Goal: Task Accomplishment & Management: Manage account settings

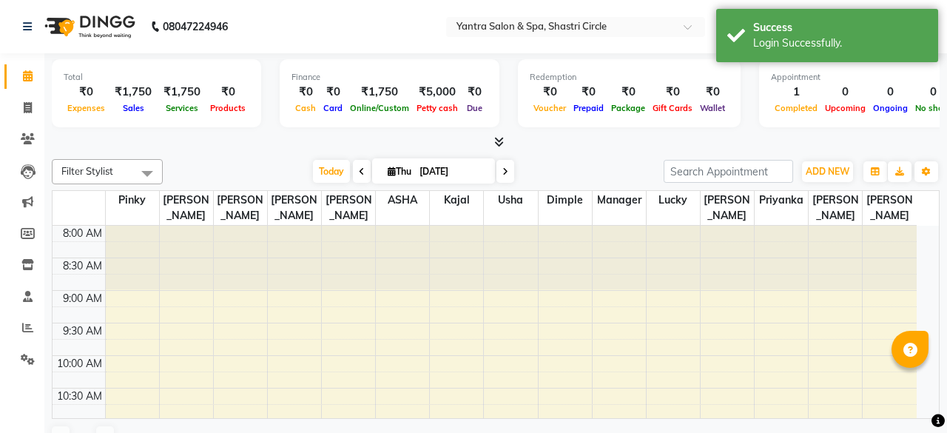
select select "en"
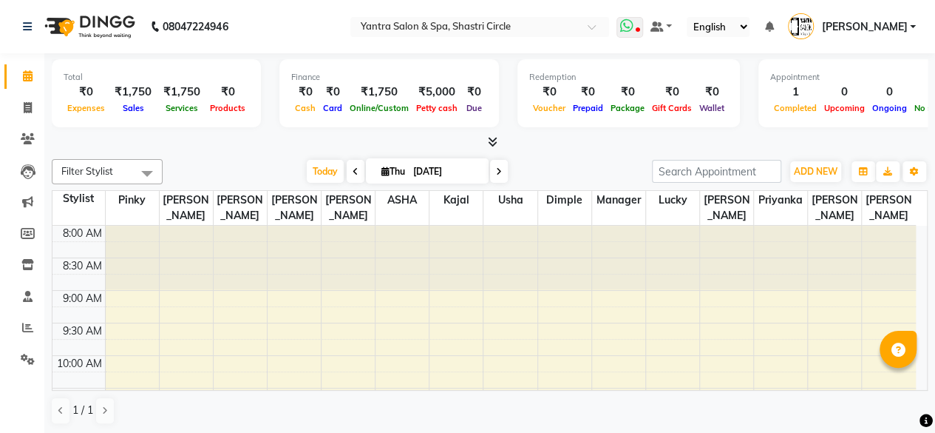
click at [634, 25] on icon at bounding box center [626, 25] width 13 height 15
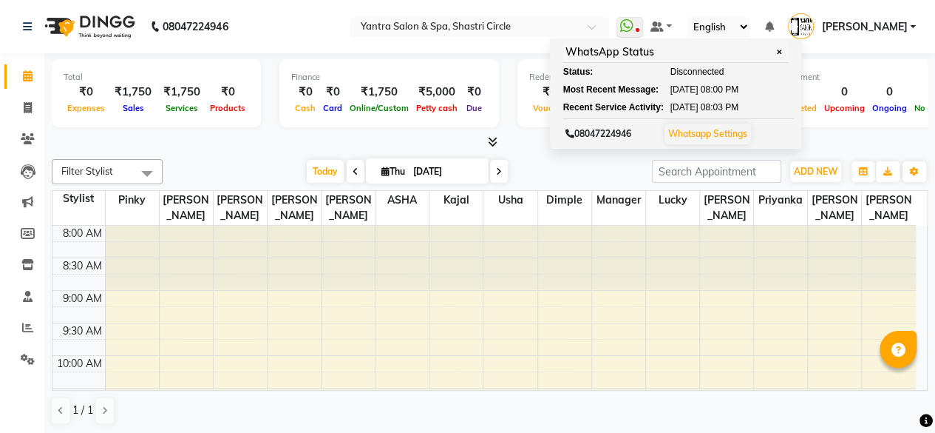
click at [350, 8] on nav "08047224946 Select Location × Yantra Salon & Spa, Shastri Circle WhatsApp Statu…" at bounding box center [467, 26] width 935 height 53
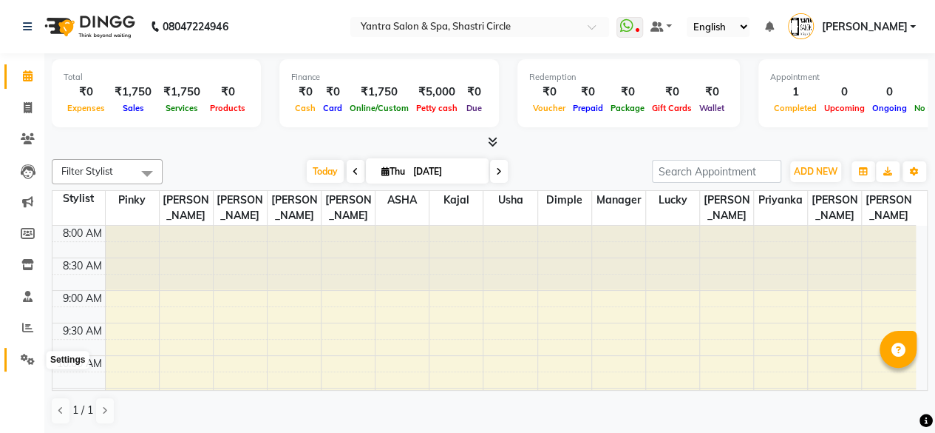
click at [16, 356] on span at bounding box center [28, 359] width 26 height 17
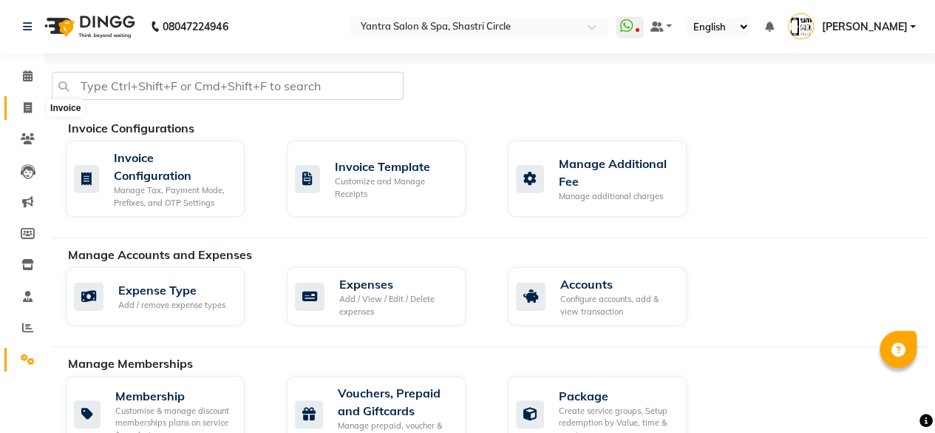
click at [18, 113] on span at bounding box center [28, 108] width 26 height 17
select select "service"
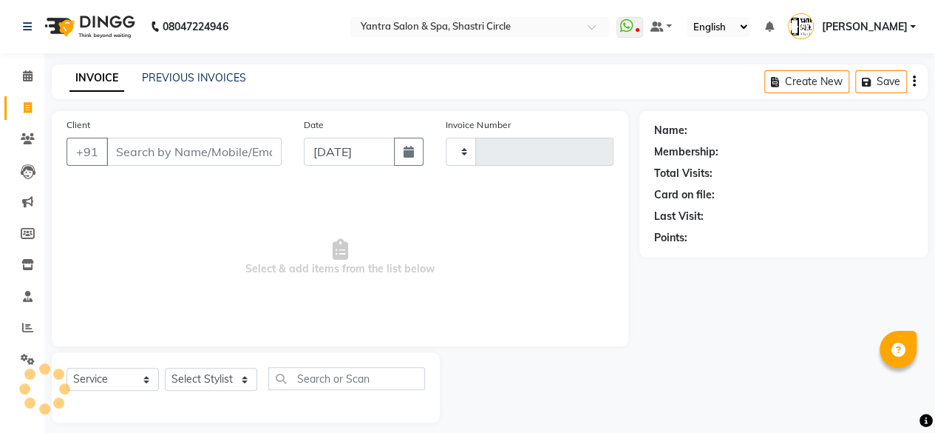
scroll to position [11, 0]
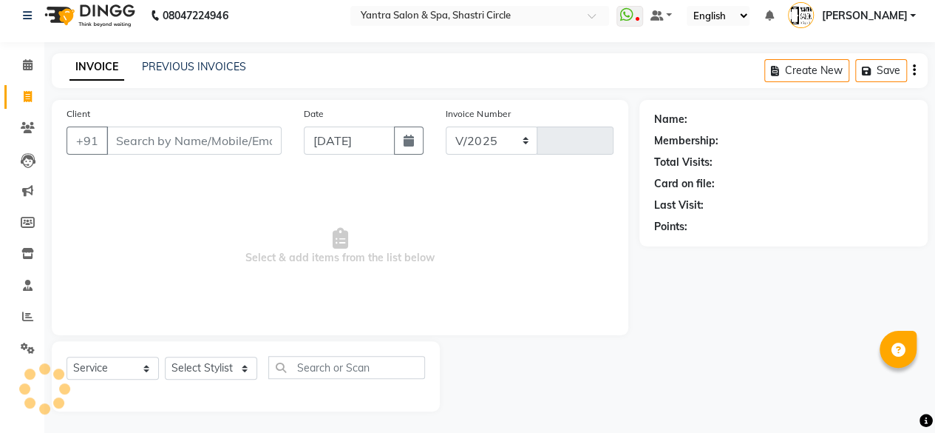
select select "154"
type input "3507"
type input "9663307753"
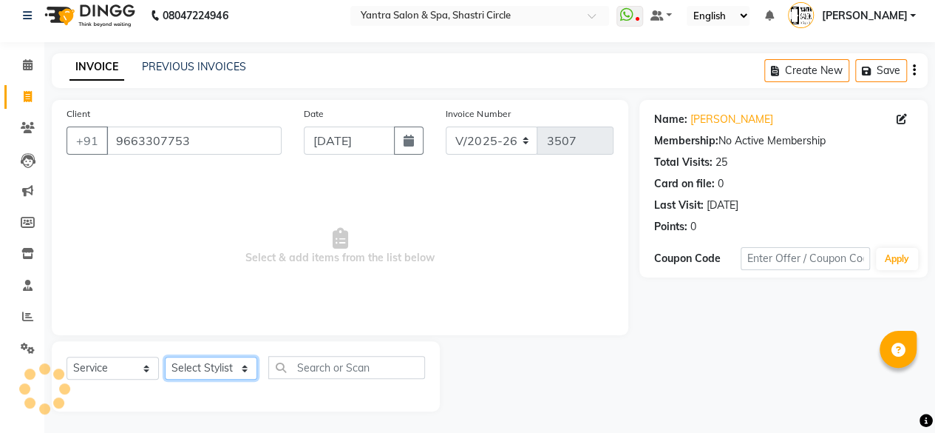
click at [196, 368] on select "Select Stylist [PERSON_NAME] [PERSON_NAME] [PERSON_NAME] [PERSON_NAME] kajal [P…" at bounding box center [211, 367] width 92 height 23
select select "44024"
click at [165, 356] on select "Select Stylist [PERSON_NAME] [PERSON_NAME] [PERSON_NAME] [PERSON_NAME] kajal [P…" at bounding box center [211, 367] width 92 height 23
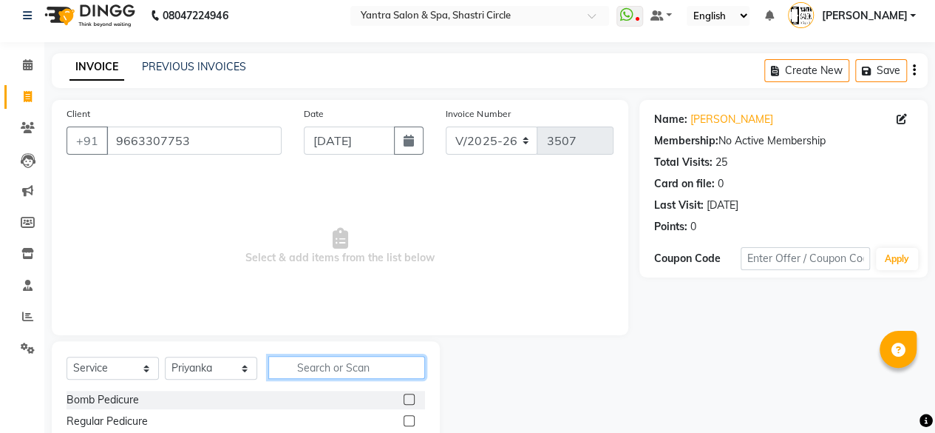
click at [331, 376] on input "text" at bounding box center [346, 367] width 157 height 23
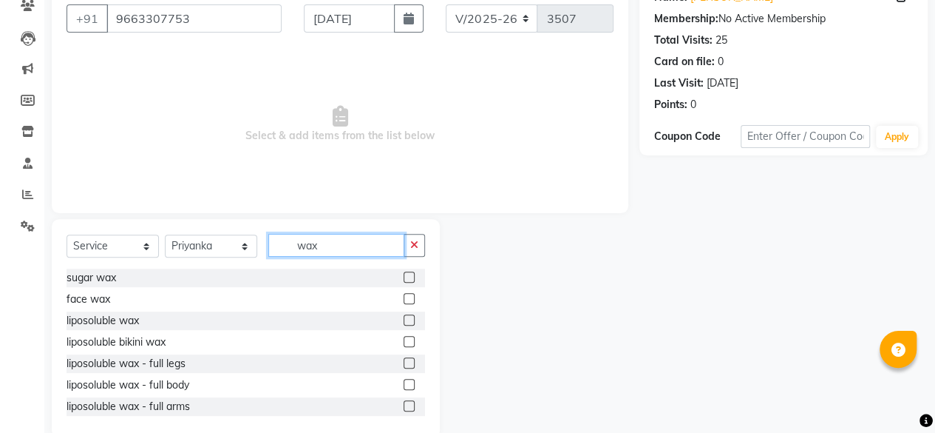
scroll to position [159, 0]
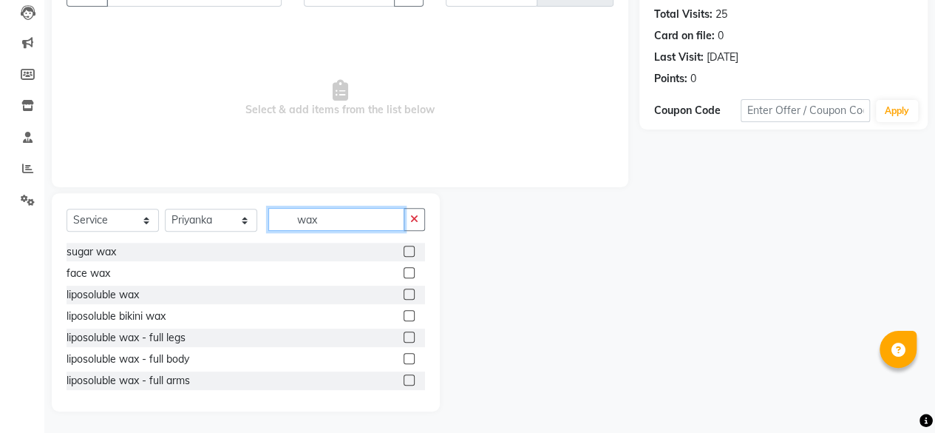
type input "wax"
click at [404, 293] on label at bounding box center [409, 293] width 11 height 11
click at [404, 293] on input "checkbox" at bounding box center [409, 295] width 10 height 10
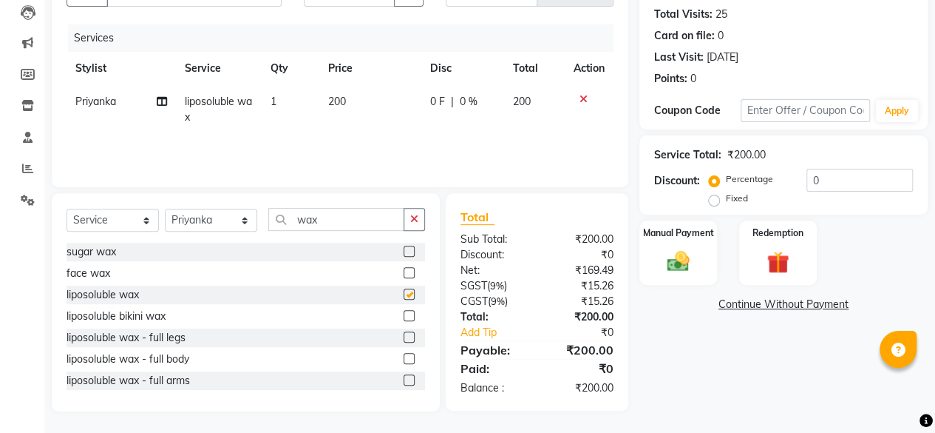
checkbox input "false"
click at [386, 115] on td "200" at bounding box center [370, 109] width 102 height 49
select select "44024"
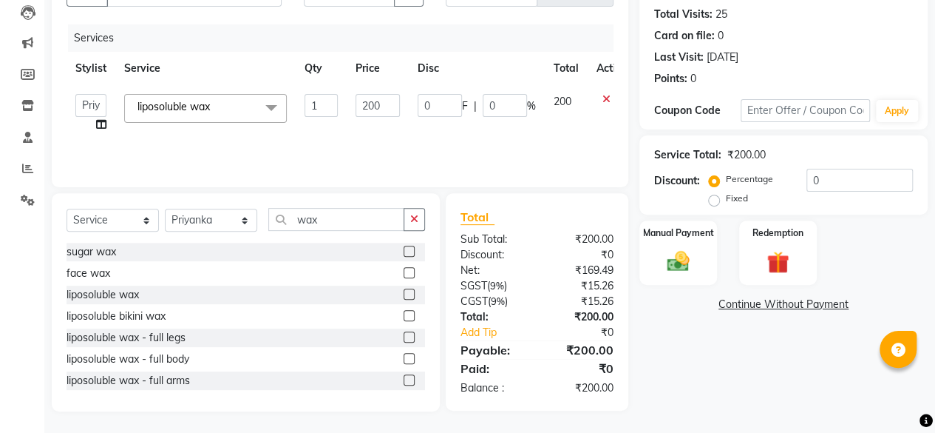
click at [386, 115] on input "200" at bounding box center [378, 105] width 44 height 23
type input "1700"
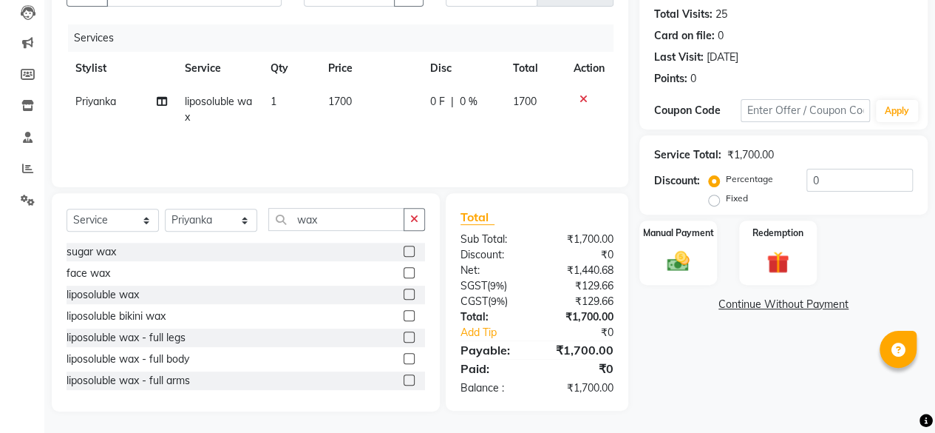
click at [391, 132] on td "1700" at bounding box center [370, 109] width 102 height 49
select select "44024"
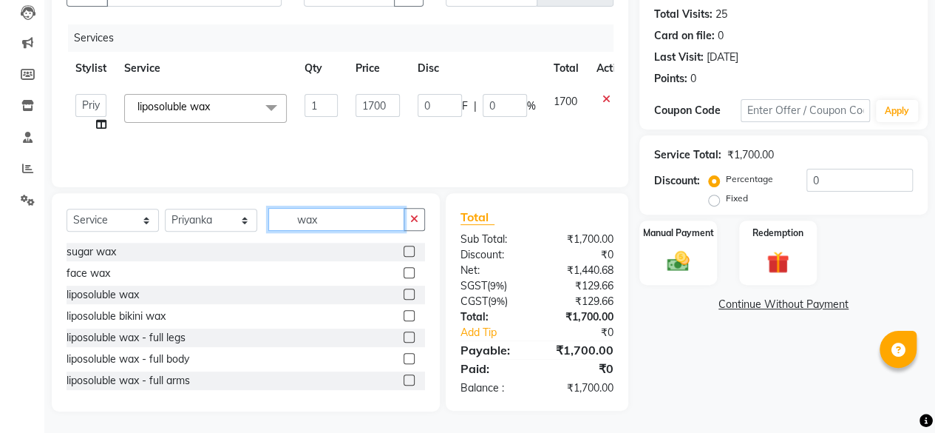
click at [338, 214] on input "wax" at bounding box center [336, 219] width 136 height 23
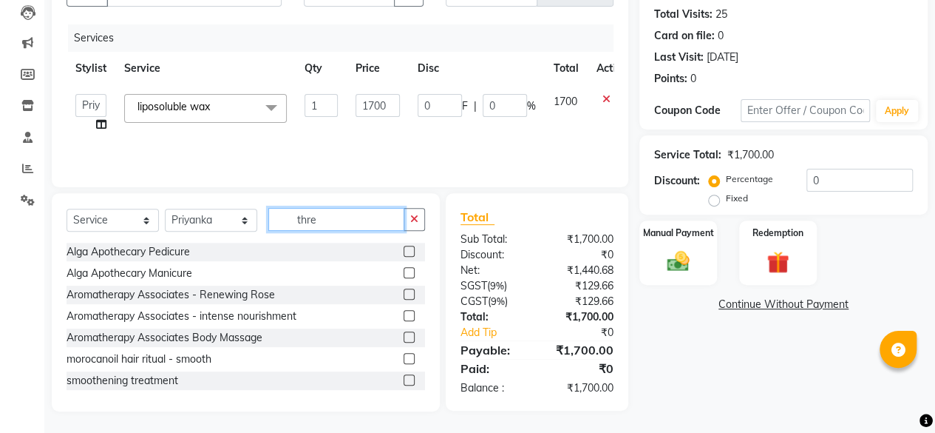
scroll to position [158, 0]
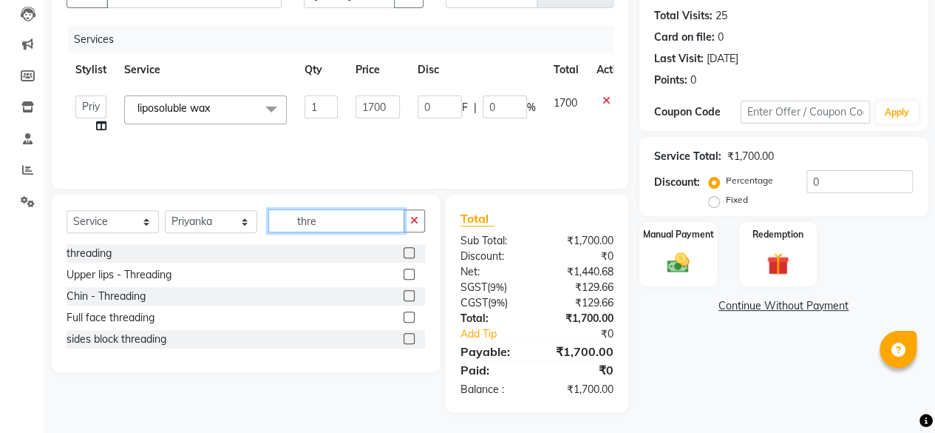
type input "thre"
click at [402, 250] on div "threading" at bounding box center [246, 253] width 359 height 18
click at [409, 260] on div at bounding box center [409, 255] width 10 height 16
click at [412, 254] on label at bounding box center [409, 252] width 11 height 11
click at [412, 254] on input "checkbox" at bounding box center [409, 253] width 10 height 10
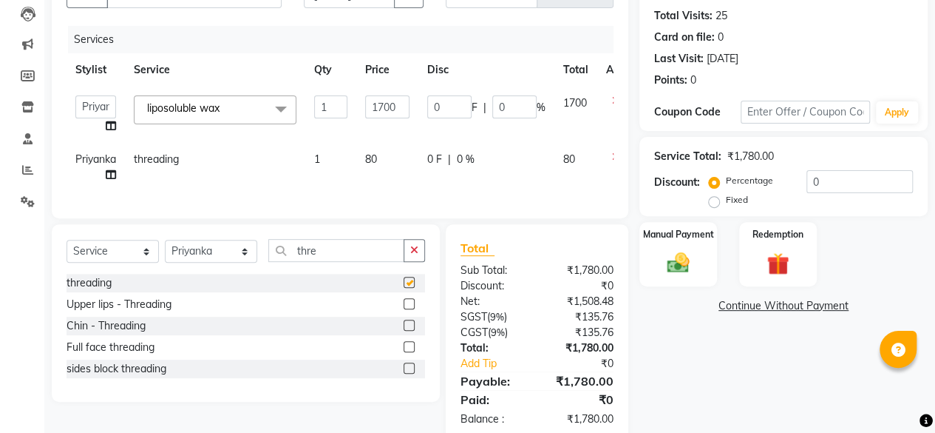
click at [384, 166] on td "80" at bounding box center [387, 167] width 62 height 49
checkbox input "false"
select select "44024"
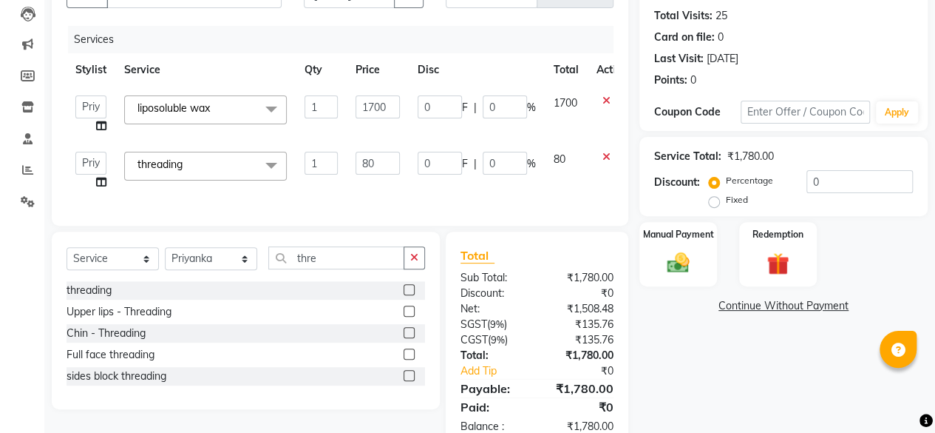
click at [384, 166] on input "80" at bounding box center [378, 163] width 44 height 23
type input "120"
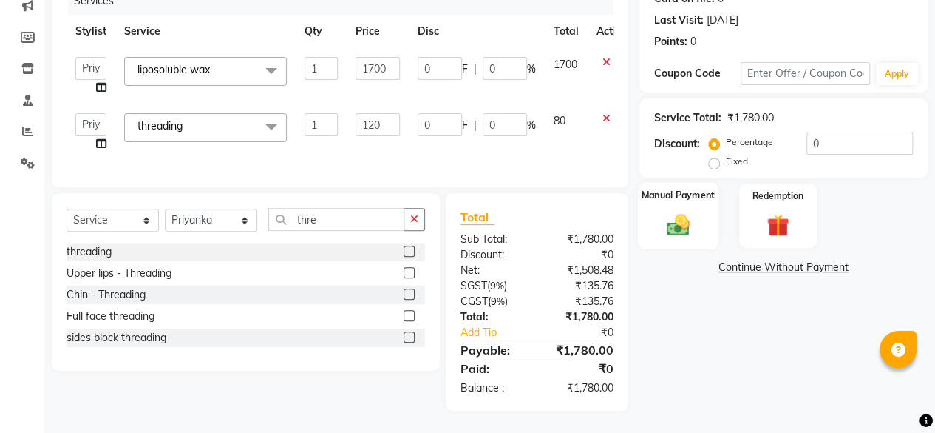
click at [651, 205] on div "Manual Payment" at bounding box center [678, 215] width 81 height 67
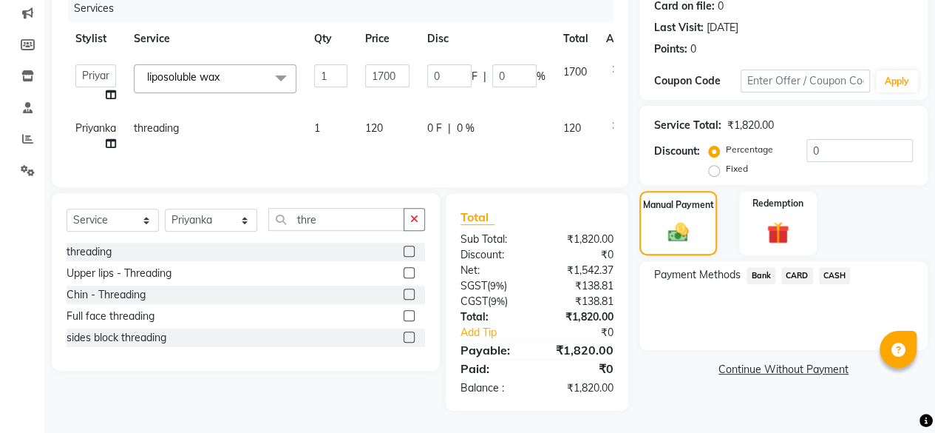
scroll to position [198, 0]
click at [833, 270] on span "CASH" at bounding box center [835, 275] width 32 height 17
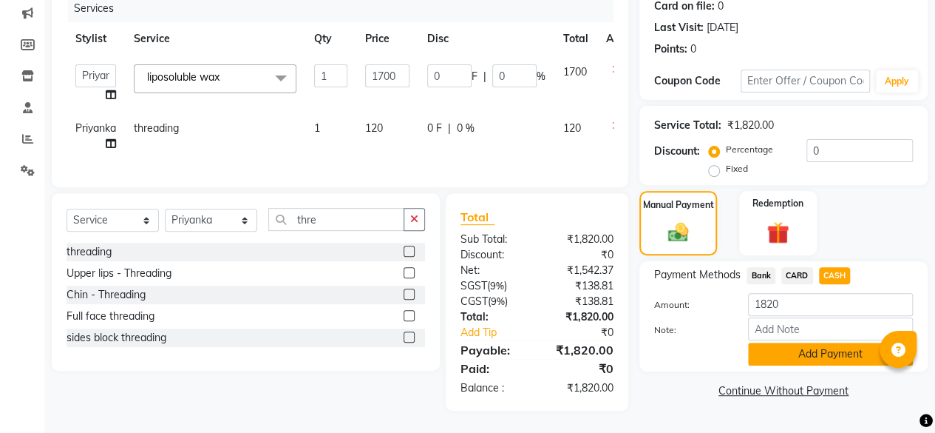
click at [803, 342] on button "Add Payment" at bounding box center [830, 353] width 165 height 23
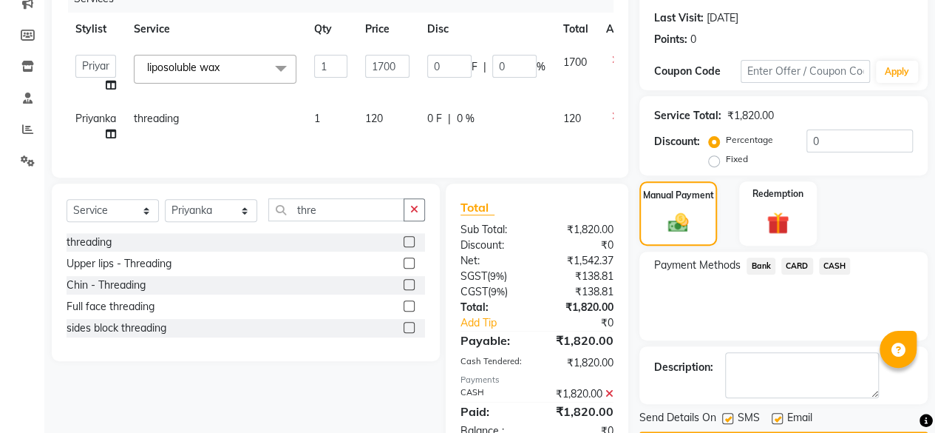
scroll to position [251, 0]
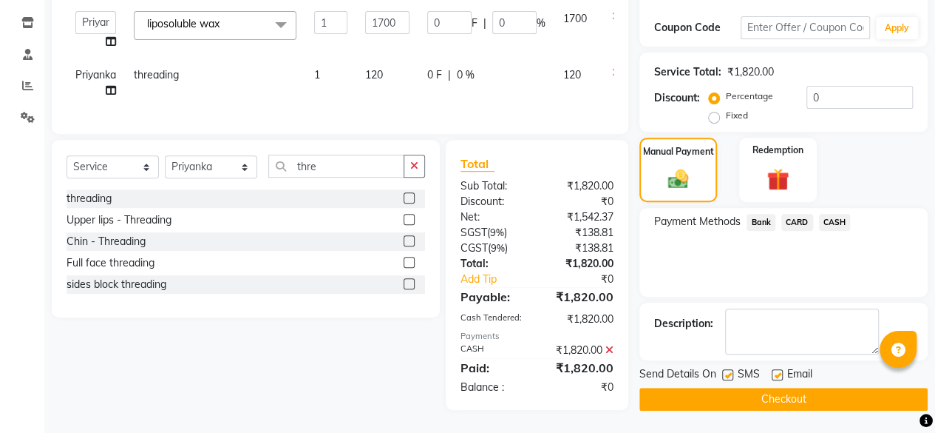
click at [816, 387] on button "Checkout" at bounding box center [784, 398] width 288 height 23
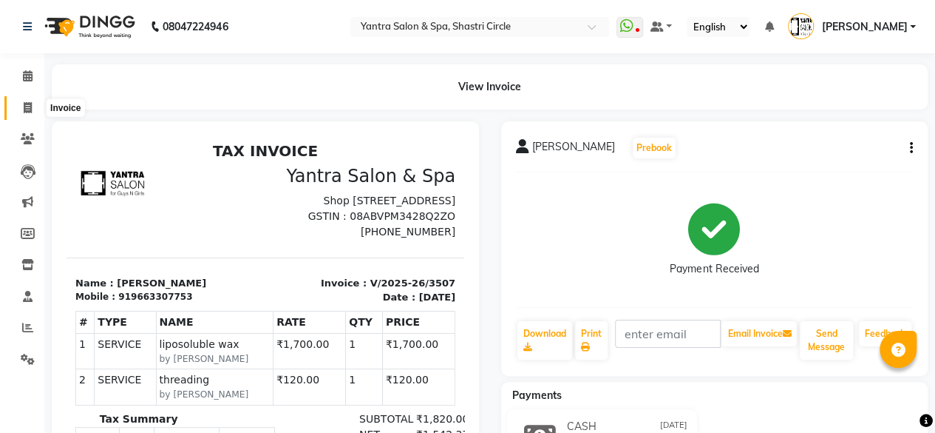
click at [22, 104] on span at bounding box center [28, 108] width 26 height 17
select select "service"
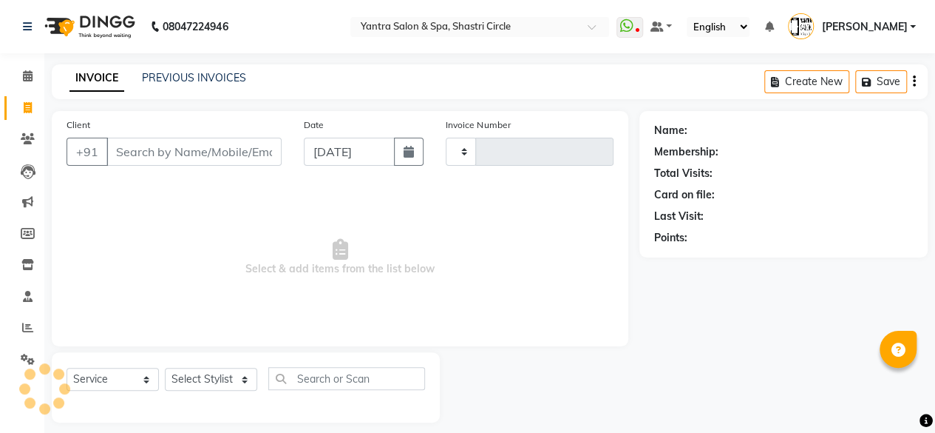
scroll to position [11, 0]
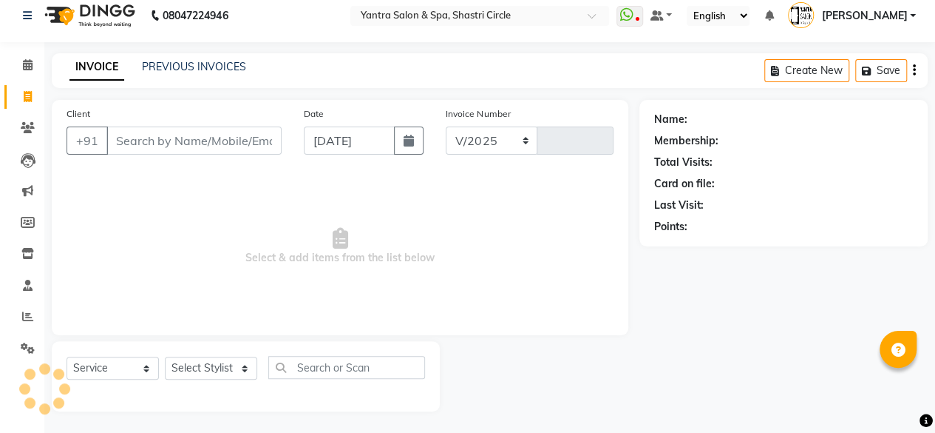
select select "154"
type input "3508"
click at [179, 135] on input "Client" at bounding box center [193, 140] width 175 height 28
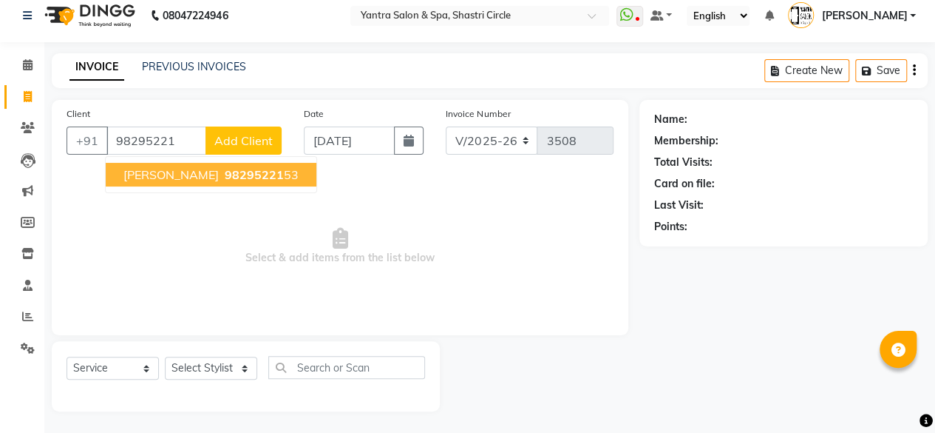
click at [226, 175] on span "98295221" at bounding box center [254, 174] width 59 height 15
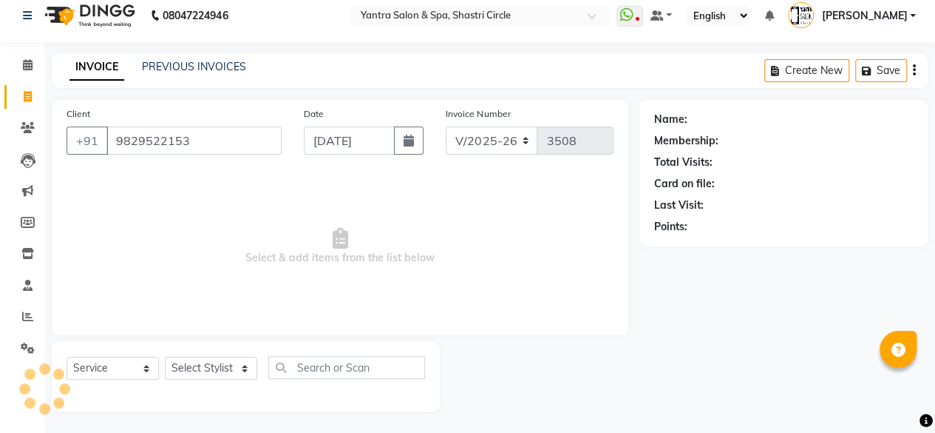
type input "9829522153"
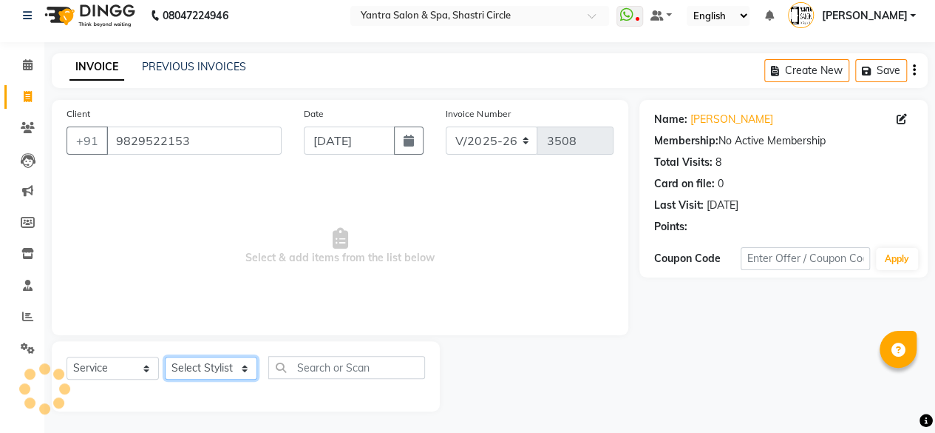
click at [206, 374] on select "Select Stylist [PERSON_NAME] [PERSON_NAME] [PERSON_NAME] [PERSON_NAME] kajal [P…" at bounding box center [211, 367] width 92 height 23
select select "44020"
click at [165, 356] on select "Select Stylist [PERSON_NAME] [PERSON_NAME] [PERSON_NAME] [PERSON_NAME] kajal [P…" at bounding box center [211, 367] width 92 height 23
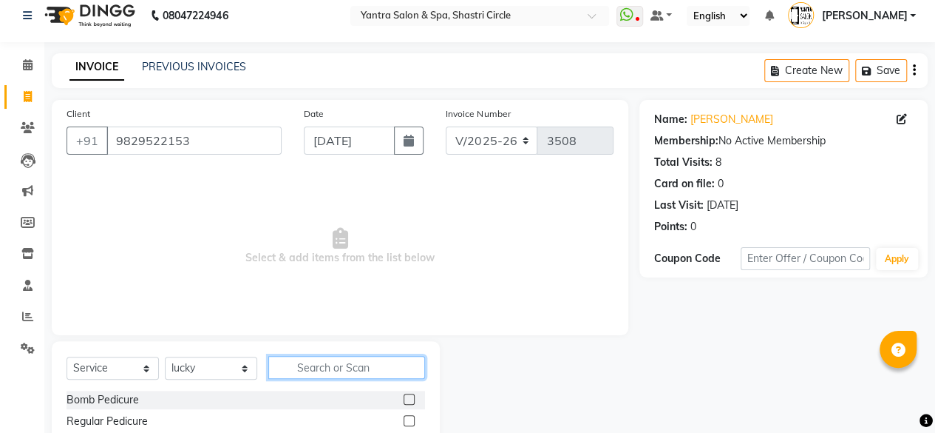
click at [314, 364] on input "text" at bounding box center [346, 367] width 157 height 23
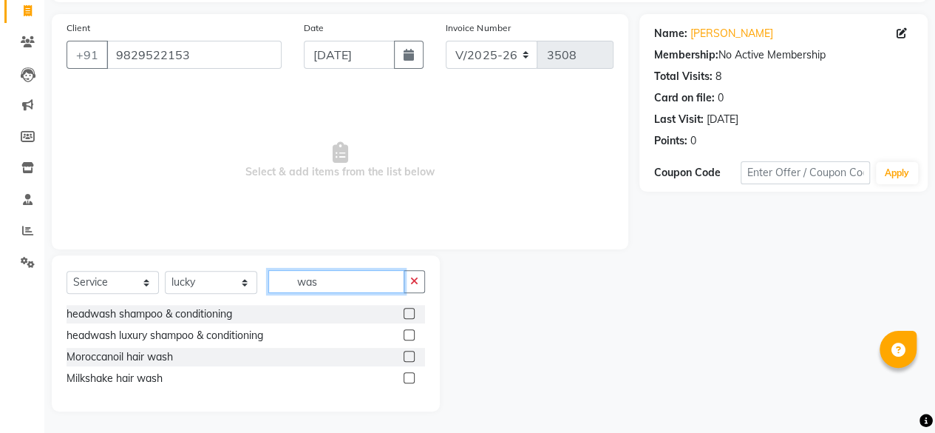
type input "was"
click at [404, 353] on label at bounding box center [409, 356] width 11 height 11
click at [404, 353] on input "checkbox" at bounding box center [409, 357] width 10 height 10
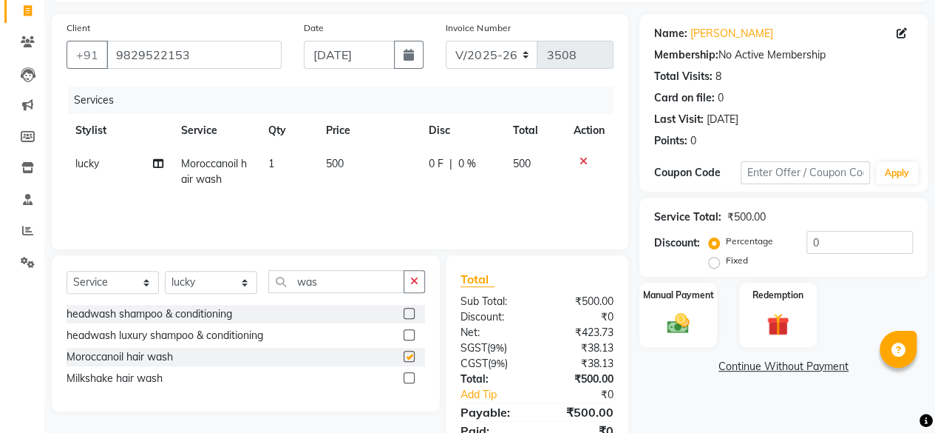
checkbox input "false"
click at [331, 286] on input "was" at bounding box center [336, 281] width 136 height 23
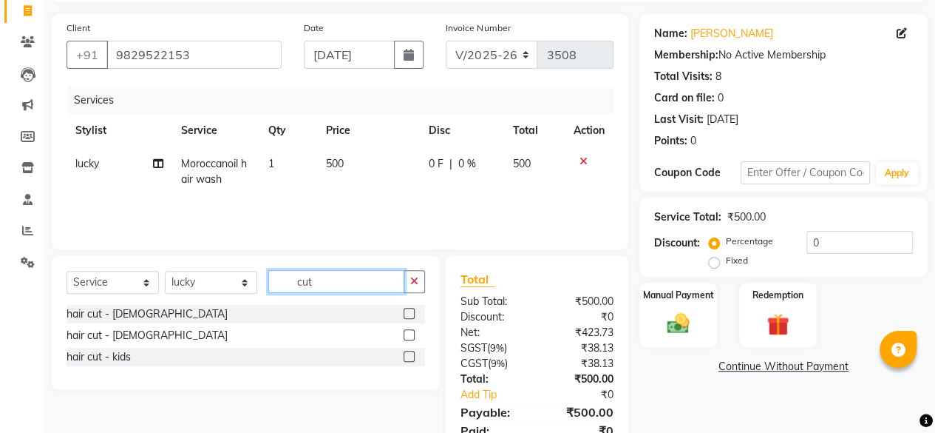
type input "cut"
click at [404, 310] on label at bounding box center [409, 313] width 11 height 11
click at [404, 310] on input "checkbox" at bounding box center [409, 314] width 10 height 10
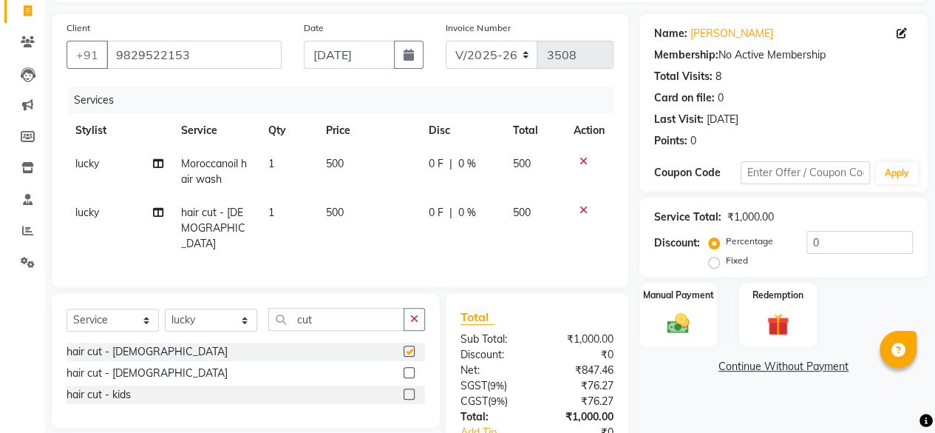
checkbox input "false"
click at [380, 226] on td "500" at bounding box center [368, 228] width 103 height 64
select select "44020"
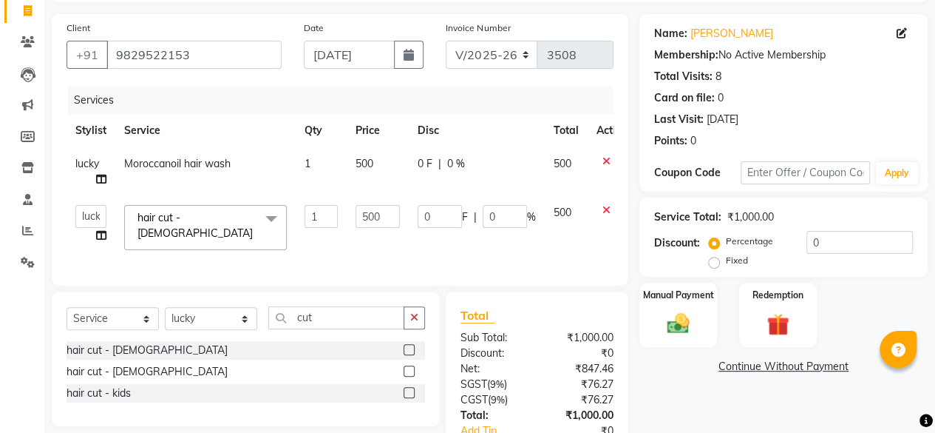
click at [380, 226] on input "500" at bounding box center [378, 216] width 44 height 23
type input "450"
drag, startPoint x: 395, startPoint y: 251, endPoint x: 555, endPoint y: 251, distance: 160.5
click at [396, 251] on div "Services Stylist Service Qty Price Disc Total Action lucky Moroccanoil hair was…" at bounding box center [340, 179] width 547 height 184
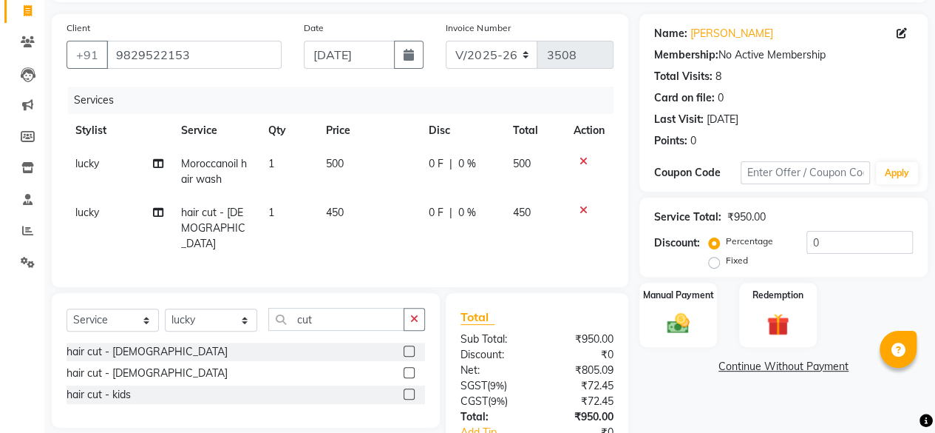
scroll to position [191, 0]
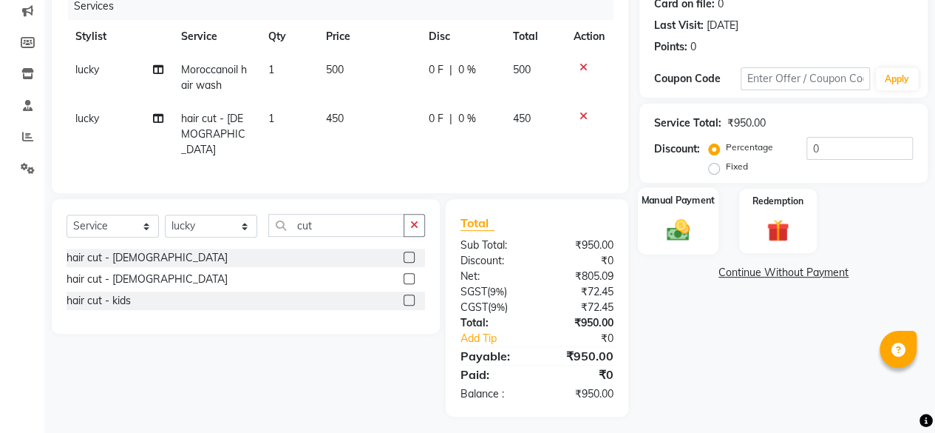
click at [679, 243] on div "Manual Payment" at bounding box center [678, 220] width 81 height 67
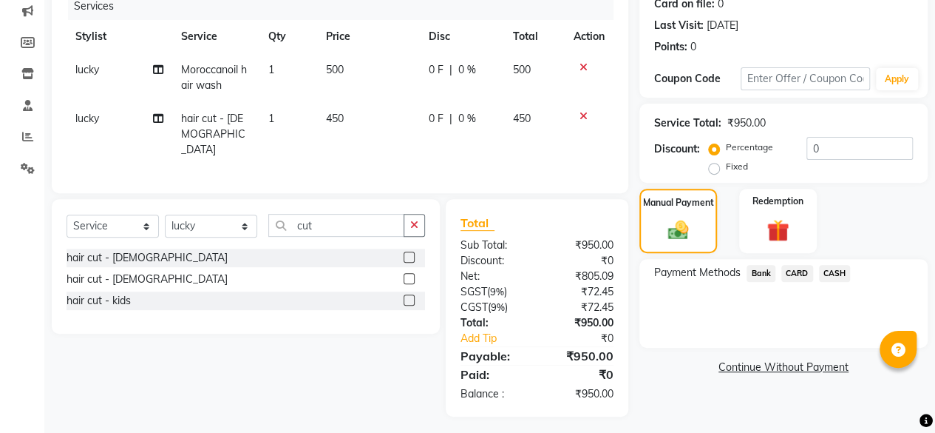
click at [850, 275] on div "Payment Methods Bank CARD CASH" at bounding box center [783, 275] width 259 height 20
click at [836, 278] on span "CASH" at bounding box center [835, 273] width 32 height 17
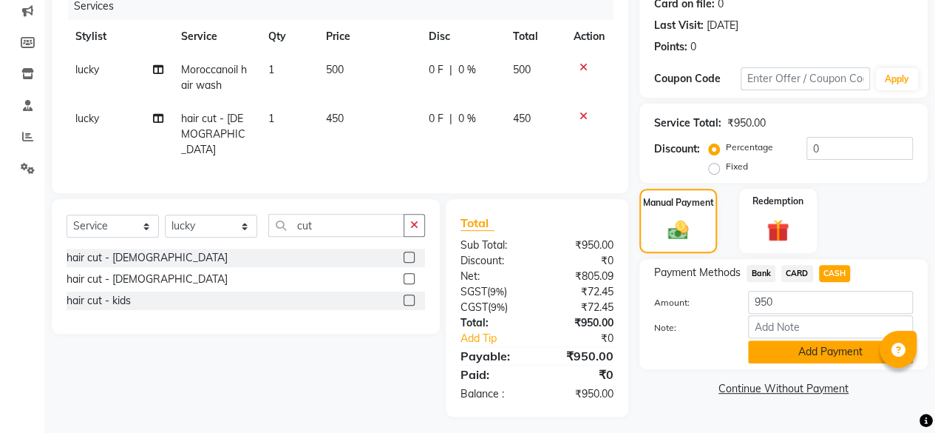
click at [798, 347] on button "Add Payment" at bounding box center [830, 351] width 165 height 23
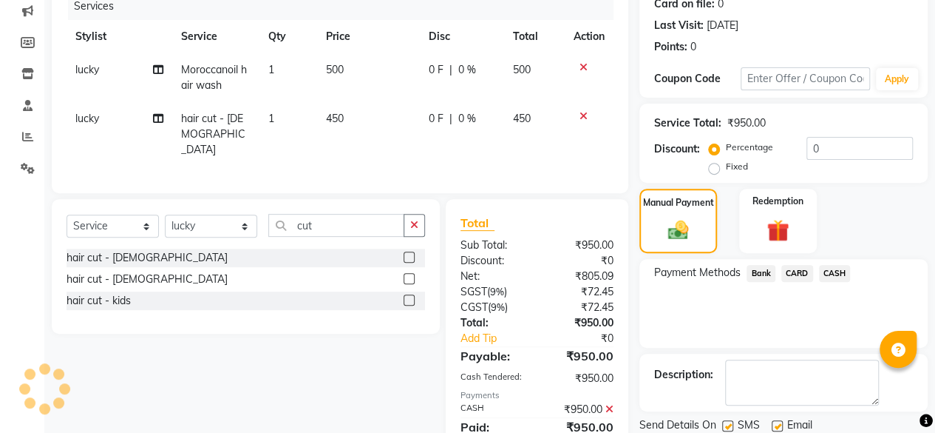
scroll to position [243, 0]
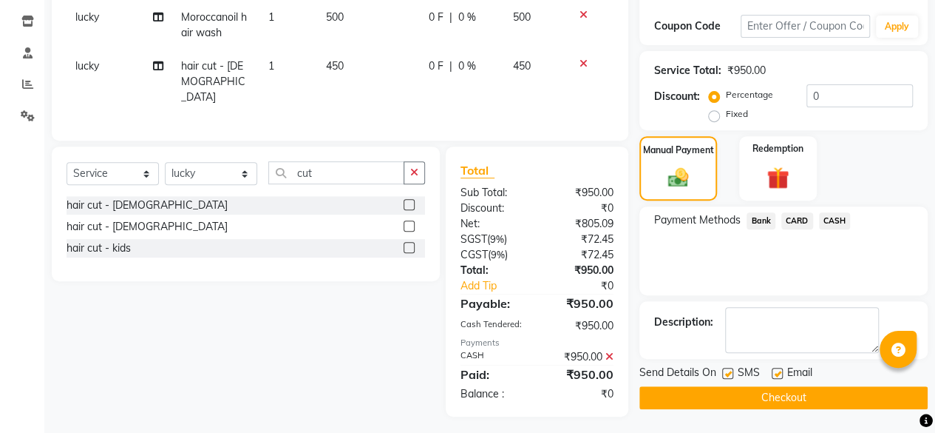
click at [797, 396] on button "Checkout" at bounding box center [784, 397] width 288 height 23
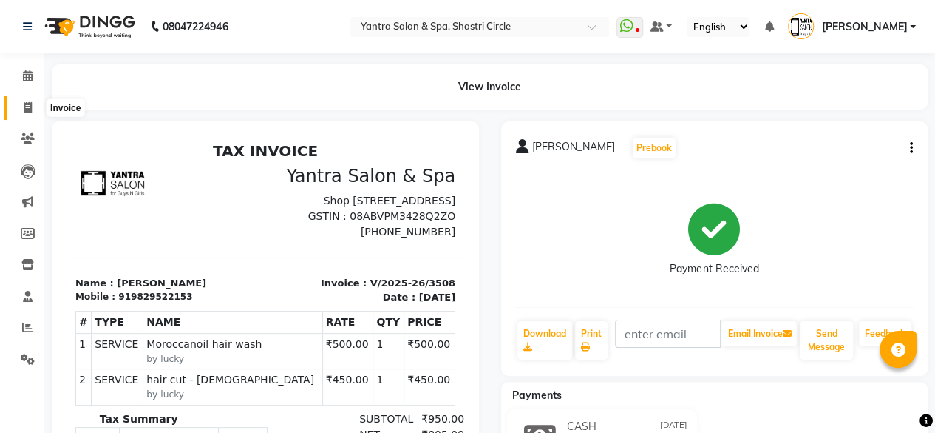
click at [34, 105] on span at bounding box center [28, 108] width 26 height 17
select select "service"
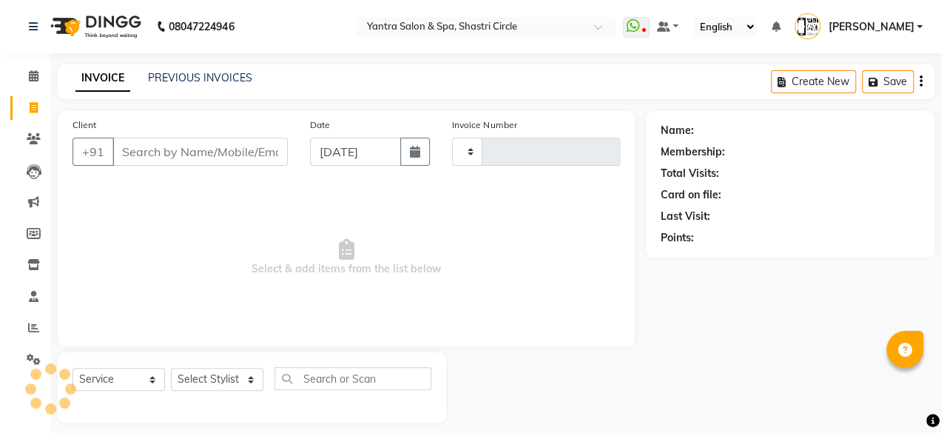
scroll to position [11, 0]
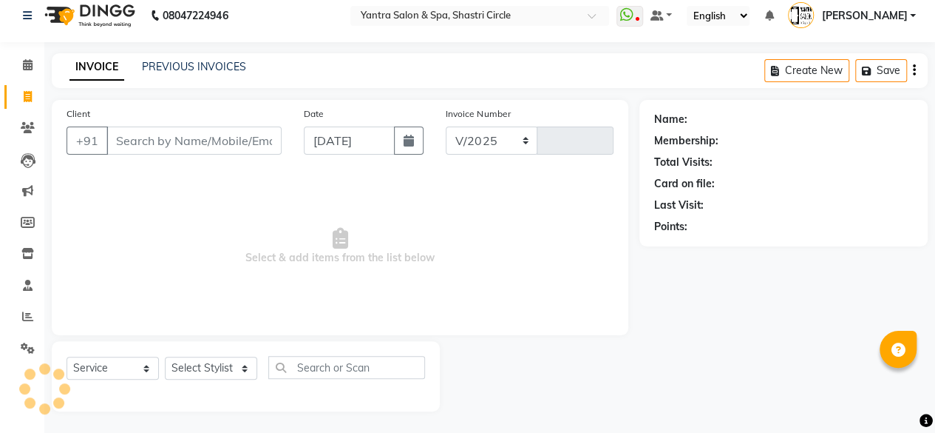
select select "154"
type input "3509"
click at [237, 132] on input "Client" at bounding box center [193, 140] width 175 height 28
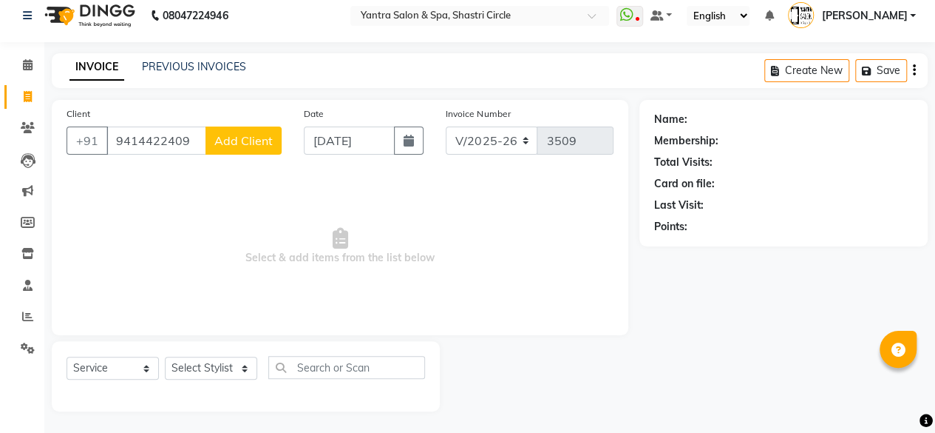
type input "9414422409"
click at [237, 133] on span "Add Client" at bounding box center [243, 140] width 58 height 15
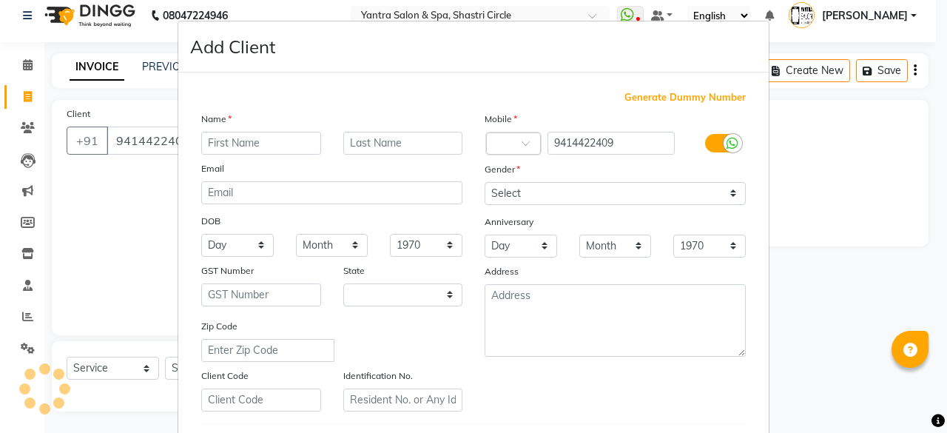
select select "33"
drag, startPoint x: 231, startPoint y: 144, endPoint x: 392, endPoint y: 61, distance: 181.6
click at [393, 58] on div "Add Client" at bounding box center [473, 46] width 590 height 51
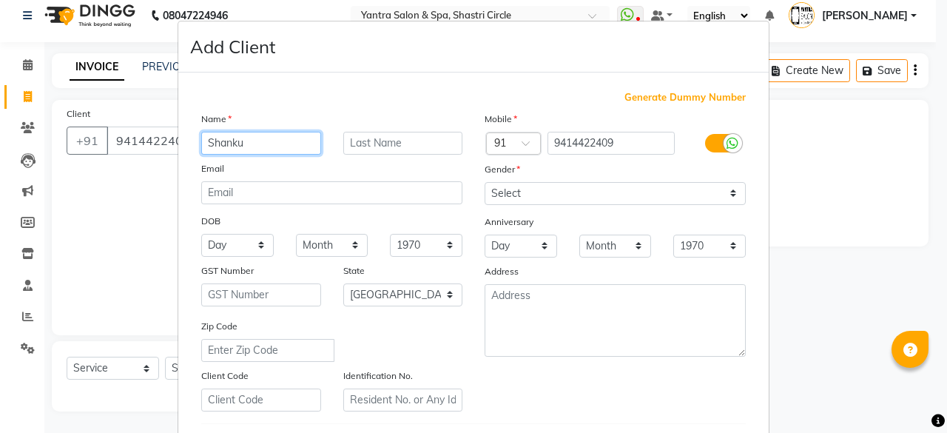
click at [267, 149] on input "Shanku" at bounding box center [261, 143] width 120 height 23
type input "[PERSON_NAME]"
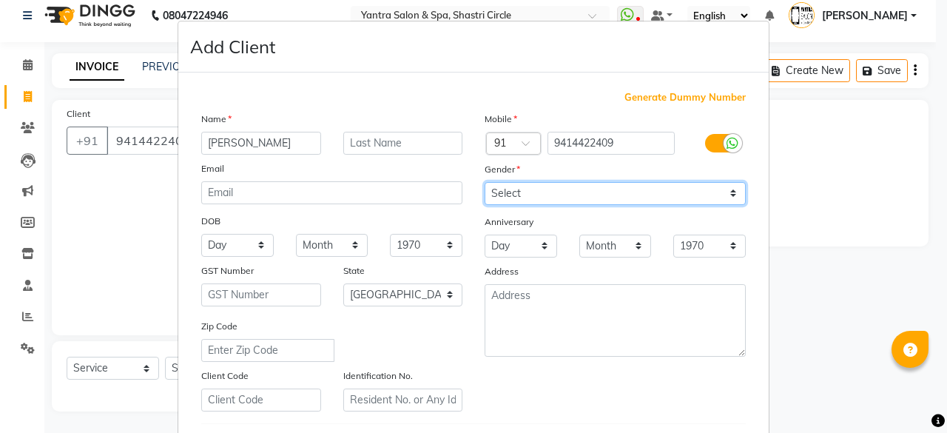
click at [550, 198] on select "Select Male Female Other Prefer Not To Say" at bounding box center [614, 193] width 261 height 23
select select "[DEMOGRAPHIC_DATA]"
click at [484, 182] on select "Select Male Female Other Prefer Not To Say" at bounding box center [614, 193] width 261 height 23
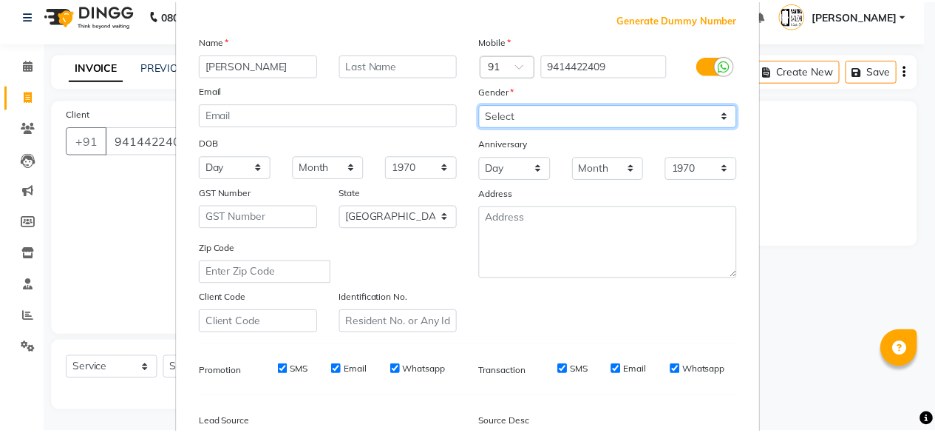
scroll to position [247, 0]
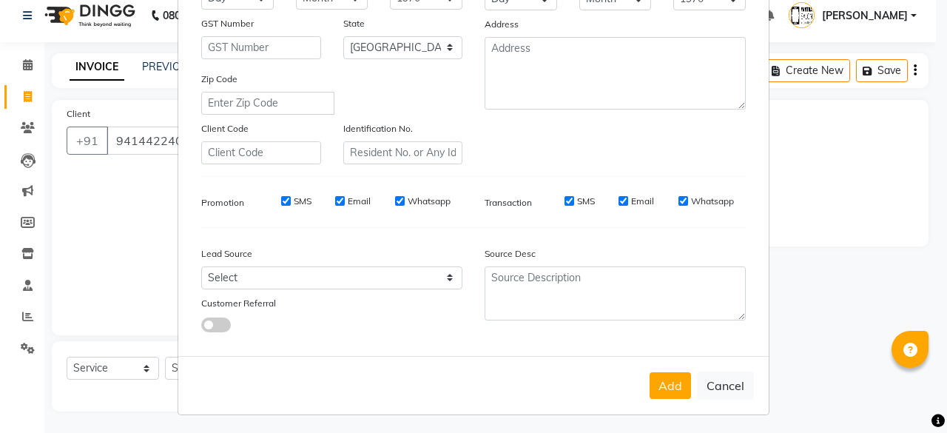
click at [672, 382] on button "Add" at bounding box center [669, 385] width 41 height 27
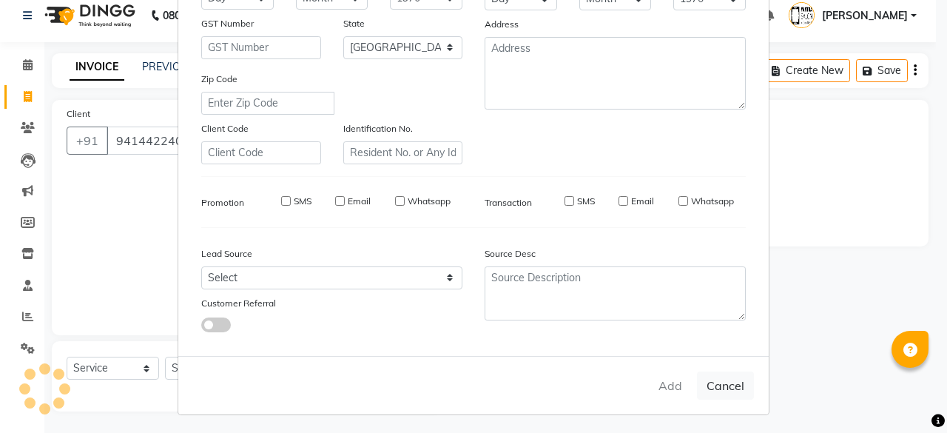
select select
select select "null"
select select
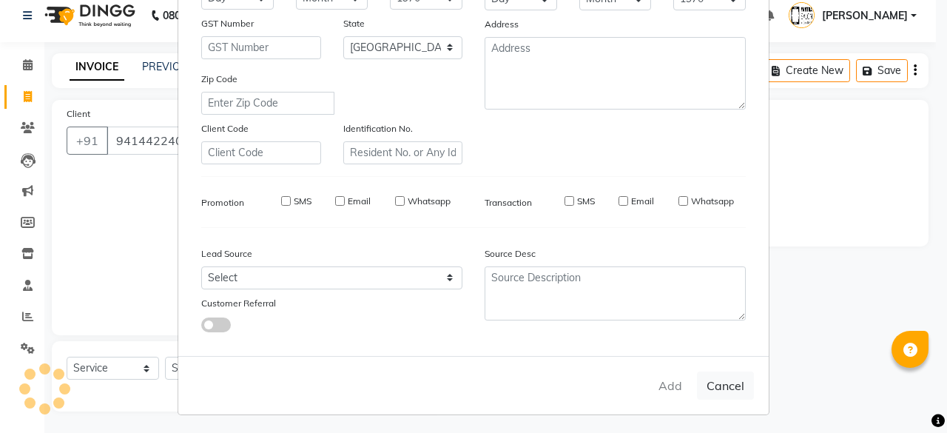
select select
checkbox input "false"
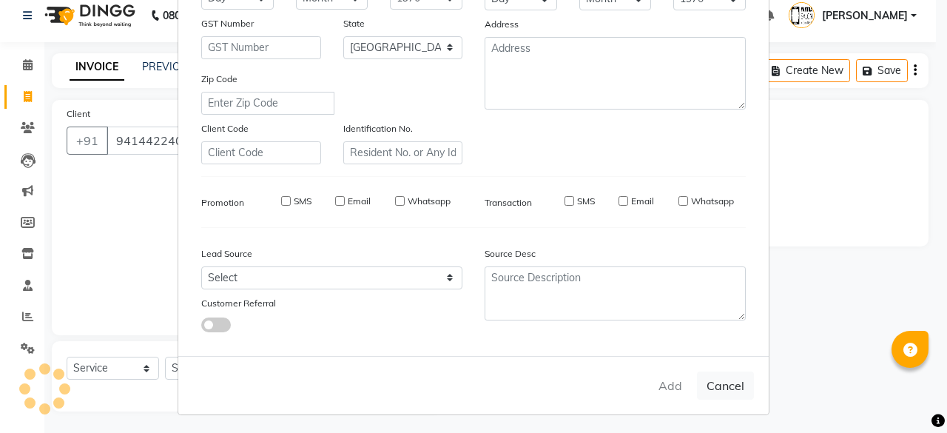
checkbox input "false"
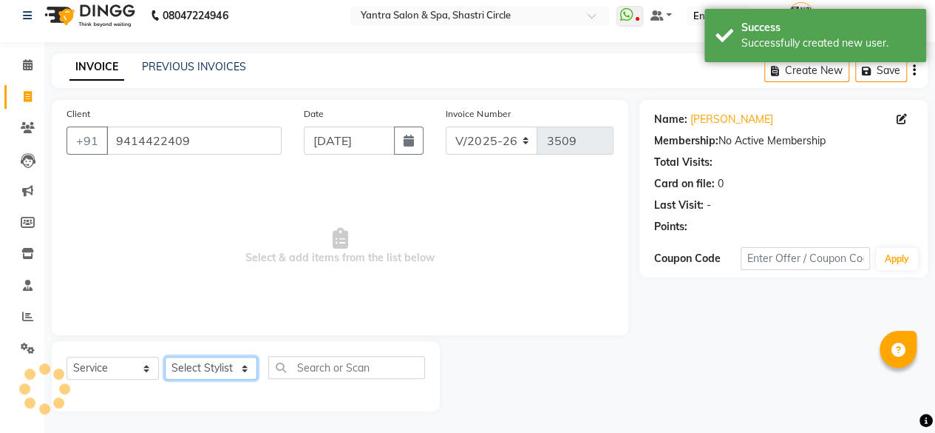
click at [232, 368] on select "Select Stylist [PERSON_NAME] [PERSON_NAME] [PERSON_NAME] [PERSON_NAME] kajal [P…" at bounding box center [211, 367] width 92 height 23
select select "15716"
click at [165, 356] on select "Select Stylist [PERSON_NAME] [PERSON_NAME] [PERSON_NAME] [PERSON_NAME] kajal [P…" at bounding box center [211, 367] width 92 height 23
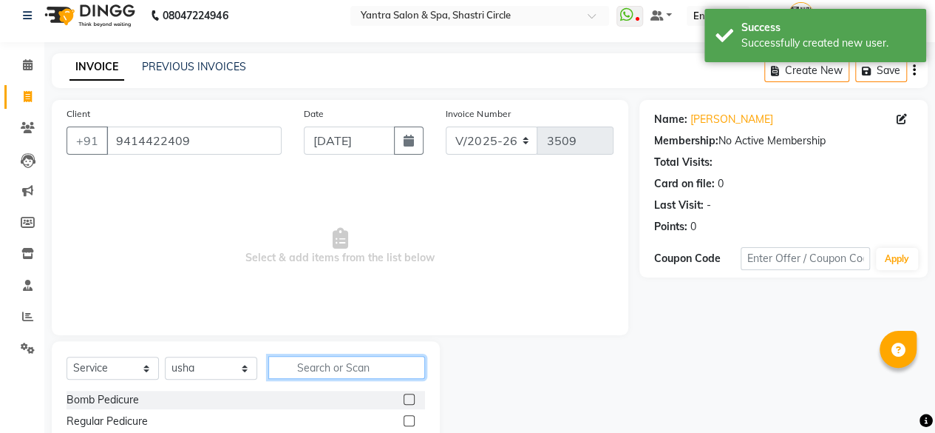
click at [335, 365] on input "text" at bounding box center [346, 367] width 157 height 23
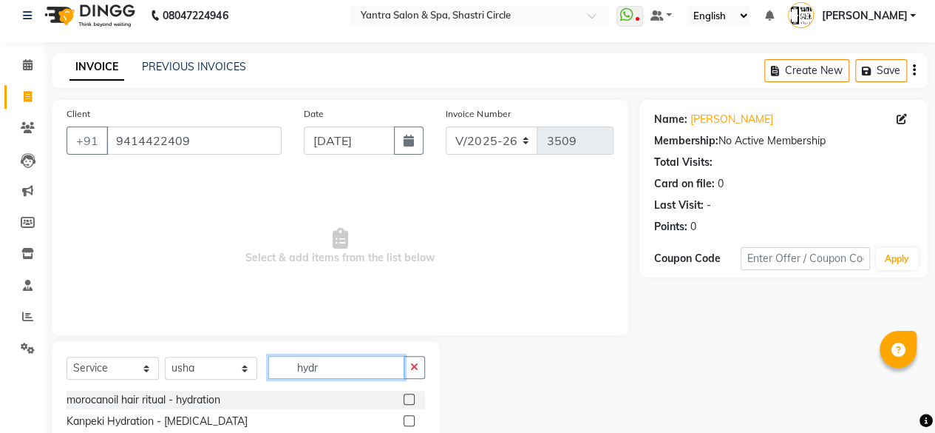
scroll to position [97, 0]
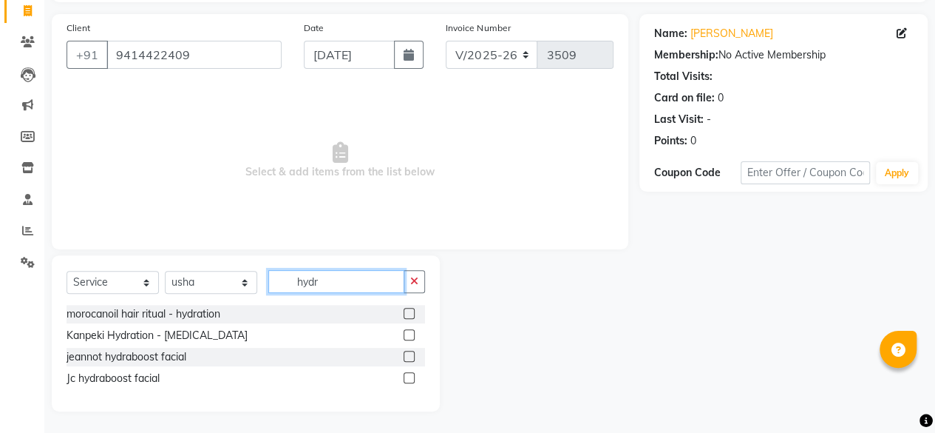
type input "hydr"
click at [412, 332] on label at bounding box center [409, 334] width 11 height 11
click at [412, 332] on input "checkbox" at bounding box center [409, 336] width 10 height 10
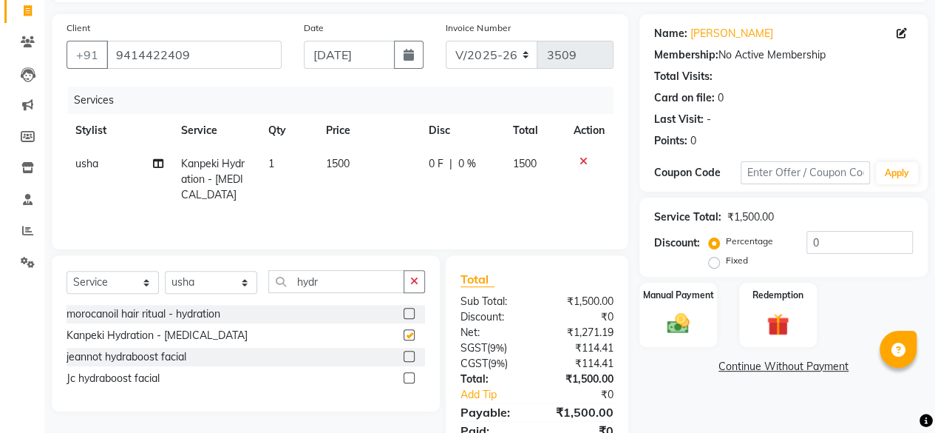
checkbox input "false"
click at [385, 172] on td "1500" at bounding box center [368, 179] width 103 height 64
select select "15716"
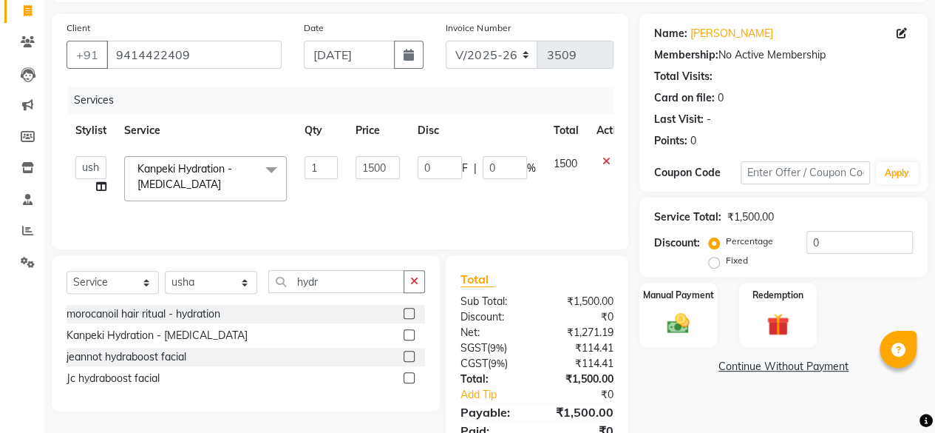
click at [385, 172] on input "1500" at bounding box center [378, 167] width 44 height 23
type input "1800"
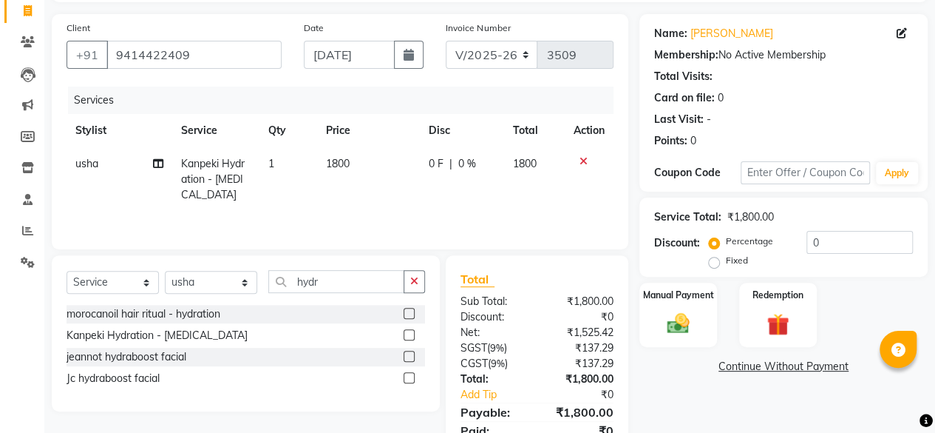
drag, startPoint x: 385, startPoint y: 200, endPoint x: 401, endPoint y: 197, distance: 15.7
click at [387, 199] on td "1800" at bounding box center [368, 179] width 103 height 64
select select "15716"
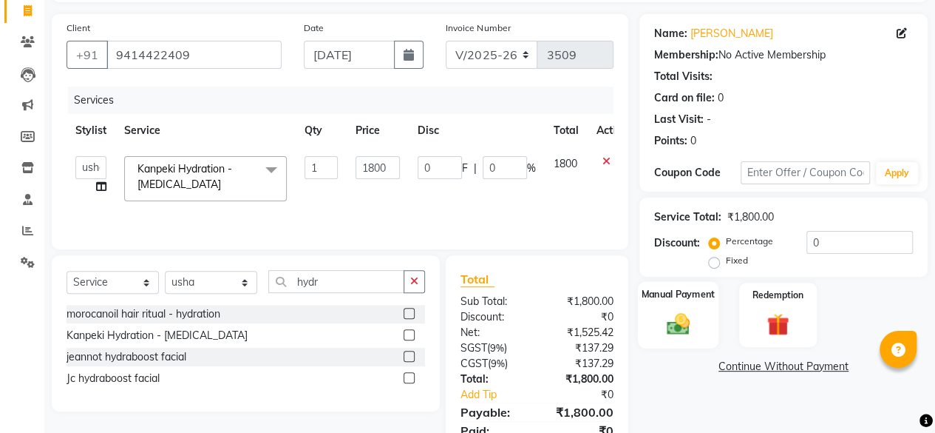
scroll to position [158, 0]
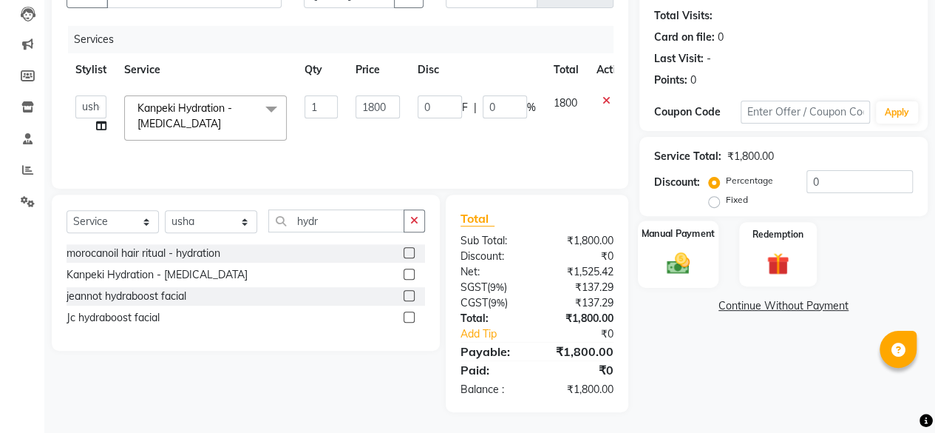
click at [679, 261] on img at bounding box center [679, 262] width 38 height 27
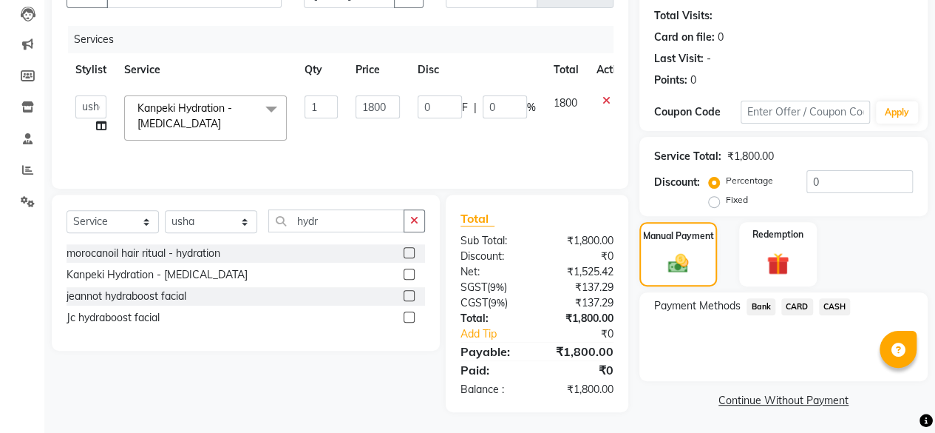
click at [831, 306] on span "CASH" at bounding box center [835, 306] width 32 height 17
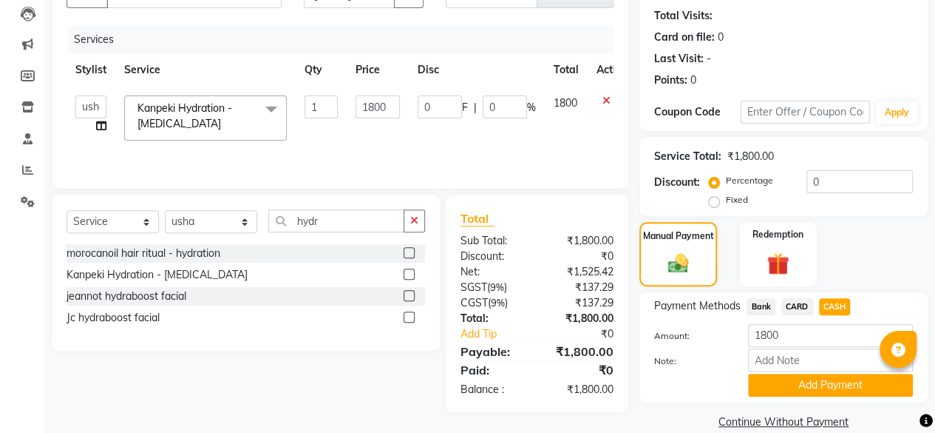
click at [813, 384] on button "Add Payment" at bounding box center [830, 384] width 165 height 23
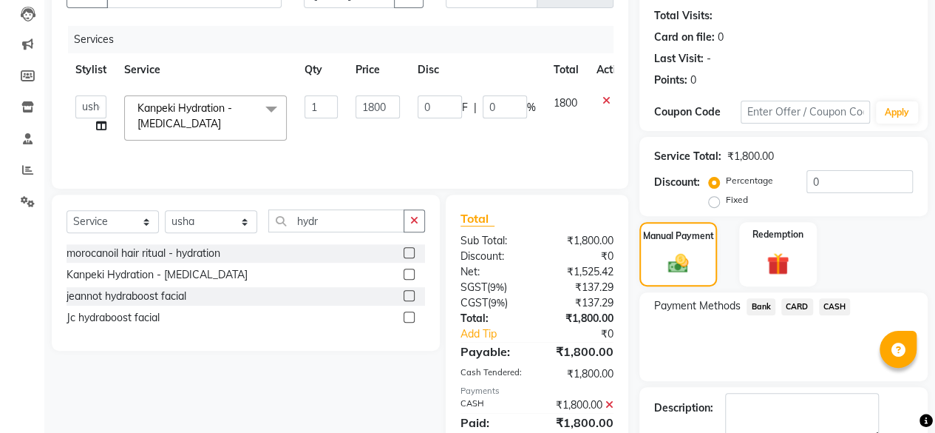
scroll to position [240, 0]
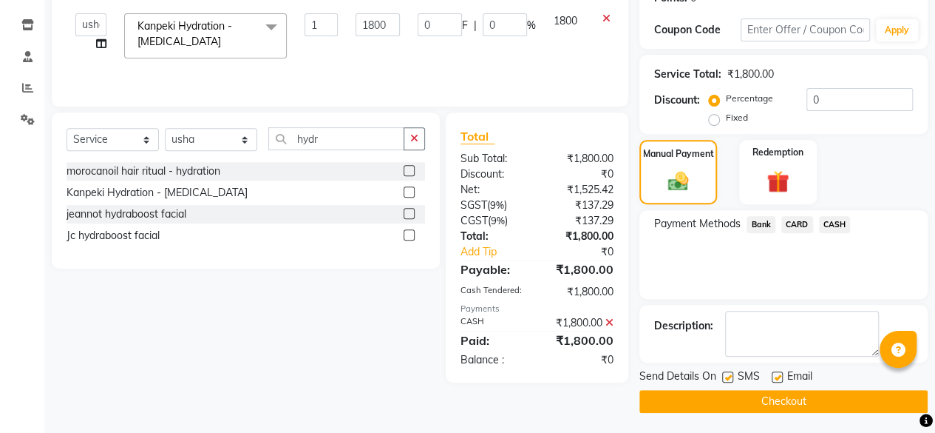
click at [805, 396] on button "Checkout" at bounding box center [784, 401] width 288 height 23
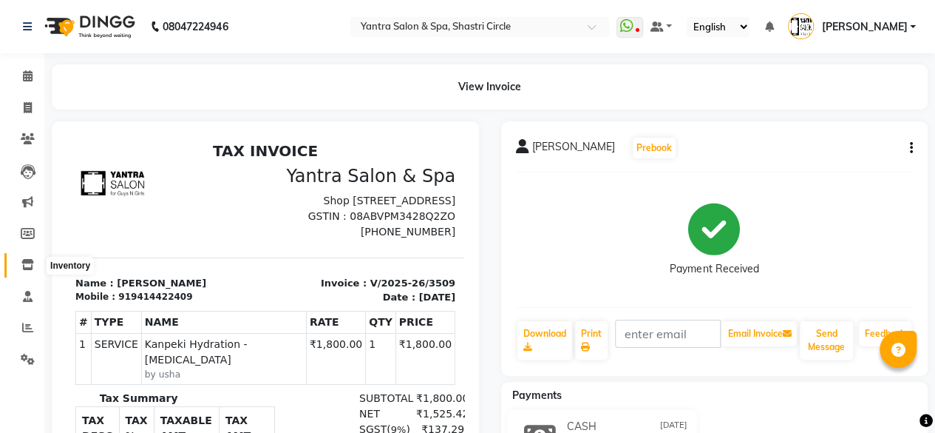
click at [31, 268] on icon at bounding box center [27, 264] width 13 height 11
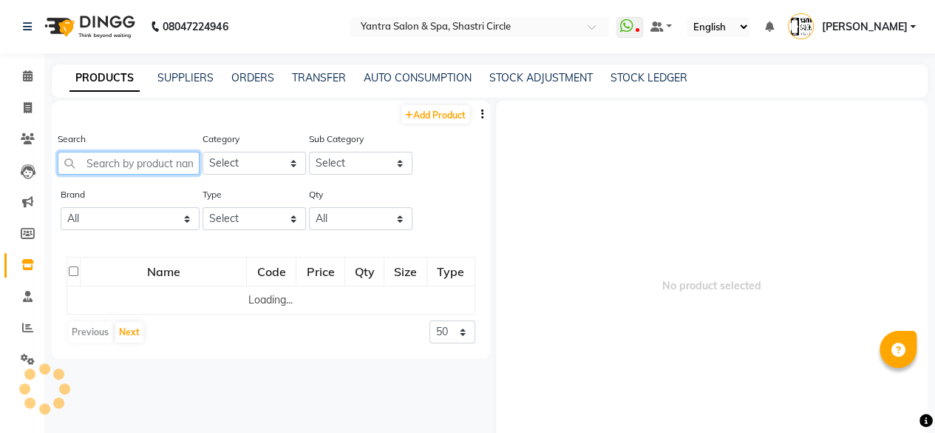
click at [162, 168] on input "text" at bounding box center [129, 163] width 142 height 23
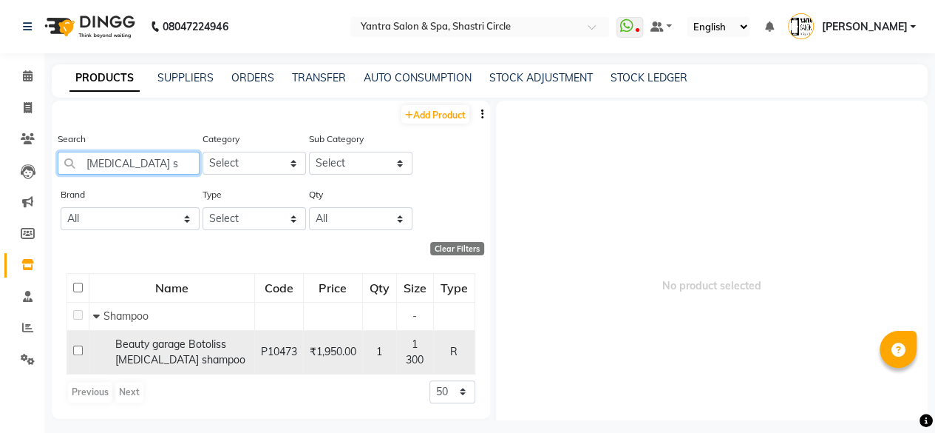
type input "biotin s"
click at [178, 348] on span "Beauty garage Botoliss biotin shampoo" at bounding box center [180, 351] width 130 height 29
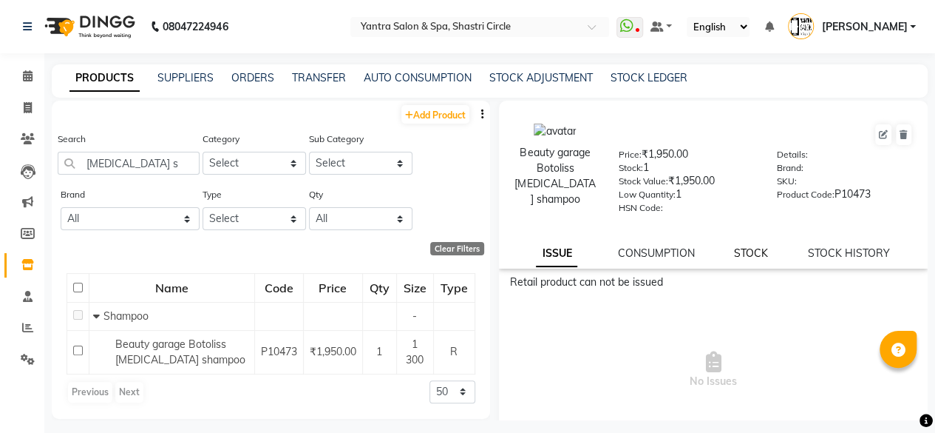
click at [750, 260] on link "STOCK" at bounding box center [751, 252] width 34 height 13
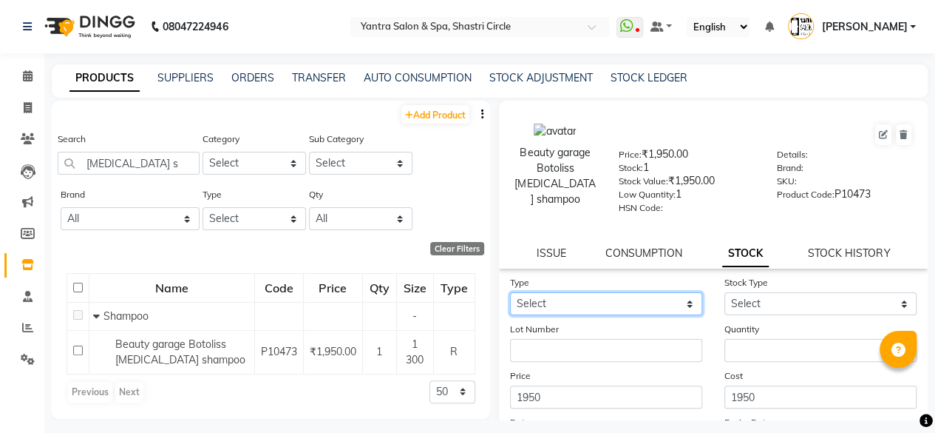
click at [597, 301] on select "Select In Out" at bounding box center [606, 303] width 192 height 23
select select "in"
click at [510, 292] on select "Select In Out" at bounding box center [606, 303] width 192 height 23
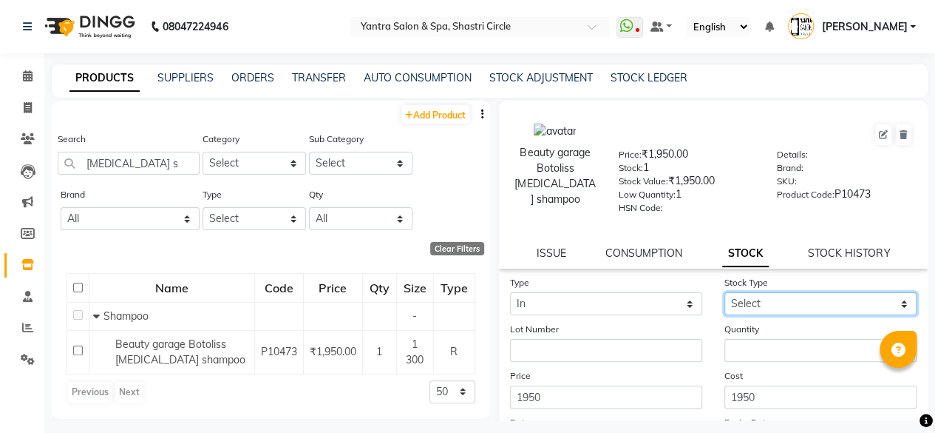
drag, startPoint x: 738, startPoint y: 306, endPoint x: 741, endPoint y: 314, distance: 8.0
click at [738, 306] on select "Select New Stock Adjustment Return Other" at bounding box center [821, 303] width 192 height 23
select select "new stock"
click at [725, 292] on select "Select New Stock Adjustment Return Other" at bounding box center [821, 303] width 192 height 23
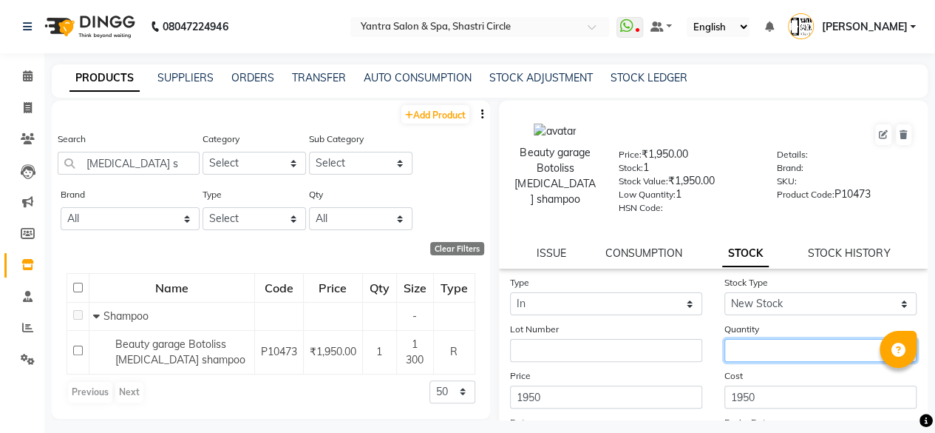
click at [751, 350] on input "number" at bounding box center [821, 350] width 192 height 23
type input "5"
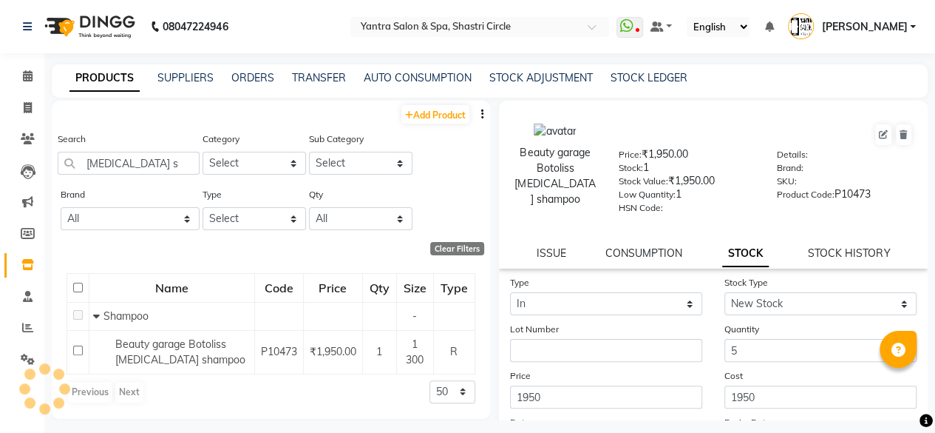
click at [773, 373] on div "Cost 1950" at bounding box center [821, 388] width 214 height 41
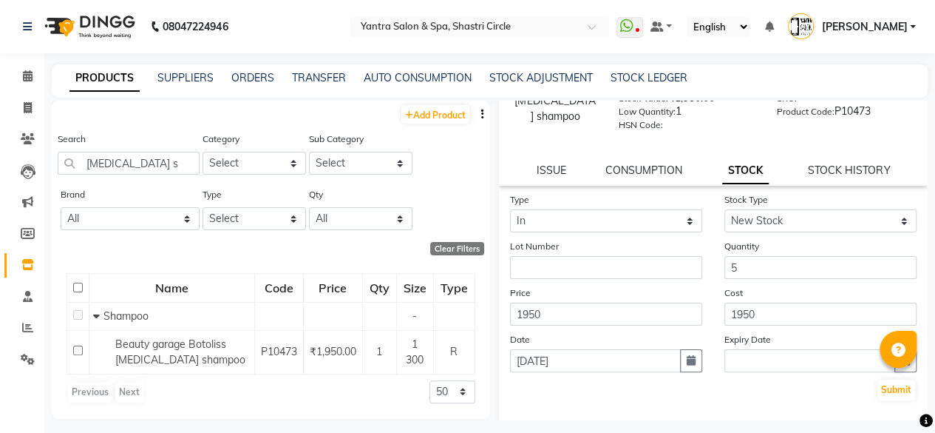
scroll to position [150, 0]
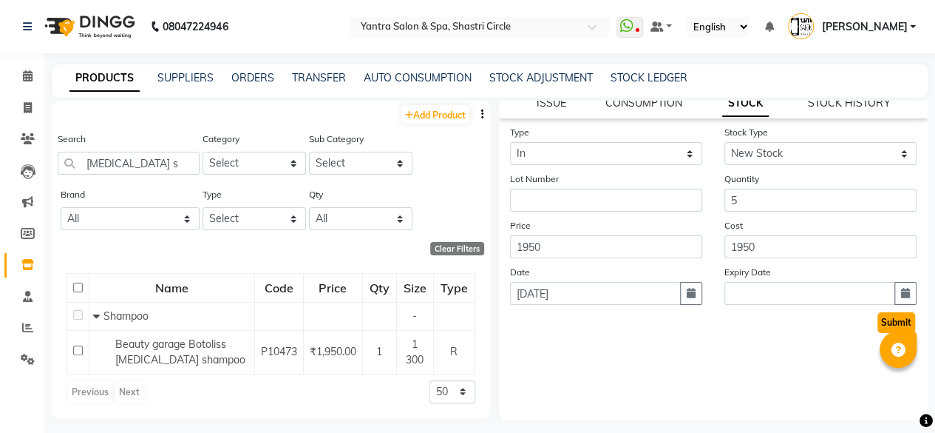
click at [880, 315] on button "Submit" at bounding box center [897, 322] width 38 height 21
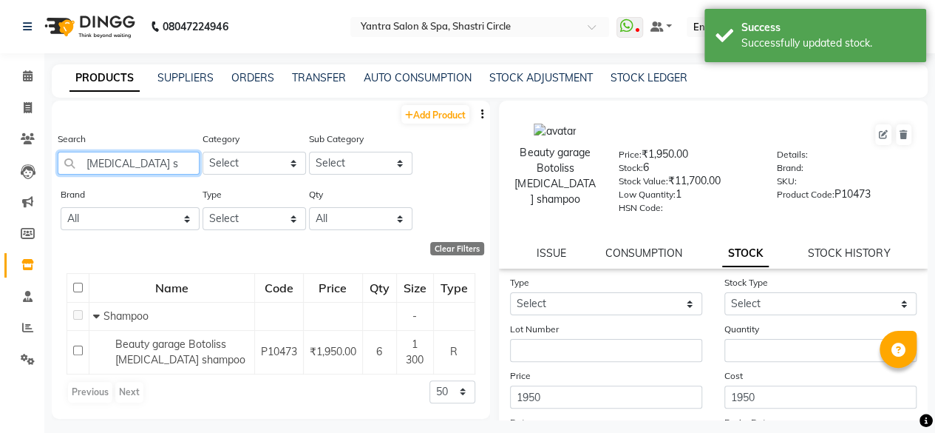
click at [151, 170] on input "biotin s" at bounding box center [129, 163] width 142 height 23
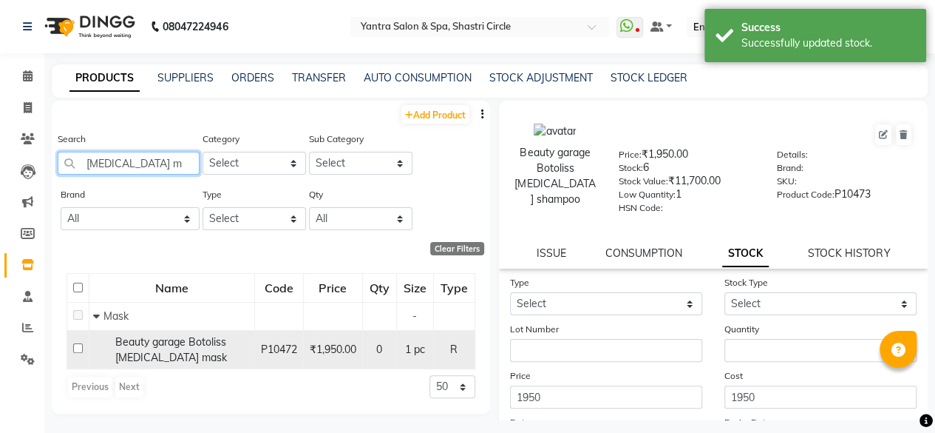
type input "biotin m"
click at [182, 356] on div "Beauty garage Botoliss biotin mask" at bounding box center [172, 349] width 158 height 31
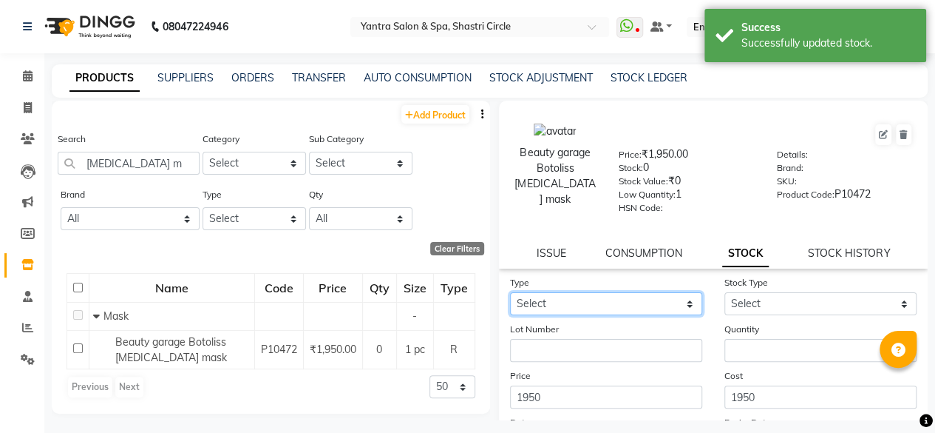
click at [583, 301] on select "Select In Out" at bounding box center [606, 303] width 192 height 23
select select "in"
click at [510, 292] on select "Select In Out" at bounding box center [606, 303] width 192 height 23
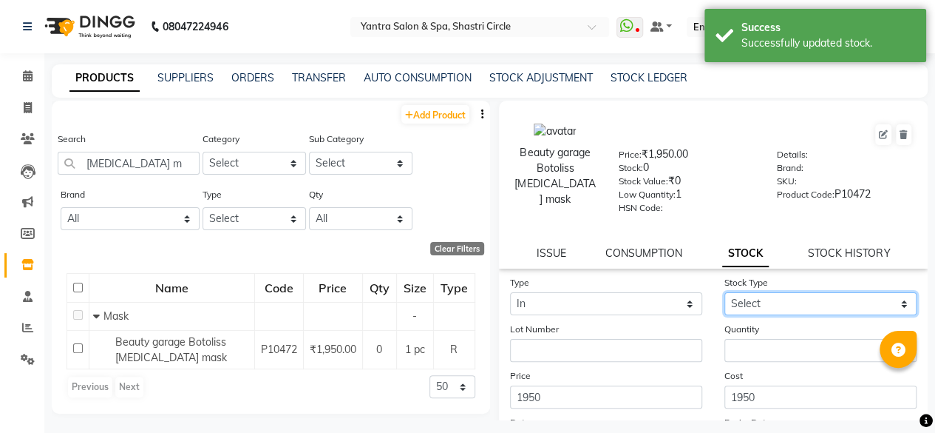
click at [739, 307] on select "Select New Stock Adjustment Return Other" at bounding box center [821, 303] width 192 height 23
select select "new stock"
click at [725, 292] on select "Select New Stock Adjustment Return Other" at bounding box center [821, 303] width 192 height 23
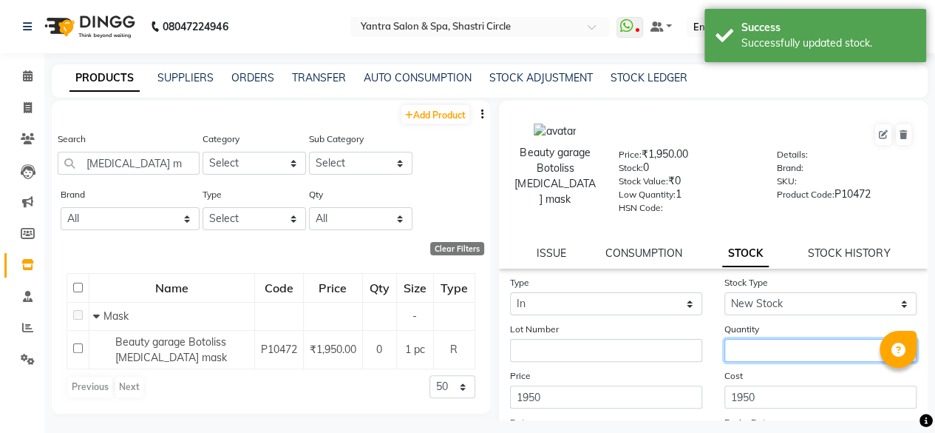
click at [754, 350] on input "number" at bounding box center [821, 350] width 192 height 23
type input "5"
click at [775, 382] on div "Cost 1950" at bounding box center [821, 388] width 214 height 41
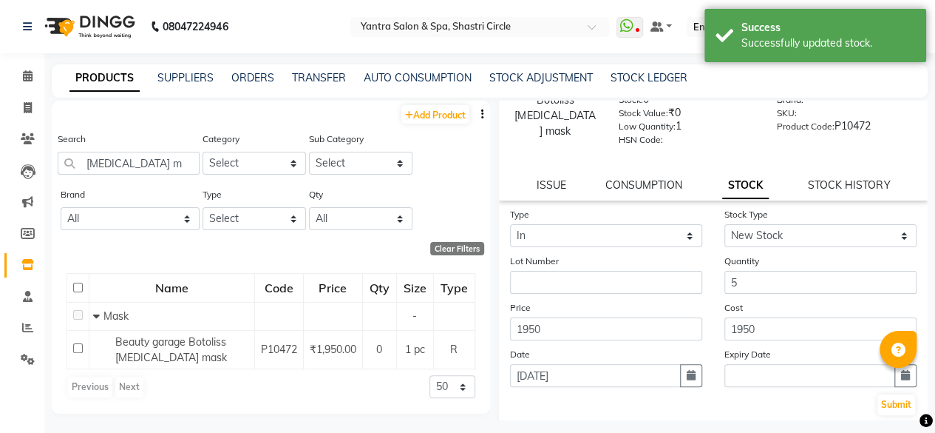
scroll to position [150, 0]
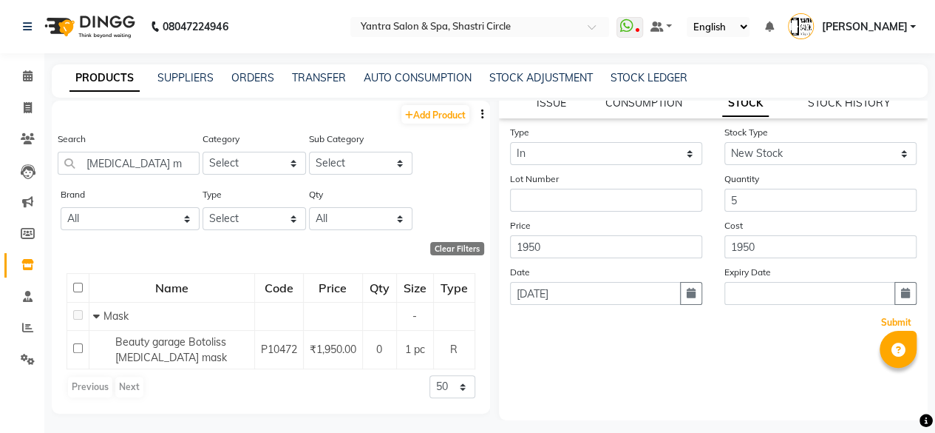
click at [878, 317] on button "Submit" at bounding box center [897, 322] width 38 height 21
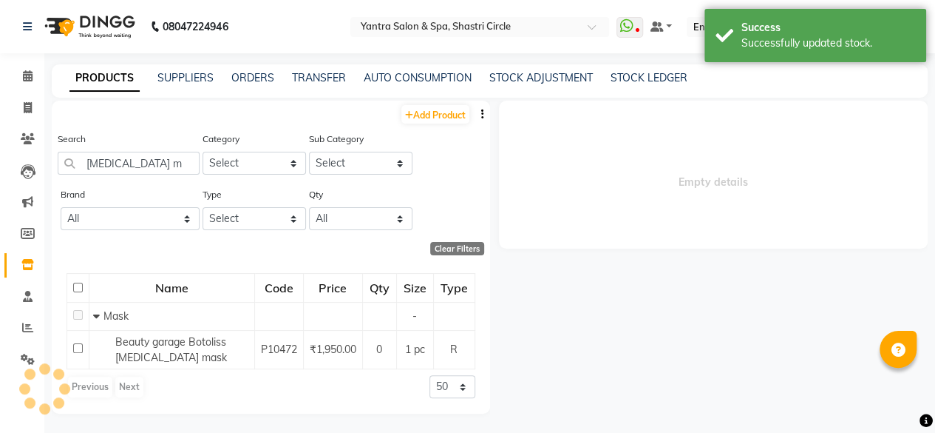
scroll to position [0, 0]
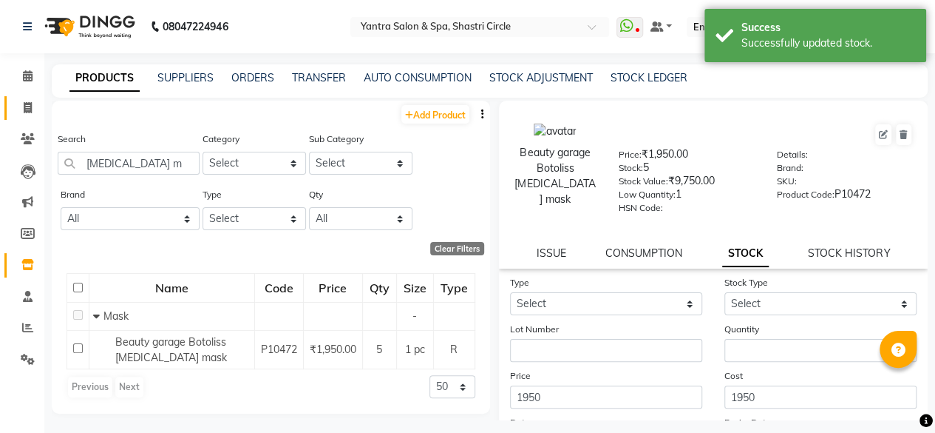
click at [12, 104] on link "Invoice" at bounding box center [21, 108] width 35 height 24
select select "service"
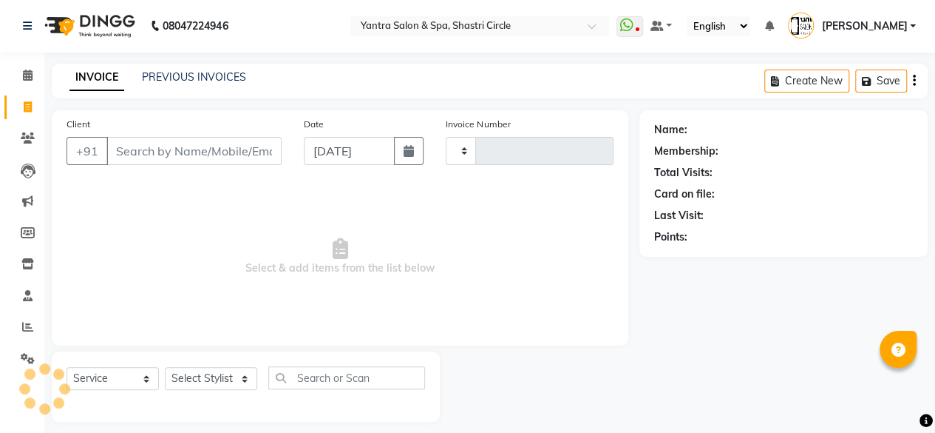
scroll to position [11, 0]
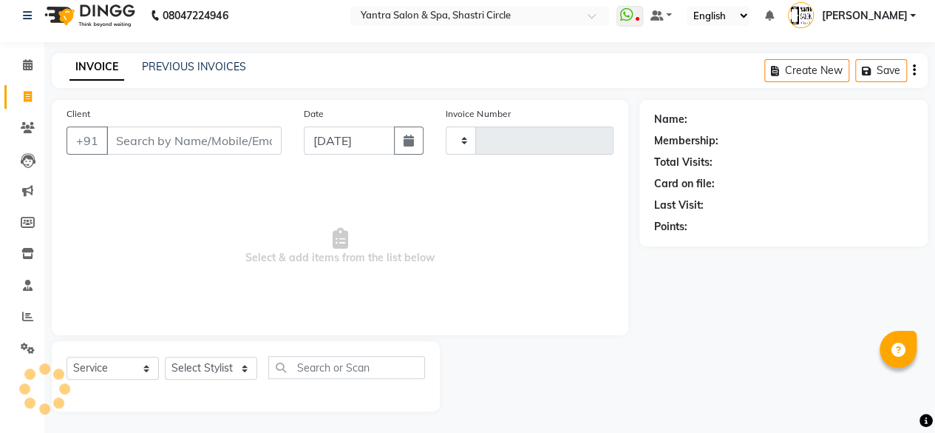
type input "3510"
select select "154"
click at [192, 141] on input "Client" at bounding box center [193, 140] width 175 height 28
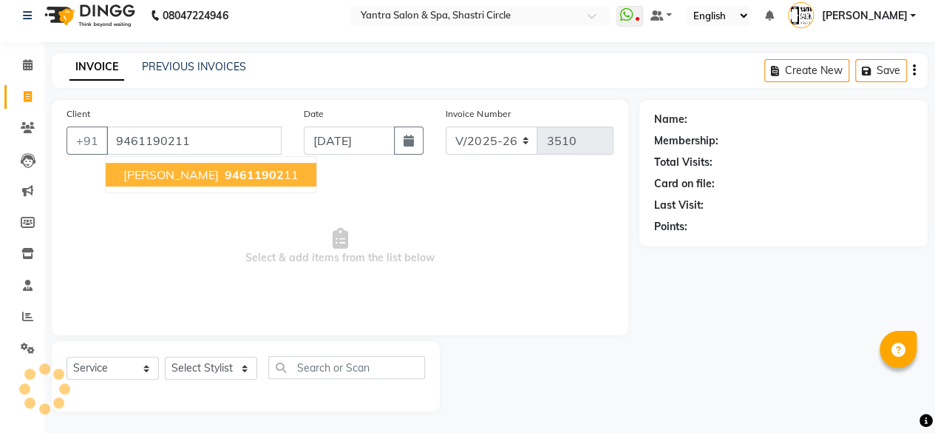
type input "9461190211"
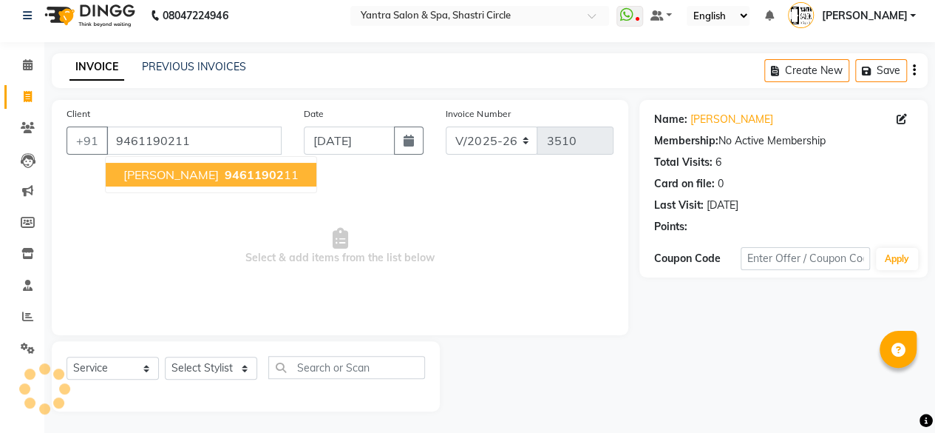
click at [243, 180] on span "94611902" at bounding box center [254, 174] width 59 height 15
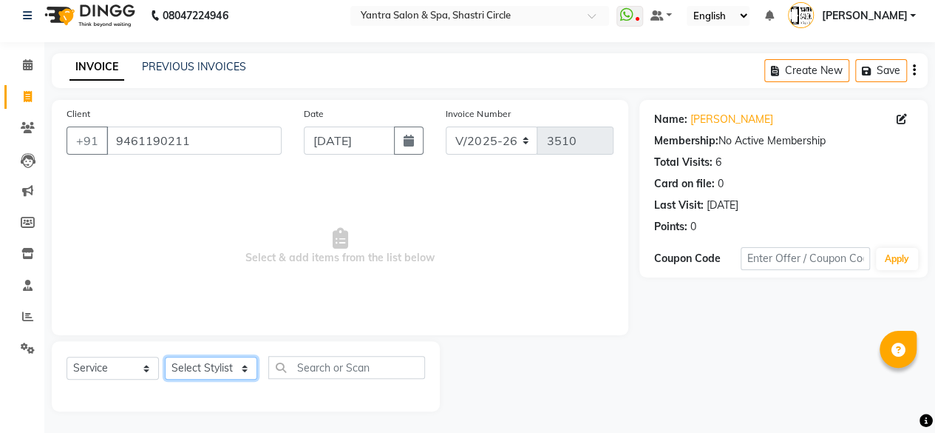
click at [216, 365] on select "Select Stylist [PERSON_NAME] [PERSON_NAME] [PERSON_NAME] [PERSON_NAME] kajal [P…" at bounding box center [211, 367] width 92 height 23
select select "44020"
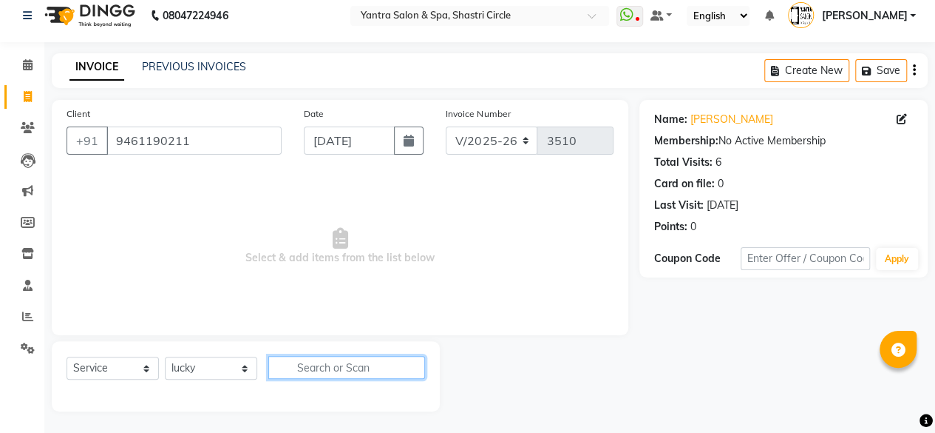
drag, startPoint x: 217, startPoint y: 365, endPoint x: 333, endPoint y: 376, distance: 116.6
click at [333, 376] on input "text" at bounding box center [346, 367] width 157 height 23
type input "botolis"
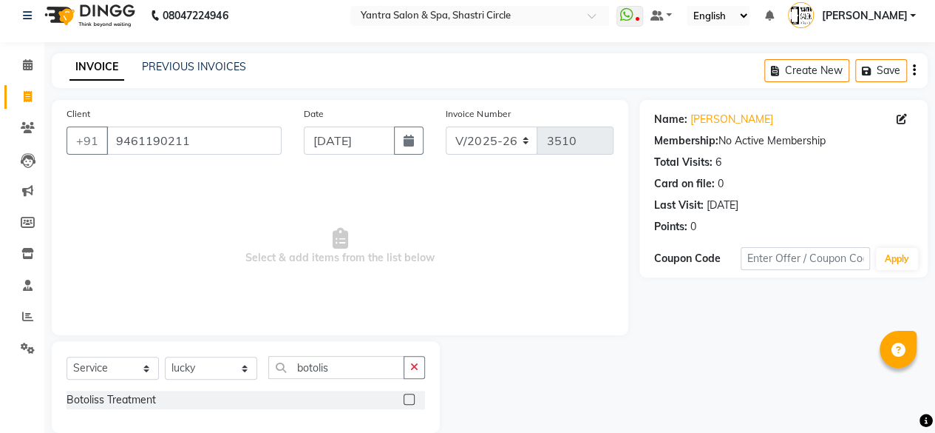
click at [410, 399] on label at bounding box center [409, 398] width 11 height 11
click at [410, 399] on input "checkbox" at bounding box center [409, 400] width 10 height 10
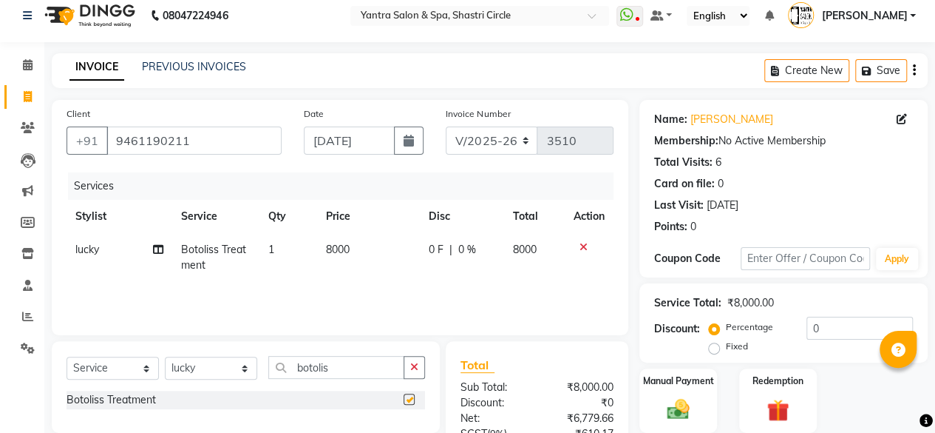
checkbox input "false"
click at [382, 261] on td "8000" at bounding box center [368, 257] width 103 height 49
select select "44020"
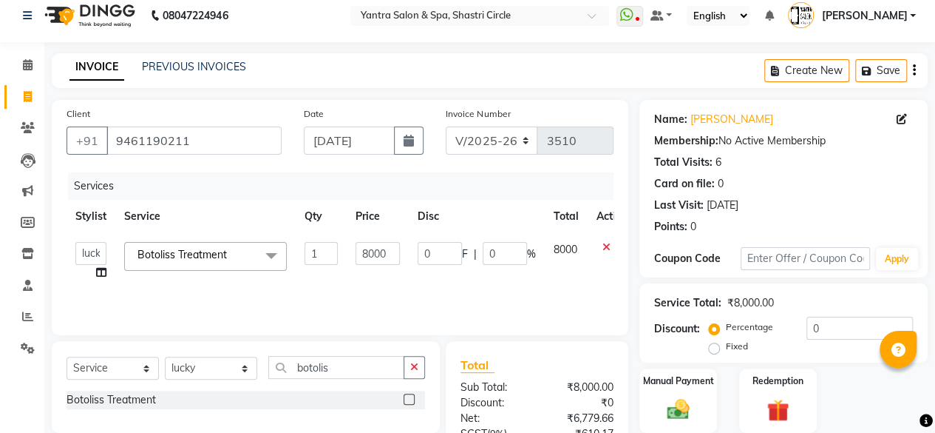
click at [382, 261] on input "8000" at bounding box center [378, 253] width 44 height 23
type input "1000"
click at [387, 297] on div "Services Stylist Service Qty Price Disc Total Action Arvind ASHA bhawna goyal D…" at bounding box center [340, 246] width 547 height 148
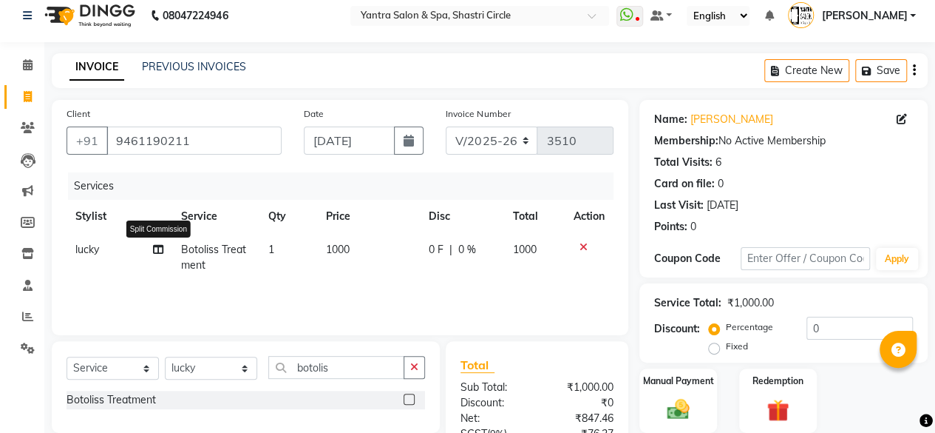
click at [155, 249] on icon at bounding box center [158, 249] width 10 height 10
select select "44020"
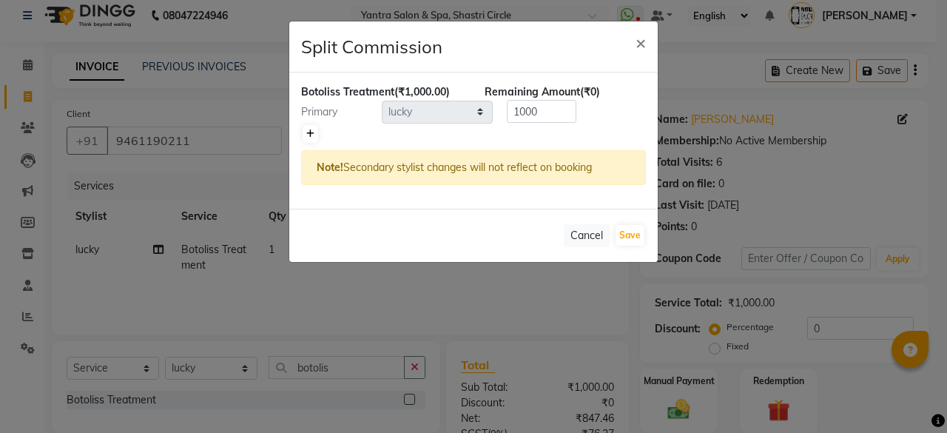
click at [302, 136] on link at bounding box center [310, 134] width 16 height 18
type input "500"
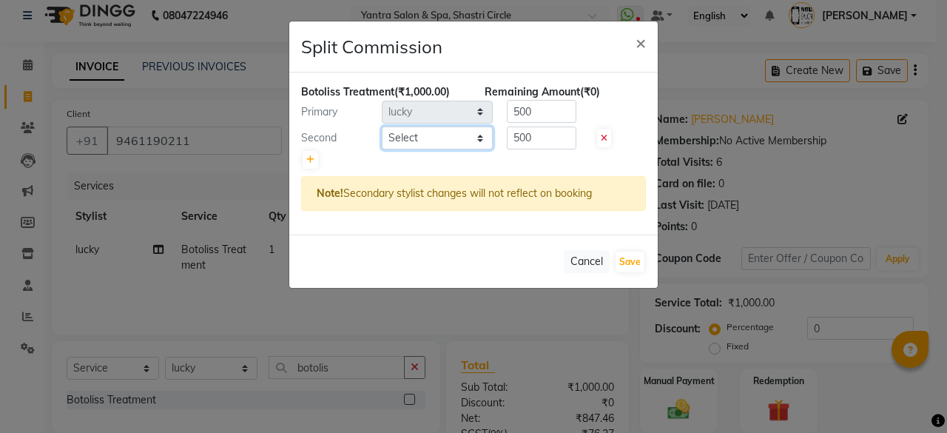
click at [445, 131] on select "Select Arvind ASHA bhawna goyal Dimple Harsha Hemlata kajal Latika lucky Manage…" at bounding box center [437, 137] width 111 height 23
click at [382, 126] on select "Select Arvind ASHA bhawna goyal Dimple Harsha Hemlata kajal Latika lucky Manage…" at bounding box center [437, 137] width 111 height 23
select select "4414"
click at [630, 262] on button "Save" at bounding box center [629, 261] width 29 height 21
select select "Select"
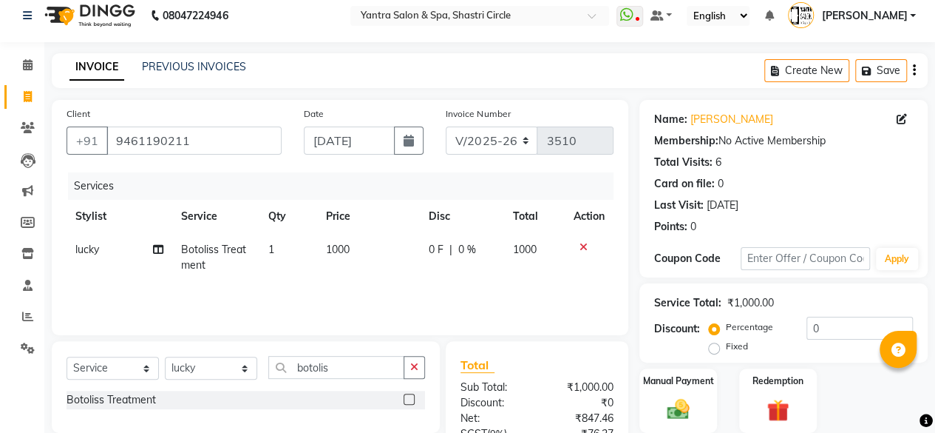
click at [385, 254] on td "1000" at bounding box center [368, 257] width 103 height 49
select select "44020"
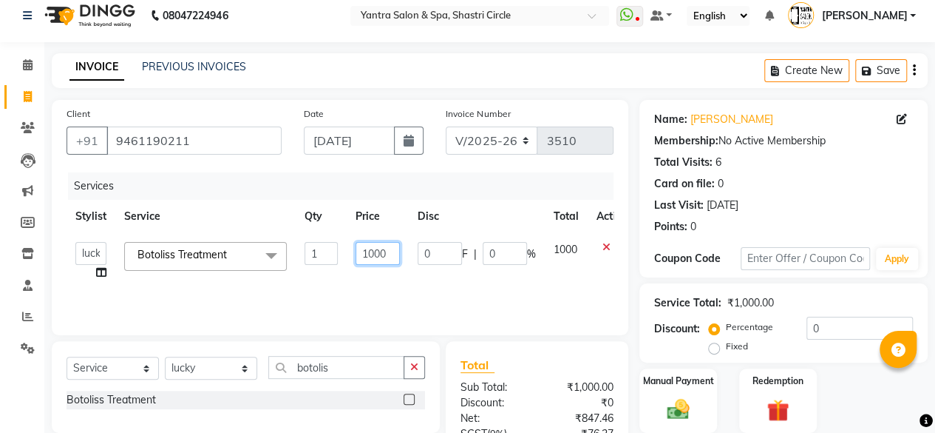
click at [385, 254] on input "1000" at bounding box center [378, 253] width 44 height 23
type input "10000"
click at [398, 271] on td "10000" at bounding box center [378, 261] width 62 height 56
select select "44020"
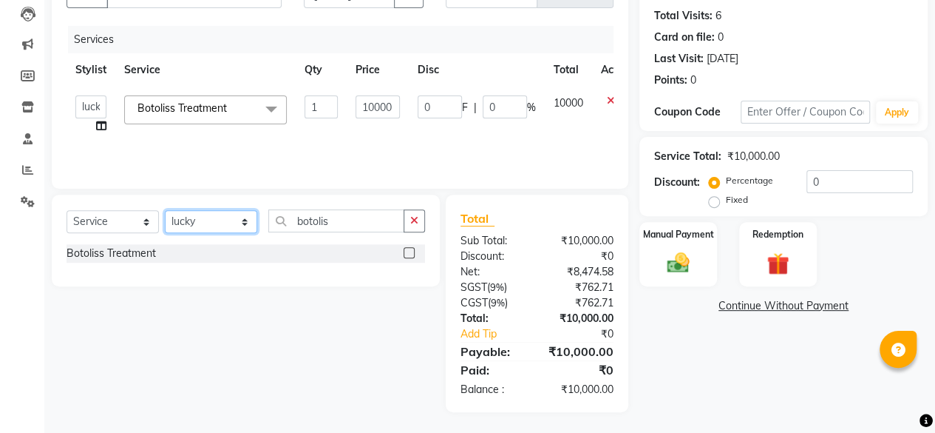
click at [206, 214] on select "Select Stylist [PERSON_NAME] [PERSON_NAME] [PERSON_NAME] [PERSON_NAME] kajal [P…" at bounding box center [211, 221] width 92 height 23
select select "4414"
click at [165, 210] on select "Select Stylist [PERSON_NAME] [PERSON_NAME] [PERSON_NAME] [PERSON_NAME] kajal [P…" at bounding box center [211, 221] width 92 height 23
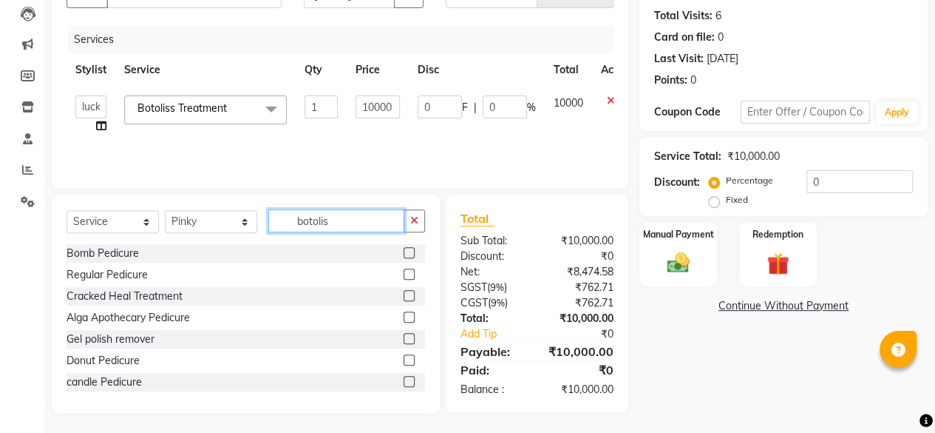
click at [356, 223] on input "botolis" at bounding box center [336, 220] width 136 height 23
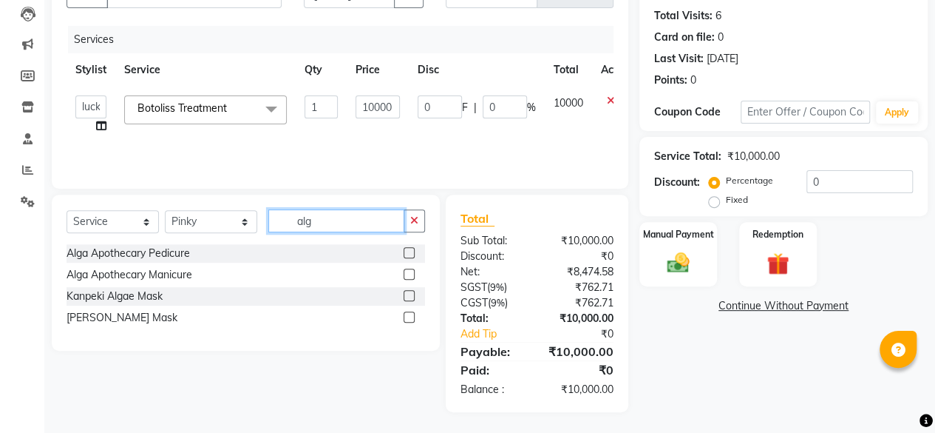
type input "alg"
click at [410, 251] on label at bounding box center [409, 252] width 11 height 11
click at [410, 251] on input "checkbox" at bounding box center [409, 253] width 10 height 10
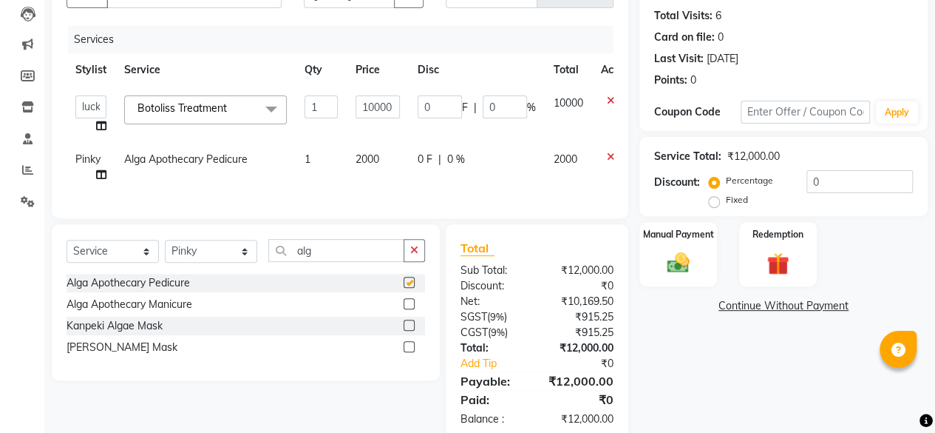
checkbox input "false"
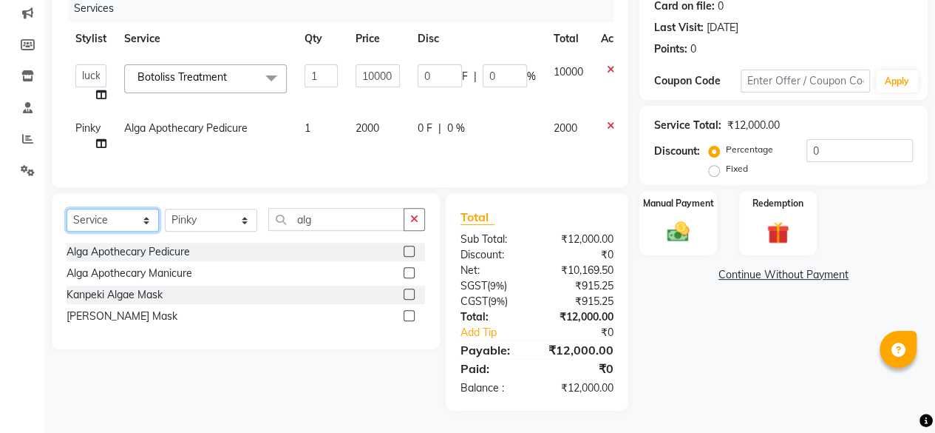
click at [123, 227] on select "Select Service Product Membership Package Voucher Prepaid Gift Card" at bounding box center [113, 220] width 92 height 23
select select "product"
click at [67, 209] on select "Select Service Product Membership Package Voucher Prepaid Gift Card" at bounding box center [113, 220] width 92 height 23
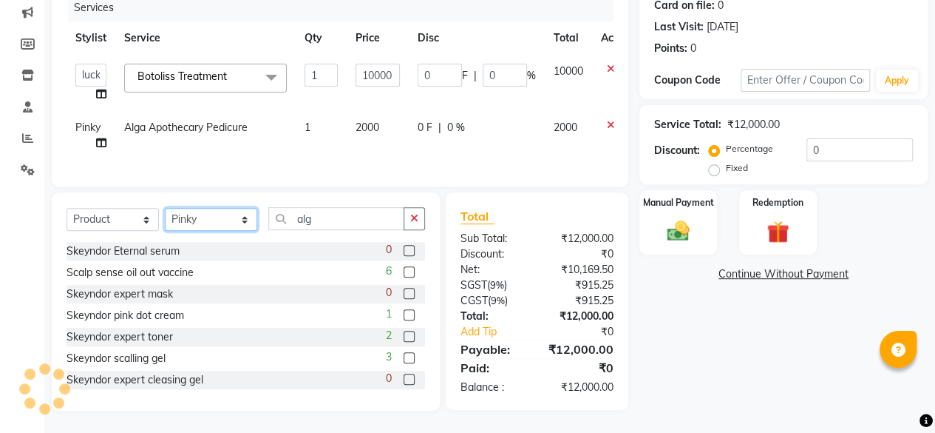
drag, startPoint x: 251, startPoint y: 222, endPoint x: 241, endPoint y: 223, distance: 9.6
click at [251, 222] on select "Select Stylist [PERSON_NAME] [PERSON_NAME] [PERSON_NAME] [PERSON_NAME] kajal [P…" at bounding box center [211, 219] width 92 height 23
select select "44019"
click at [165, 209] on select "Select Stylist [PERSON_NAME] [PERSON_NAME] [PERSON_NAME] [PERSON_NAME] kajal [P…" at bounding box center [211, 219] width 92 height 23
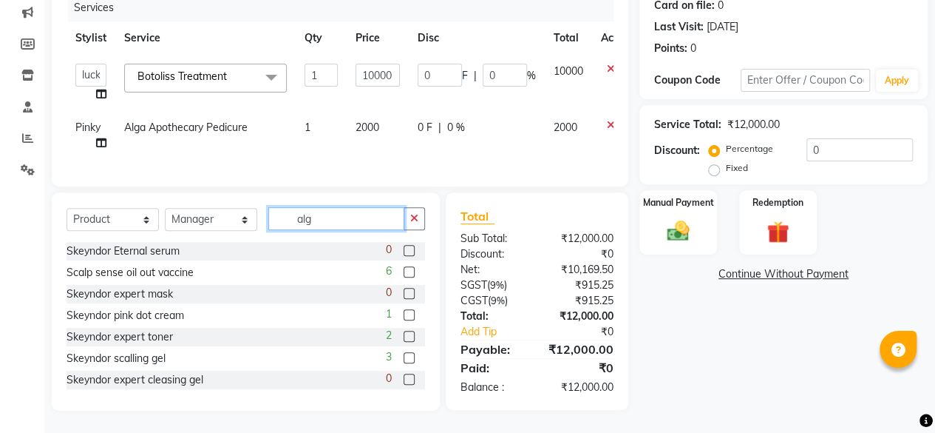
click at [339, 221] on input "alg" at bounding box center [336, 218] width 136 height 23
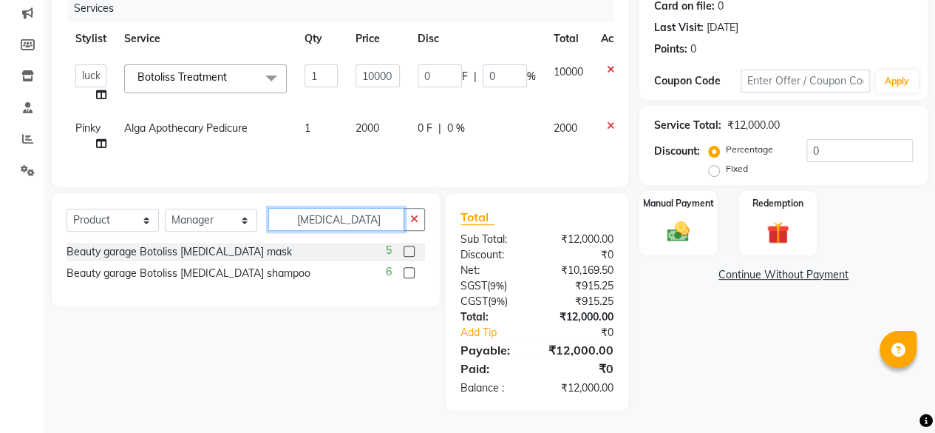
type input "biotin"
click at [406, 273] on label at bounding box center [409, 272] width 11 height 11
click at [406, 273] on input "checkbox" at bounding box center [409, 273] width 10 height 10
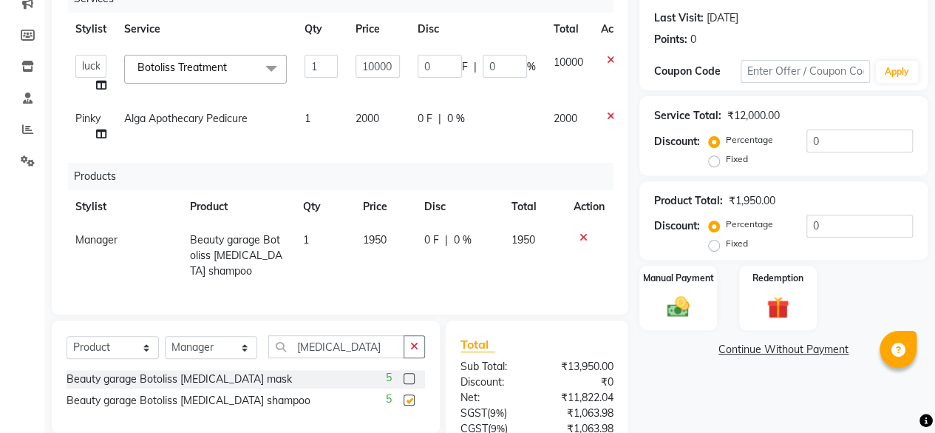
checkbox input "false"
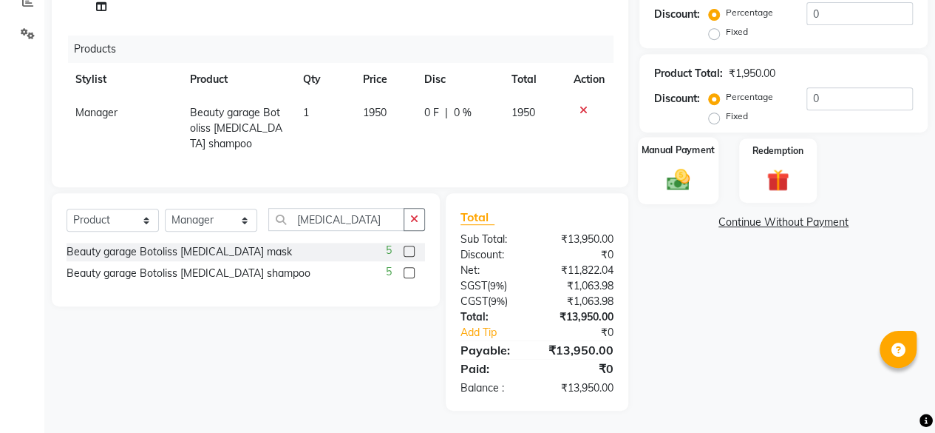
click at [685, 169] on img at bounding box center [679, 179] width 38 height 27
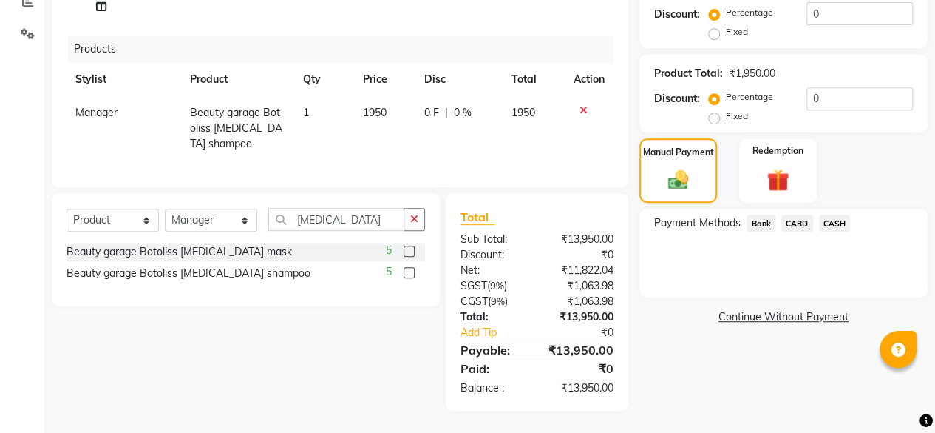
click at [842, 214] on span "CASH" at bounding box center [835, 222] width 32 height 17
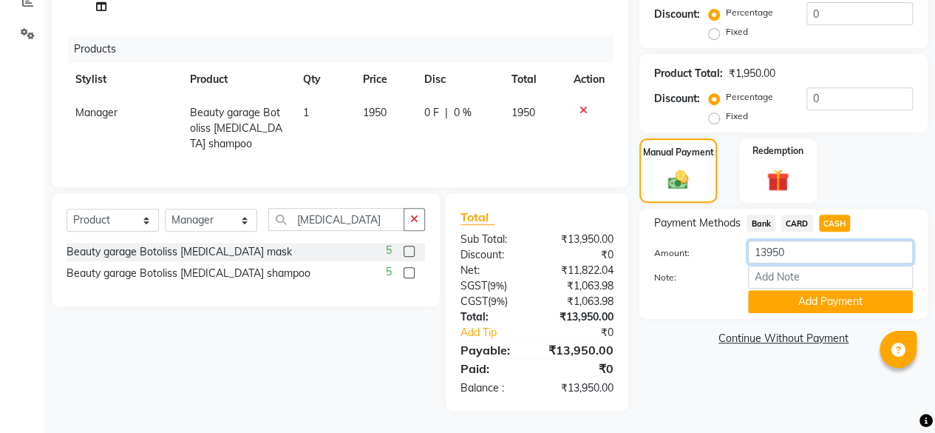
click at [808, 240] on input "13950" at bounding box center [830, 251] width 165 height 23
click at [807, 240] on input "13950" at bounding box center [830, 251] width 165 height 23
click at [806, 240] on input "13950" at bounding box center [830, 251] width 165 height 23
click at [806, 240] on input "139501" at bounding box center [830, 251] width 165 height 23
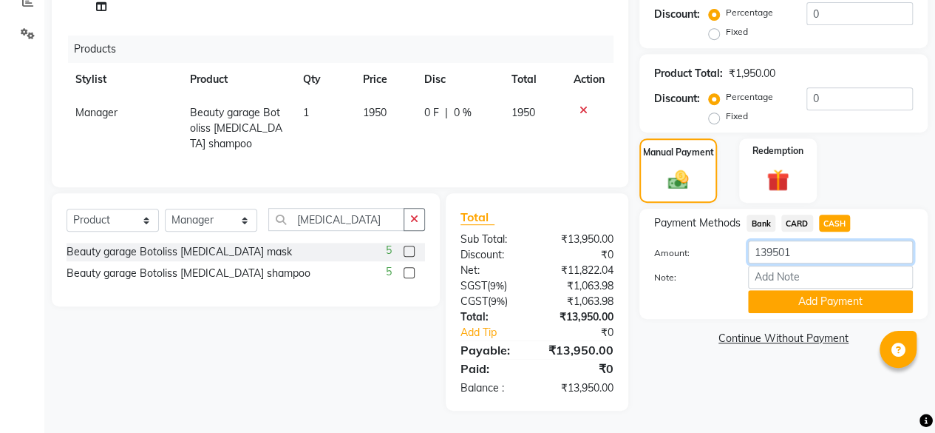
click at [806, 240] on input "139501" at bounding box center [830, 251] width 165 height 23
type input "10000"
click at [817, 291] on button "Add Payment" at bounding box center [830, 301] width 165 height 23
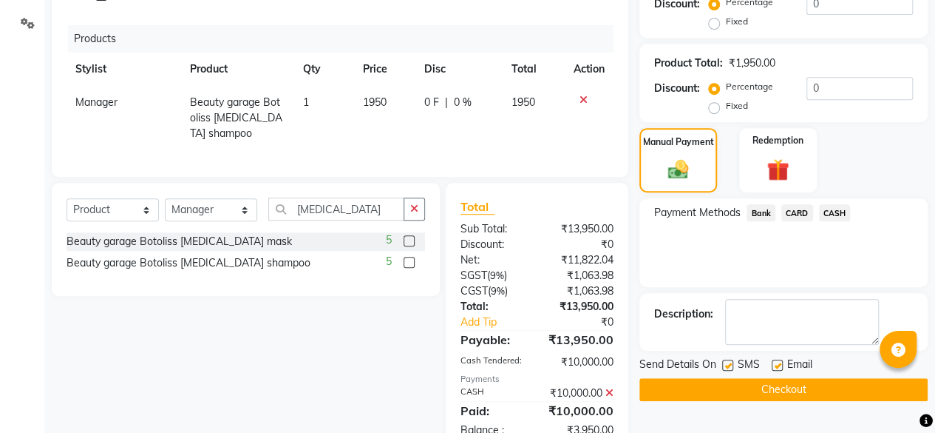
click at [765, 213] on span "Bank" at bounding box center [761, 212] width 29 height 17
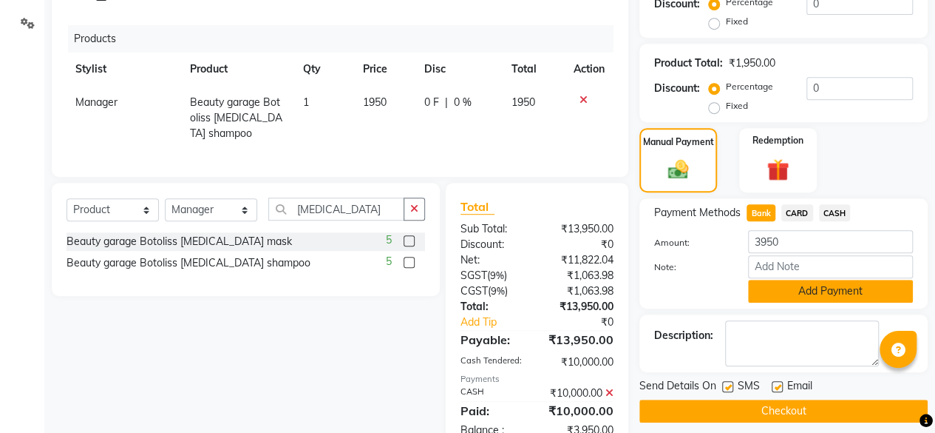
click at [773, 287] on button "Add Payment" at bounding box center [830, 291] width 165 height 23
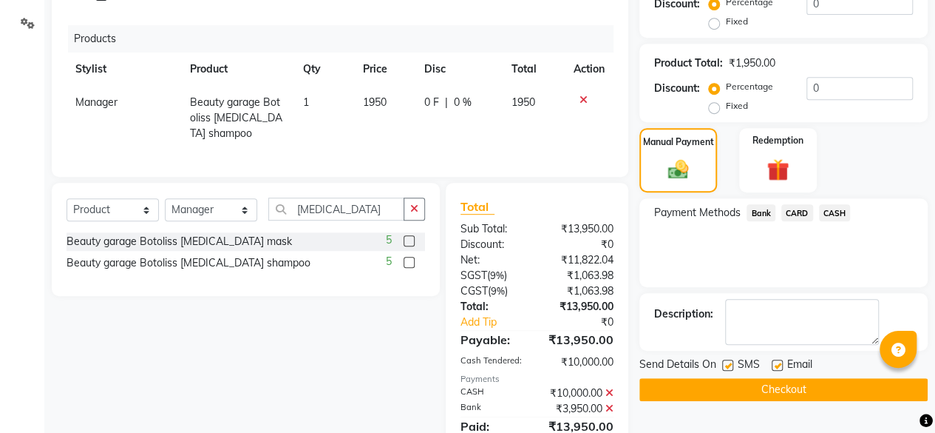
scroll to position [345, 0]
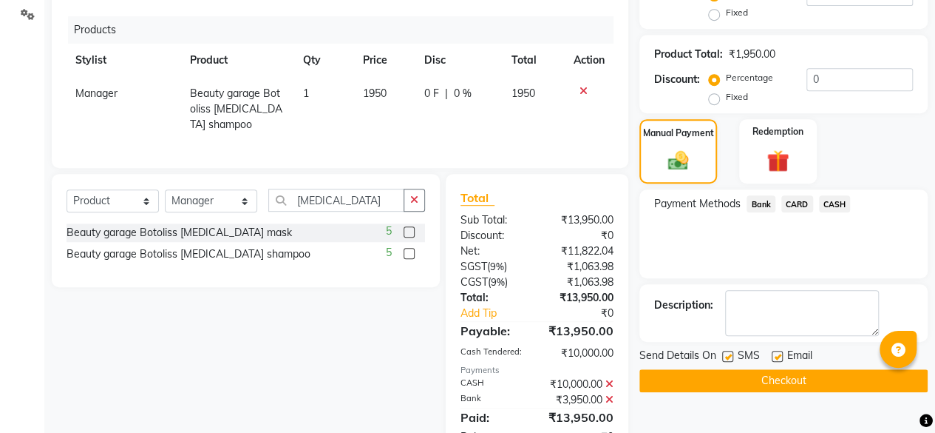
click at [801, 370] on button "Checkout" at bounding box center [784, 380] width 288 height 23
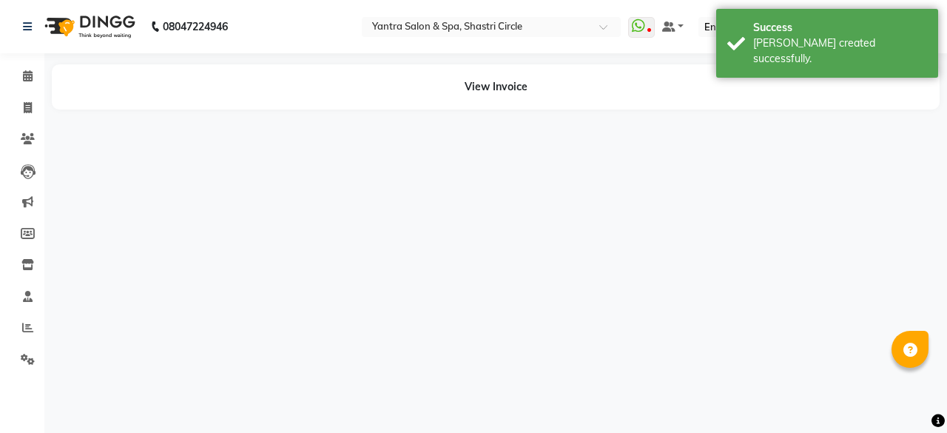
select select "44020"
select select "4414"
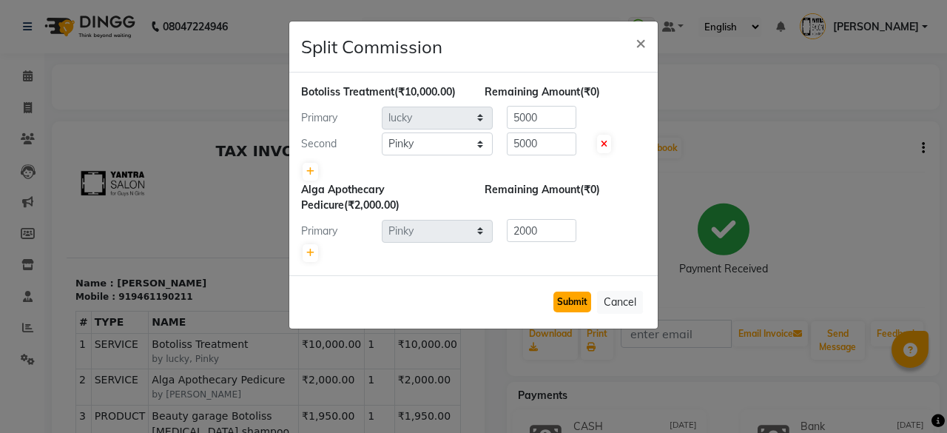
click at [586, 294] on button "Submit" at bounding box center [572, 301] width 38 height 21
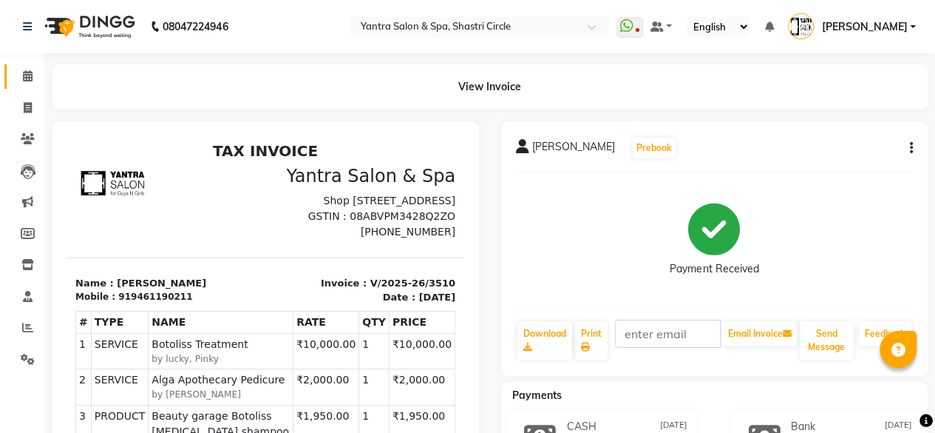
click at [9, 73] on link "Calendar" at bounding box center [21, 76] width 35 height 24
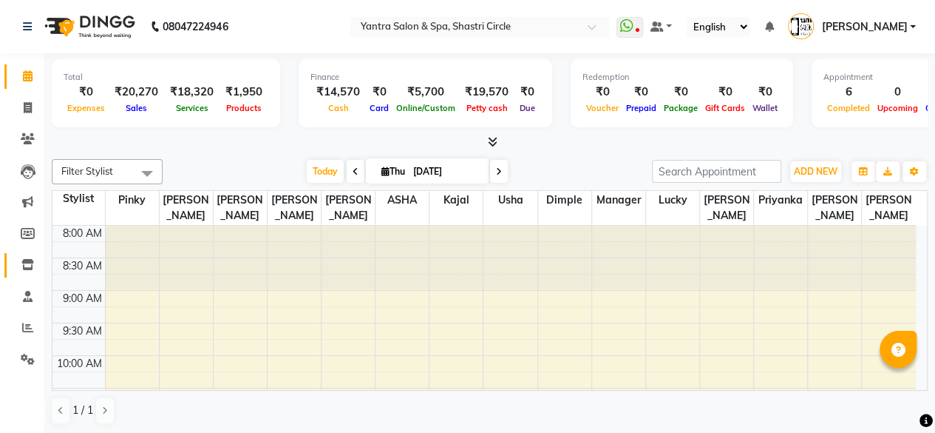
click at [27, 270] on icon at bounding box center [27, 264] width 13 height 11
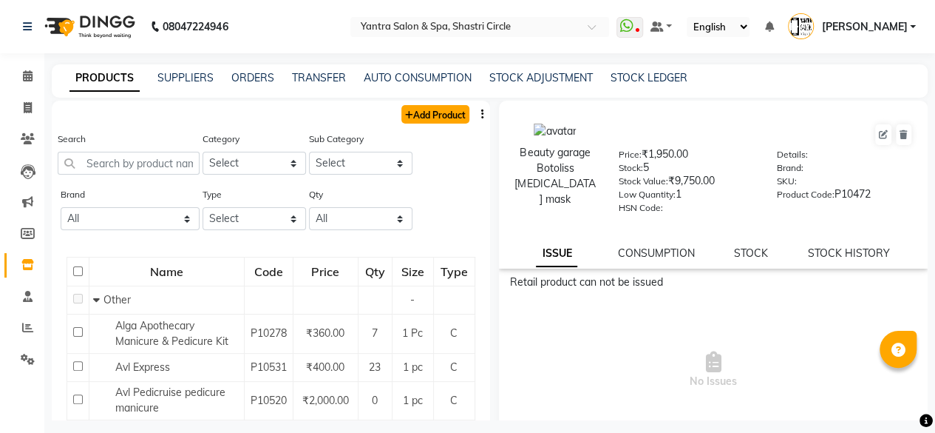
click at [433, 115] on link "Add Product" at bounding box center [436, 114] width 68 height 18
select select "true"
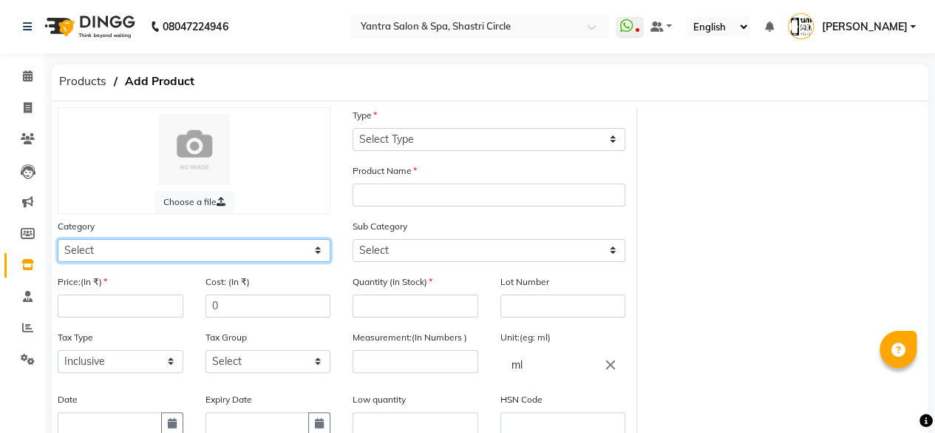
click at [156, 251] on select "Select Hair Skin Makeup Personal Care Appliances Beard Waxing Disposable Thread…" at bounding box center [194, 250] width 273 height 23
select select "1100"
click at [58, 239] on select "Select Hair Skin Makeup Personal Care Appliances Beard Waxing Disposable Thread…" at bounding box center [194, 250] width 273 height 23
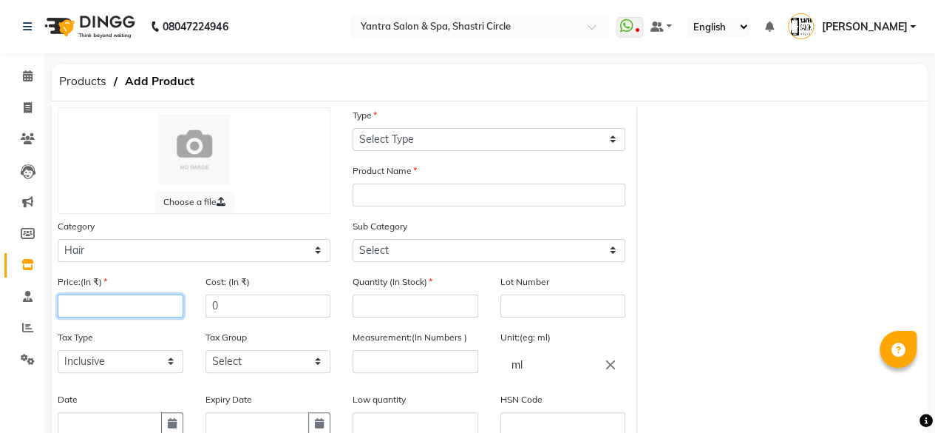
click at [135, 299] on input "number" at bounding box center [121, 305] width 126 height 23
type input "24000"
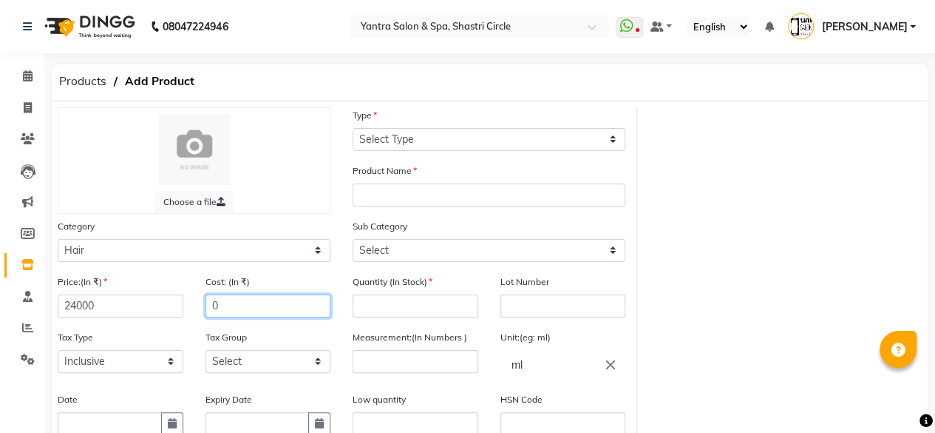
click at [237, 303] on input "0" at bounding box center [269, 305] width 126 height 23
type input "24000"
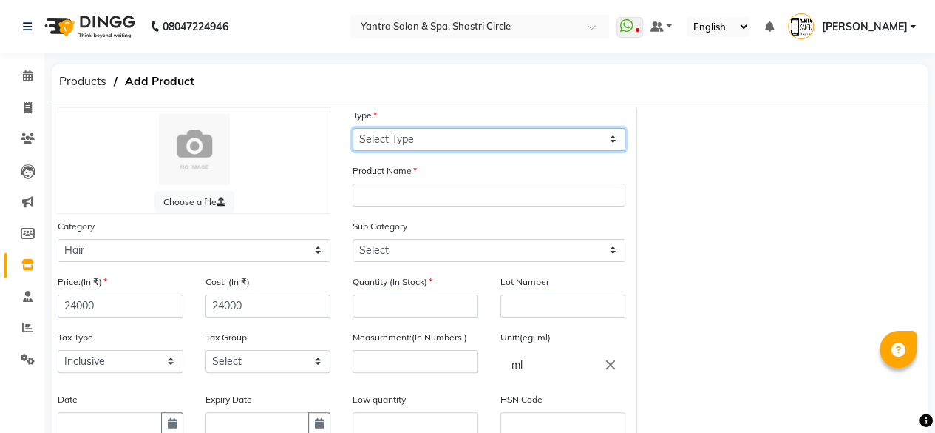
drag, startPoint x: 417, startPoint y: 135, endPoint x: 413, endPoint y: 147, distance: 12.6
click at [417, 135] on select "Select Type Both Retail Consumable" at bounding box center [489, 139] width 273 height 23
select select "C"
click at [353, 128] on select "Select Type Both Retail Consumable" at bounding box center [489, 139] width 273 height 23
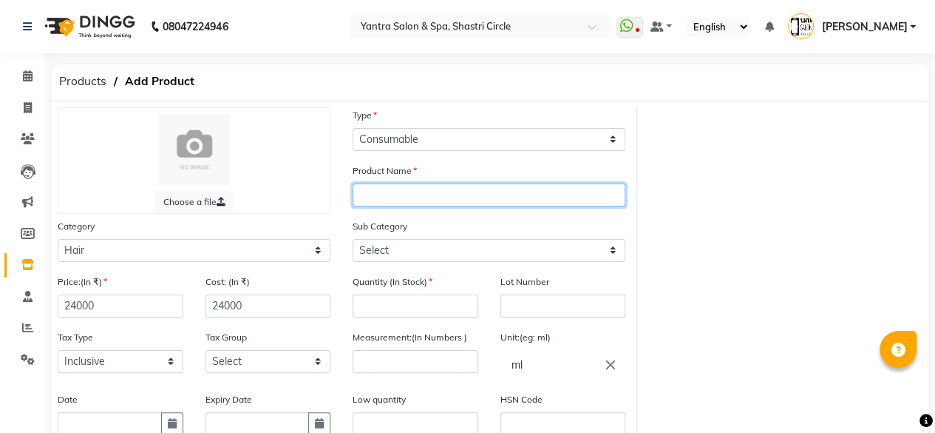
click at [401, 193] on input "text" at bounding box center [489, 194] width 273 height 23
click at [441, 194] on input "Nanoplasty" at bounding box center [489, 194] width 273 height 23
type input "Nanoplasty"
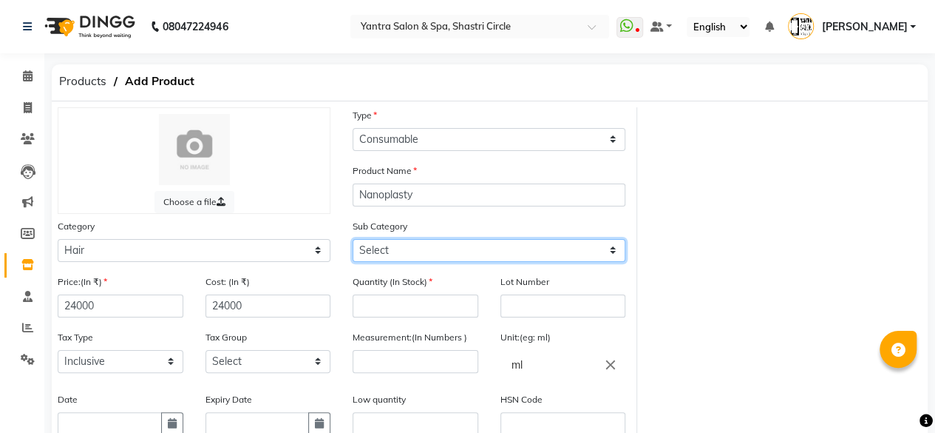
click at [400, 246] on select "Select Shampoo Conditioner Cream Mask Oil Serum Color Appliances Treatment Styl…" at bounding box center [489, 250] width 273 height 23
click at [409, 316] on div "Quantity (In Stock)" at bounding box center [416, 301] width 148 height 55
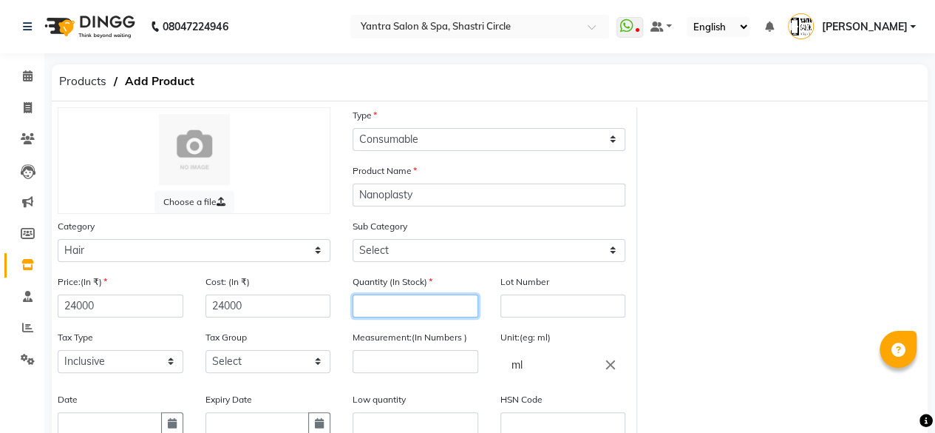
click at [410, 304] on input "number" at bounding box center [416, 305] width 126 height 23
type input "2"
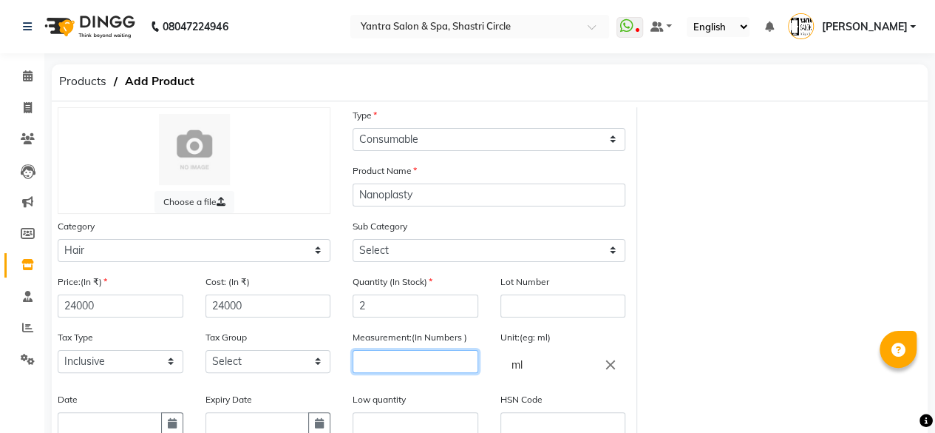
click at [415, 360] on input "number" at bounding box center [416, 361] width 126 height 23
type input "1"
click at [612, 365] on icon "close" at bounding box center [610, 364] width 16 height 16
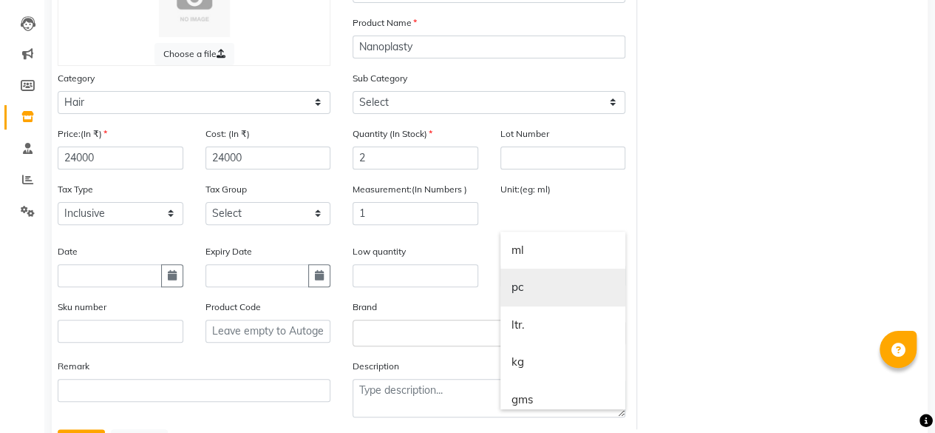
click at [532, 288] on link "pc" at bounding box center [564, 287] width 126 height 38
type input "pc"
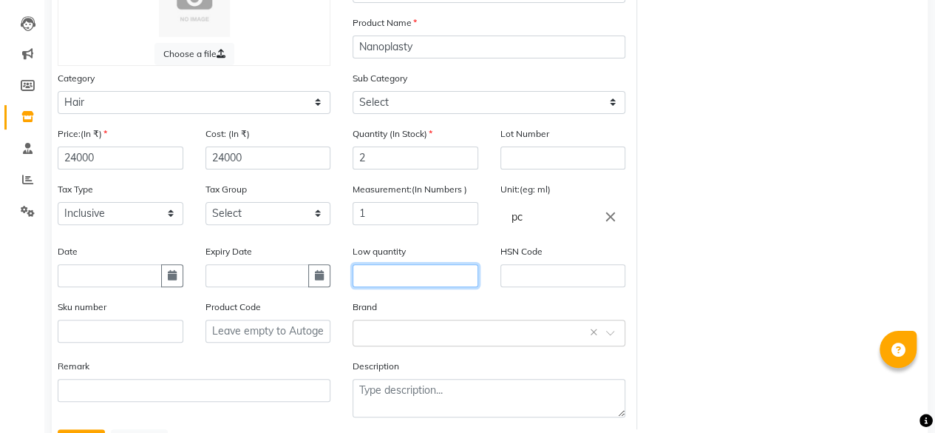
click at [383, 277] on input "text" at bounding box center [416, 275] width 126 height 23
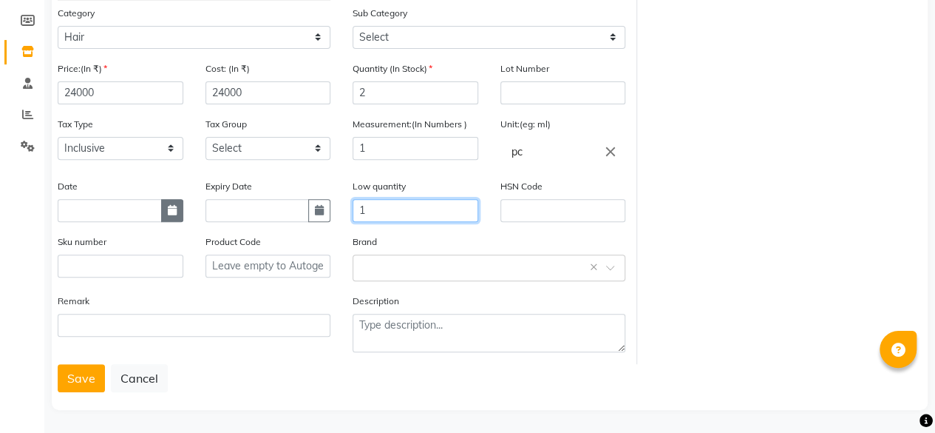
type input "1"
click at [172, 209] on icon "button" at bounding box center [172, 210] width 9 height 10
select select "9"
select select "2025"
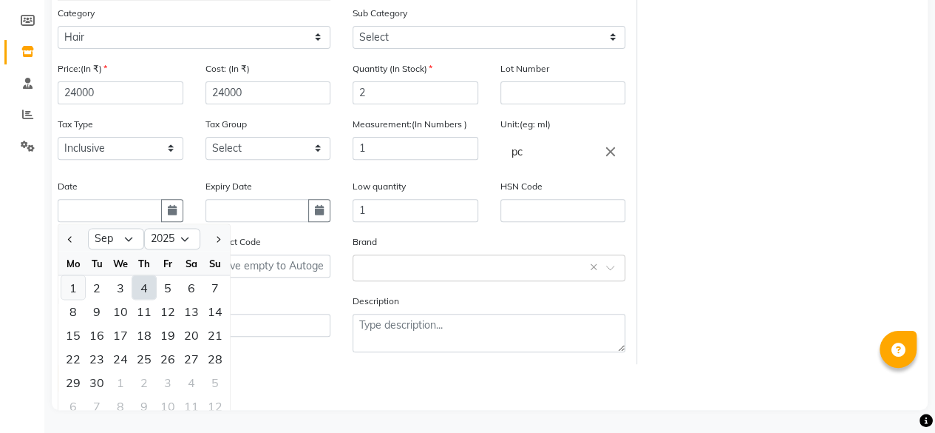
click at [74, 280] on div "1" at bounding box center [73, 287] width 24 height 24
type input "[DATE]"
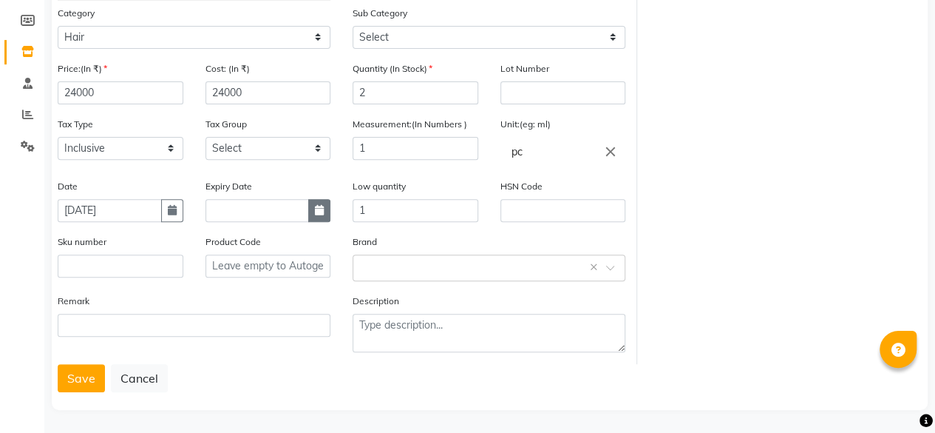
click at [314, 215] on button "button" at bounding box center [319, 210] width 22 height 23
select select "9"
select select "2025"
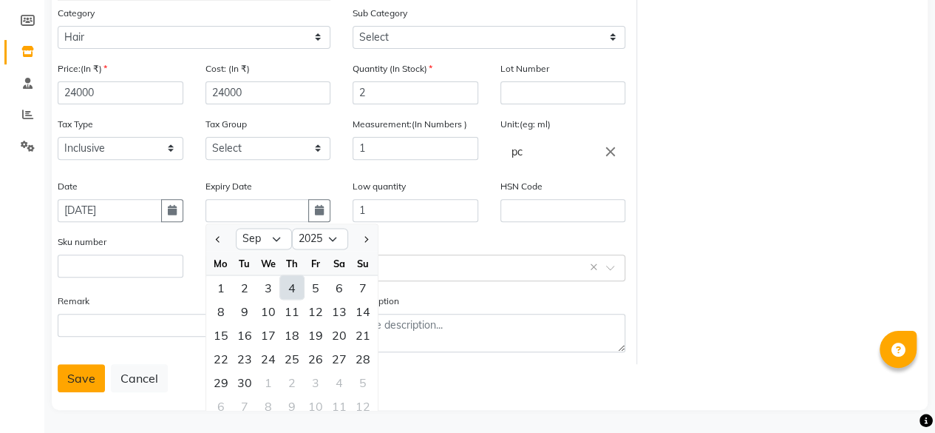
drag, startPoint x: 243, startPoint y: 379, endPoint x: 95, endPoint y: 376, distance: 147.9
click at [237, 379] on div "30" at bounding box center [245, 382] width 24 height 24
type input "30-09-2025"
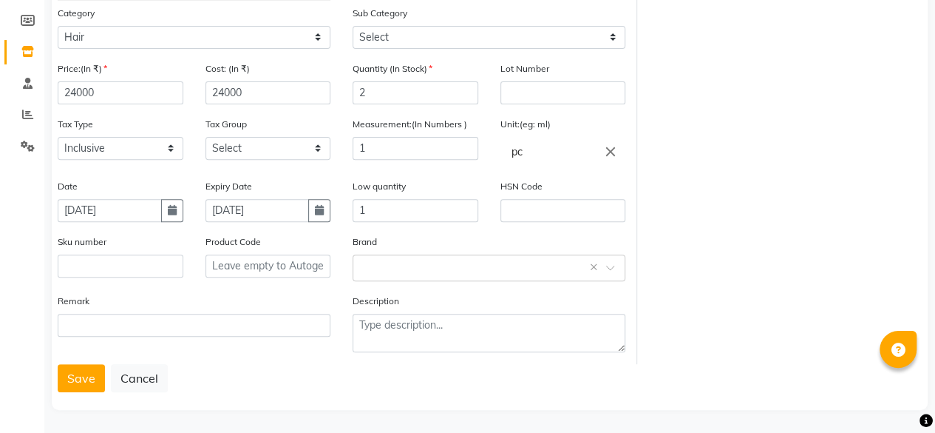
click at [55, 375] on div at bounding box center [44, 388] width 44 height 44
drag, startPoint x: 65, startPoint y: 374, endPoint x: 128, endPoint y: 359, distance: 64.7
click at [65, 374] on app-root "08047224946 Select Location × Yantra Salon & Spa, Shastri Circle WhatsApp Statu…" at bounding box center [467, 111] width 935 height 648
drag, startPoint x: 72, startPoint y: 370, endPoint x: 186, endPoint y: 328, distance: 121.0
click at [72, 371] on button "Save" at bounding box center [81, 378] width 47 height 28
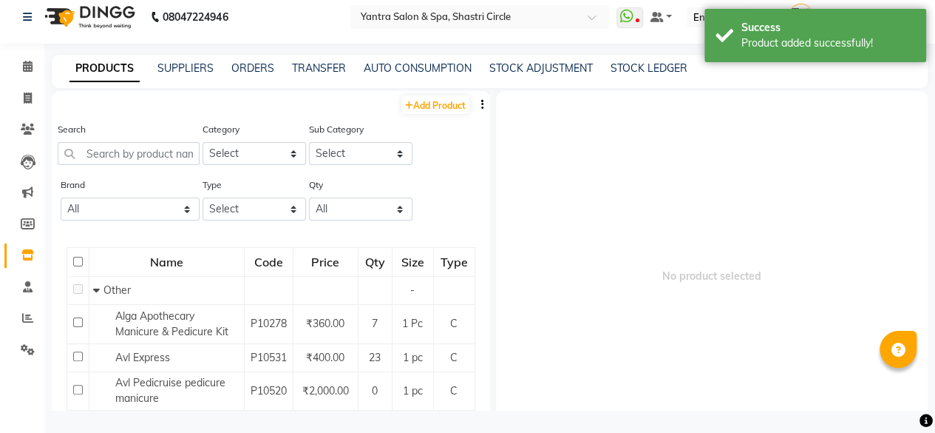
scroll to position [9, 0]
click at [139, 151] on input "text" at bounding box center [129, 154] width 142 height 23
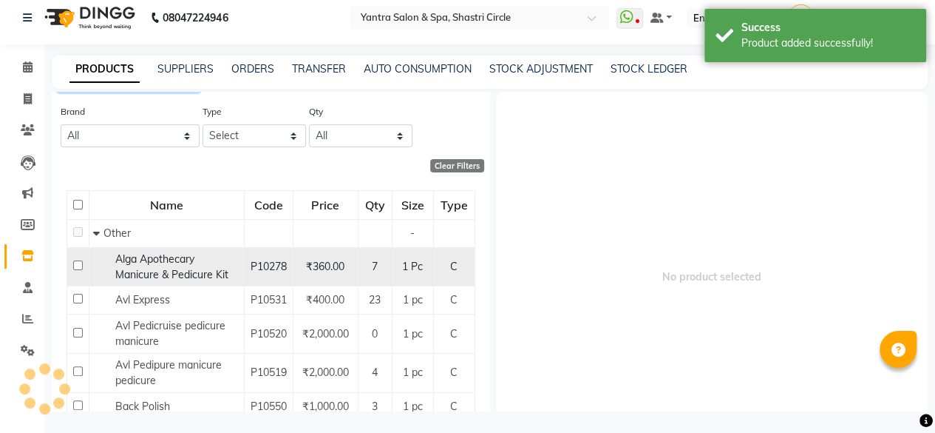
scroll to position [0, 0]
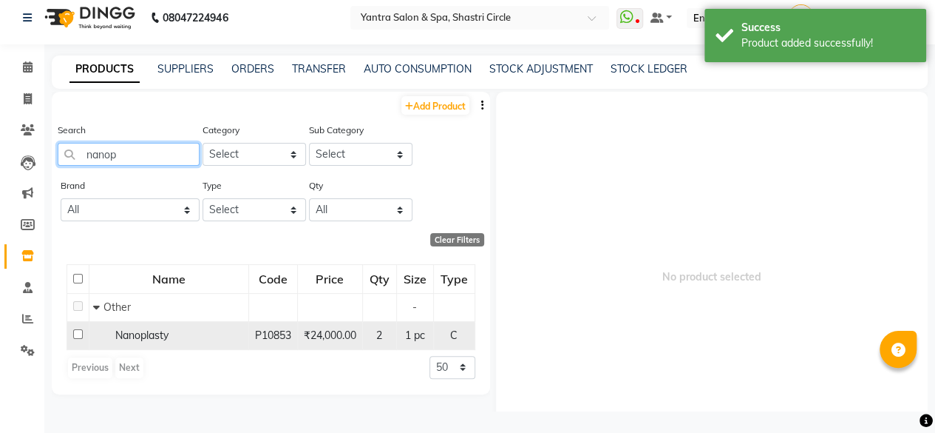
type input "nanop"
click at [162, 332] on span "Nanoplasty" at bounding box center [141, 334] width 53 height 13
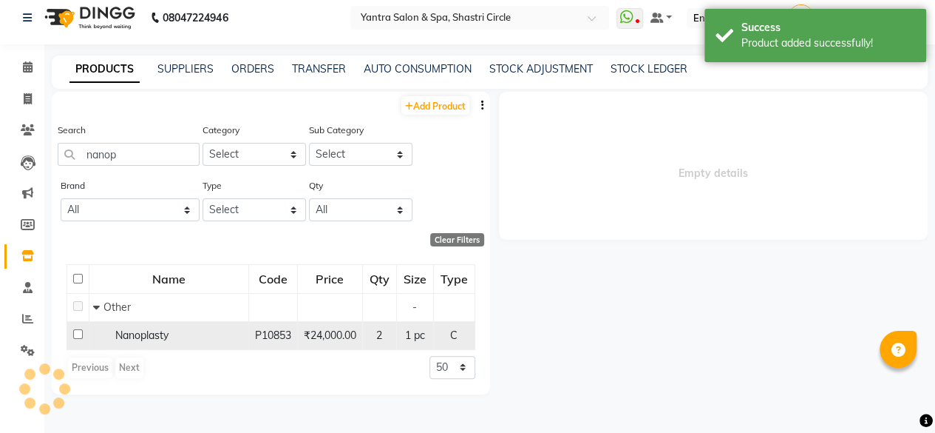
select select
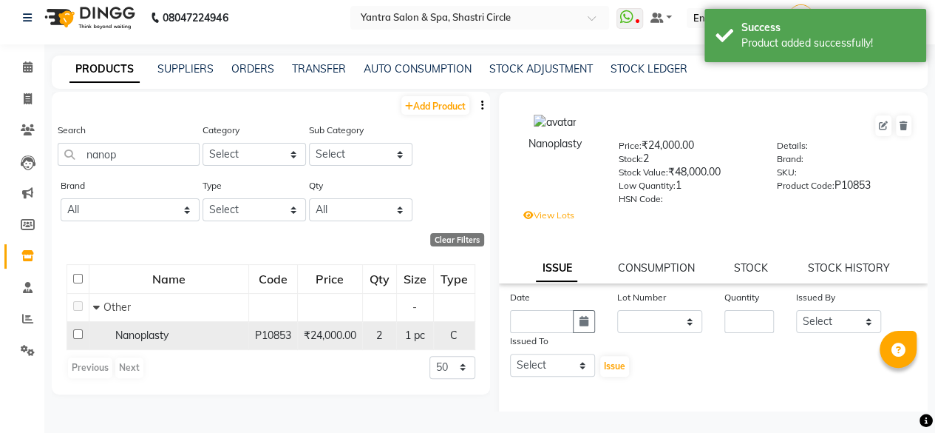
click at [161, 342] on td "Nanoplasty" at bounding box center [169, 335] width 160 height 28
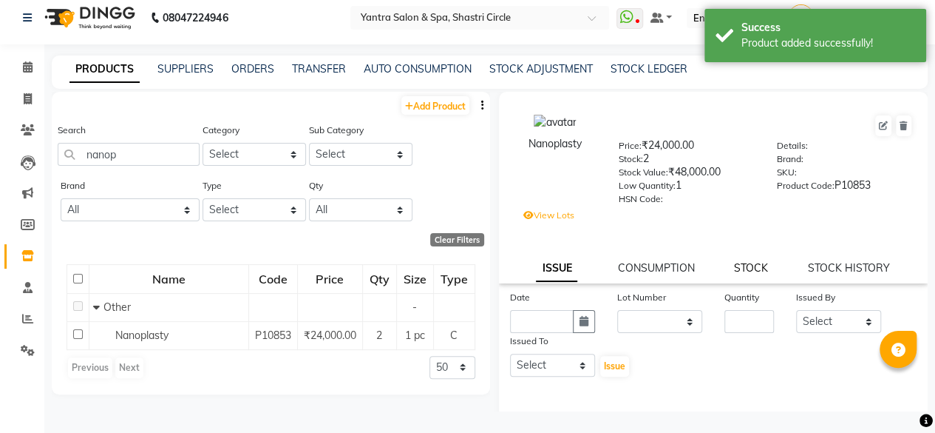
click at [734, 270] on link "STOCK" at bounding box center [751, 267] width 34 height 13
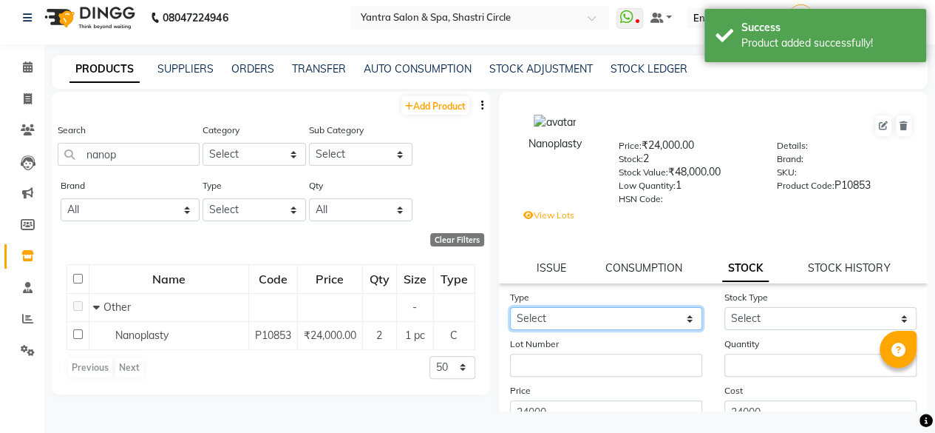
drag, startPoint x: 600, startPoint y: 314, endPoint x: 592, endPoint y: 328, distance: 16.6
click at [600, 314] on select "Select In Out" at bounding box center [606, 318] width 192 height 23
select select "out"
click at [510, 307] on select "Select In Out" at bounding box center [606, 318] width 192 height 23
select select
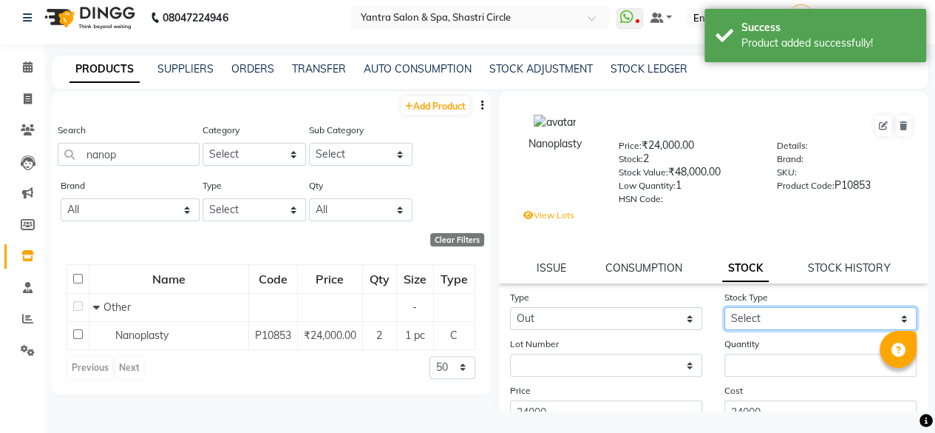
drag, startPoint x: 753, startPoint y: 319, endPoint x: 755, endPoint y: 356, distance: 37.0
click at [753, 319] on select "Select Internal Use Damaged Expired Adjustment Return Other" at bounding box center [821, 318] width 192 height 23
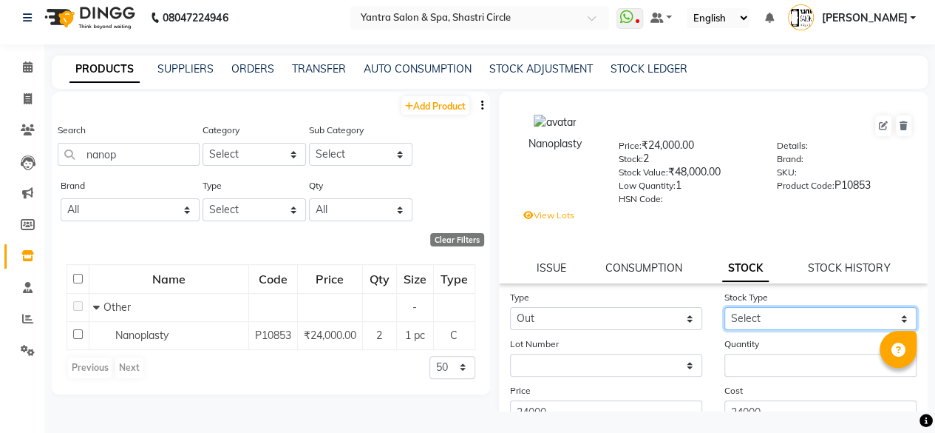
select select "other"
click at [725, 307] on select "Select Internal Use Damaged Expired Adjustment Return Other" at bounding box center [821, 318] width 192 height 23
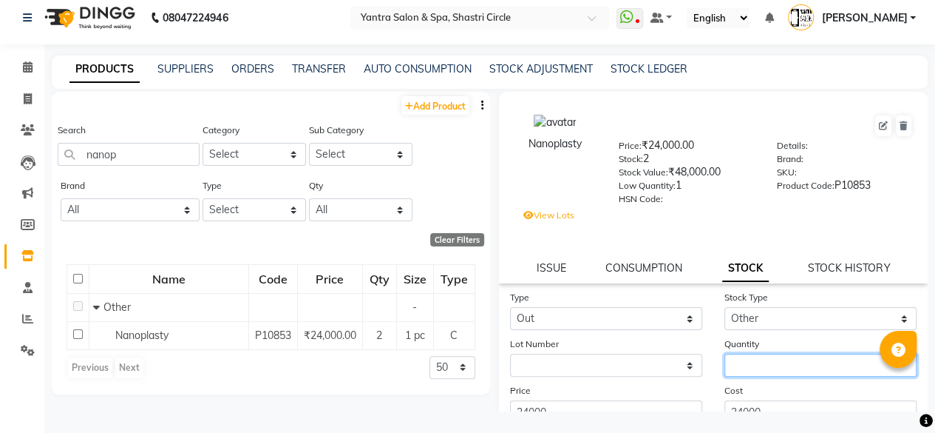
click at [765, 365] on input "number" at bounding box center [821, 364] width 192 height 23
type input "1"
click at [771, 382] on div "Cost 24000" at bounding box center [821, 402] width 214 height 41
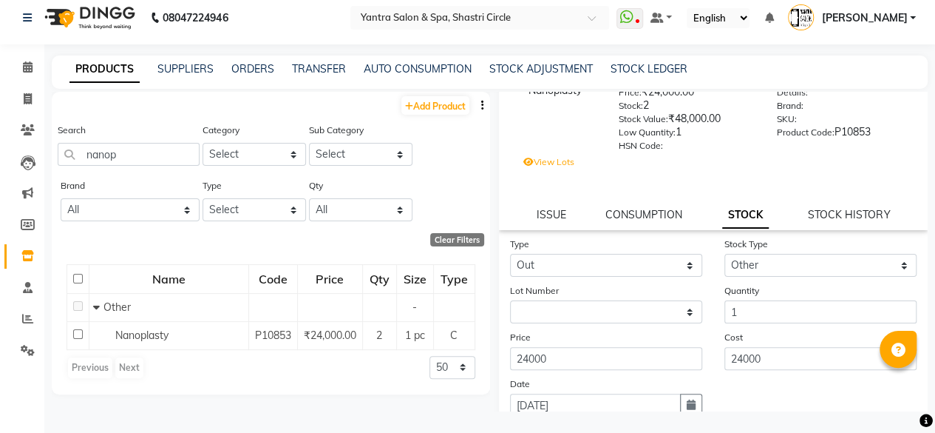
scroll to position [148, 0]
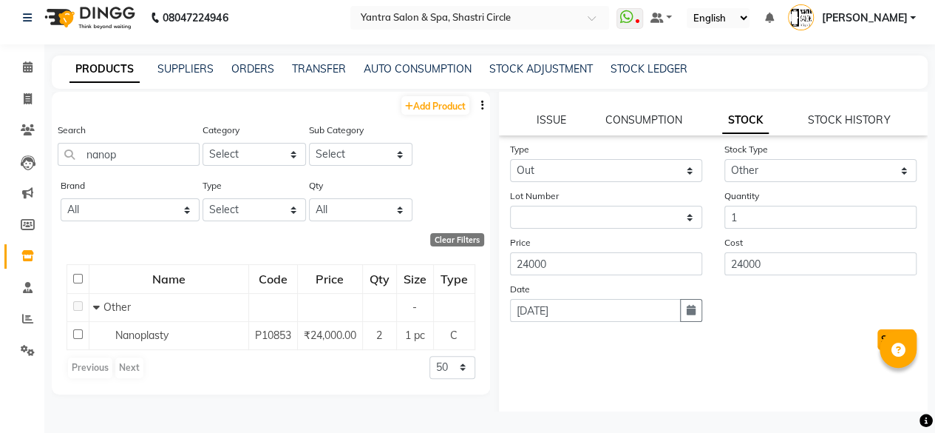
click at [878, 336] on button "Submit" at bounding box center [897, 339] width 38 height 21
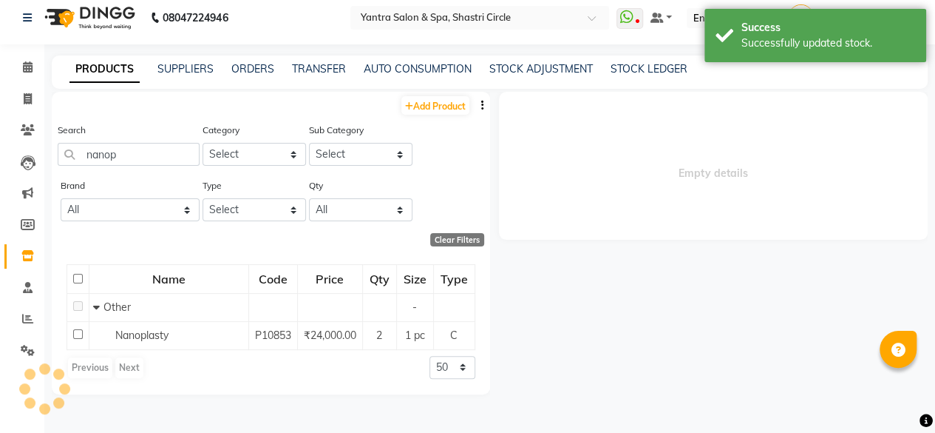
scroll to position [0, 0]
select select
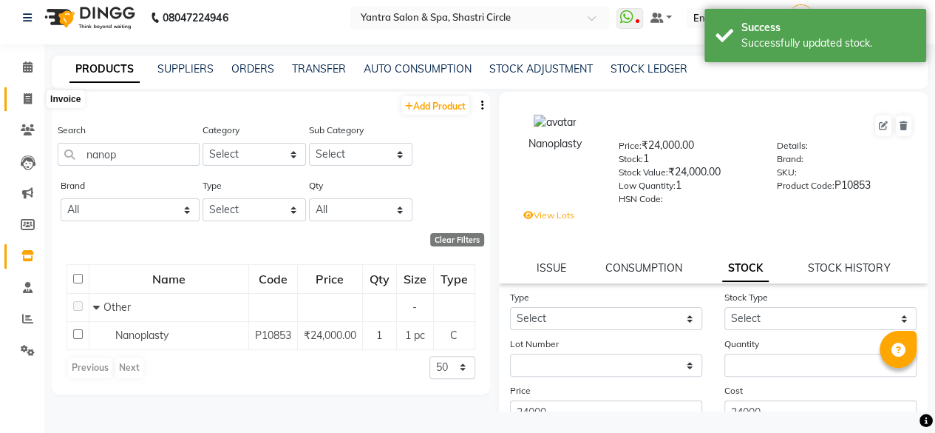
click at [16, 105] on span at bounding box center [28, 99] width 26 height 17
select select "service"
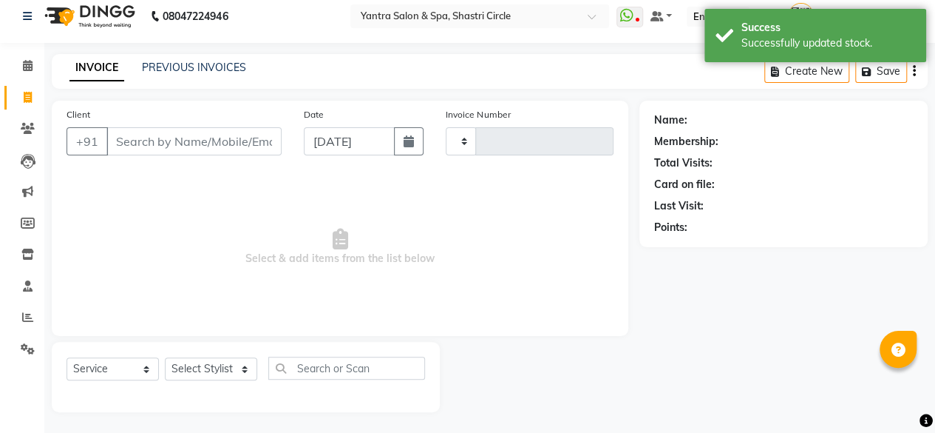
scroll to position [11, 0]
select select "154"
type input "3511"
click at [24, 245] on link "Inventory" at bounding box center [21, 254] width 35 height 24
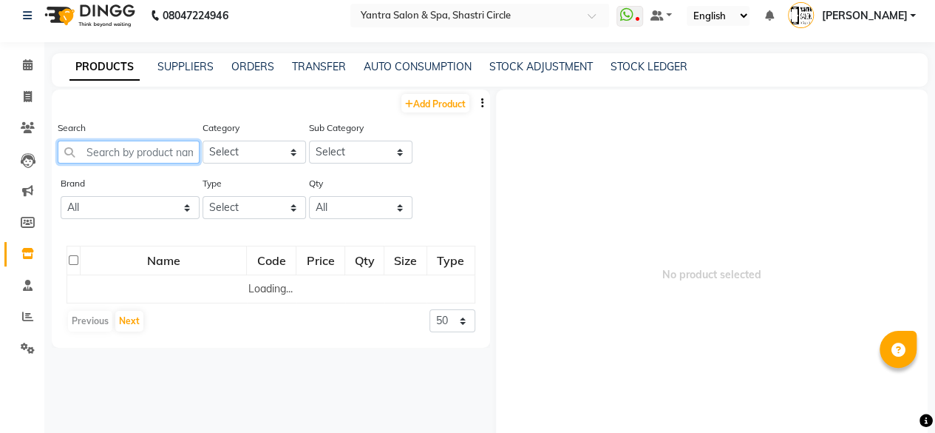
click at [129, 152] on input "text" at bounding box center [129, 152] width 142 height 23
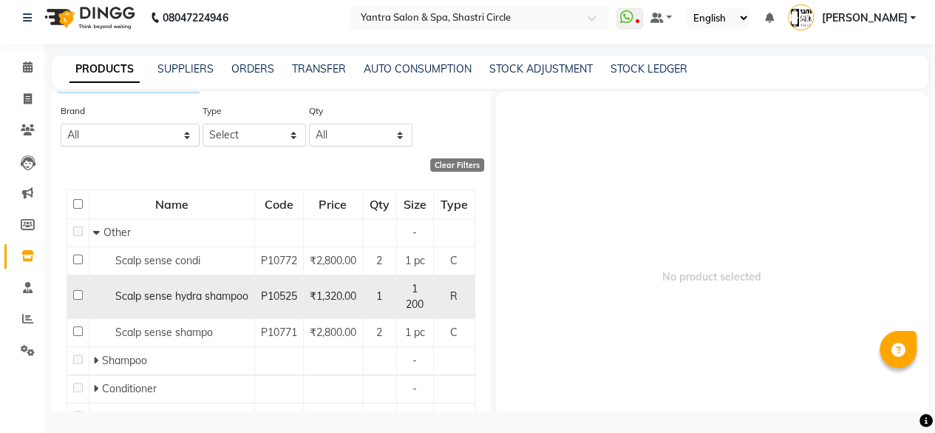
scroll to position [148, 0]
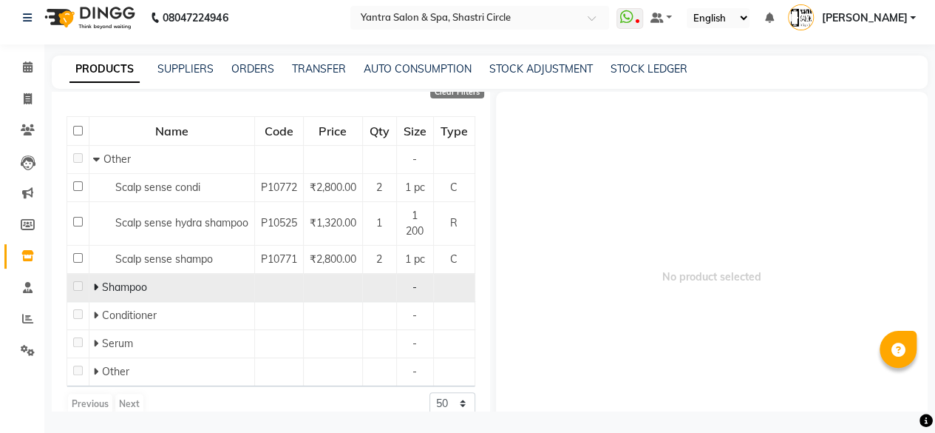
type input "scalp sen"
click at [97, 285] on icon at bounding box center [95, 287] width 5 height 10
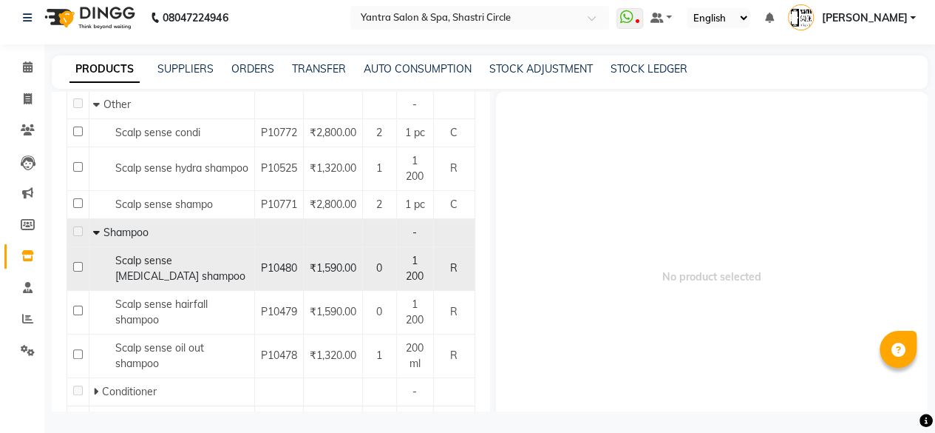
scroll to position [294, 0]
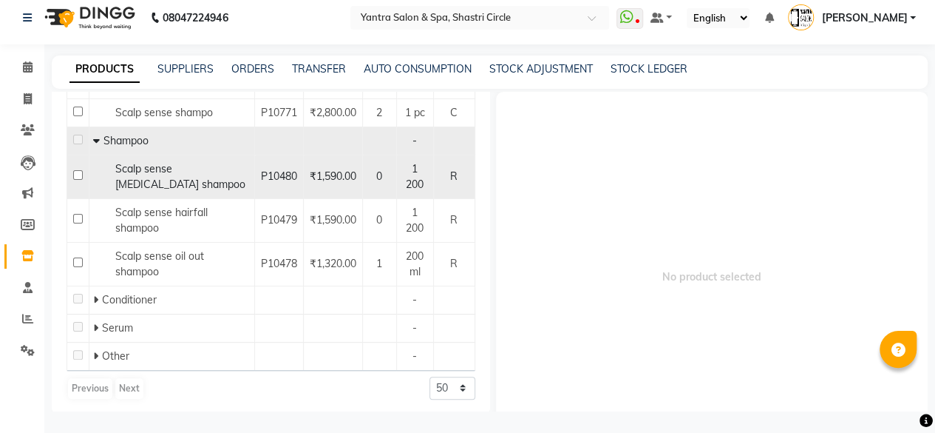
click at [170, 172] on div "Scalp sense dandruff shampoo" at bounding box center [172, 176] width 158 height 31
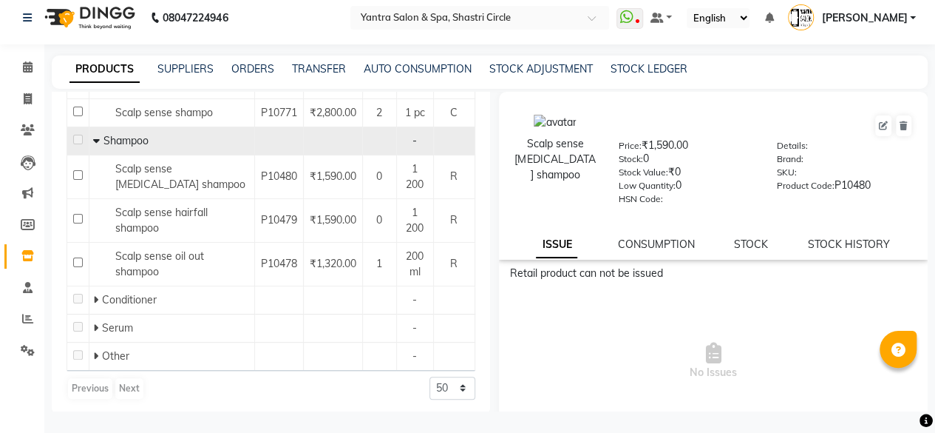
click at [744, 251] on div "STOCK" at bounding box center [751, 245] width 34 height 16
click at [759, 245] on link "STOCK" at bounding box center [751, 243] width 34 height 13
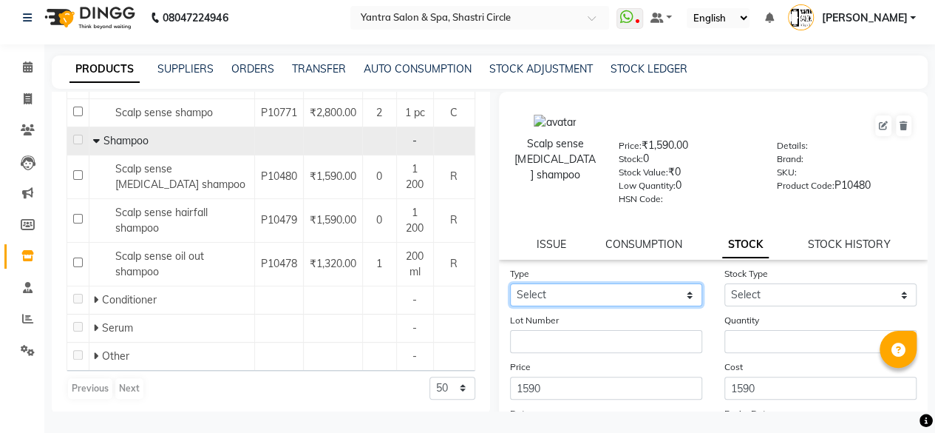
click at [583, 288] on select "Select In Out" at bounding box center [606, 294] width 192 height 23
select select "in"
click at [510, 283] on select "Select In Out" at bounding box center [606, 294] width 192 height 23
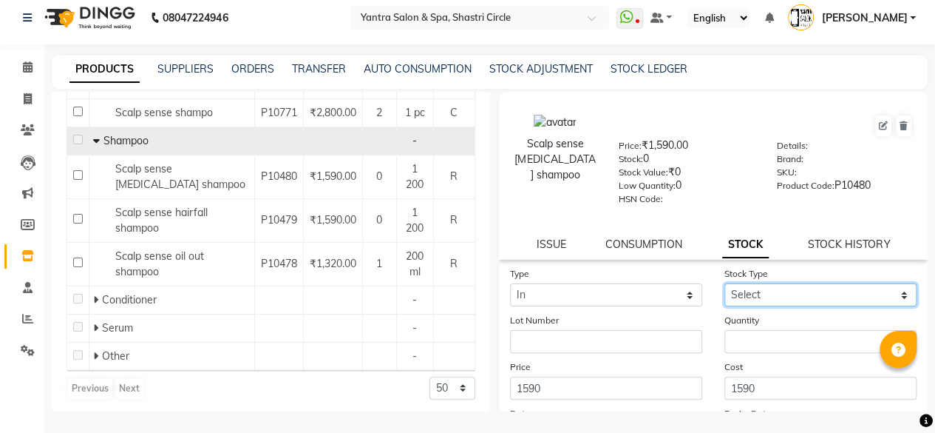
drag, startPoint x: 741, startPoint y: 294, endPoint x: 748, endPoint y: 304, distance: 12.1
click at [742, 294] on select "Select New Stock Adjustment Return Other" at bounding box center [821, 294] width 192 height 23
select select "new stock"
click at [725, 283] on select "Select New Stock Adjustment Return Other" at bounding box center [821, 294] width 192 height 23
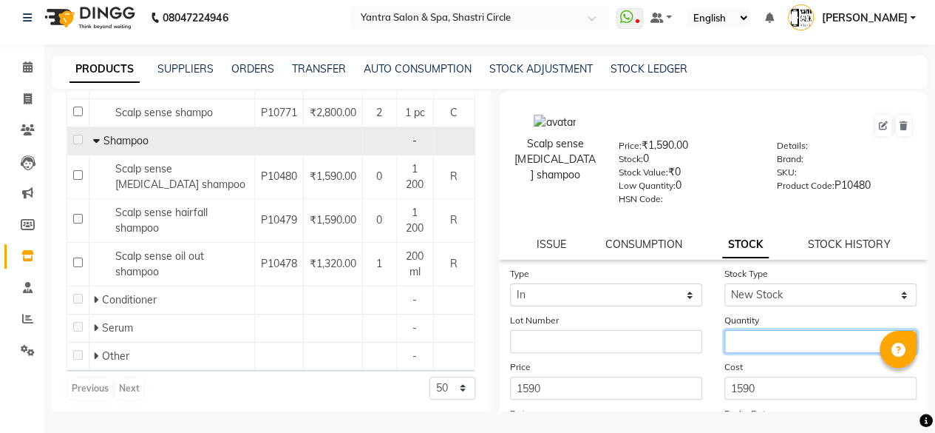
click at [759, 339] on input "number" at bounding box center [821, 341] width 192 height 23
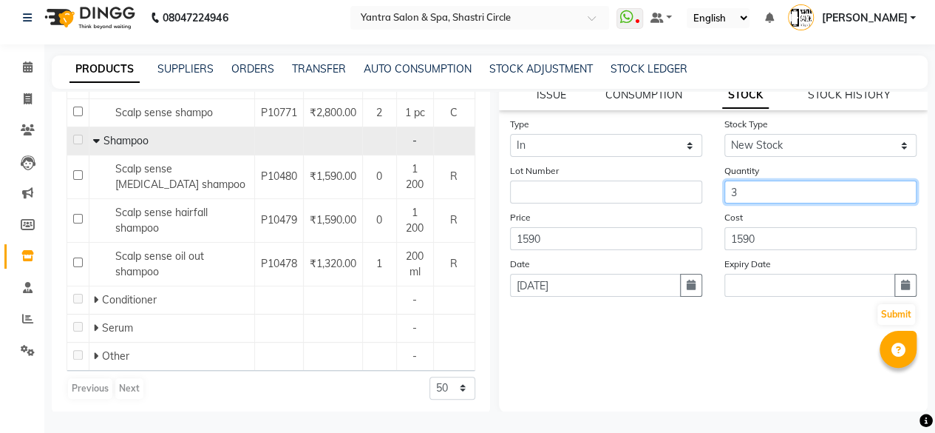
scroll to position [150, 0]
type input "3"
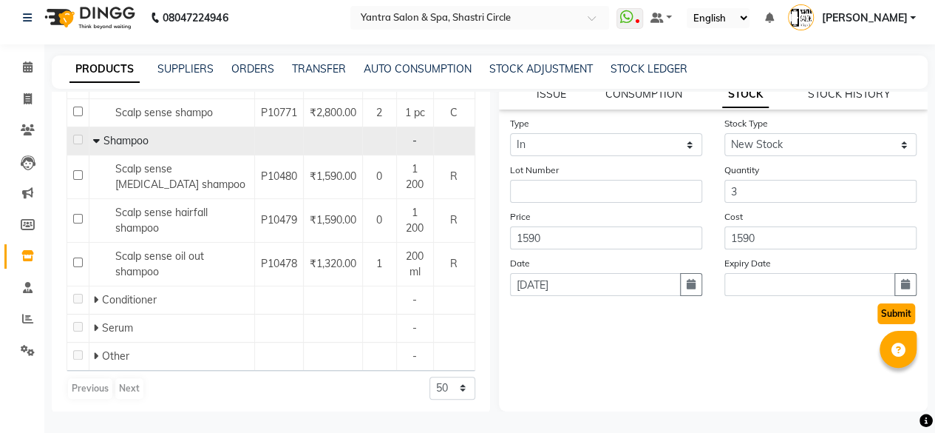
click at [880, 312] on button "Submit" at bounding box center [897, 313] width 38 height 21
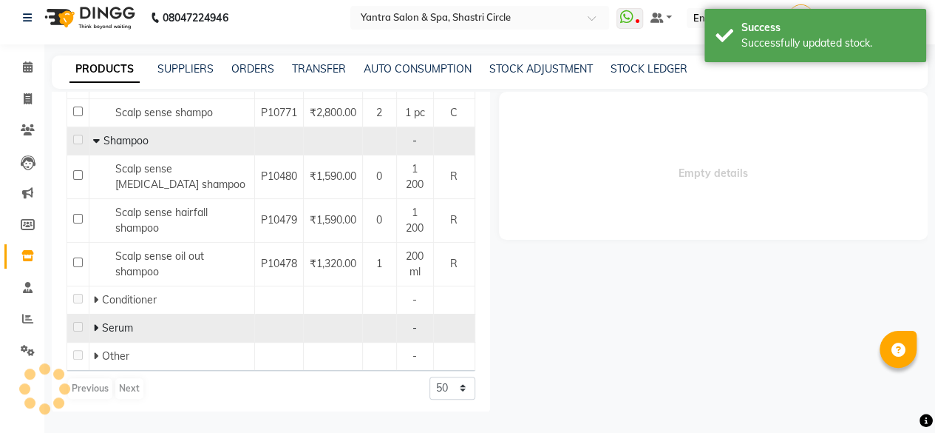
scroll to position [164, 0]
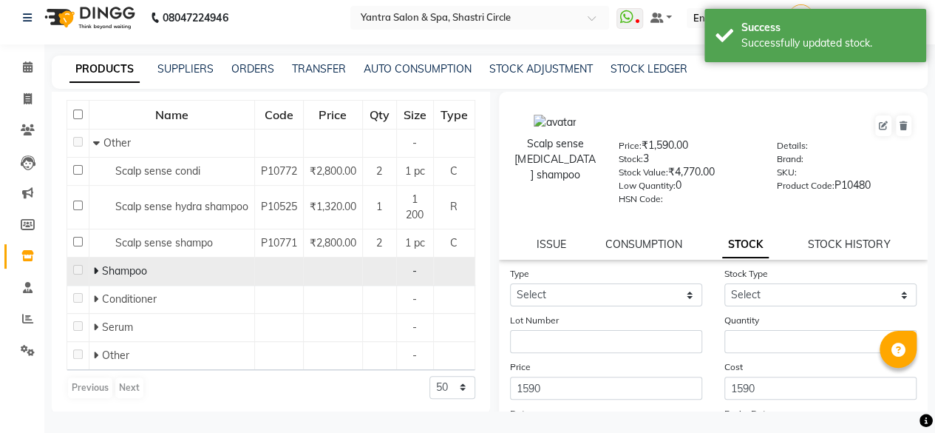
click at [98, 267] on span at bounding box center [97, 270] width 9 height 13
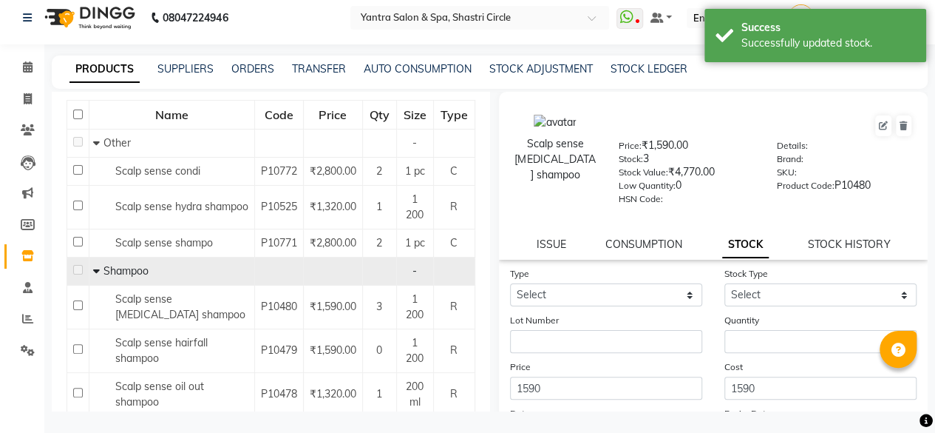
scroll to position [294, 0]
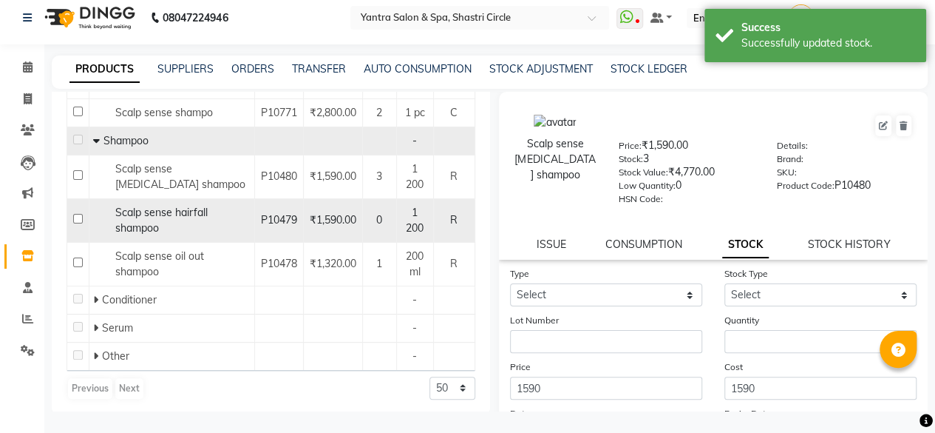
click at [172, 212] on span "Scalp sense hairfall shampoo" at bounding box center [161, 220] width 92 height 29
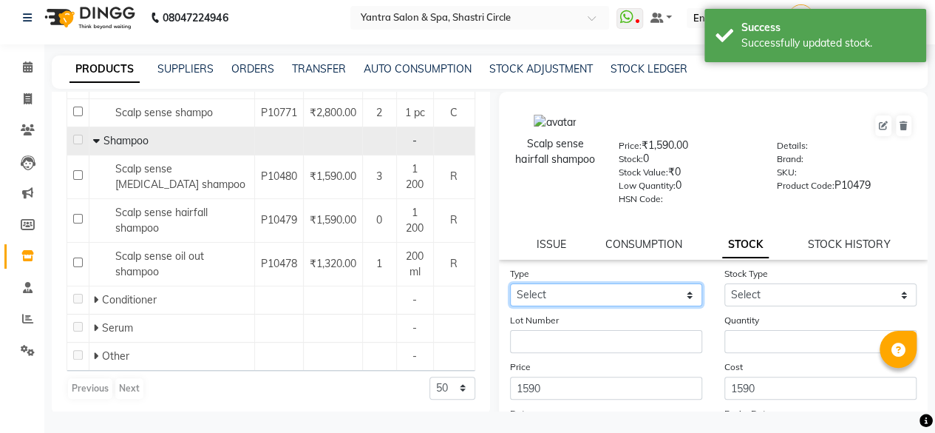
drag, startPoint x: 531, startPoint y: 291, endPoint x: 535, endPoint y: 305, distance: 14.7
click at [531, 291] on select "Select In Out" at bounding box center [606, 294] width 192 height 23
select select "in"
click at [510, 283] on select "Select In Out" at bounding box center [606, 294] width 192 height 23
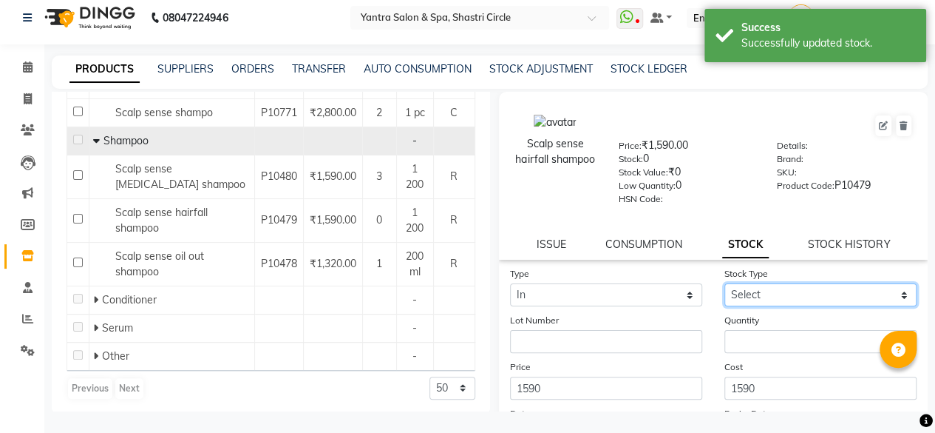
click at [757, 302] on select "Select New Stock Adjustment Return Other" at bounding box center [821, 294] width 192 height 23
select select "new stock"
click at [725, 283] on select "Select New Stock Adjustment Return Other" at bounding box center [821, 294] width 192 height 23
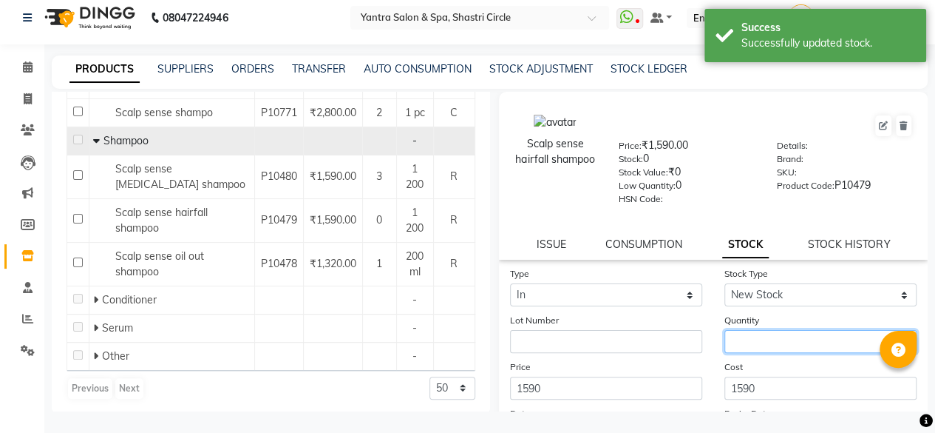
click at [756, 336] on input "number" at bounding box center [821, 341] width 192 height 23
type input "3"
click at [758, 363] on div "Cost 1590" at bounding box center [821, 379] width 214 height 41
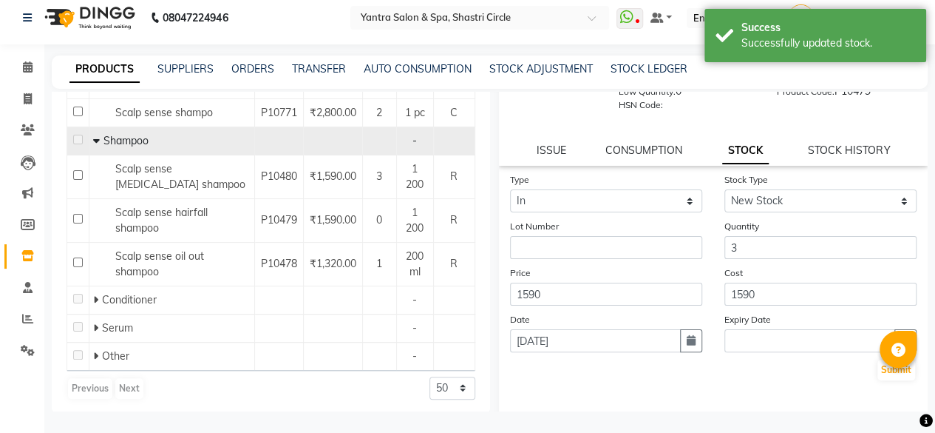
scroll to position [148, 0]
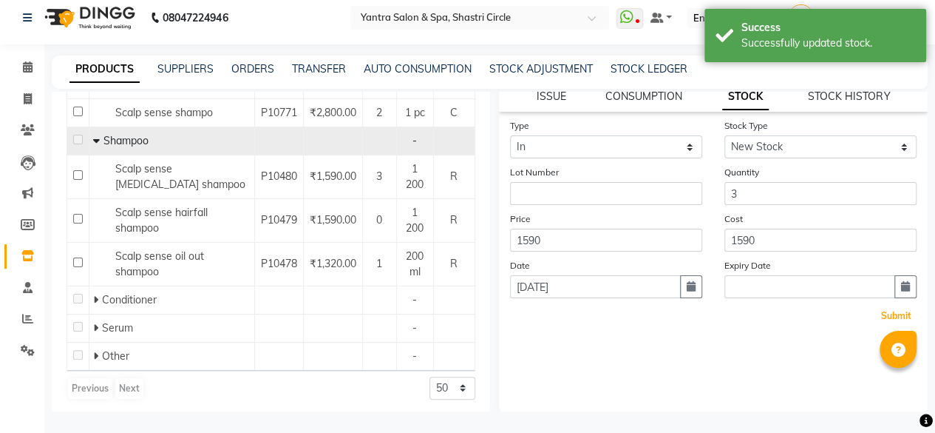
click at [878, 316] on button "Submit" at bounding box center [897, 315] width 38 height 21
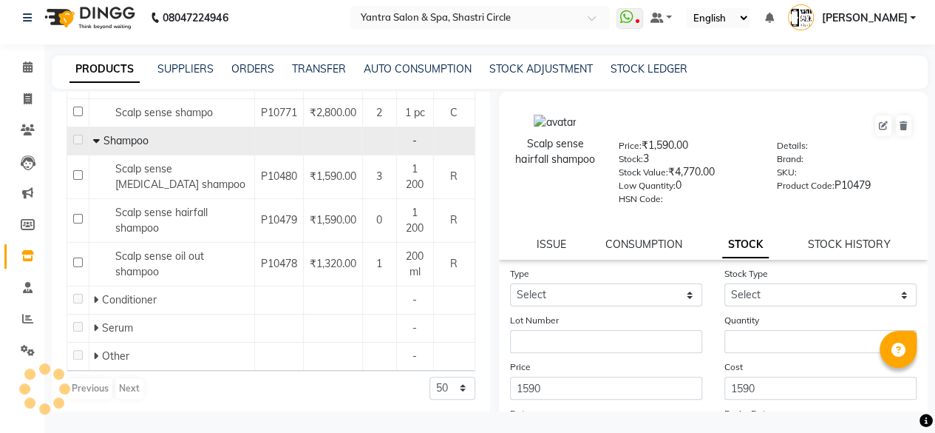
scroll to position [164, 0]
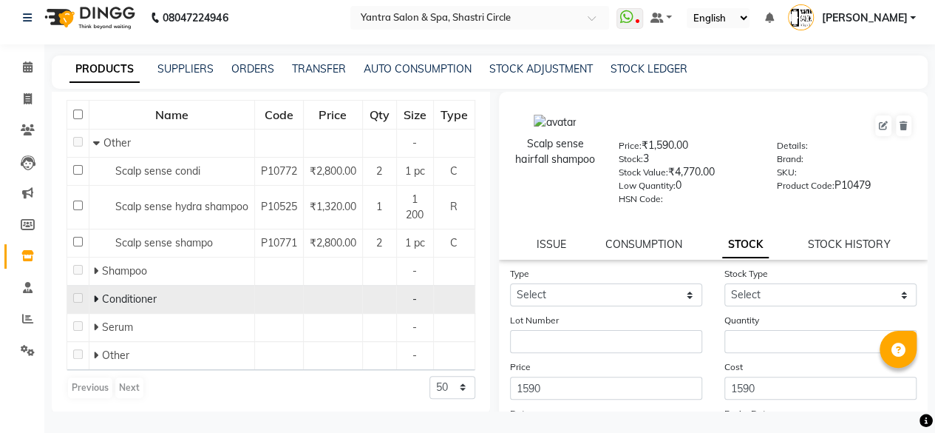
click at [99, 295] on span at bounding box center [97, 298] width 9 height 13
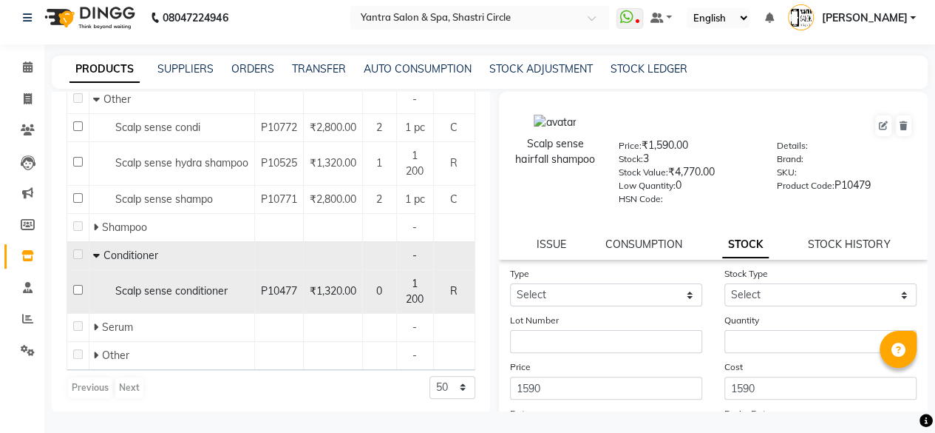
click at [218, 291] on span "Scalp sense conditioner" at bounding box center [171, 290] width 112 height 13
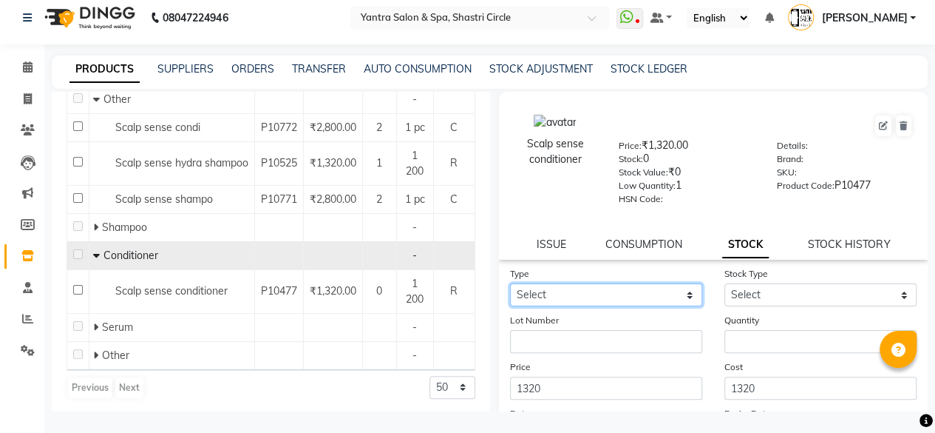
drag, startPoint x: 573, startPoint y: 292, endPoint x: 565, endPoint y: 303, distance: 13.8
click at [573, 292] on select "Select In Out" at bounding box center [606, 294] width 192 height 23
select select "in"
click at [510, 283] on select "Select In Out" at bounding box center [606, 294] width 192 height 23
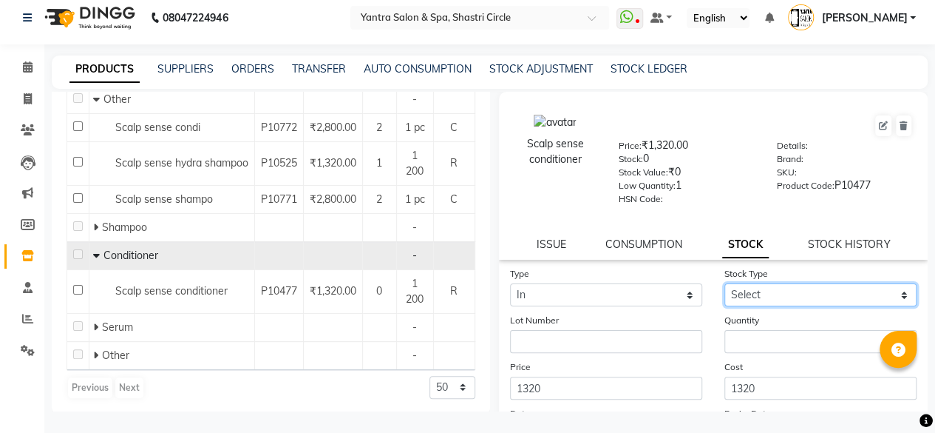
drag, startPoint x: 756, startPoint y: 297, endPoint x: 763, endPoint y: 305, distance: 11.0
click at [762, 302] on select "Select New Stock Adjustment Return Other" at bounding box center [821, 294] width 192 height 23
select select "new stock"
click at [725, 283] on select "Select New Stock Adjustment Return Other" at bounding box center [821, 294] width 192 height 23
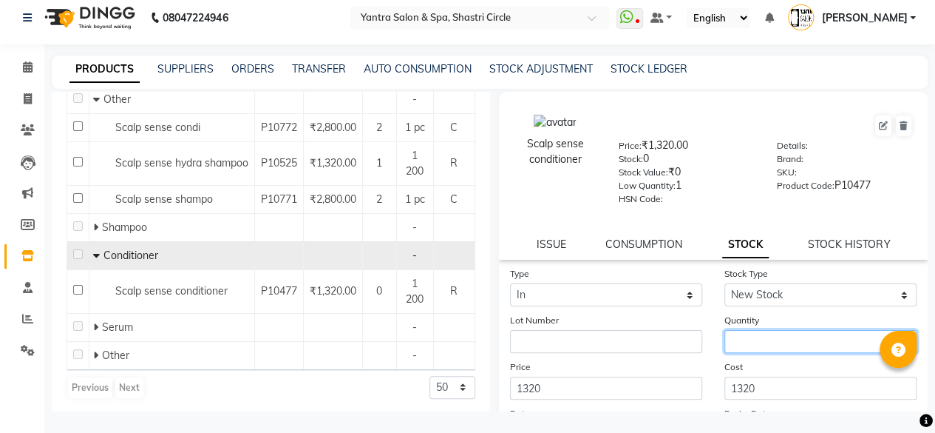
click at [762, 336] on input "number" at bounding box center [821, 341] width 192 height 23
type input "3"
click at [776, 362] on div "Cost 1320" at bounding box center [821, 379] width 214 height 41
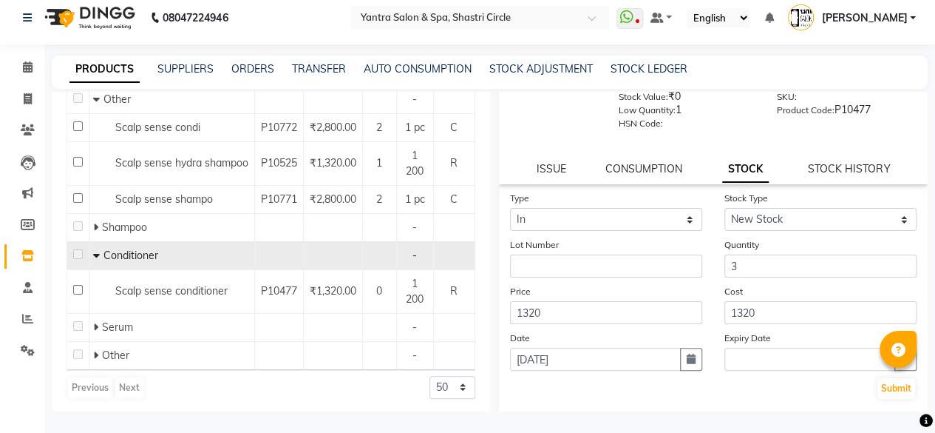
scroll to position [148, 0]
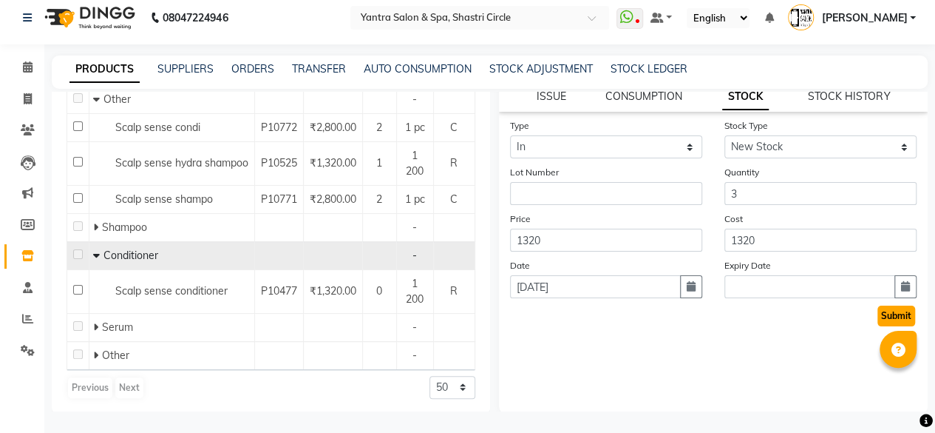
click at [881, 319] on button "Submit" at bounding box center [897, 315] width 38 height 21
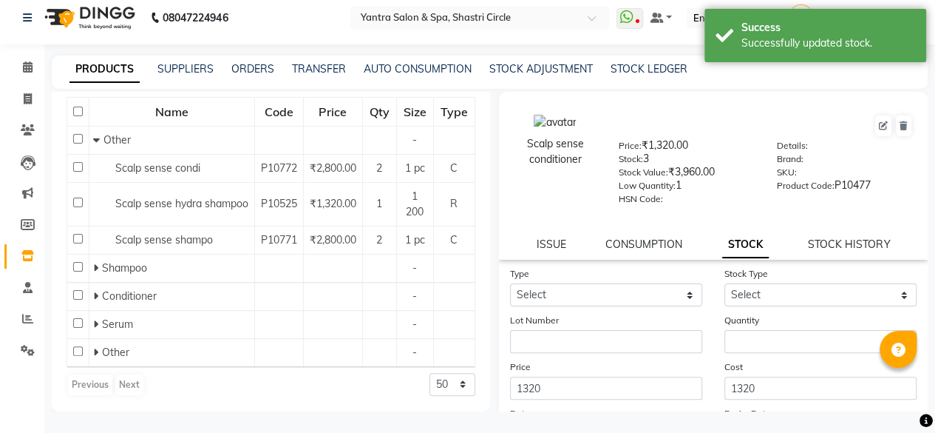
scroll to position [164, 0]
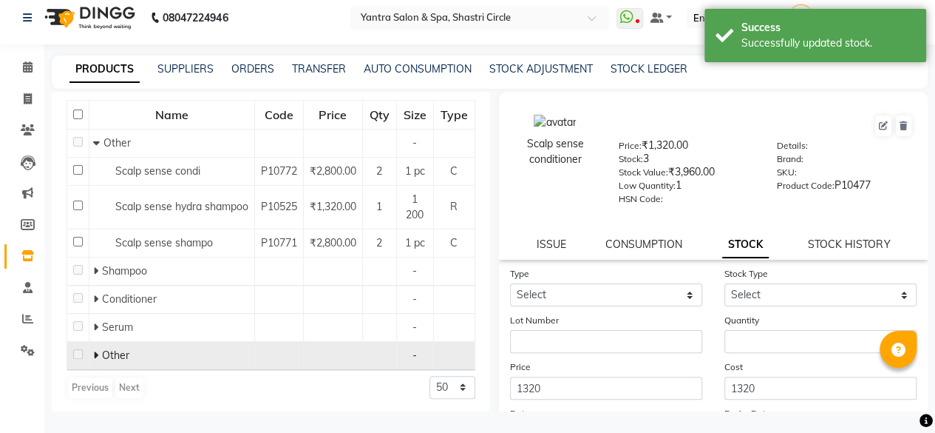
click at [95, 352] on icon at bounding box center [95, 355] width 5 height 10
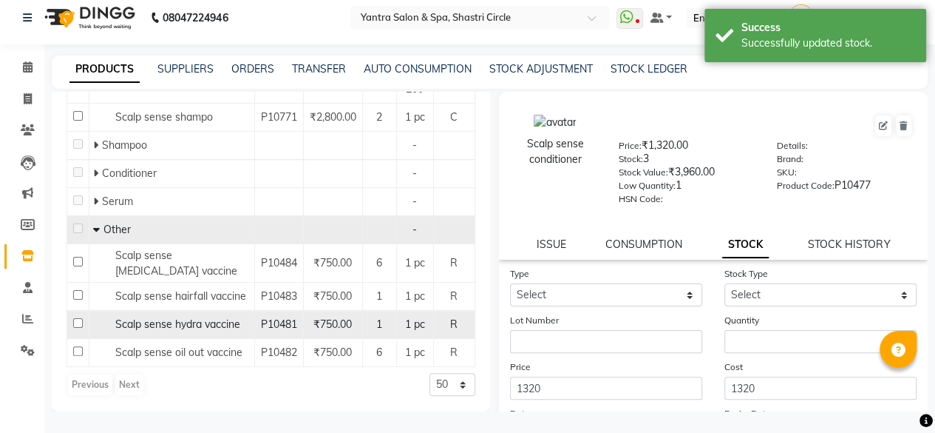
scroll to position [319, 0]
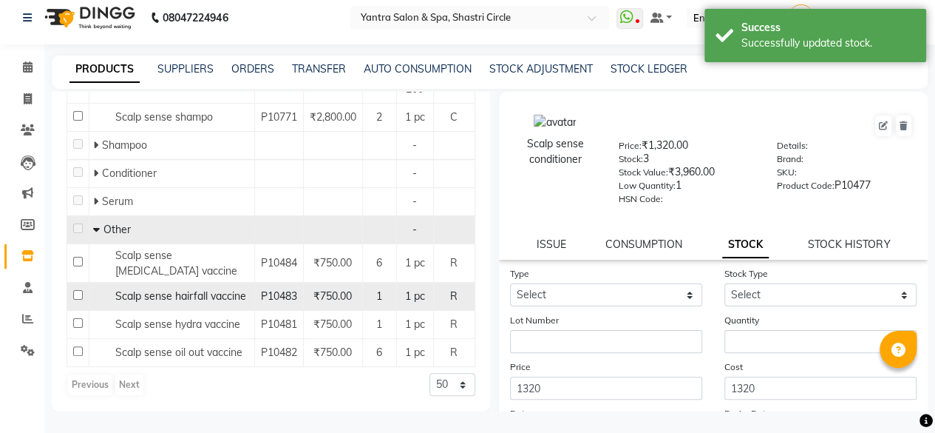
click at [156, 289] on span "Scalp sense hairfall vaccine" at bounding box center [180, 295] width 131 height 13
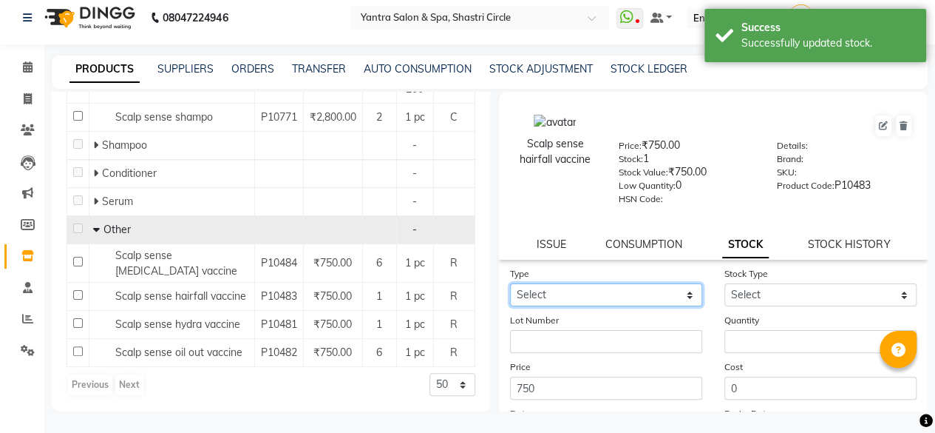
click at [538, 297] on select "Select In Out" at bounding box center [606, 294] width 192 height 23
select select "in"
click at [510, 283] on select "Select In Out" at bounding box center [606, 294] width 192 height 23
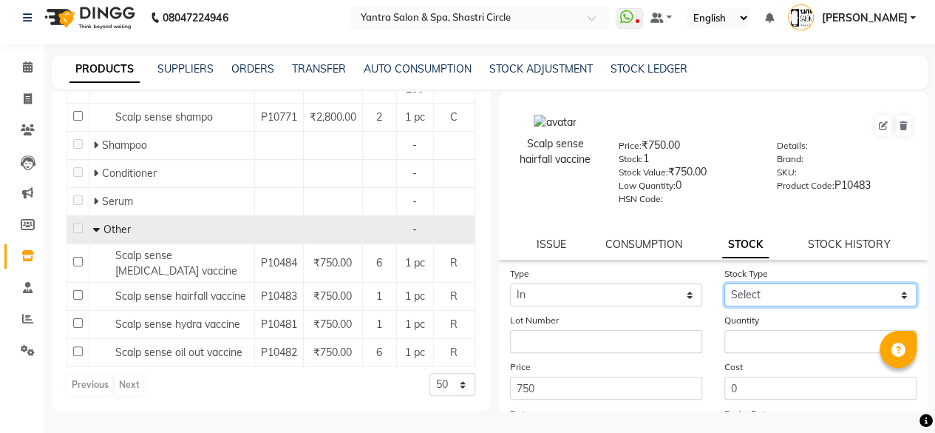
drag, startPoint x: 760, startPoint y: 287, endPoint x: 761, endPoint y: 304, distance: 17.0
click at [760, 287] on select "Select New Stock Adjustment Return Other" at bounding box center [821, 294] width 192 height 23
select select "new stock"
click at [725, 283] on select "Select New Stock Adjustment Return Other" at bounding box center [821, 294] width 192 height 23
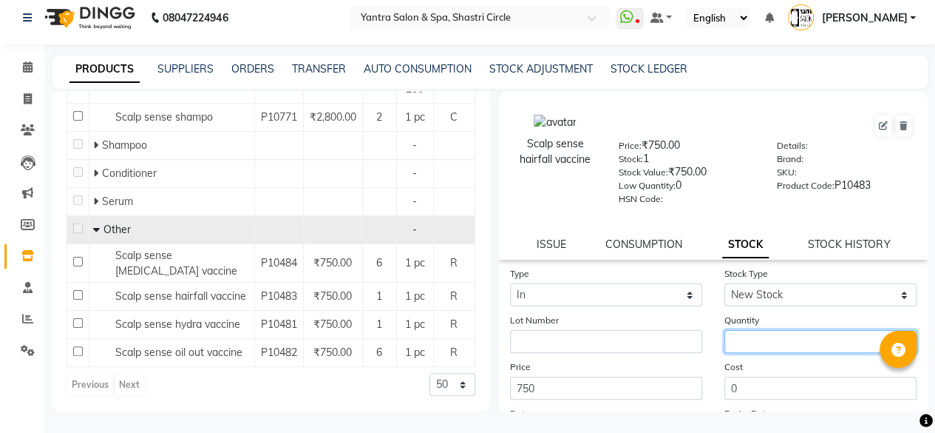
click at [756, 336] on input "number" at bounding box center [821, 341] width 192 height 23
type input "6"
click at [782, 362] on div "Cost 0" at bounding box center [821, 379] width 214 height 41
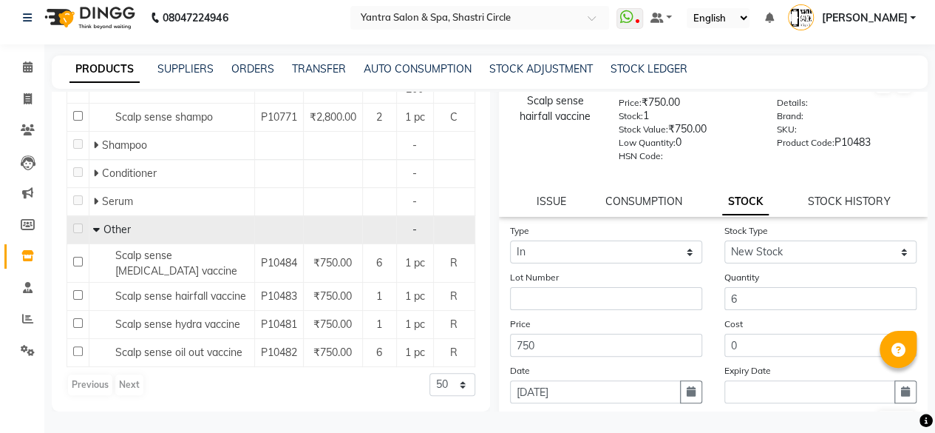
scroll to position [74, 0]
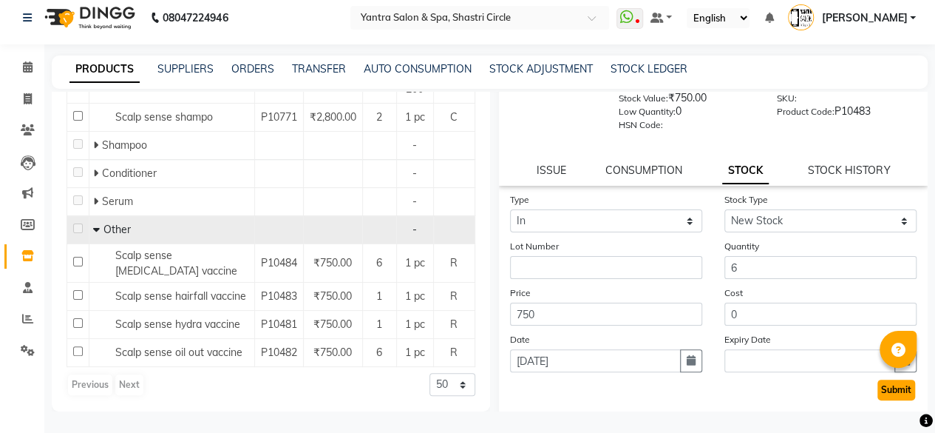
click at [883, 386] on button "Submit" at bounding box center [897, 389] width 38 height 21
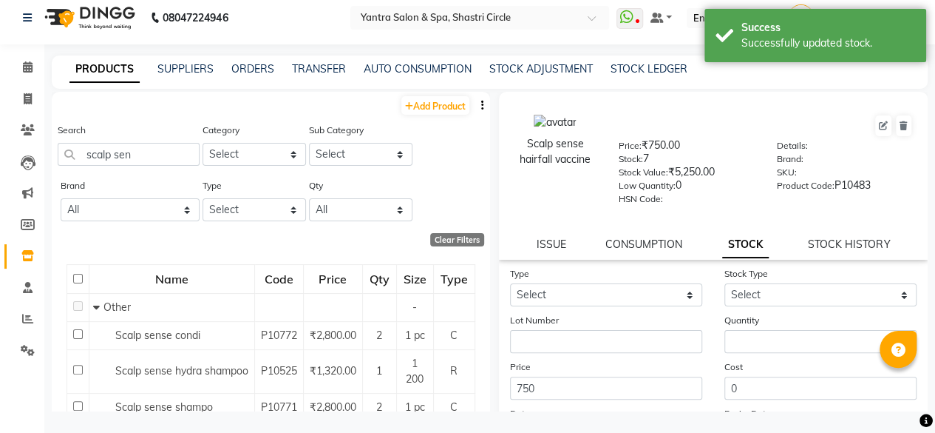
scroll to position [0, 0]
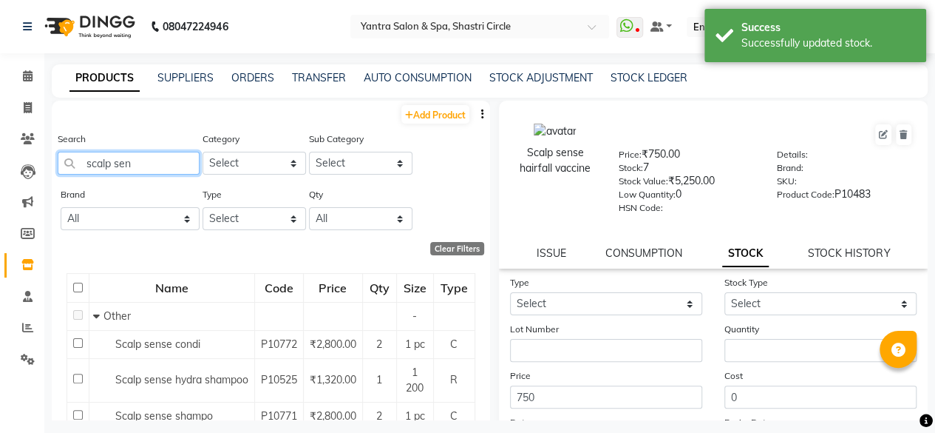
click at [143, 174] on input "scalp sen" at bounding box center [129, 163] width 142 height 23
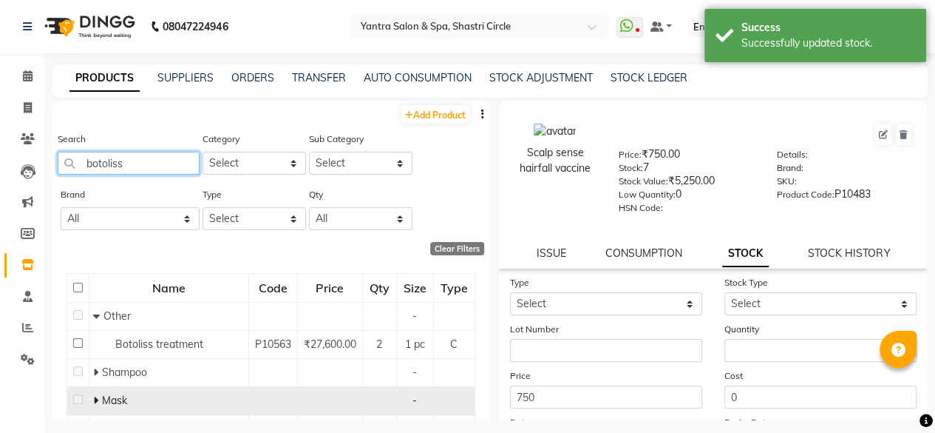
scroll to position [65, 0]
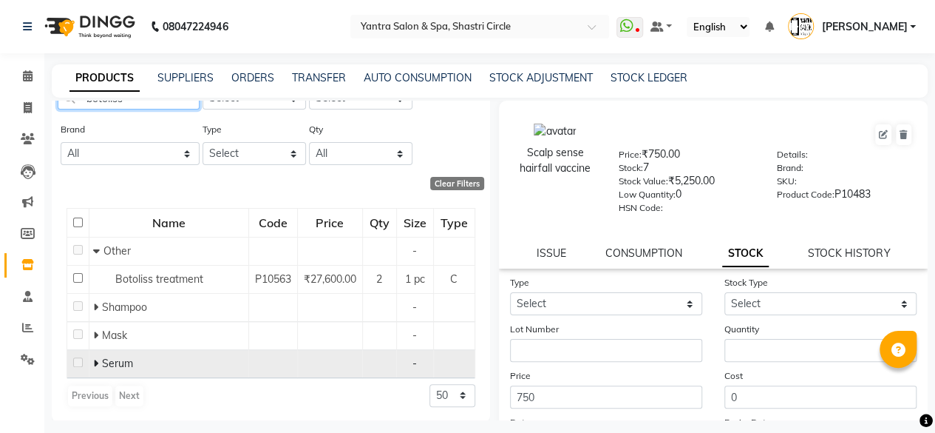
type input "botoliss"
click at [95, 362] on icon at bounding box center [95, 363] width 5 height 10
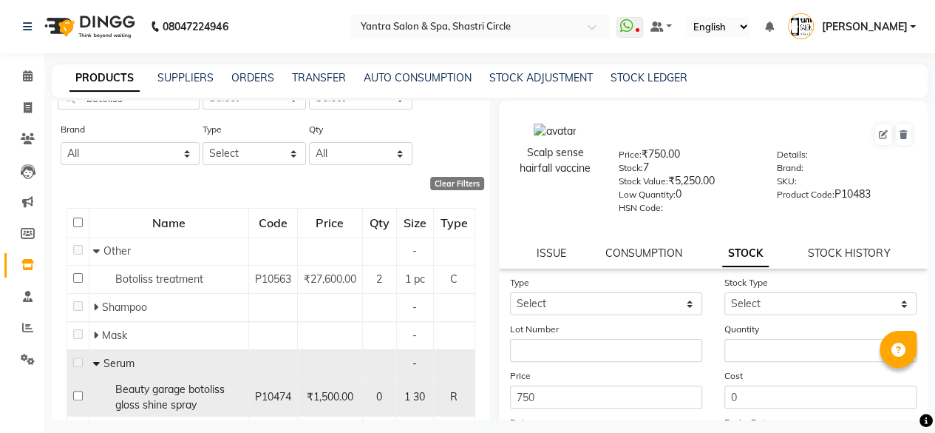
click at [206, 402] on div "Beauty garage botoliss gloss shine spray" at bounding box center [169, 397] width 152 height 31
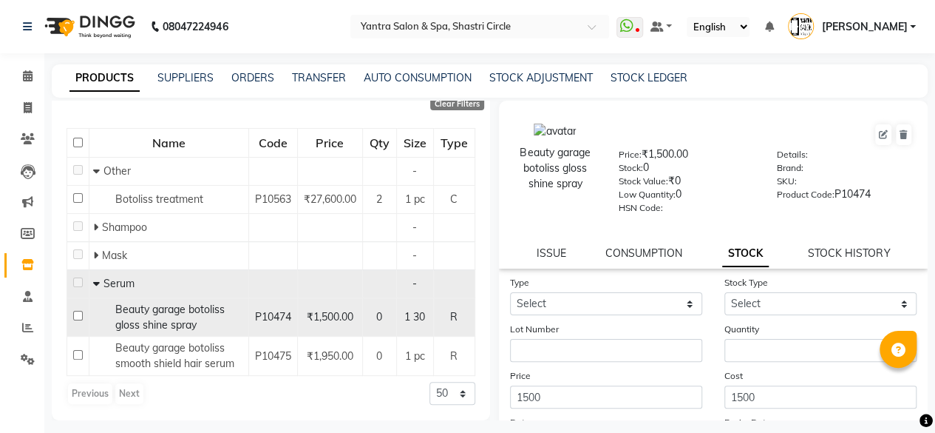
scroll to position [158, 0]
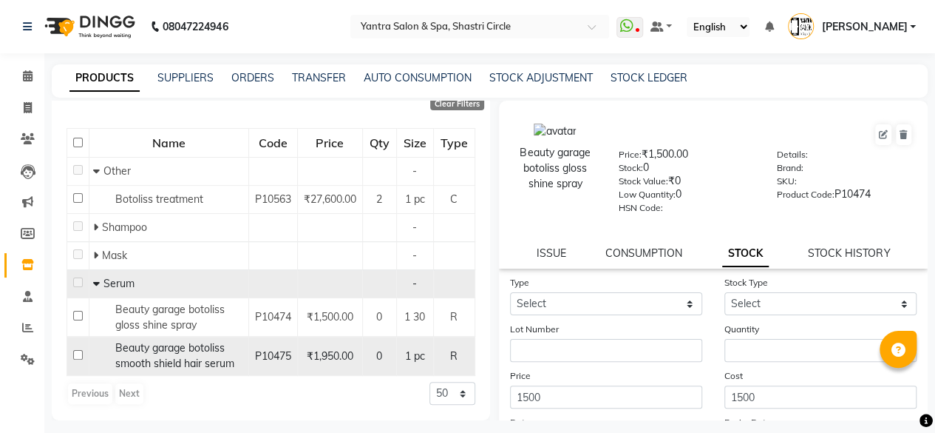
click at [177, 358] on div "Beauty garage botoliss smooth shield hair serum" at bounding box center [169, 355] width 152 height 31
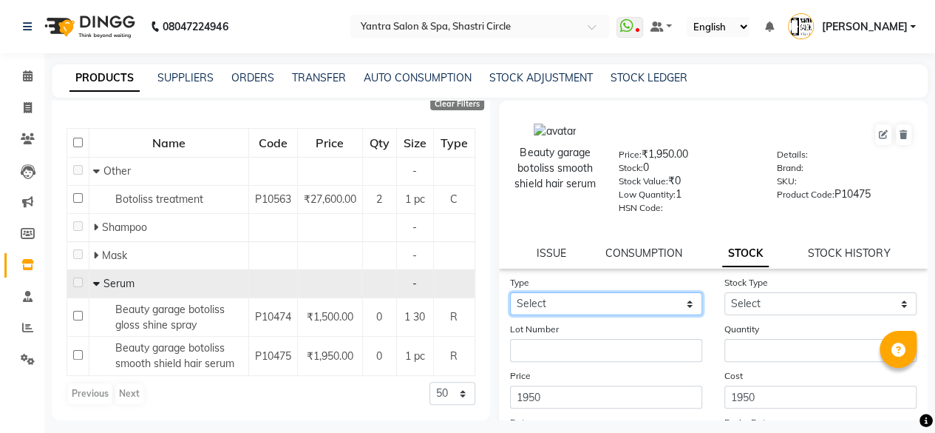
click at [521, 310] on select "Select In Out" at bounding box center [606, 303] width 192 height 23
select select "in"
click at [510, 292] on select "Select In Out" at bounding box center [606, 303] width 192 height 23
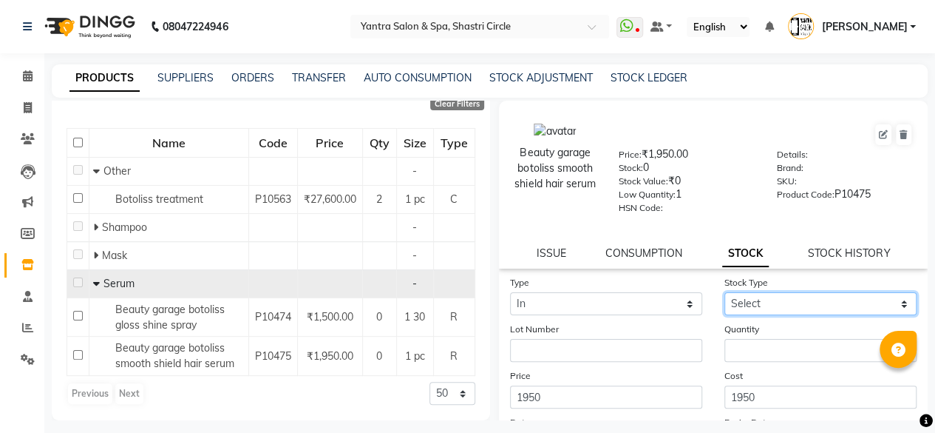
drag, startPoint x: 744, startPoint y: 302, endPoint x: 753, endPoint y: 314, distance: 14.8
click at [748, 306] on select "Select New Stock Adjustment Return Other" at bounding box center [821, 303] width 192 height 23
select select "new stock"
click at [725, 292] on select "Select New Stock Adjustment Return Other" at bounding box center [821, 303] width 192 height 23
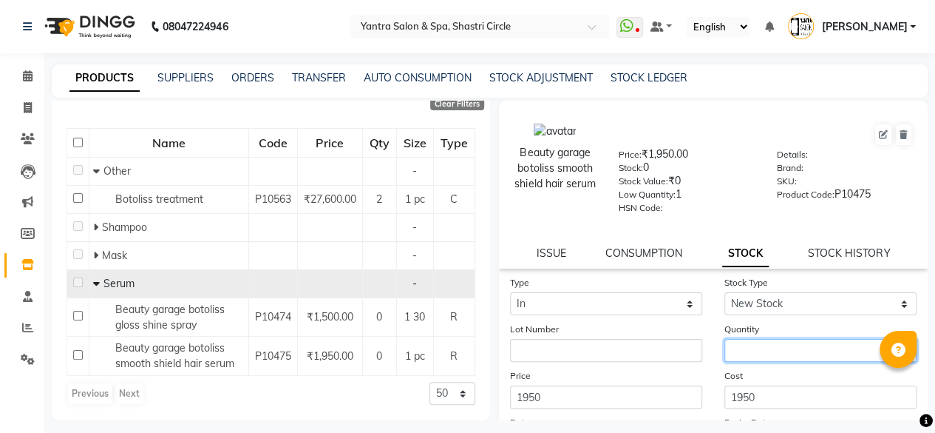
click at [759, 356] on input "number" at bounding box center [821, 350] width 192 height 23
type input "2"
drag, startPoint x: 761, startPoint y: 373, endPoint x: 790, endPoint y: 373, distance: 29.6
click at [762, 373] on div "Cost 1950" at bounding box center [821, 388] width 214 height 41
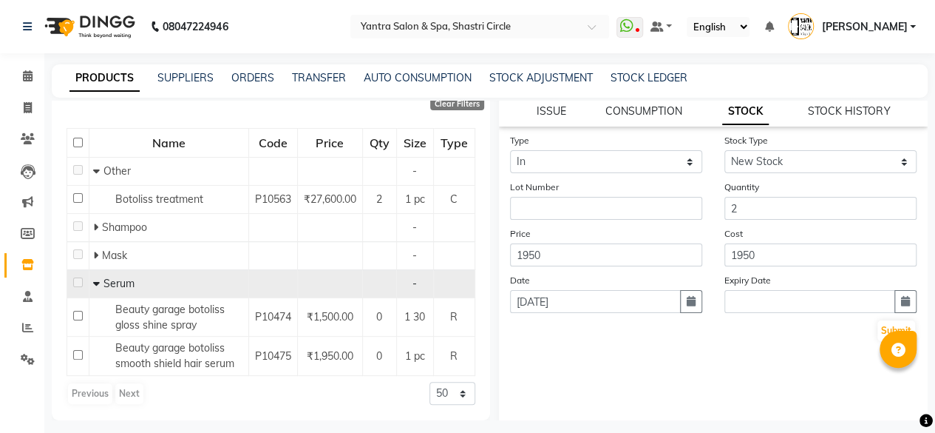
scroll to position [148, 0]
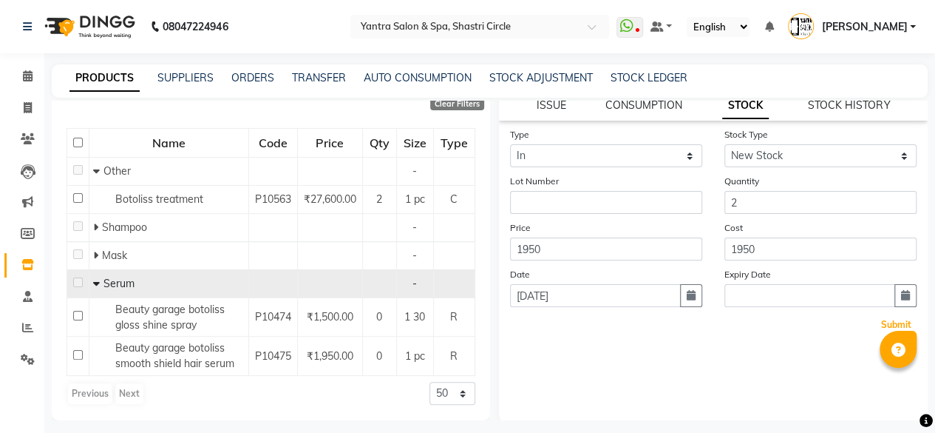
click at [881, 322] on button "Submit" at bounding box center [897, 324] width 38 height 21
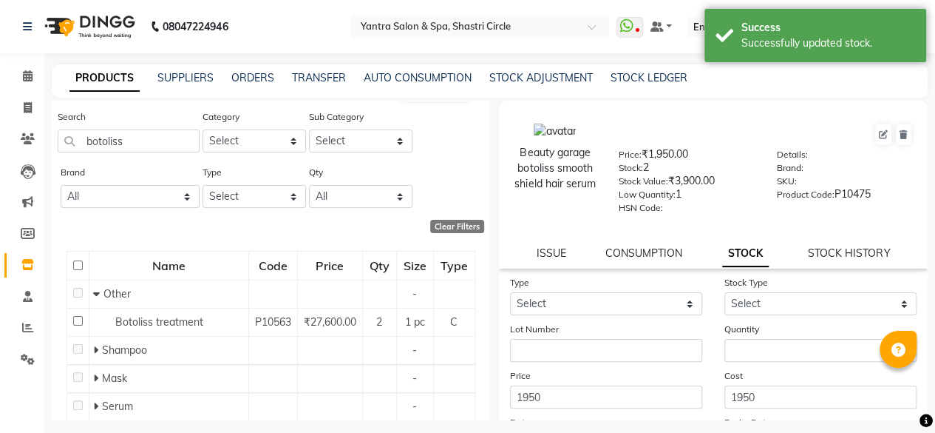
scroll to position [0, 0]
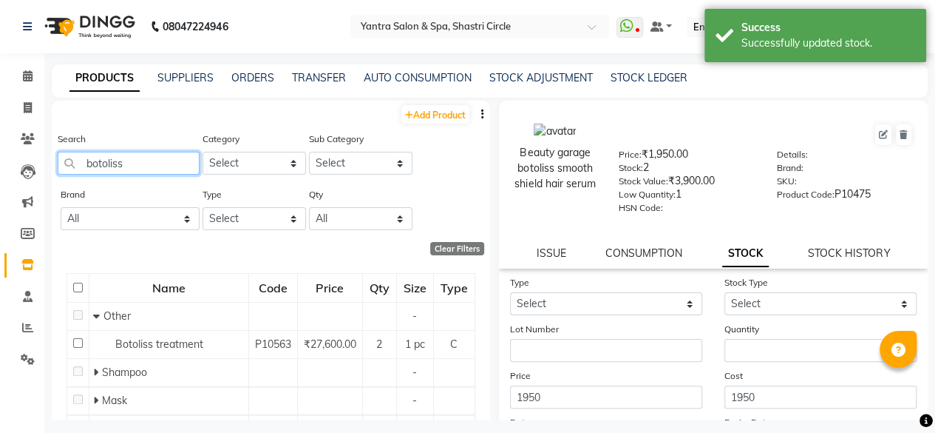
click at [146, 169] on input "botoliss" at bounding box center [129, 163] width 142 height 23
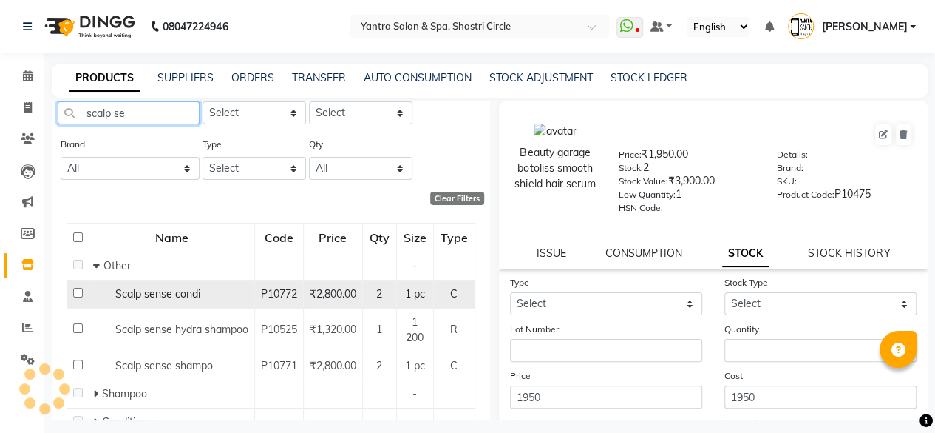
scroll to position [74, 0]
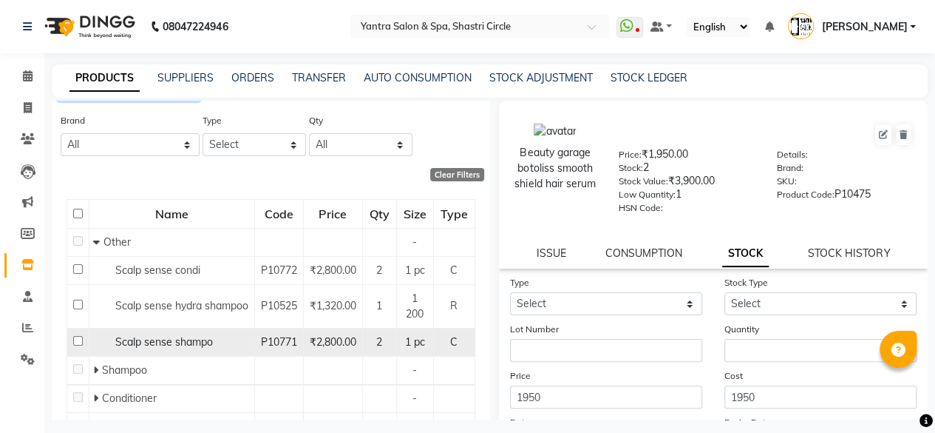
type input "scalp se"
click at [174, 337] on span "Scalp sense shampo" at bounding box center [164, 341] width 98 height 13
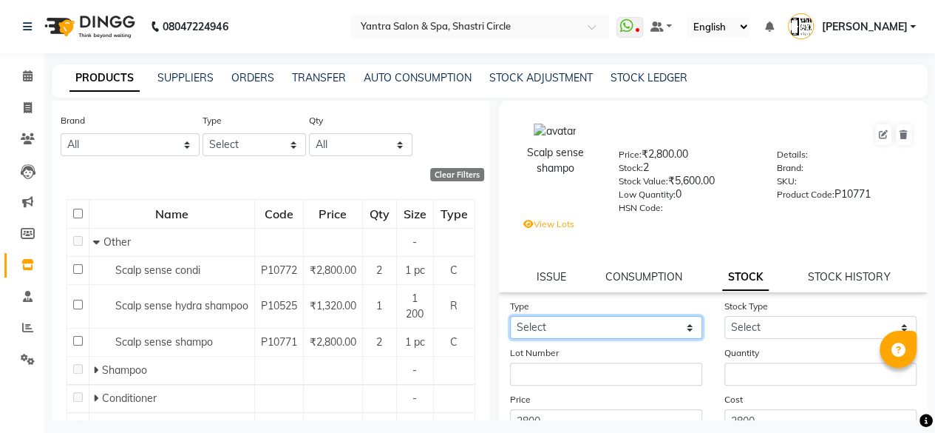
drag, startPoint x: 572, startPoint y: 330, endPoint x: 569, endPoint y: 338, distance: 8.9
click at [572, 330] on select "Select In Out" at bounding box center [606, 327] width 192 height 23
select select "in"
click at [510, 316] on select "Select In Out" at bounding box center [606, 327] width 192 height 23
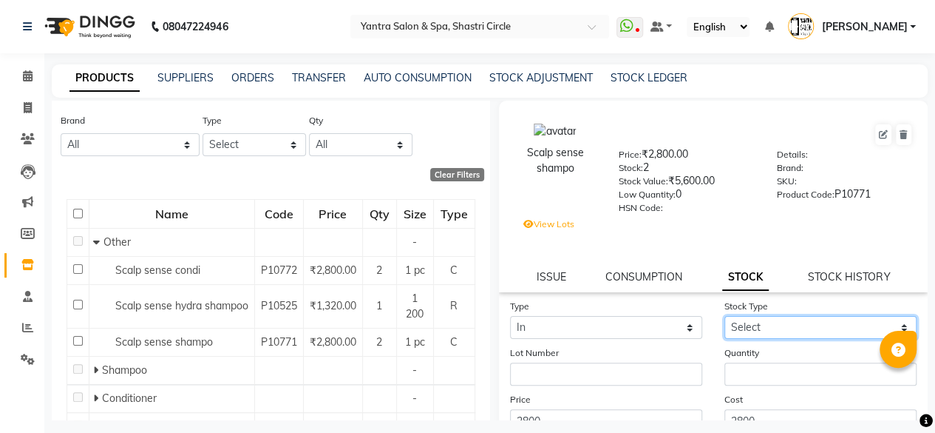
drag, startPoint x: 751, startPoint y: 328, endPoint x: 758, endPoint y: 353, distance: 26.0
click at [751, 328] on select "Select New Stock Adjustment Return Other" at bounding box center [821, 327] width 192 height 23
select select "new stock"
click at [725, 316] on select "Select New Stock Adjustment Return Other" at bounding box center [821, 327] width 192 height 23
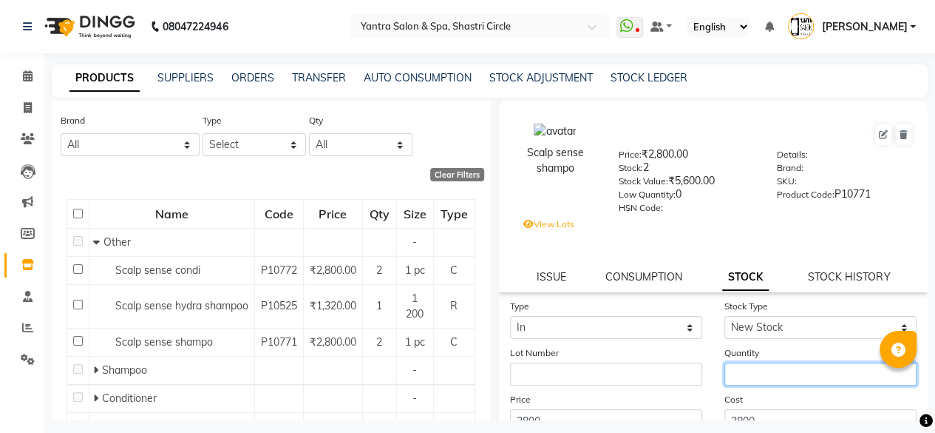
click at [762, 376] on input "number" at bounding box center [821, 373] width 192 height 23
type input "1"
click at [766, 399] on div "Cost 2800" at bounding box center [821, 411] width 214 height 41
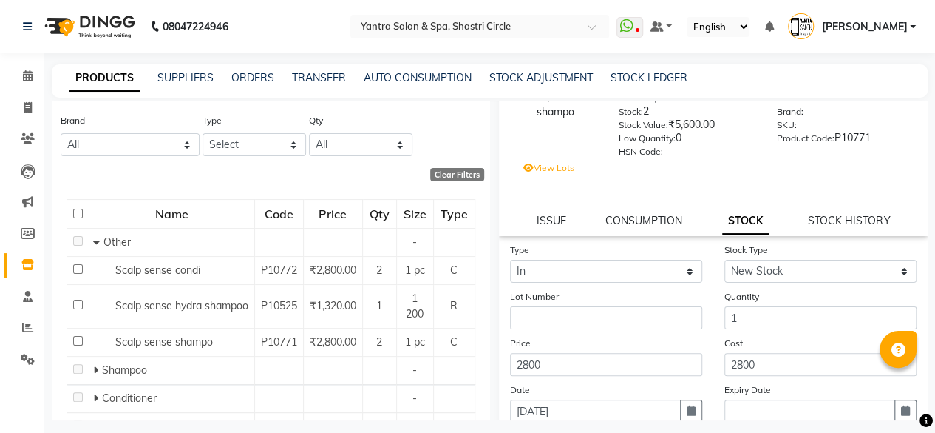
scroll to position [148, 0]
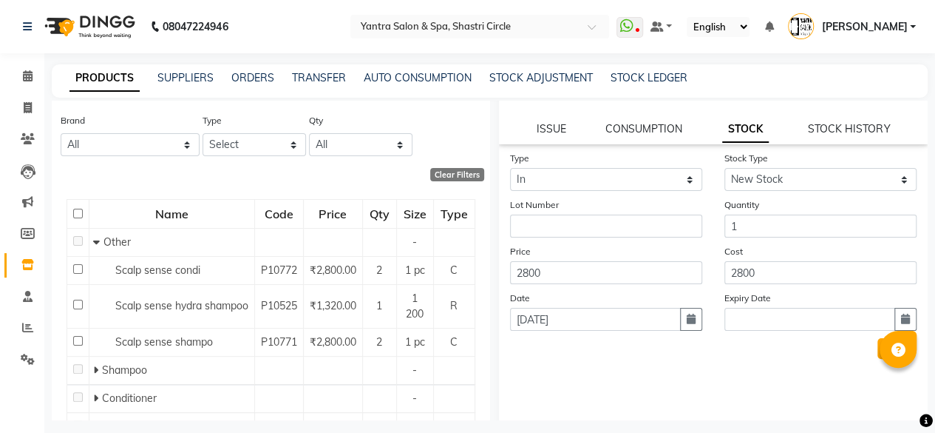
click at [878, 351] on button "Submit" at bounding box center [897, 348] width 38 height 21
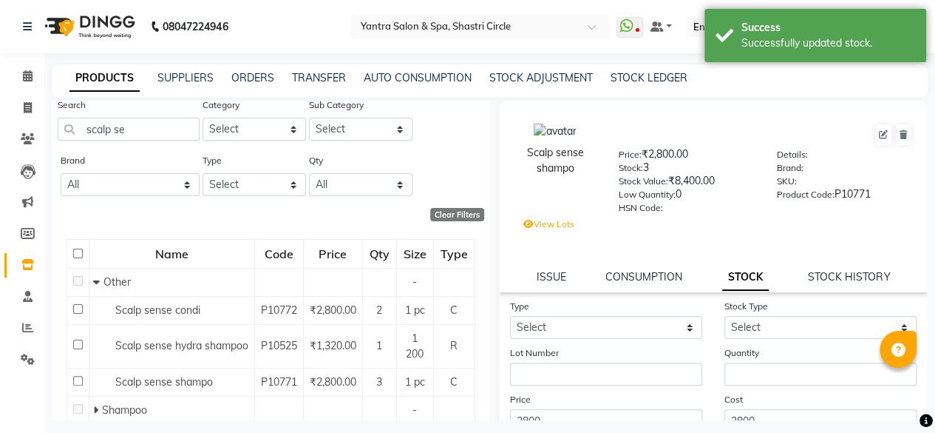
scroll to position [0, 0]
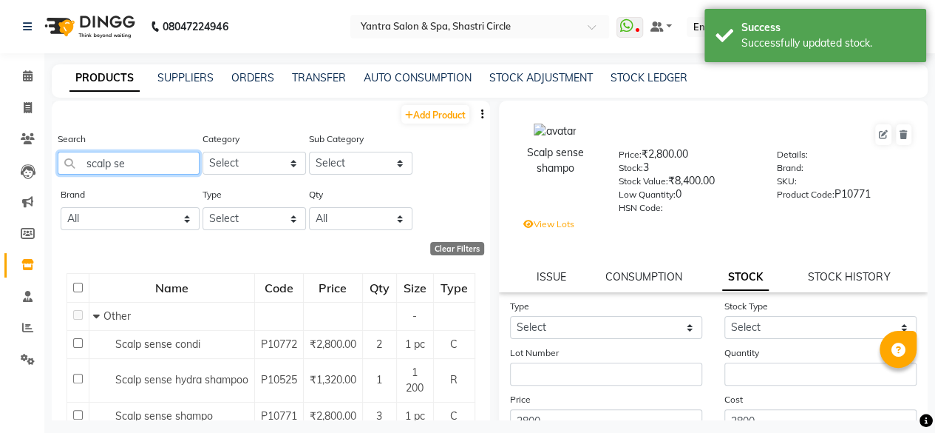
click at [133, 172] on input "scalp se" at bounding box center [129, 163] width 142 height 23
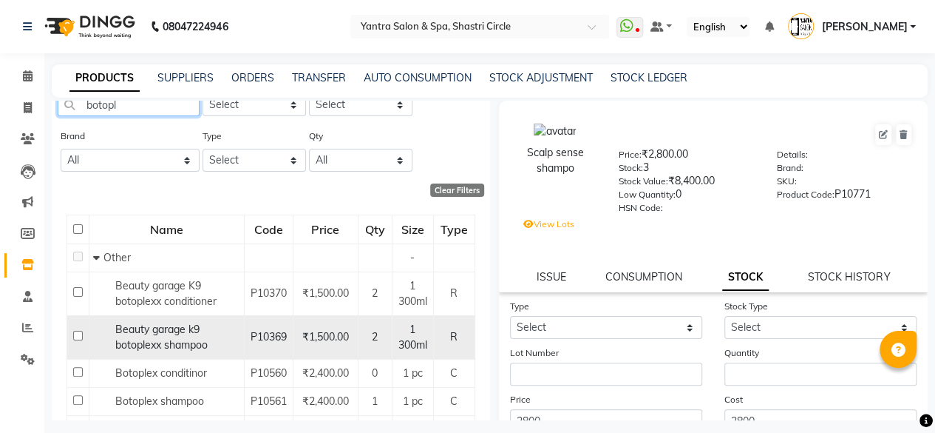
scroll to position [148, 0]
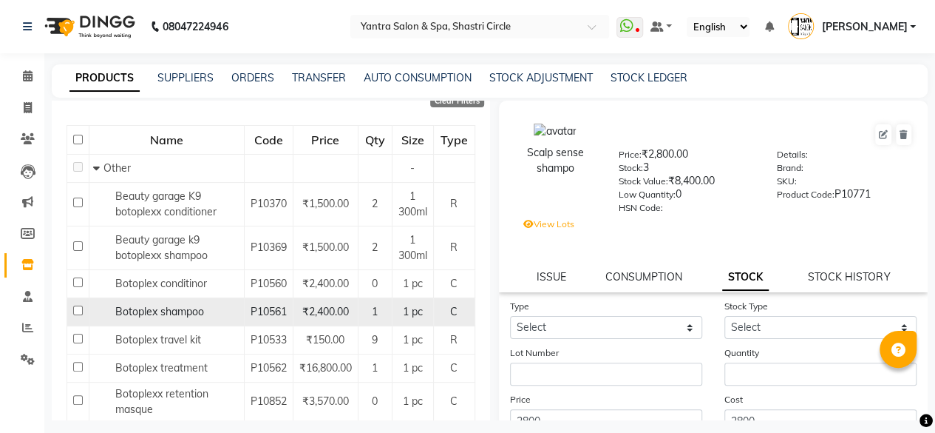
type input "botopl"
click at [169, 305] on span "Botoplex shampoo" at bounding box center [159, 311] width 89 height 13
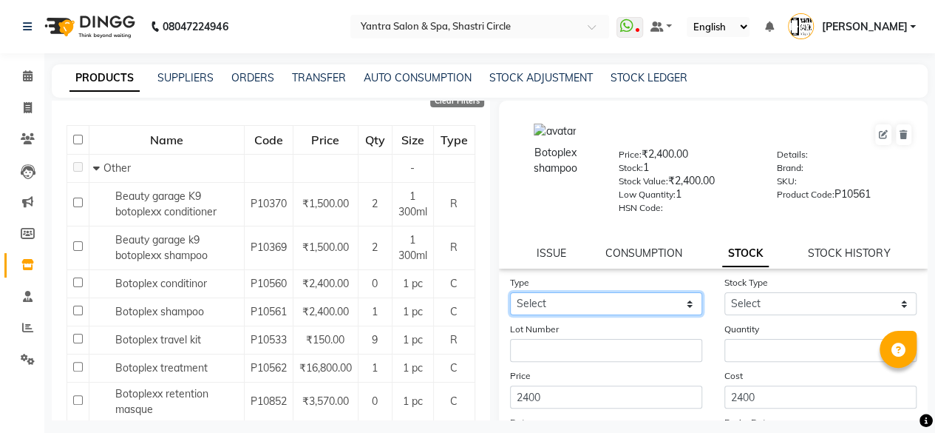
click at [571, 305] on select "Select In Out" at bounding box center [606, 303] width 192 height 23
select select "in"
click at [510, 292] on select "Select In Out" at bounding box center [606, 303] width 192 height 23
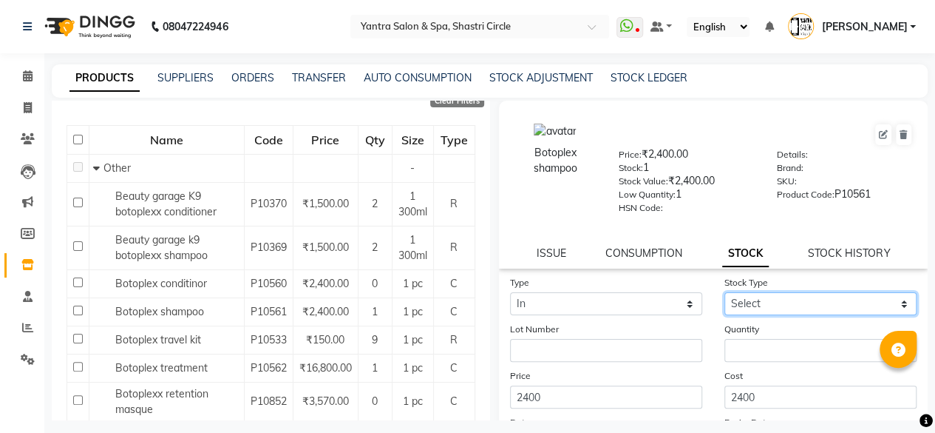
click at [745, 307] on select "Select New Stock Adjustment Return Other" at bounding box center [821, 303] width 192 height 23
select select "new stock"
click at [725, 292] on select "Select New Stock Adjustment Return Other" at bounding box center [821, 303] width 192 height 23
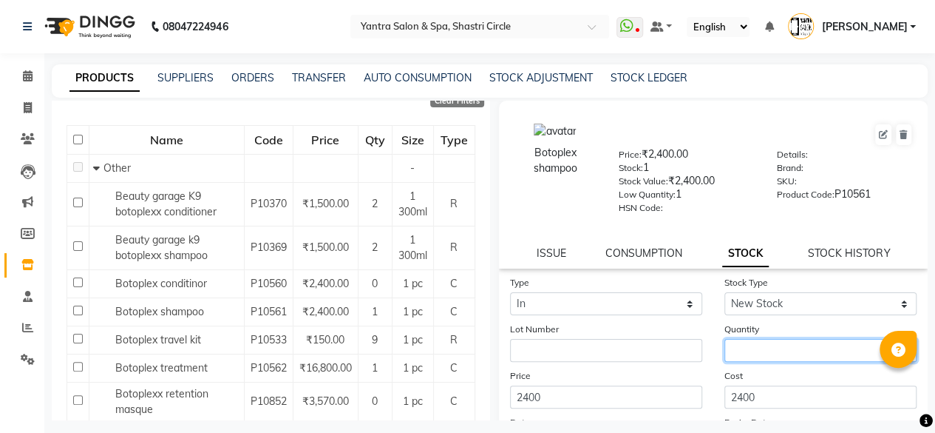
click at [756, 354] on input "number" at bounding box center [821, 350] width 192 height 23
type input "2"
click at [756, 369] on div "Cost 2400" at bounding box center [821, 388] width 214 height 41
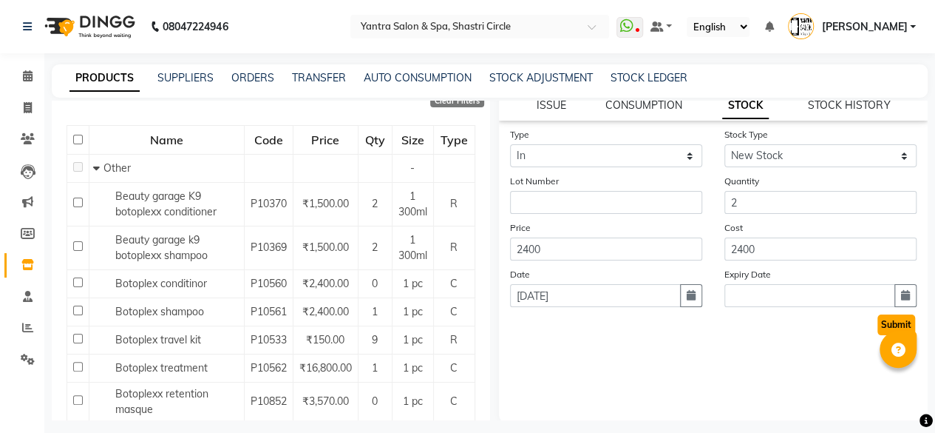
click at [878, 327] on button "Submit" at bounding box center [897, 324] width 38 height 21
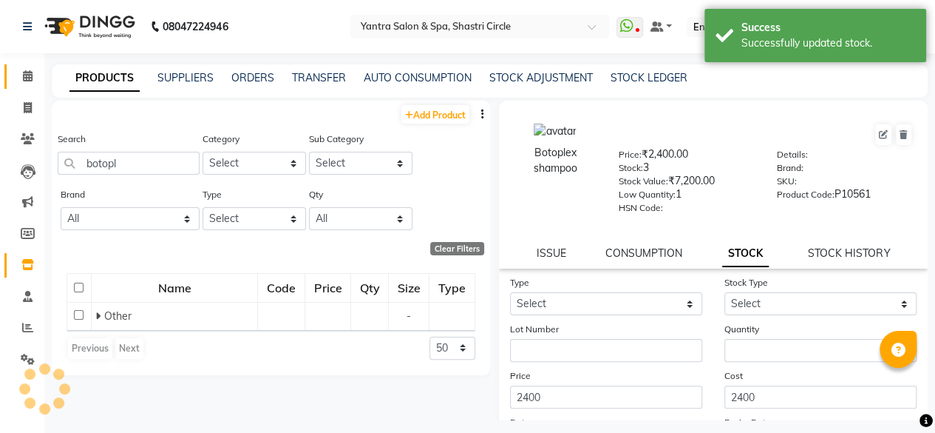
scroll to position [0, 0]
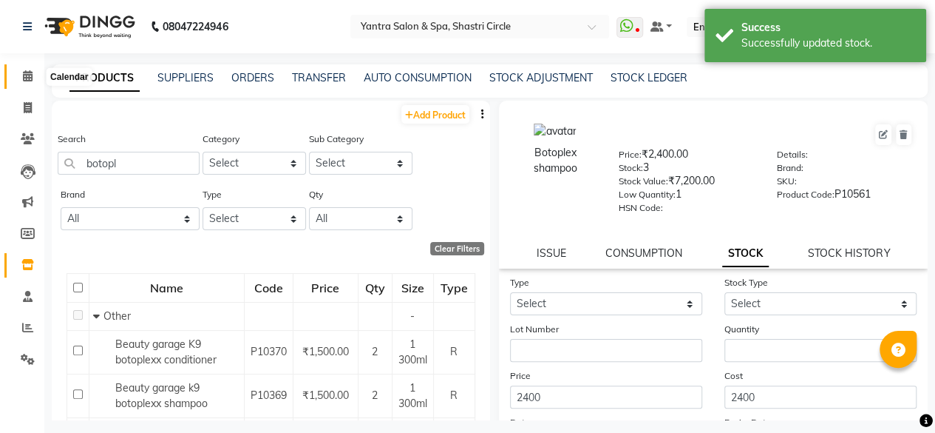
click at [25, 76] on icon at bounding box center [28, 75] width 10 height 11
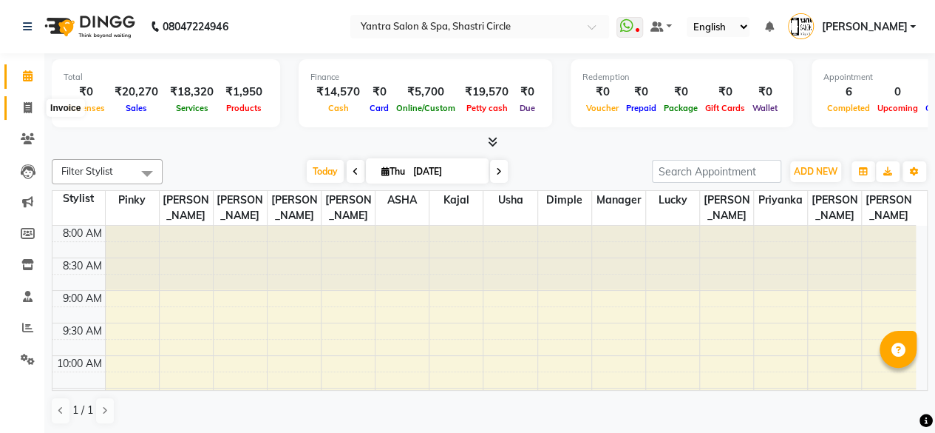
drag, startPoint x: 19, startPoint y: 107, endPoint x: 38, endPoint y: 115, distance: 20.6
click at [19, 107] on span at bounding box center [28, 108] width 26 height 17
select select "service"
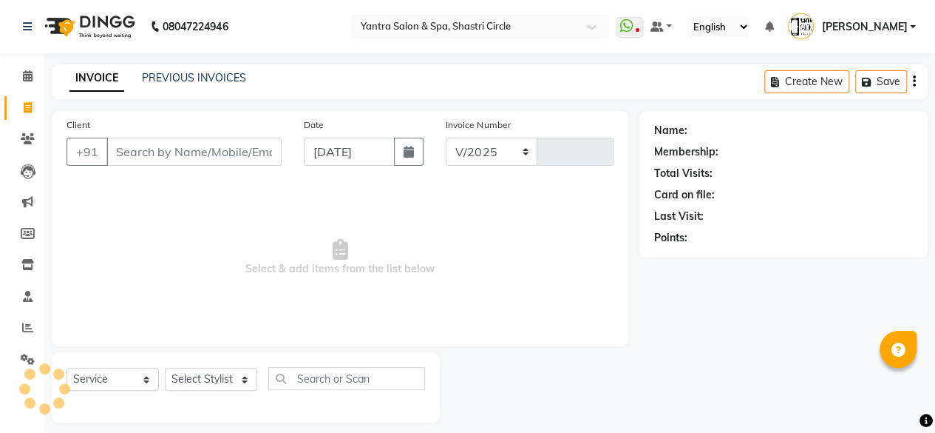
select select "154"
type input "3511"
click at [205, 155] on input "Client" at bounding box center [193, 152] width 175 height 28
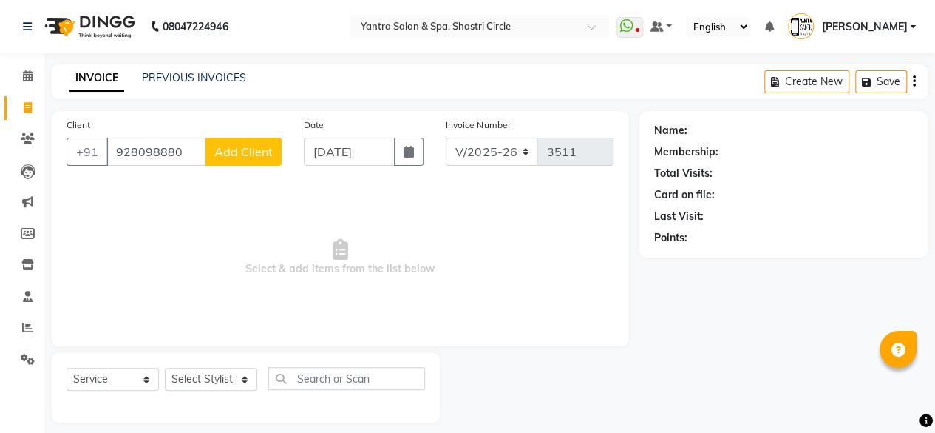
click at [121, 150] on input "928098880" at bounding box center [156, 152] width 100 height 28
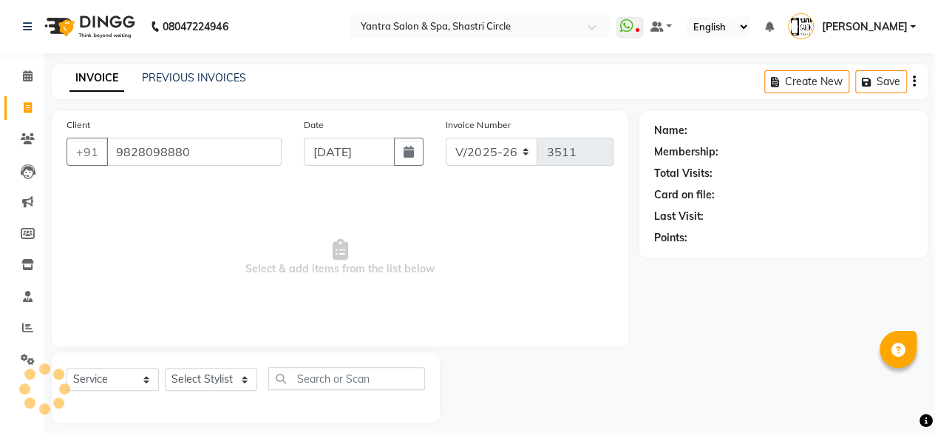
type input "9828098880"
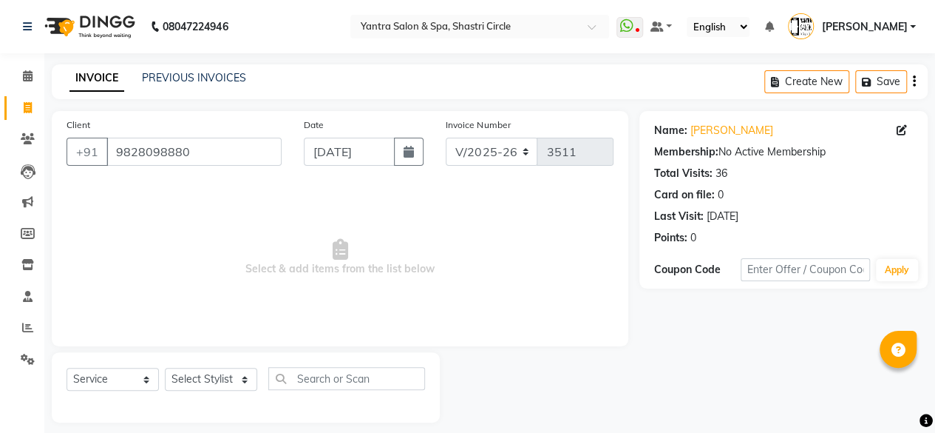
scroll to position [11, 0]
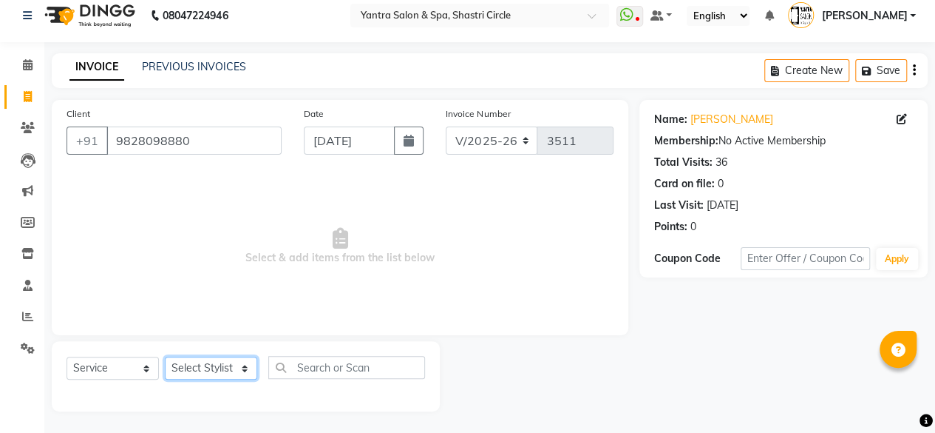
click at [244, 370] on select "Select Stylist [PERSON_NAME] [PERSON_NAME] [PERSON_NAME] [PERSON_NAME] kajal [P…" at bounding box center [211, 367] width 92 height 23
select select "4454"
click at [165, 356] on select "Select Stylist [PERSON_NAME] [PERSON_NAME] [PERSON_NAME] [PERSON_NAME] kajal [P…" at bounding box center [211, 367] width 92 height 23
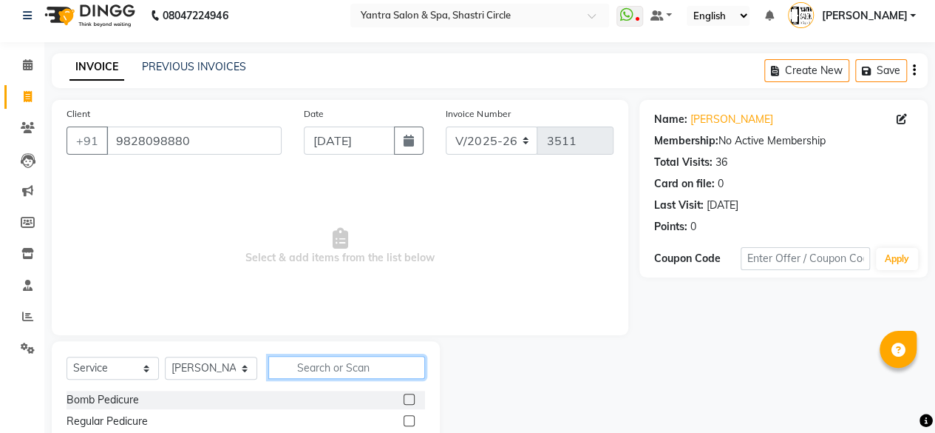
click at [339, 357] on input "text" at bounding box center [346, 367] width 157 height 23
type input "thre"
click at [410, 399] on label at bounding box center [409, 398] width 11 height 11
click at [410, 399] on input "checkbox" at bounding box center [409, 400] width 10 height 10
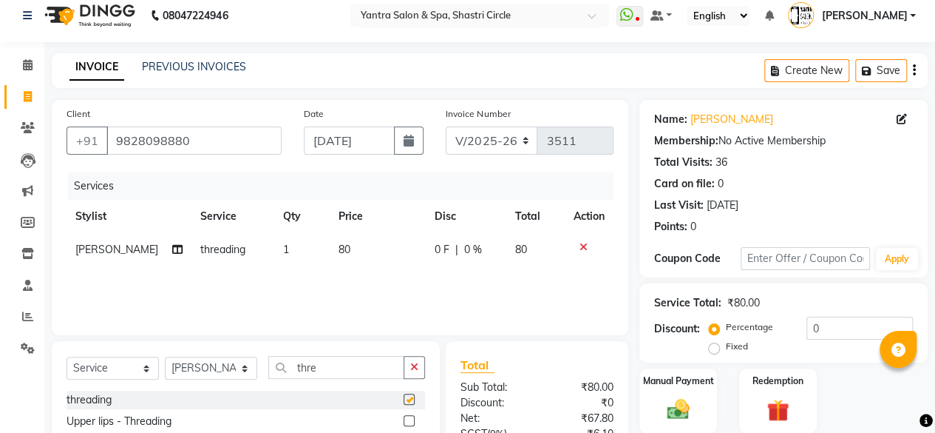
checkbox input "false"
click at [374, 255] on td "80" at bounding box center [378, 249] width 96 height 33
select select "4454"
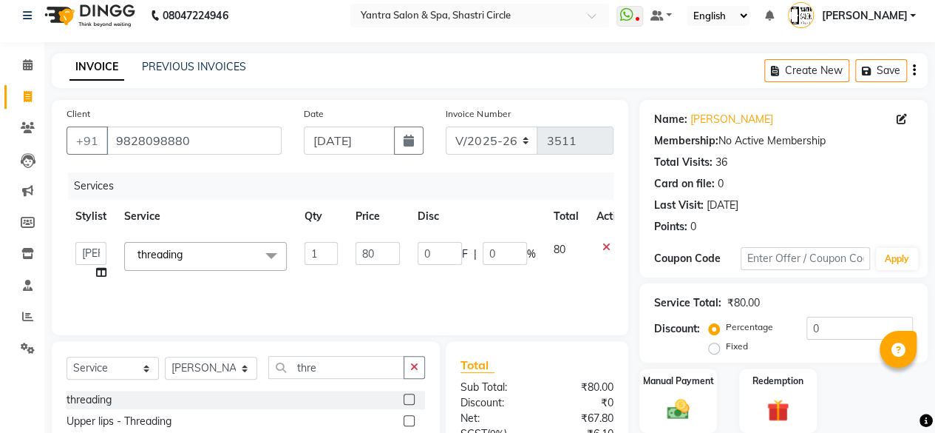
click at [374, 255] on input "80" at bounding box center [378, 253] width 44 height 23
type input "120"
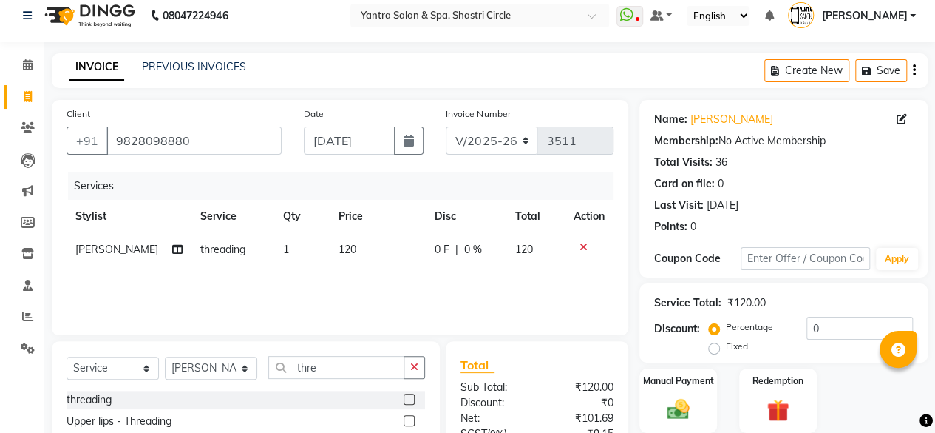
click at [426, 278] on div "Services Stylist Service Qty Price Disc Total Action Neelu threading 1 120 0 F …" at bounding box center [340, 246] width 547 height 148
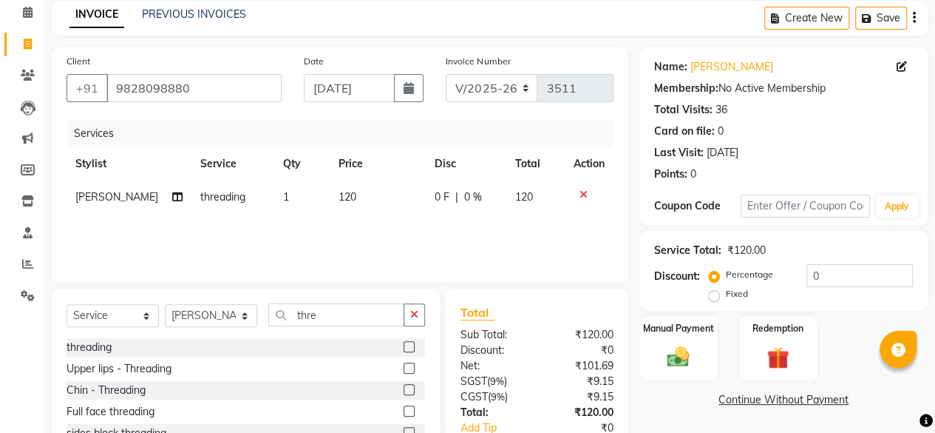
scroll to position [158, 0]
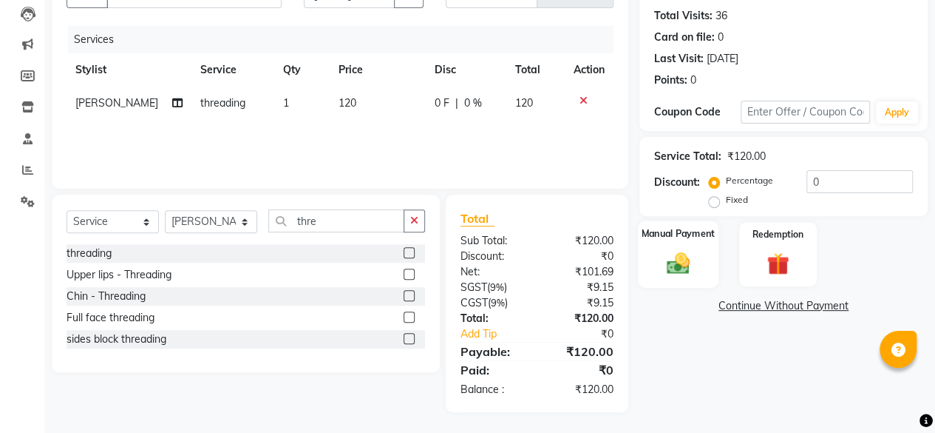
click at [686, 267] on img at bounding box center [679, 262] width 38 height 27
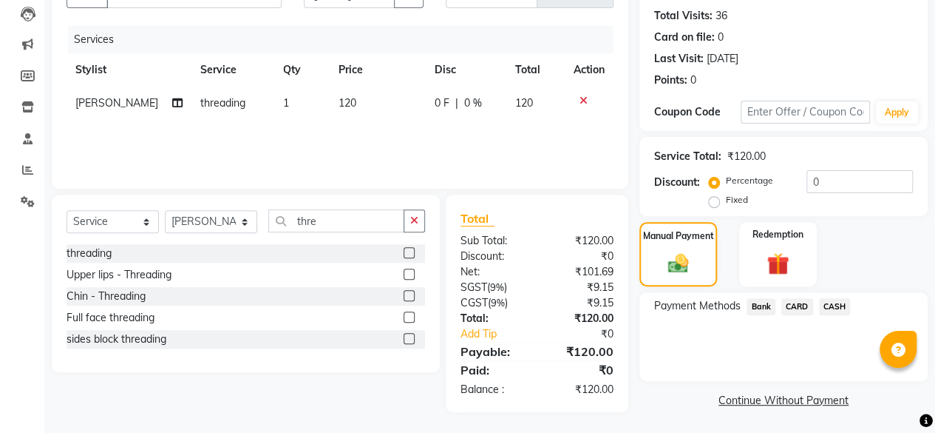
drag, startPoint x: 832, startPoint y: 297, endPoint x: 833, endPoint y: 319, distance: 21.5
click at [833, 299] on span "CASH" at bounding box center [835, 306] width 32 height 17
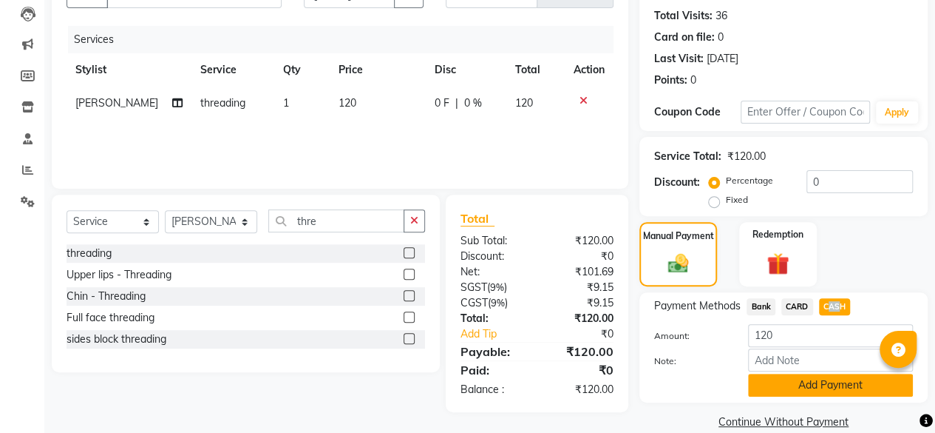
click at [822, 377] on button "Add Payment" at bounding box center [830, 384] width 165 height 23
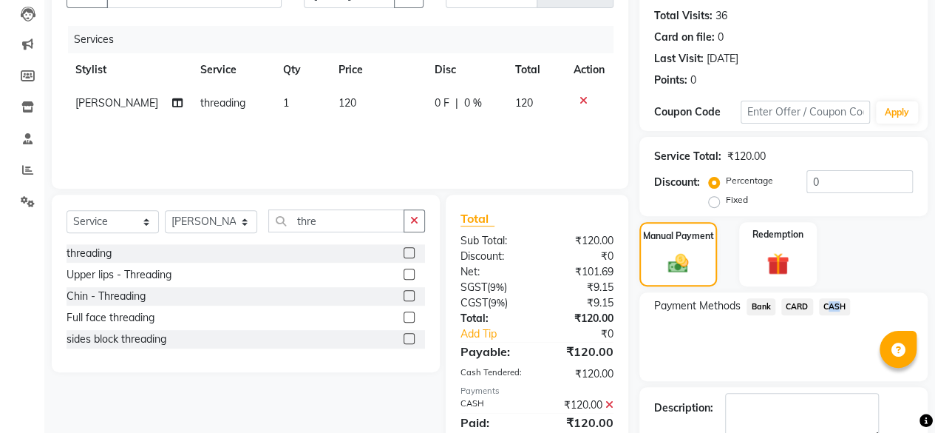
scroll to position [240, 0]
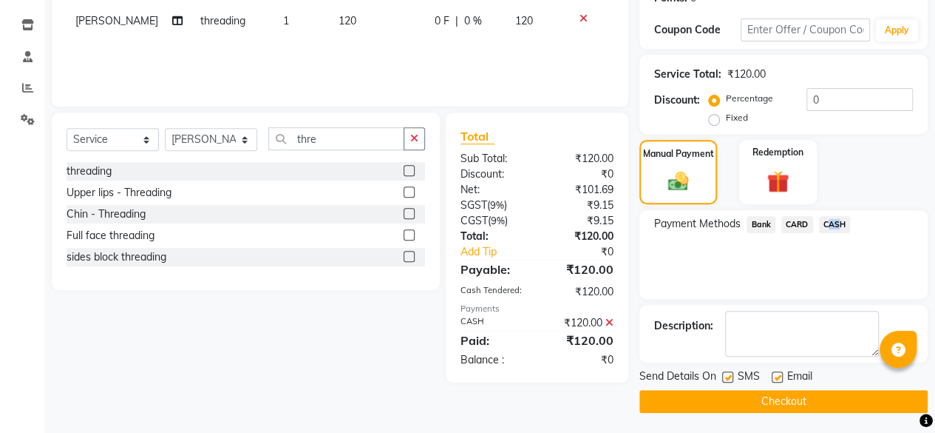
click at [821, 399] on button "Checkout" at bounding box center [784, 401] width 288 height 23
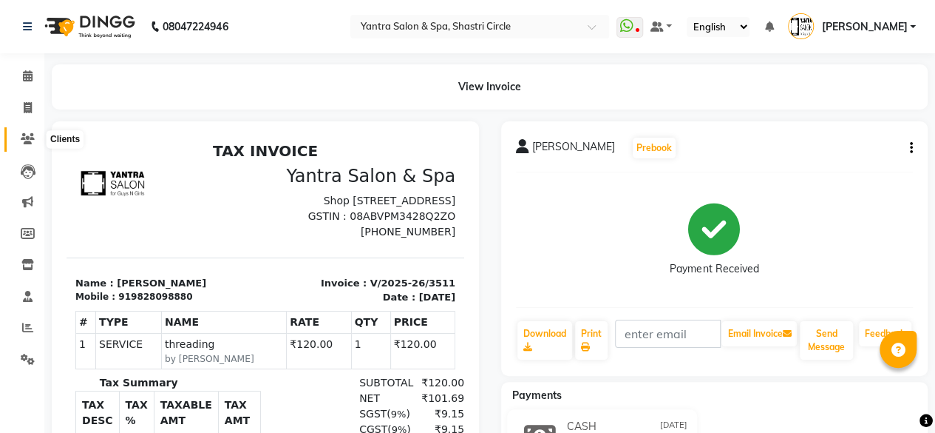
click at [24, 138] on icon at bounding box center [28, 138] width 14 height 11
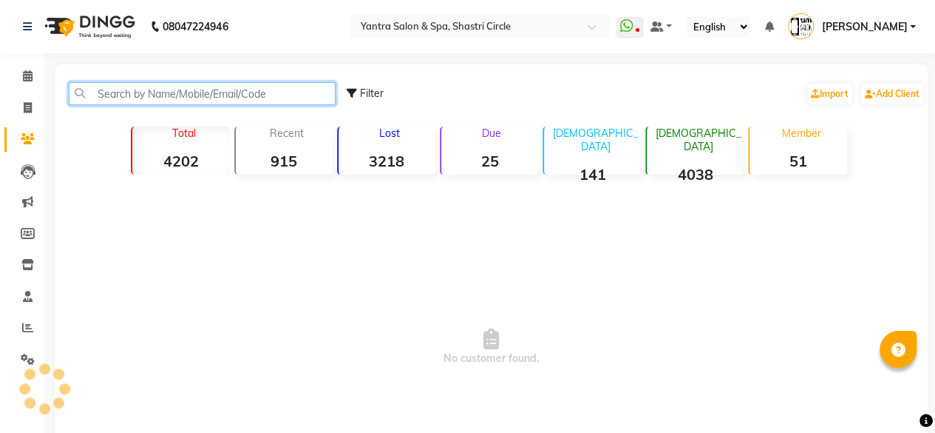
click at [191, 95] on input "text" at bounding box center [202, 93] width 267 height 23
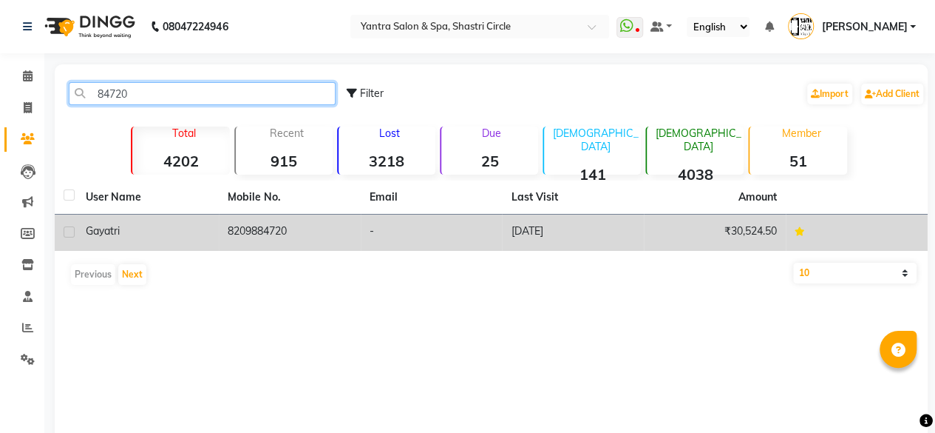
type input "84720"
click at [271, 237] on td "8209884720" at bounding box center [290, 232] width 142 height 36
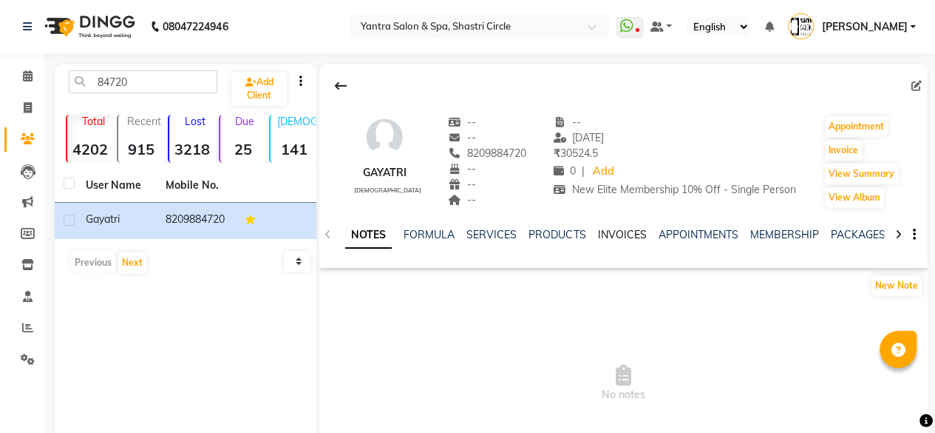
click at [629, 237] on link "INVOICES" at bounding box center [621, 234] width 49 height 13
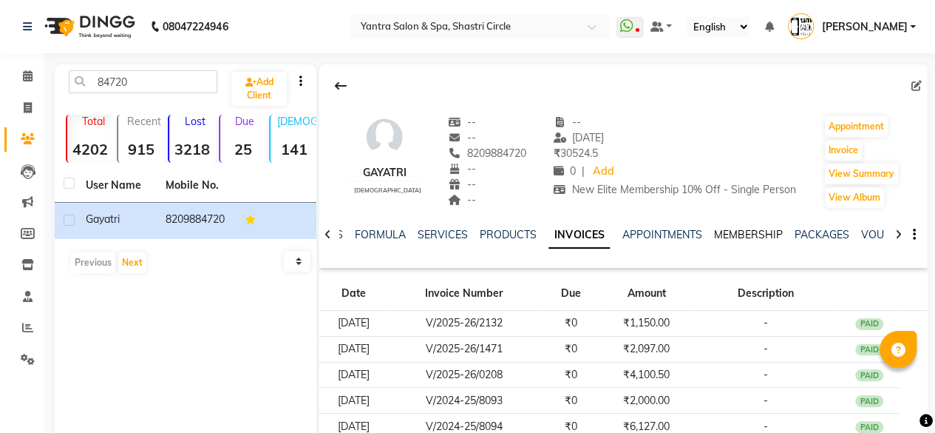
click at [757, 234] on link "MEMBERSHIP" at bounding box center [748, 234] width 69 height 13
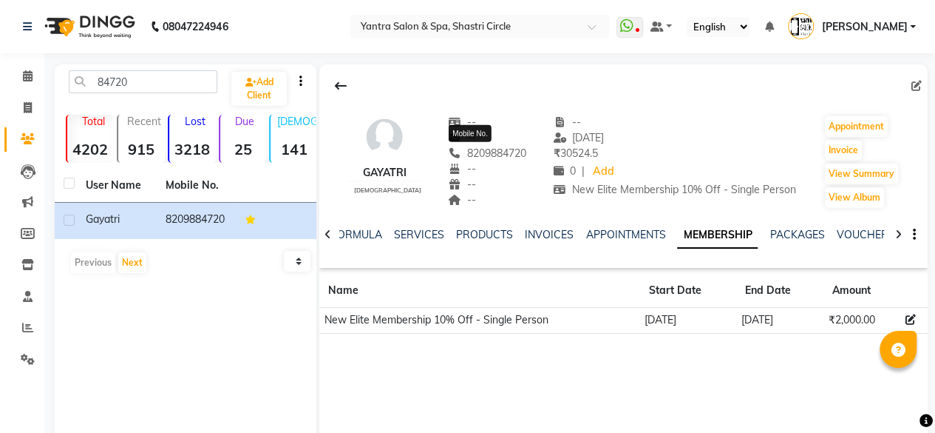
click at [482, 154] on span "8209884720" at bounding box center [487, 152] width 78 height 13
copy span "8209884720"
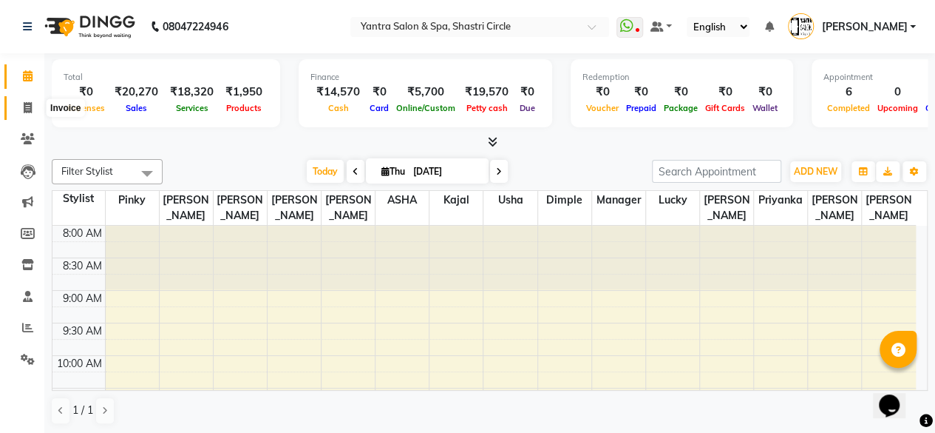
click at [22, 113] on span at bounding box center [28, 108] width 26 height 17
select select "service"
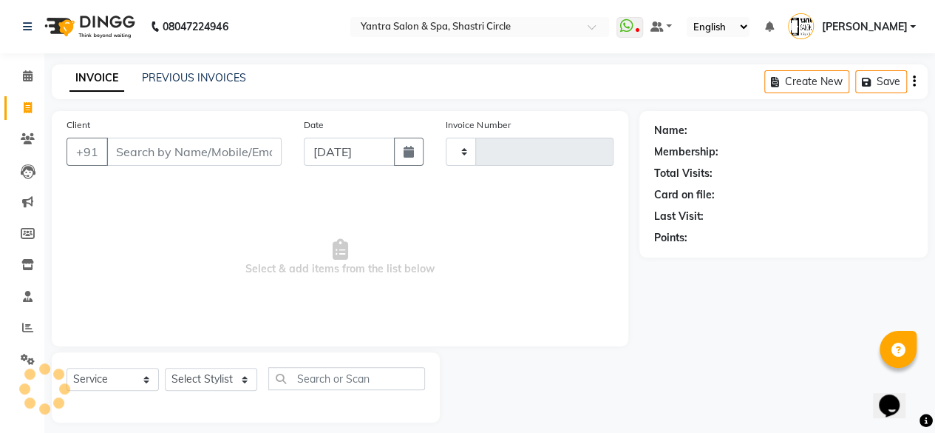
type input "3512"
select select "154"
click at [172, 150] on input "Client" at bounding box center [193, 152] width 175 height 28
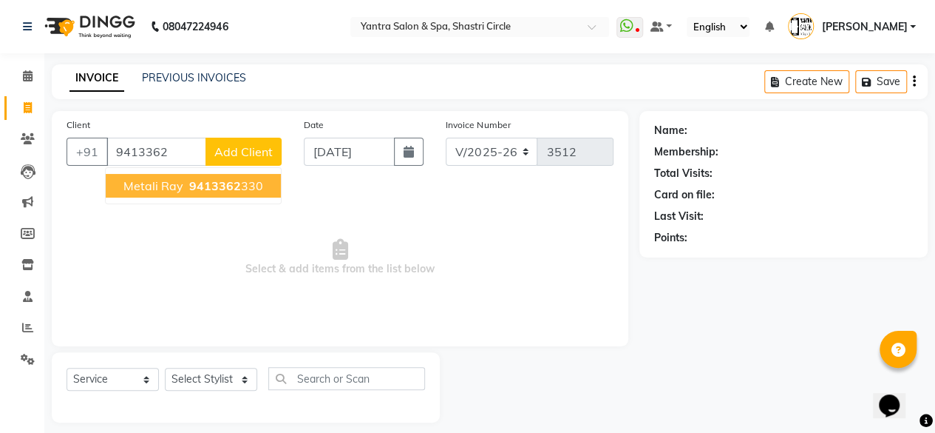
click at [232, 183] on span "9413362" at bounding box center [215, 185] width 52 height 15
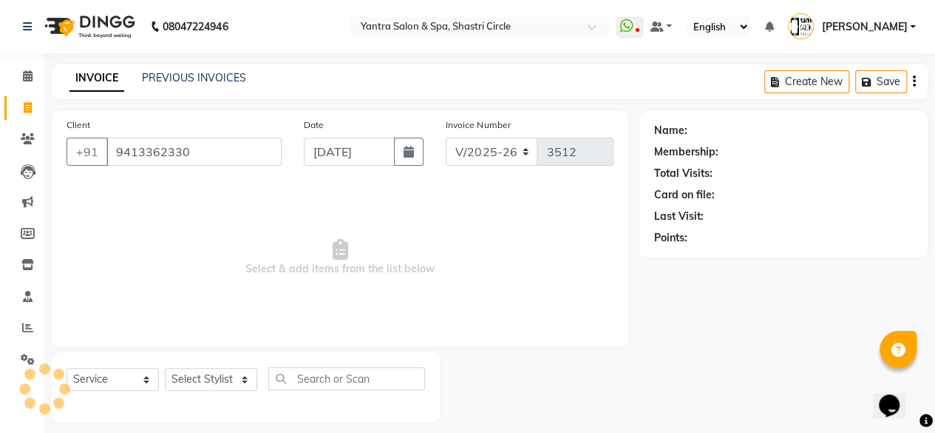
type input "9413362330"
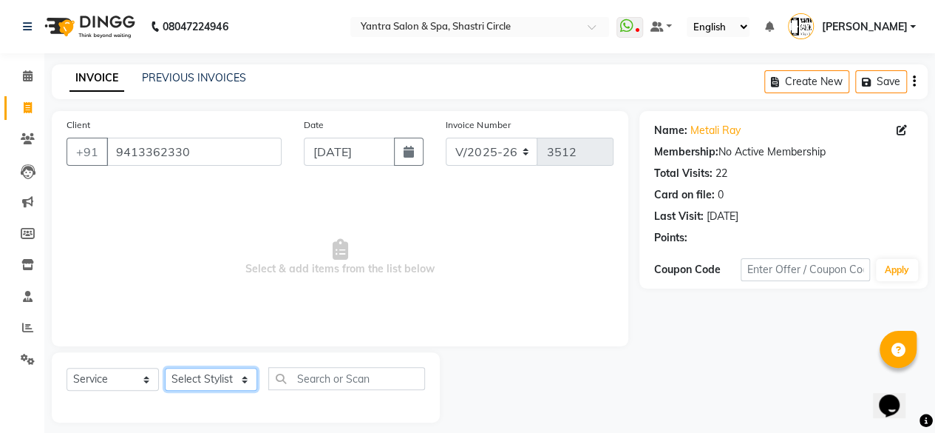
click at [206, 382] on select "Select Stylist [PERSON_NAME] [PERSON_NAME] [PERSON_NAME] [PERSON_NAME] kajal [P…" at bounding box center [211, 379] width 92 height 23
select select "4416"
click at [165, 368] on select "Select Stylist [PERSON_NAME] [PERSON_NAME] [PERSON_NAME] [PERSON_NAME] kajal [P…" at bounding box center [211, 379] width 92 height 23
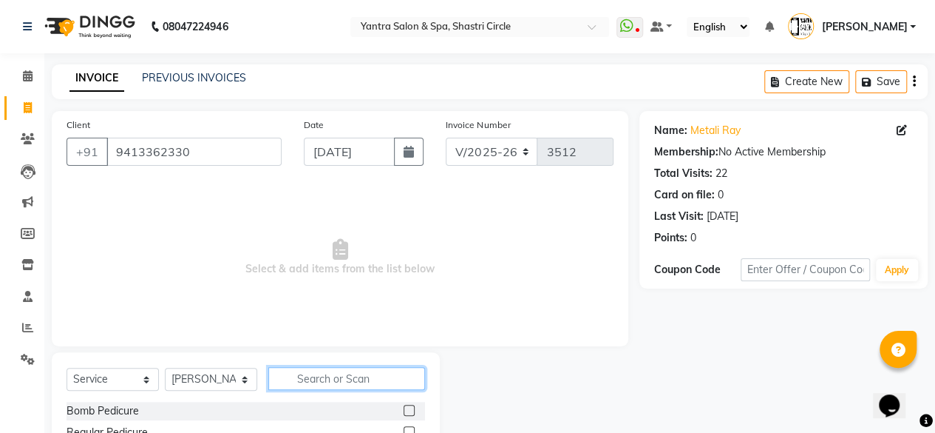
click at [363, 386] on input "text" at bounding box center [346, 378] width 157 height 23
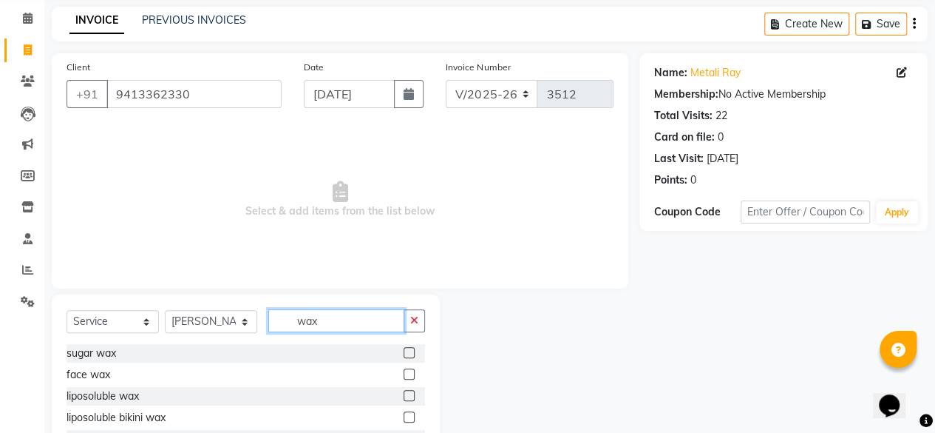
scroll to position [148, 0]
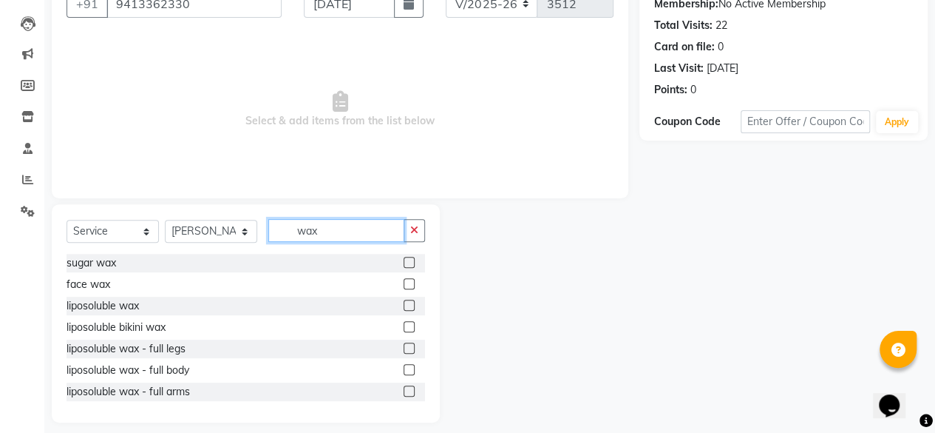
type input "wax"
click at [404, 305] on label at bounding box center [409, 304] width 11 height 11
click at [404, 305] on input "checkbox" at bounding box center [409, 306] width 10 height 10
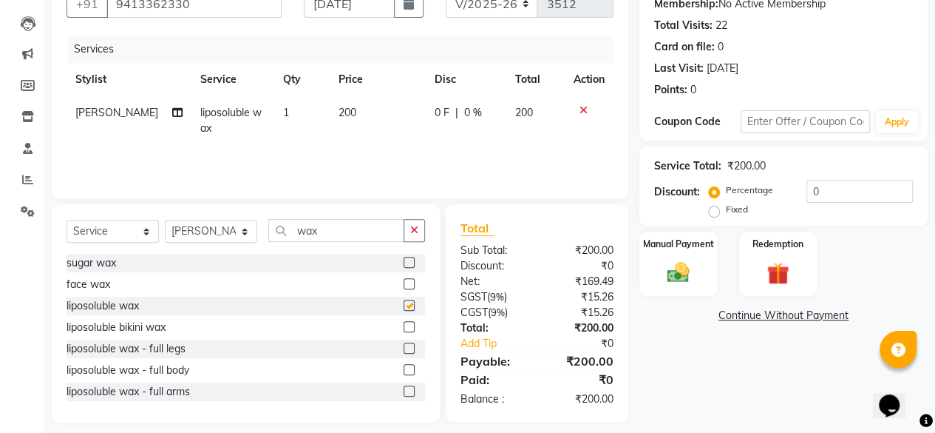
checkbox input "false"
click at [369, 122] on td "200" at bounding box center [378, 120] width 96 height 49
select select "4416"
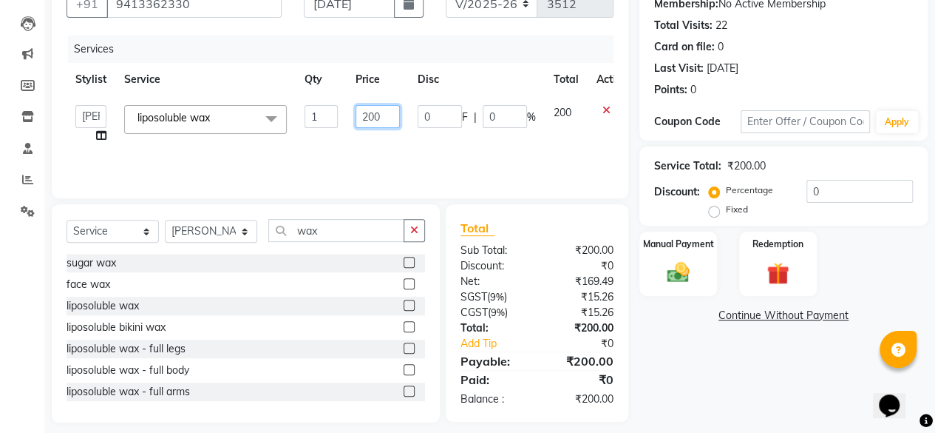
click at [369, 122] on input "200" at bounding box center [378, 116] width 44 height 23
type input "1200"
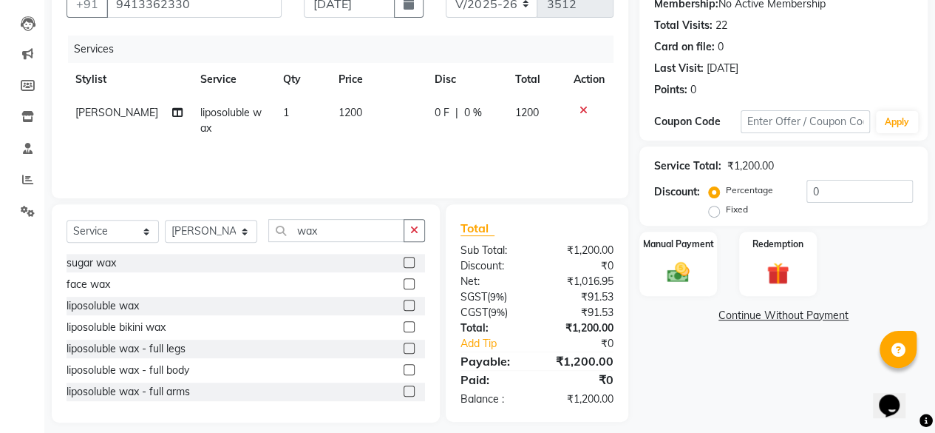
click at [371, 132] on td "1200" at bounding box center [378, 120] width 96 height 49
select select "4416"
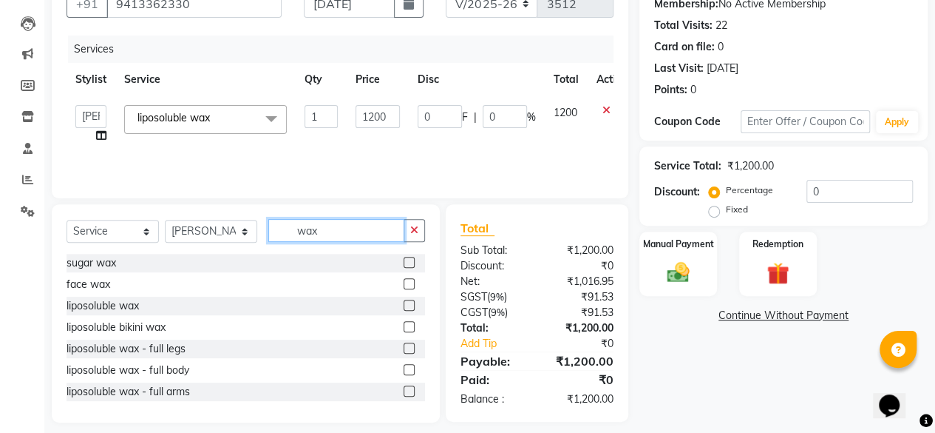
click at [356, 235] on input "wax" at bounding box center [336, 230] width 136 height 23
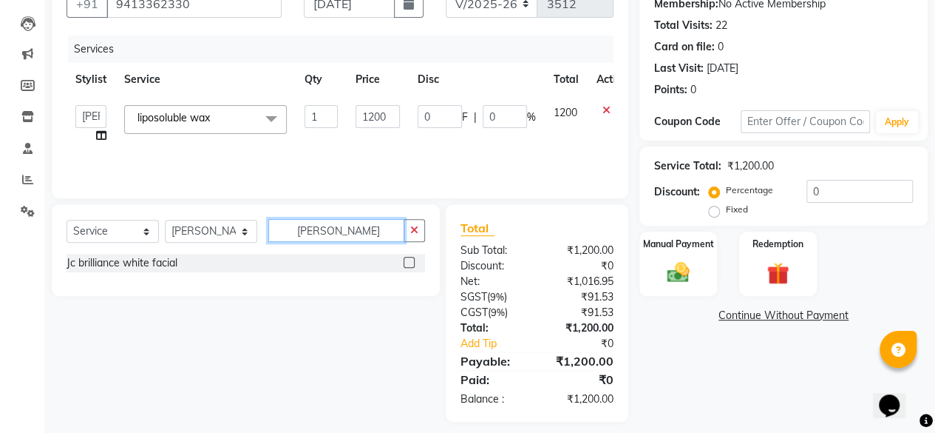
type input "jc brill"
click at [407, 260] on label at bounding box center [409, 262] width 11 height 11
click at [407, 260] on input "checkbox" at bounding box center [409, 263] width 10 height 10
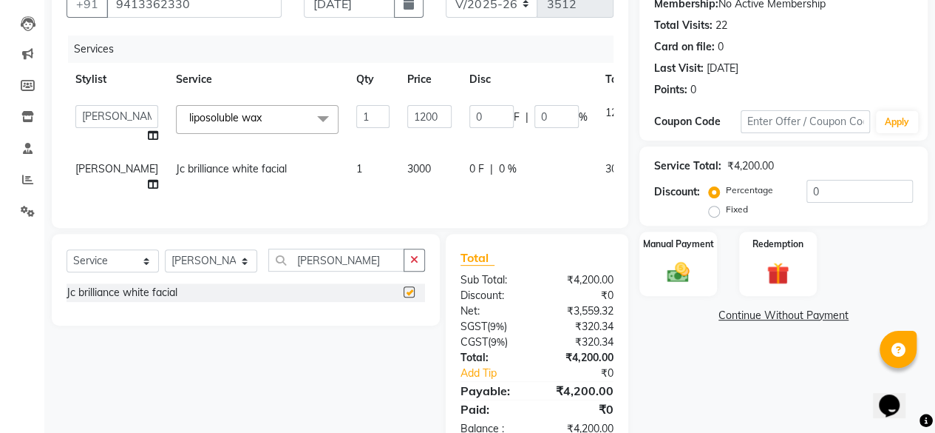
checkbox input "false"
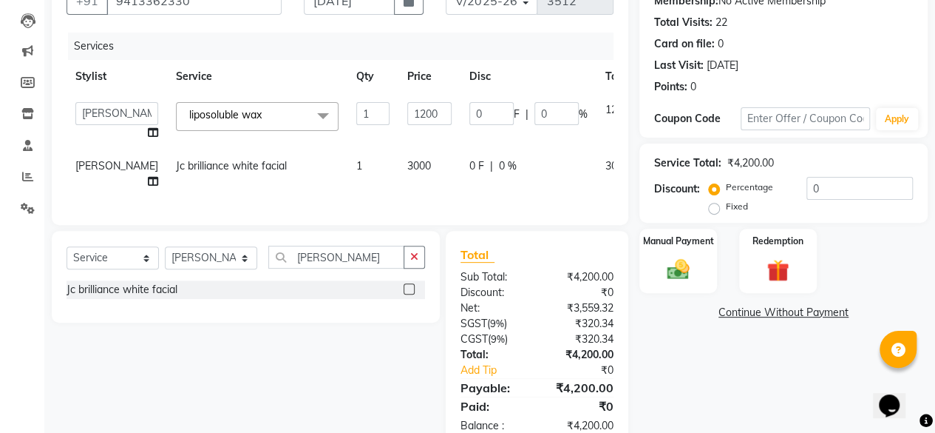
scroll to position [198, 0]
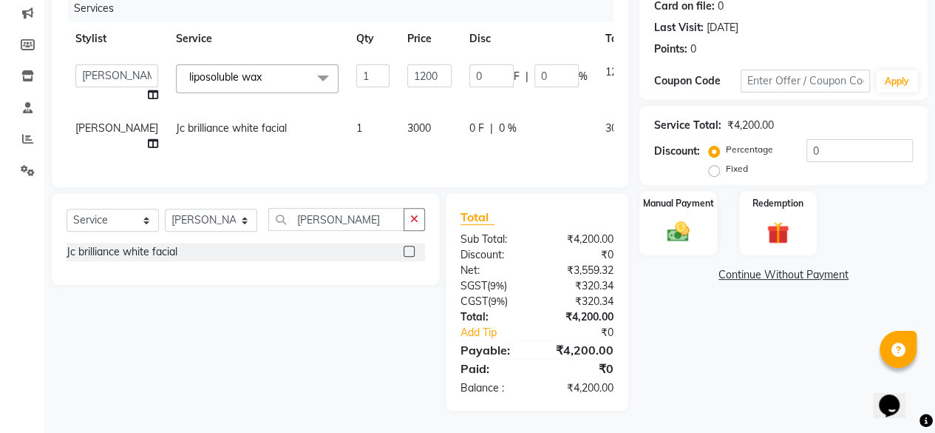
click at [399, 132] on td "3000" at bounding box center [430, 136] width 62 height 49
select select "4416"
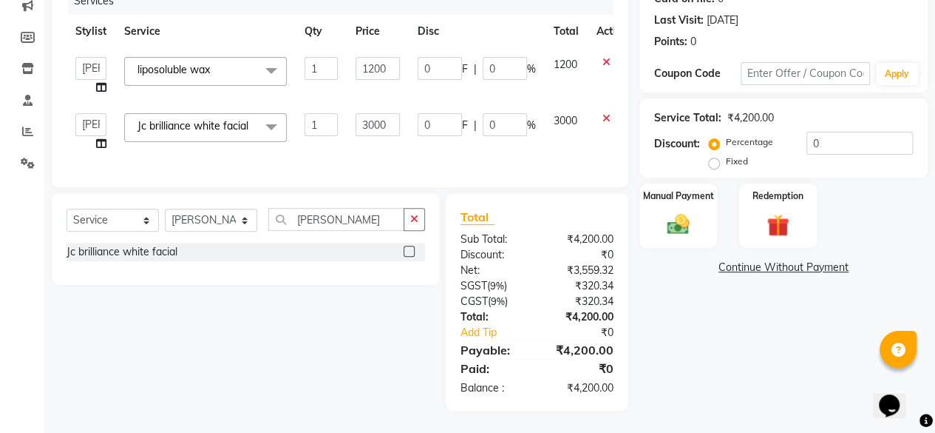
click at [391, 132] on input "3000" at bounding box center [378, 124] width 44 height 23
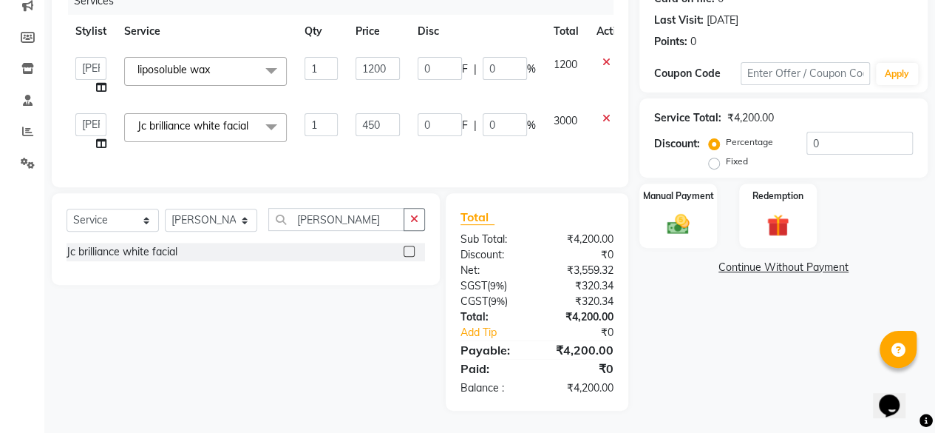
type input "4500"
click at [390, 147] on td "4500" at bounding box center [378, 132] width 62 height 56
select select "4416"
click at [334, 225] on input "jc brill" at bounding box center [336, 219] width 136 height 23
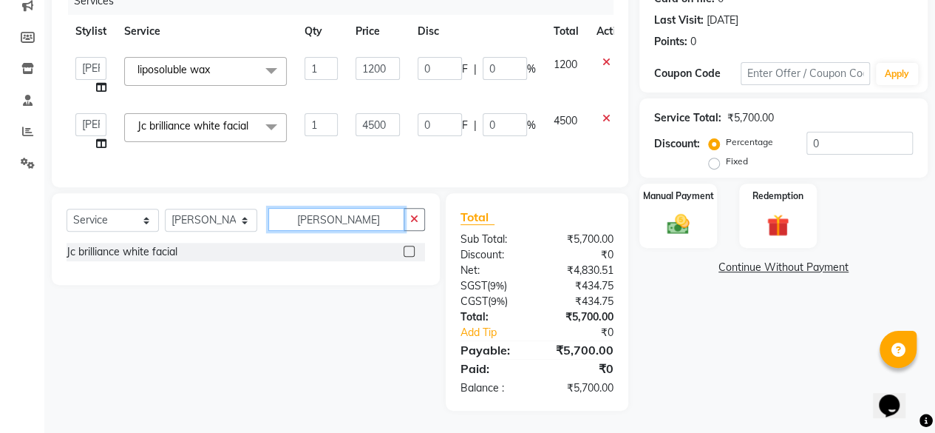
click at [334, 225] on input "jc brill" at bounding box center [336, 219] width 136 height 23
type input "jc alg"
click at [409, 257] on label at bounding box center [409, 251] width 11 height 11
click at [409, 257] on input "checkbox" at bounding box center [409, 252] width 10 height 10
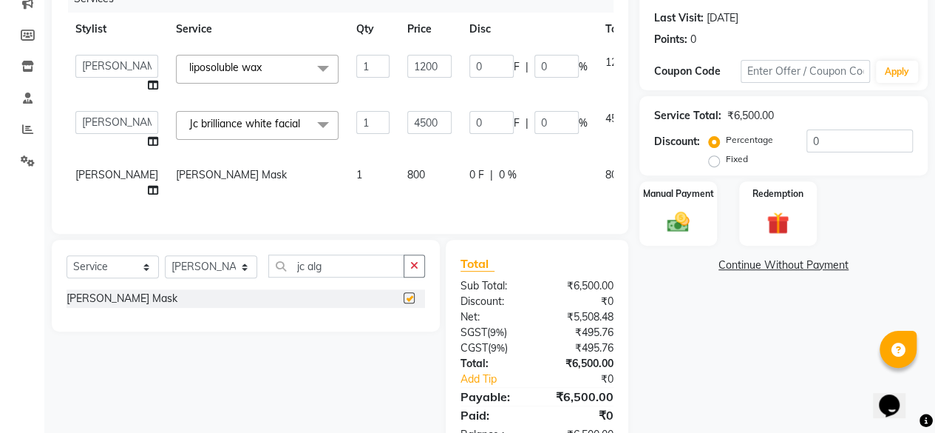
checkbox input "false"
click at [399, 169] on td "800" at bounding box center [430, 182] width 62 height 49
select select "4416"
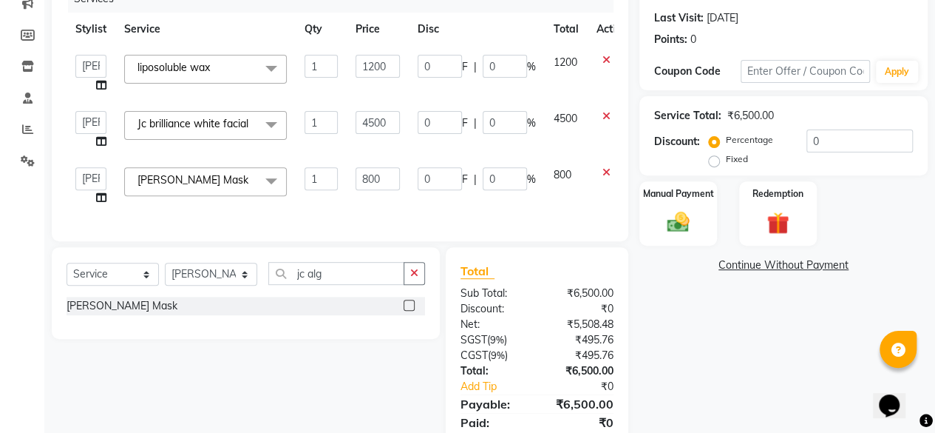
click at [385, 169] on input "800" at bounding box center [378, 178] width 44 height 23
type input "0"
click at [362, 206] on div "Services Stylist Service Qty Price Disc Total Action Arvind ASHA bhawna goyal D…" at bounding box center [340, 105] width 547 height 241
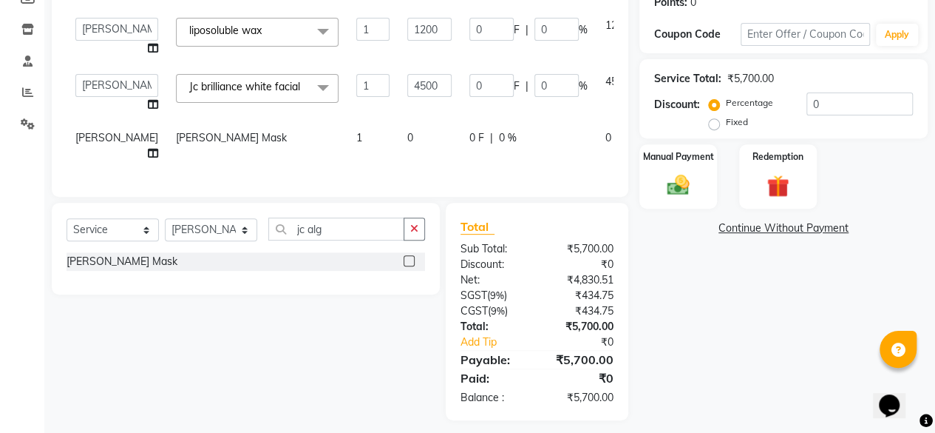
scroll to position [254, 0]
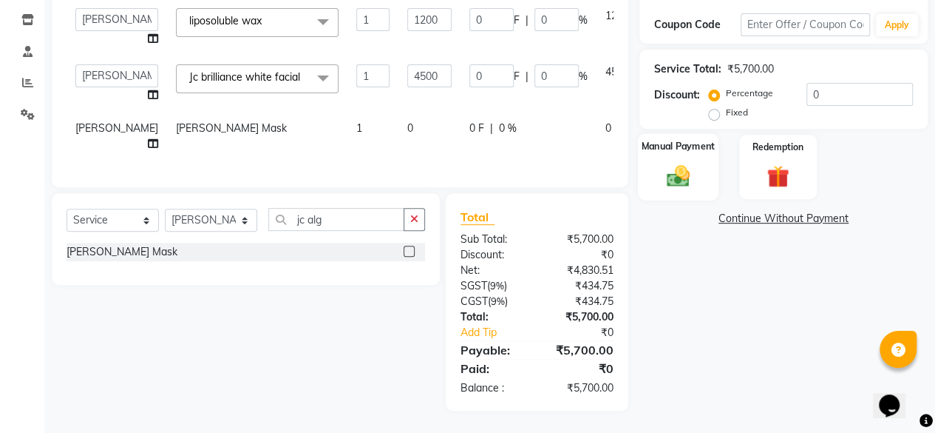
click at [689, 162] on img at bounding box center [679, 175] width 38 height 27
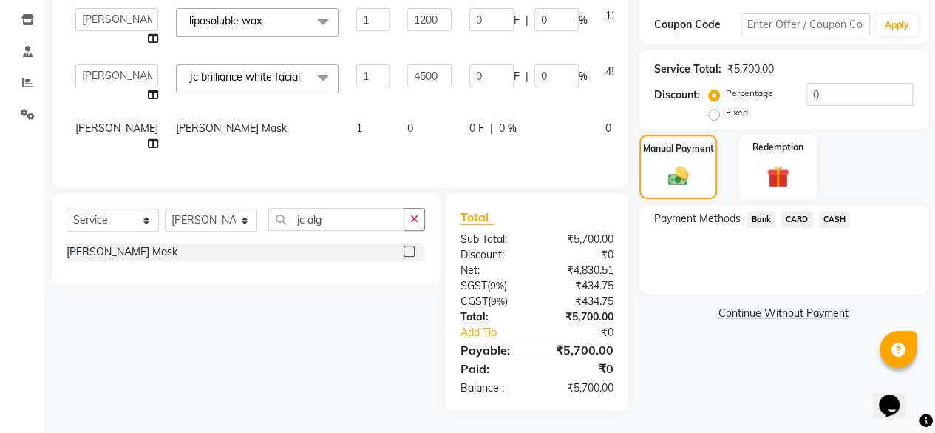
click at [759, 211] on span "Bank" at bounding box center [761, 219] width 29 height 17
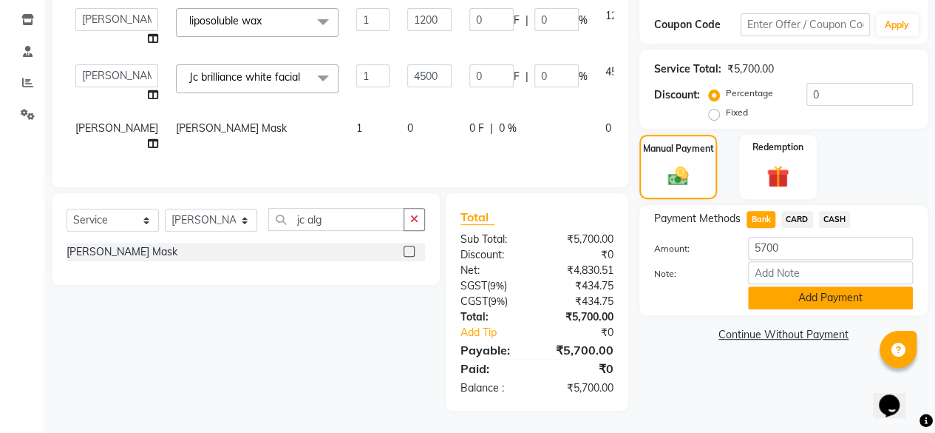
click at [768, 286] on button "Add Payment" at bounding box center [830, 297] width 165 height 23
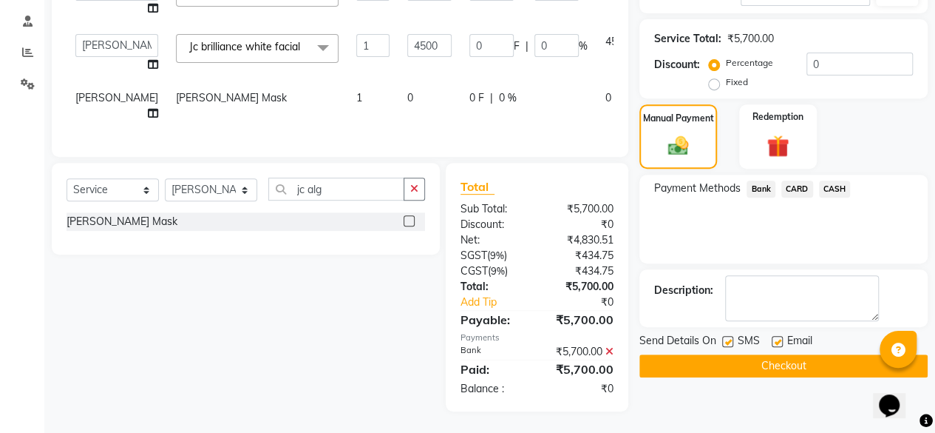
scroll to position [285, 0]
click at [783, 359] on button "Checkout" at bounding box center [784, 364] width 288 height 23
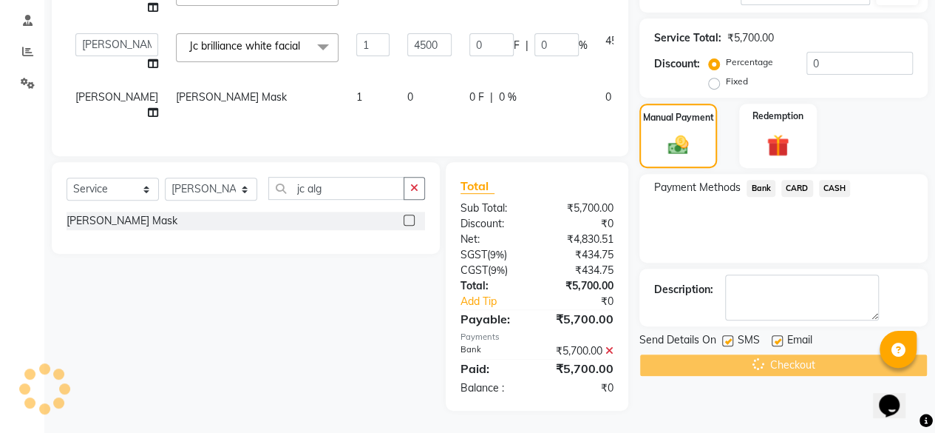
scroll to position [0, 0]
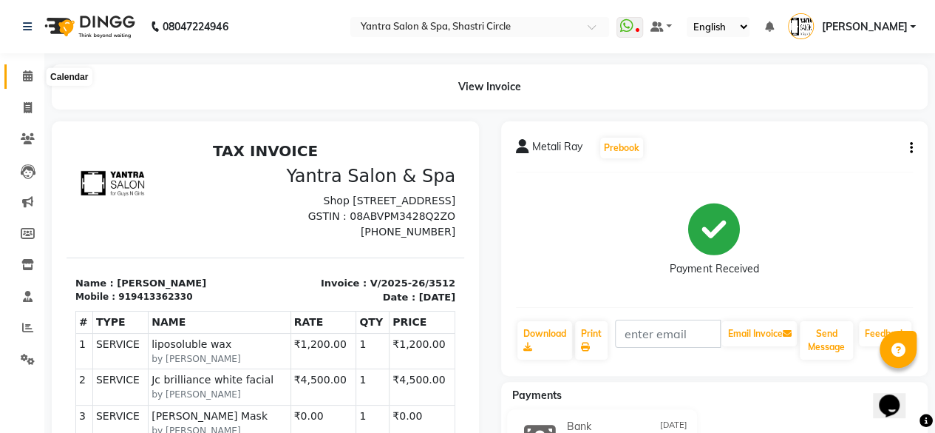
click at [23, 78] on icon at bounding box center [28, 75] width 10 height 11
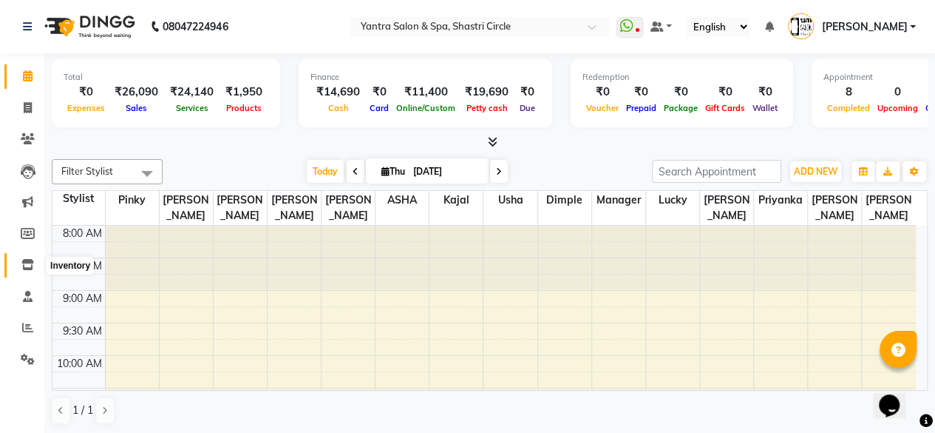
click at [21, 264] on span at bounding box center [28, 265] width 26 height 17
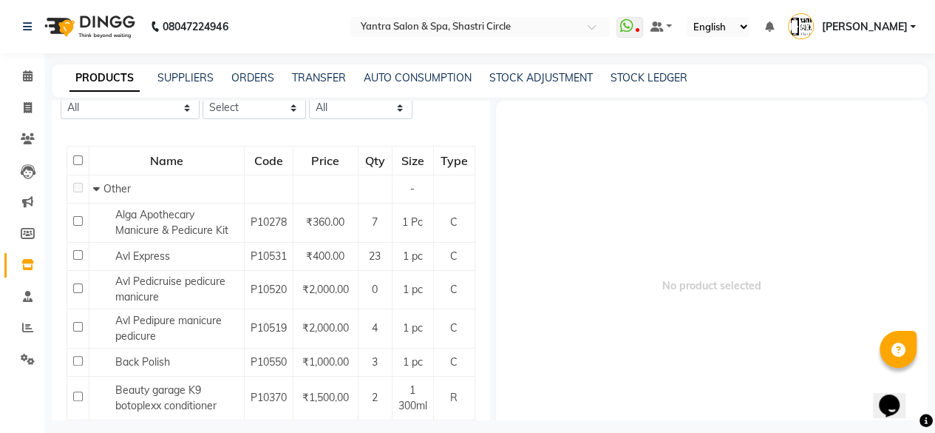
scroll to position [148, 0]
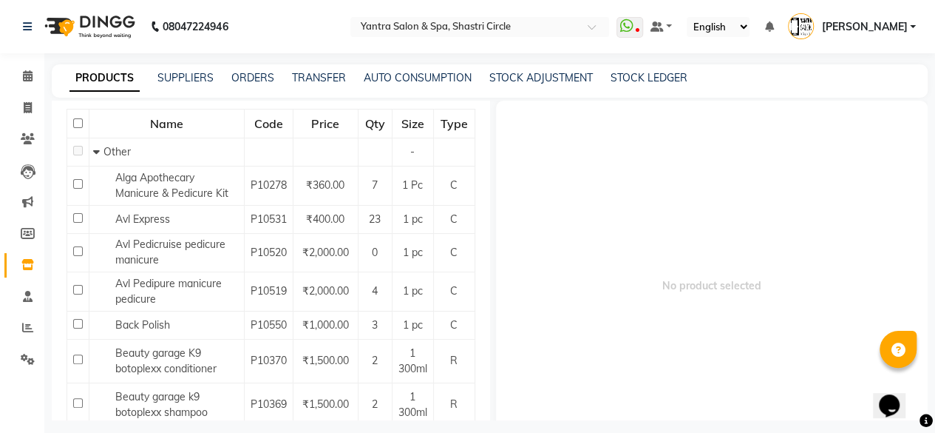
click at [108, 78] on link "PRODUCTS" at bounding box center [105, 78] width 70 height 27
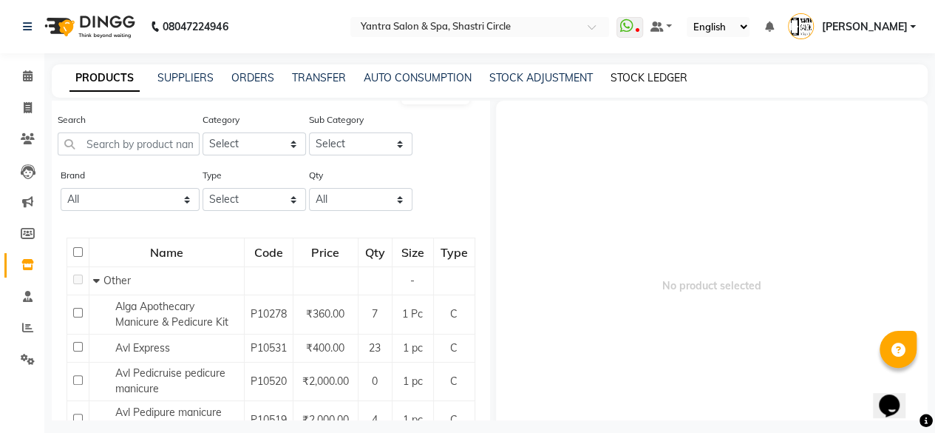
scroll to position [0, 0]
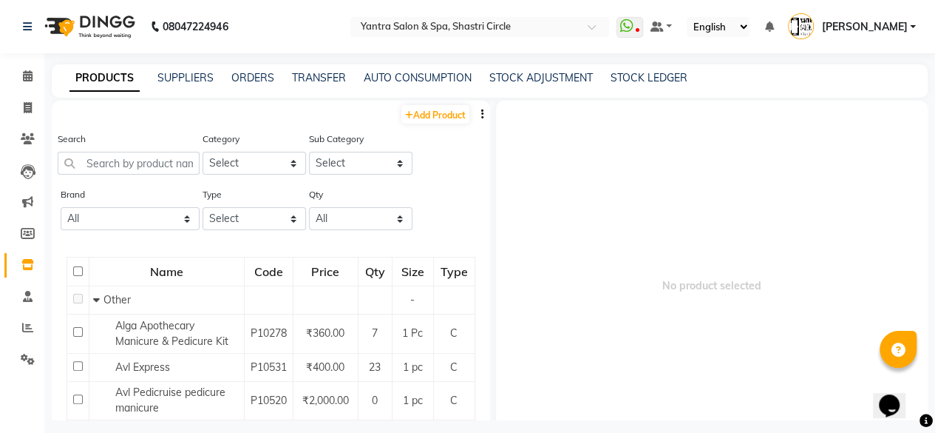
click at [475, 113] on button "button" at bounding box center [482, 114] width 15 height 16
click at [435, 129] on div "EXPORT" at bounding box center [424, 124] width 48 height 18
click at [25, 113] on icon at bounding box center [28, 107] width 8 height 11
select select "service"
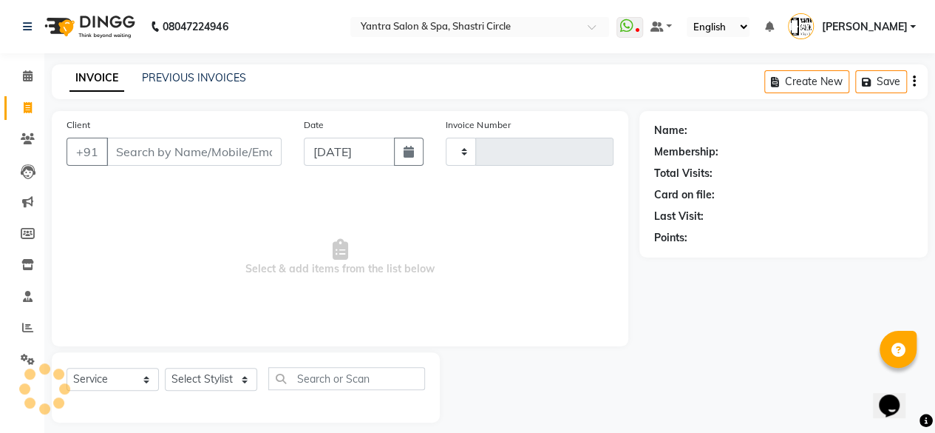
scroll to position [11, 0]
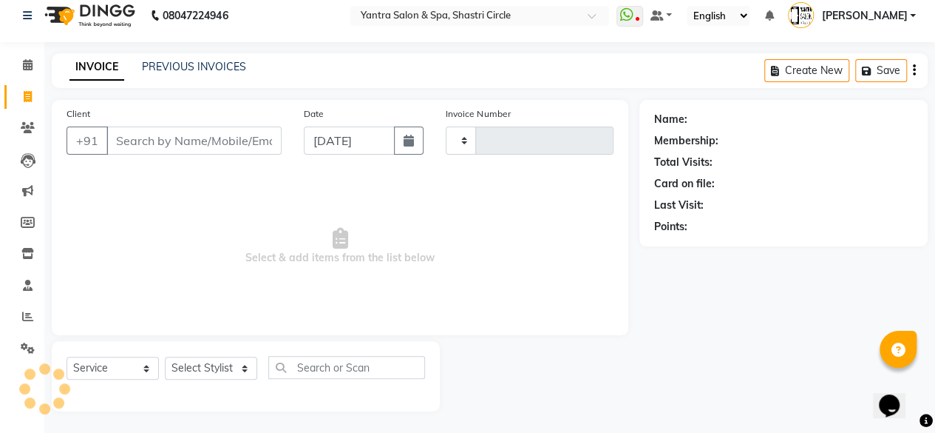
type input "3513"
select select "154"
click at [190, 145] on input "Client" at bounding box center [193, 140] width 175 height 28
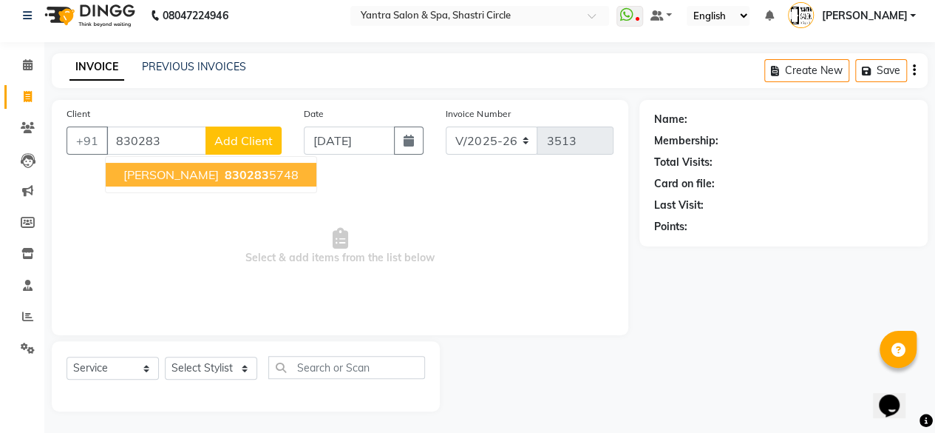
click at [225, 180] on span "830283" at bounding box center [247, 174] width 44 height 15
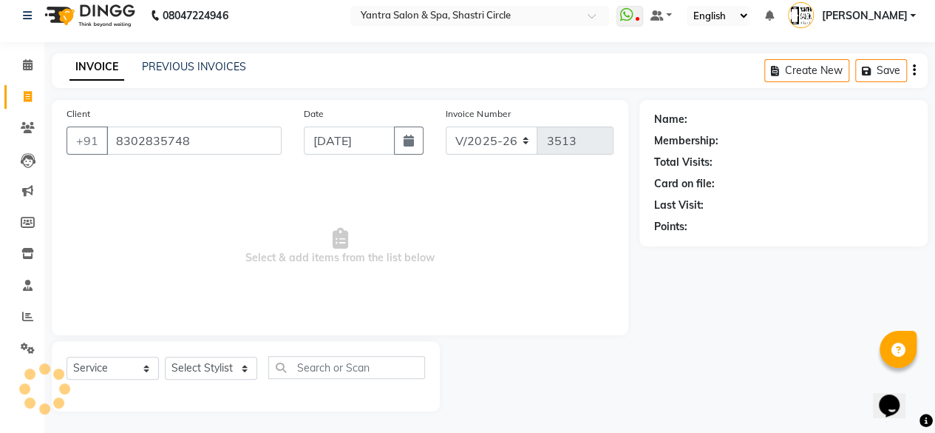
type input "8302835748"
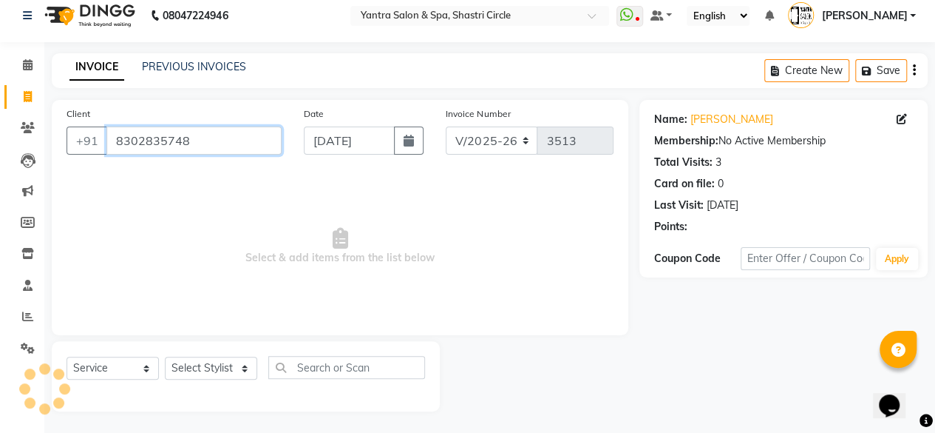
click at [195, 146] on input "8302835748" at bounding box center [193, 140] width 175 height 28
click at [209, 143] on input "8302835748" at bounding box center [193, 140] width 175 height 28
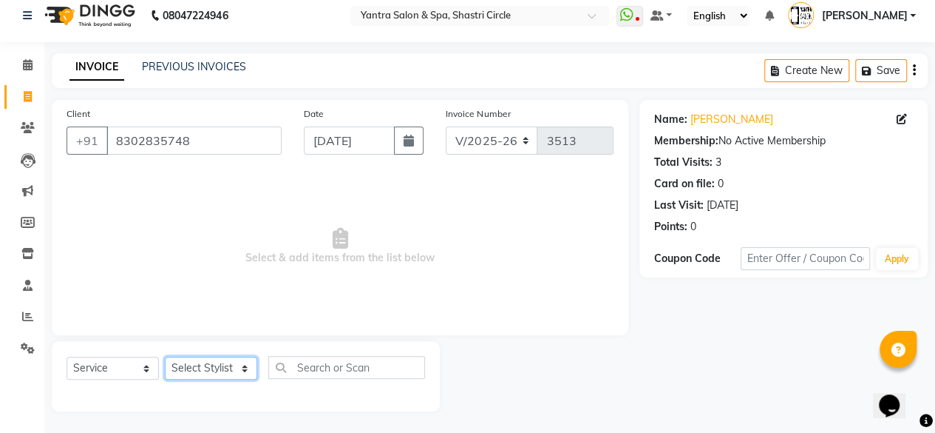
click at [209, 374] on select "Select Stylist [PERSON_NAME] [PERSON_NAME] [PERSON_NAME] [PERSON_NAME] kajal [P…" at bounding box center [211, 367] width 92 height 23
select select "8429"
click at [165, 356] on select "Select Stylist [PERSON_NAME] [PERSON_NAME] [PERSON_NAME] [PERSON_NAME] kajal [P…" at bounding box center [211, 367] width 92 height 23
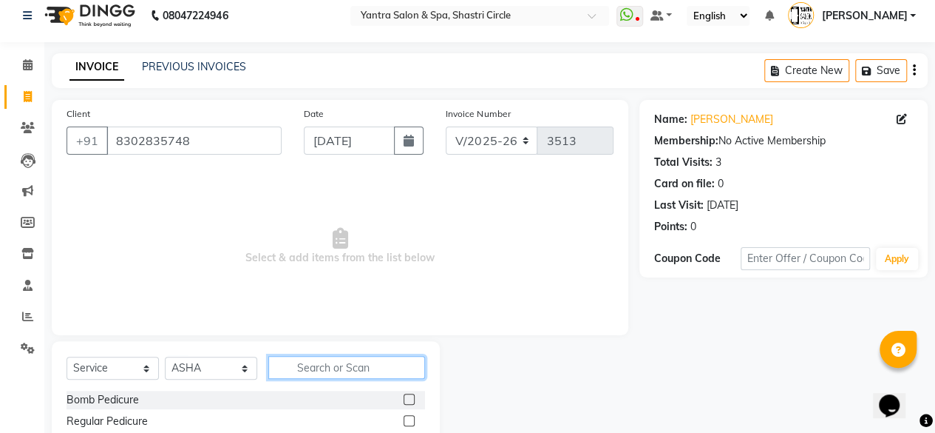
click at [316, 365] on input "text" at bounding box center [346, 367] width 157 height 23
type input "colo"
click at [411, 396] on label at bounding box center [409, 398] width 11 height 11
click at [411, 396] on input "checkbox" at bounding box center [409, 400] width 10 height 10
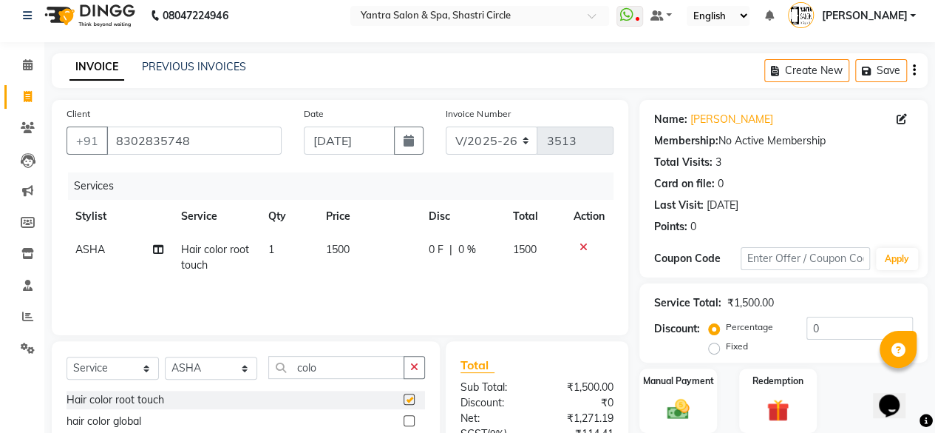
checkbox input "false"
click at [397, 258] on td "1500" at bounding box center [368, 257] width 103 height 49
select select "8429"
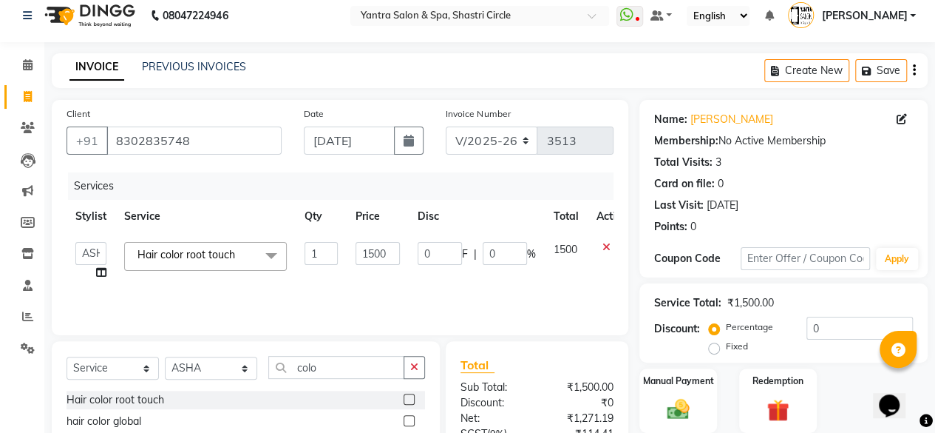
click at [397, 258] on input "1500" at bounding box center [378, 253] width 44 height 23
type input "1800"
click at [387, 277] on td "1800" at bounding box center [378, 261] width 62 height 56
select select "8429"
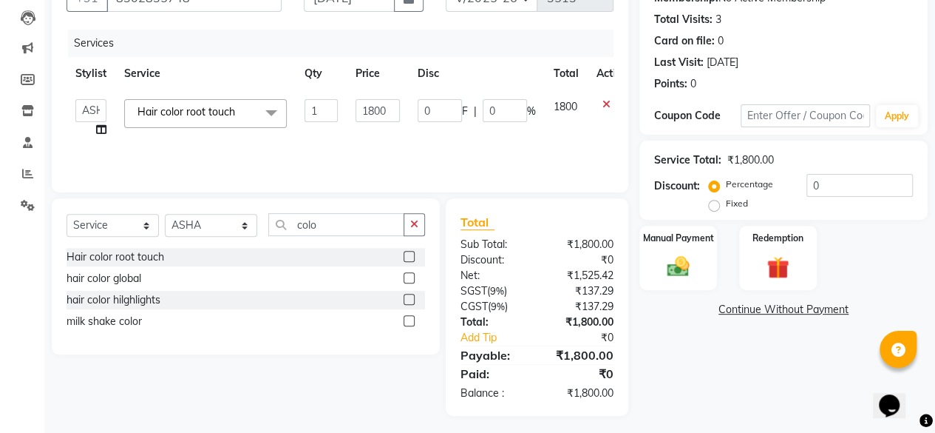
scroll to position [158, 0]
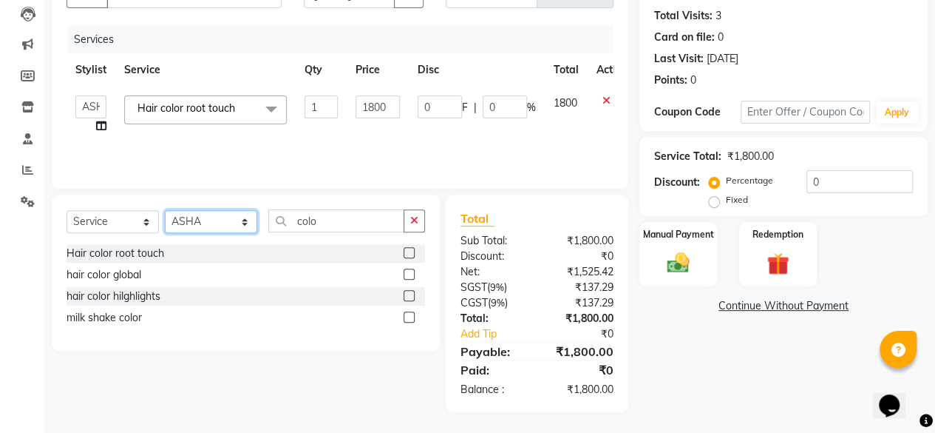
click at [198, 226] on select "Select Stylist [PERSON_NAME] [PERSON_NAME] [PERSON_NAME] [PERSON_NAME] kajal [P…" at bounding box center [211, 221] width 92 height 23
select select "15716"
click at [165, 210] on select "Select Stylist [PERSON_NAME] [PERSON_NAME] [PERSON_NAME] [PERSON_NAME] kajal [P…" at bounding box center [211, 221] width 92 height 23
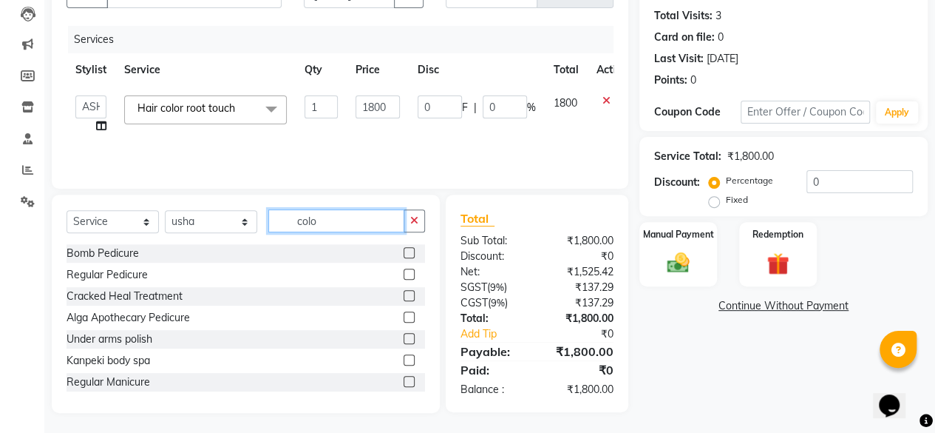
click at [300, 212] on input "colo" at bounding box center [336, 220] width 136 height 23
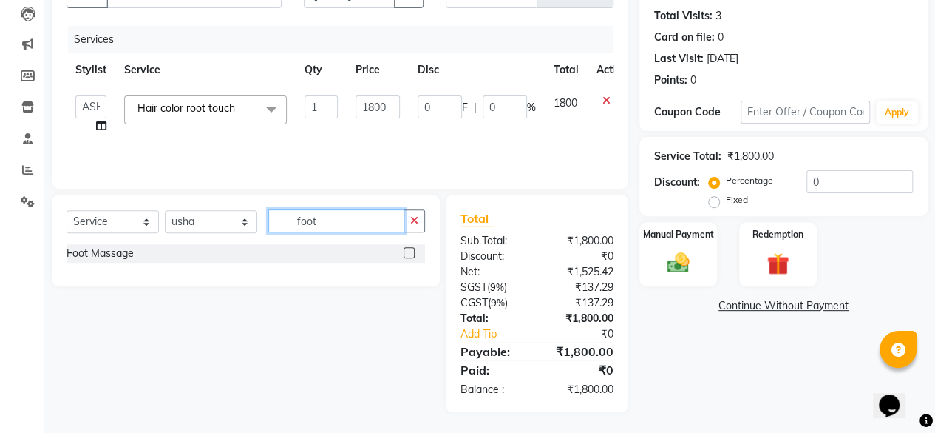
type input "foot"
click at [413, 249] on label at bounding box center [409, 252] width 11 height 11
click at [413, 249] on input "checkbox" at bounding box center [409, 253] width 10 height 10
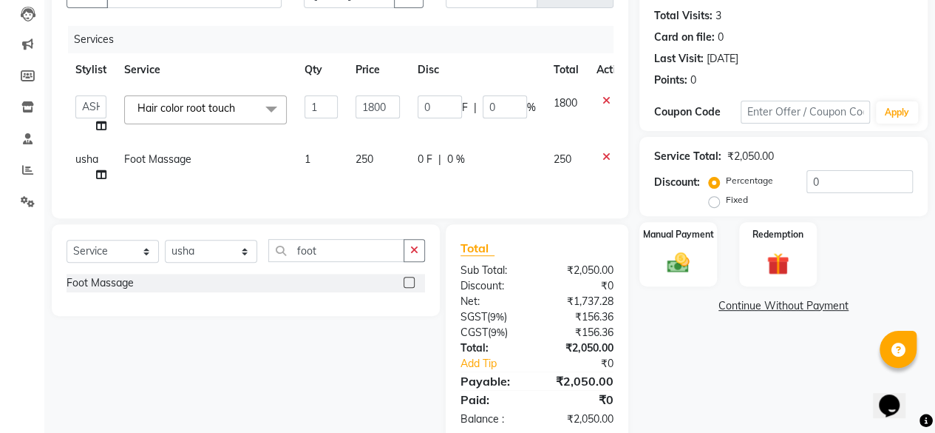
checkbox input "false"
click at [389, 165] on td "250" at bounding box center [378, 167] width 62 height 49
select select "15716"
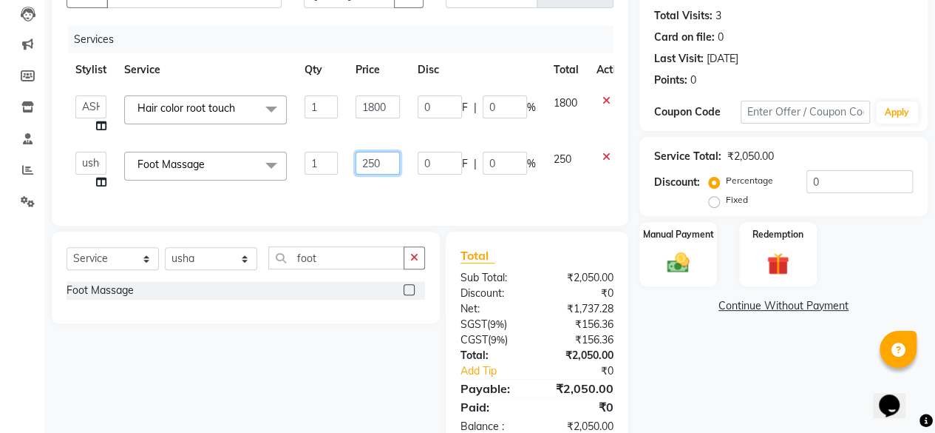
click at [389, 165] on input "250" at bounding box center [378, 163] width 44 height 23
click at [373, 164] on input "200" at bounding box center [378, 163] width 44 height 23
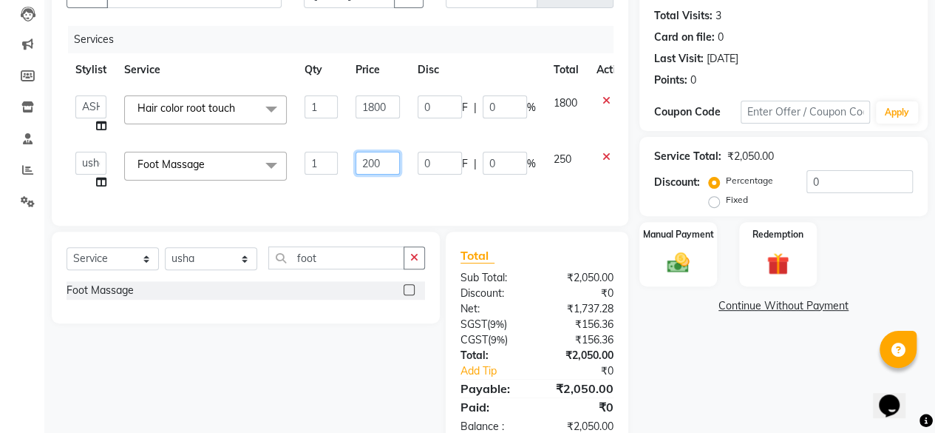
click at [373, 164] on input "200" at bounding box center [378, 163] width 44 height 23
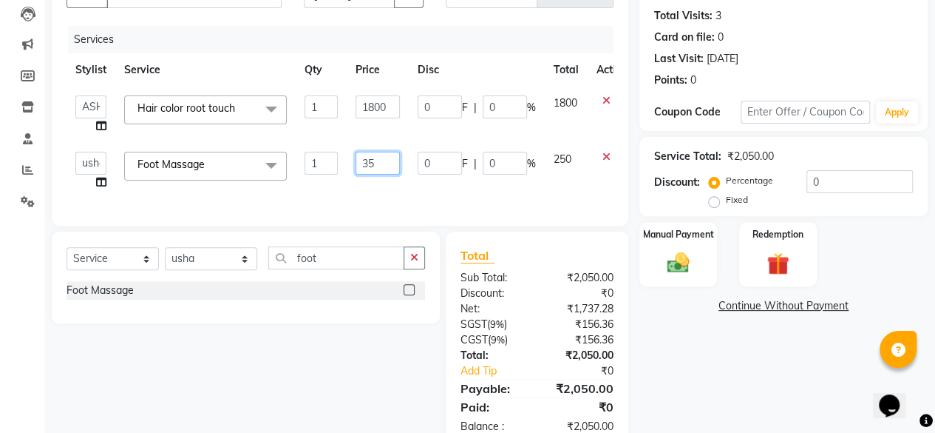
type input "350"
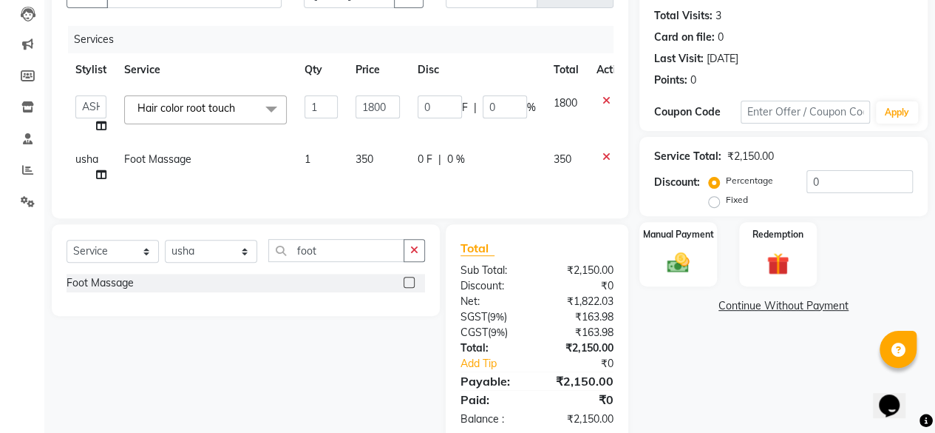
click at [376, 187] on td "350" at bounding box center [378, 167] width 62 height 49
select select "15716"
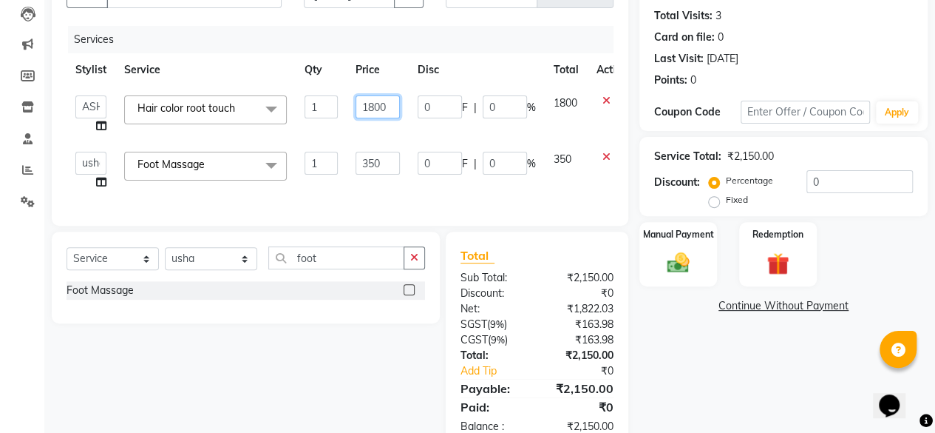
click at [382, 104] on input "1800" at bounding box center [378, 106] width 44 height 23
type input "1650"
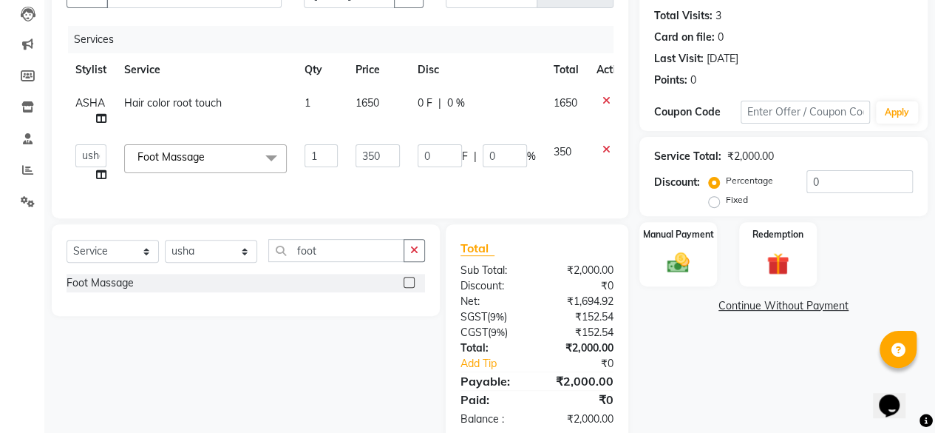
click at [370, 134] on td "1650" at bounding box center [378, 111] width 62 height 49
select select "8429"
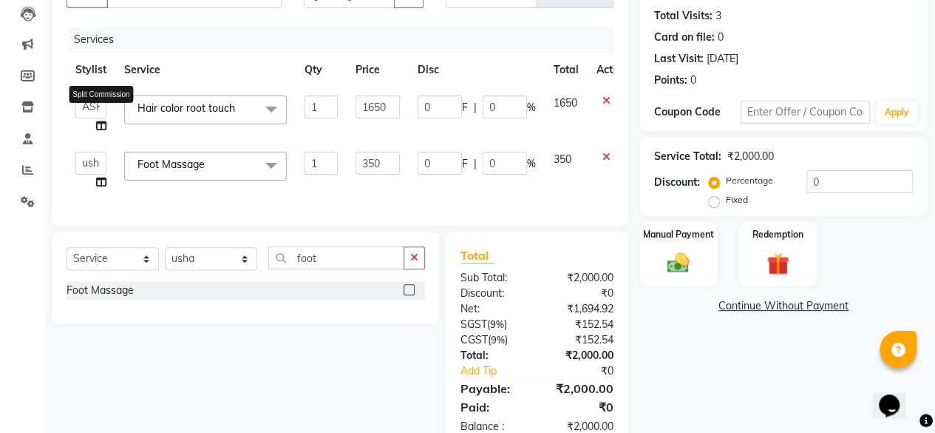
click at [104, 126] on icon at bounding box center [101, 126] width 10 height 10
select select "8429"
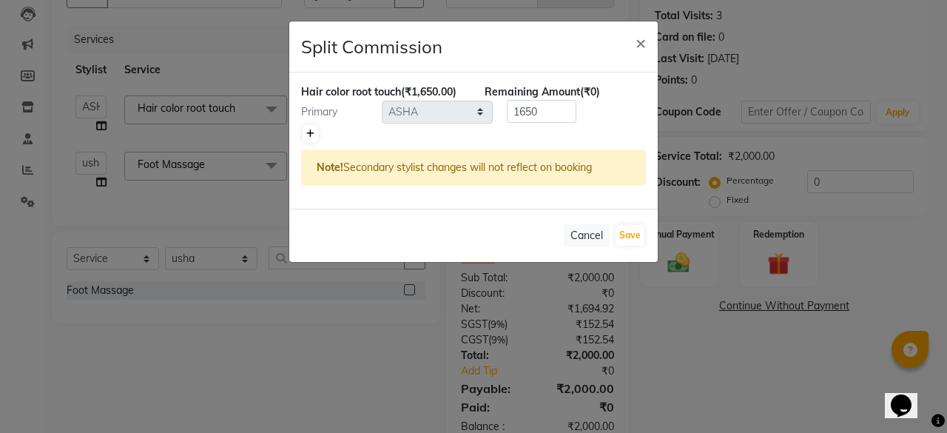
click at [308, 132] on icon at bounding box center [310, 133] width 8 height 9
type input "825"
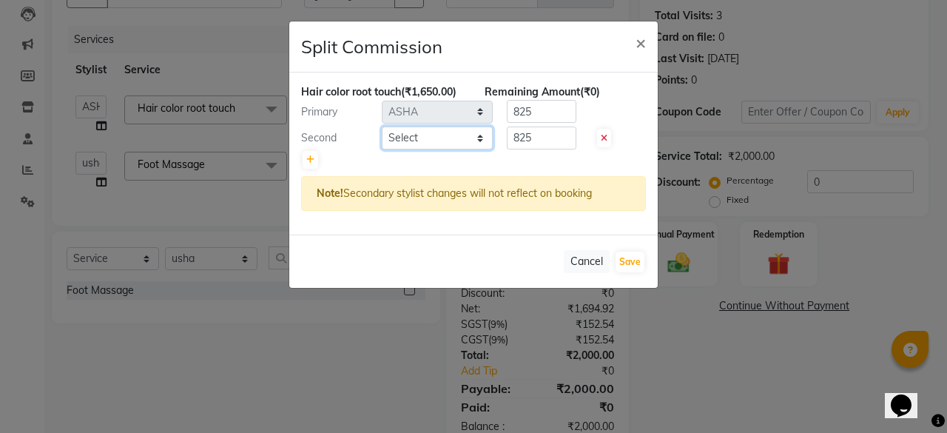
click at [390, 140] on select "Select Arvind ASHA bhawna goyal Dimple Harsha Hemlata kajal Latika lucky Manage…" at bounding box center [437, 137] width 111 height 23
select select "15716"
click at [382, 126] on select "Select Arvind ASHA bhawna goyal Dimple Harsha Hemlata kajal Latika lucky Manage…" at bounding box center [437, 137] width 111 height 23
click at [563, 134] on input "825" at bounding box center [542, 137] width 70 height 23
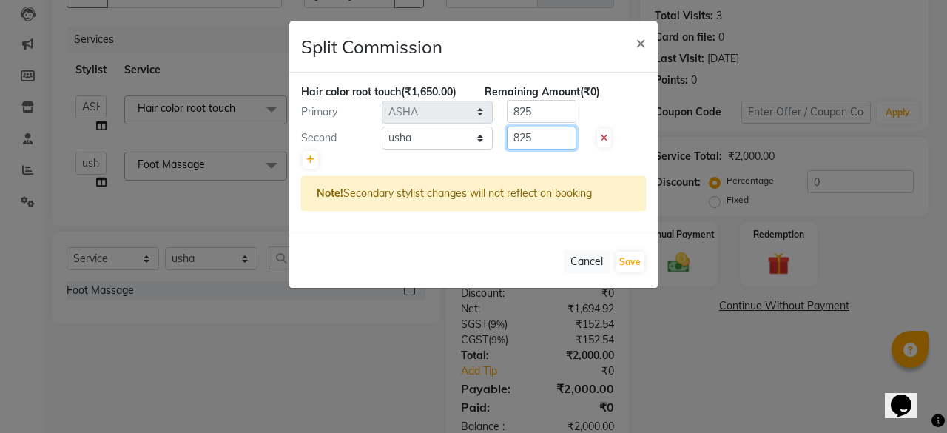
click at [563, 134] on input "825" at bounding box center [542, 137] width 70 height 23
type input "350"
drag, startPoint x: 522, startPoint y: 167, endPoint x: 535, endPoint y: 158, distance: 15.8
click at [522, 168] on div at bounding box center [473, 159] width 345 height 21
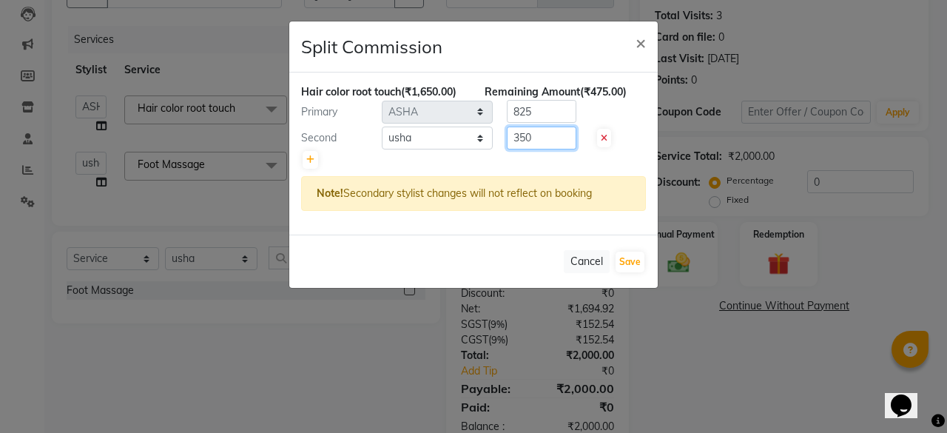
click at [539, 126] on input "350" at bounding box center [542, 137] width 70 height 23
click at [541, 117] on input "825" at bounding box center [542, 111] width 70 height 23
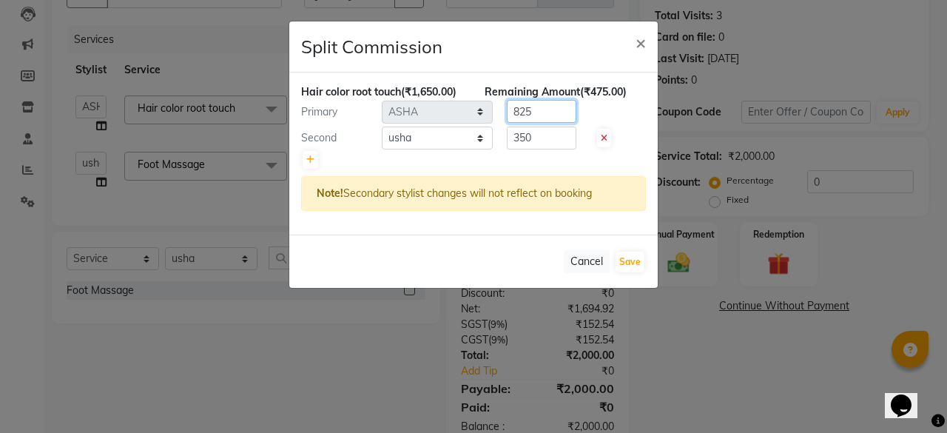
click at [541, 117] on input "825" at bounding box center [542, 111] width 70 height 23
click at [549, 115] on input "825" at bounding box center [542, 111] width 70 height 23
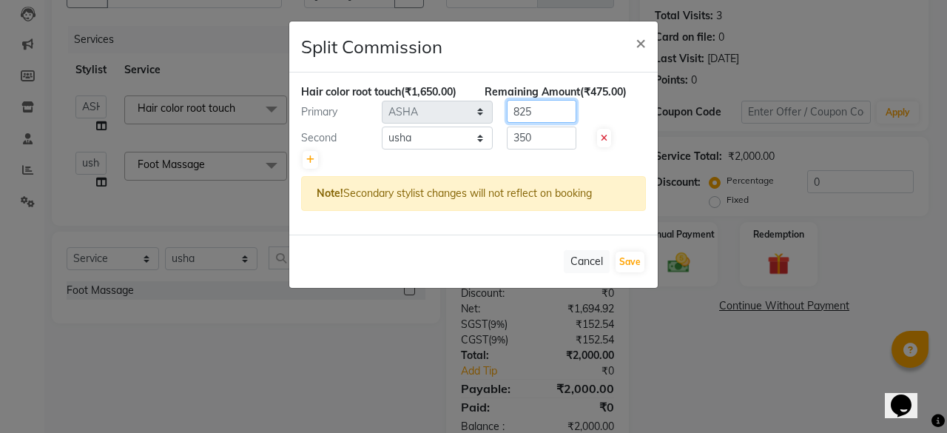
click at [549, 115] on input "825" at bounding box center [542, 111] width 70 height 23
type input "1300"
click at [518, 169] on div "Hair color root touch (₹1,650.00) Remaining Amount (₹0) Primary Select Arvind A…" at bounding box center [473, 153] width 368 height 162
click at [637, 260] on button "Save" at bounding box center [629, 261] width 29 height 21
select select "Select"
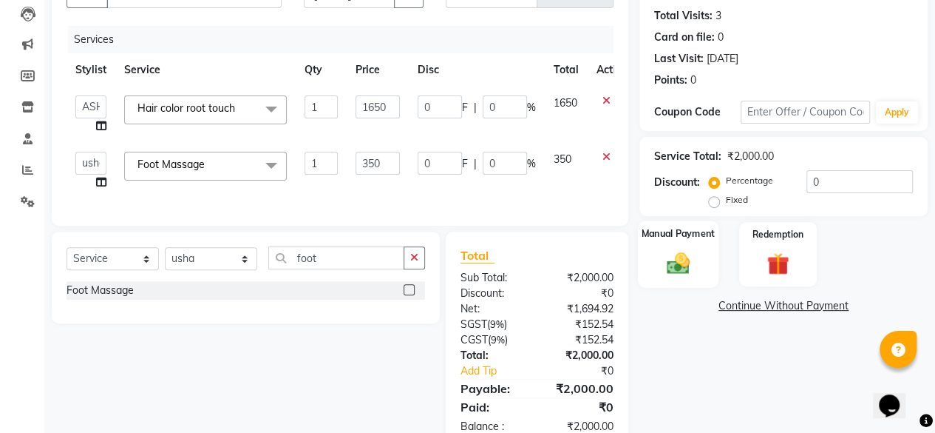
click at [701, 273] on div "Manual Payment" at bounding box center [678, 253] width 81 height 67
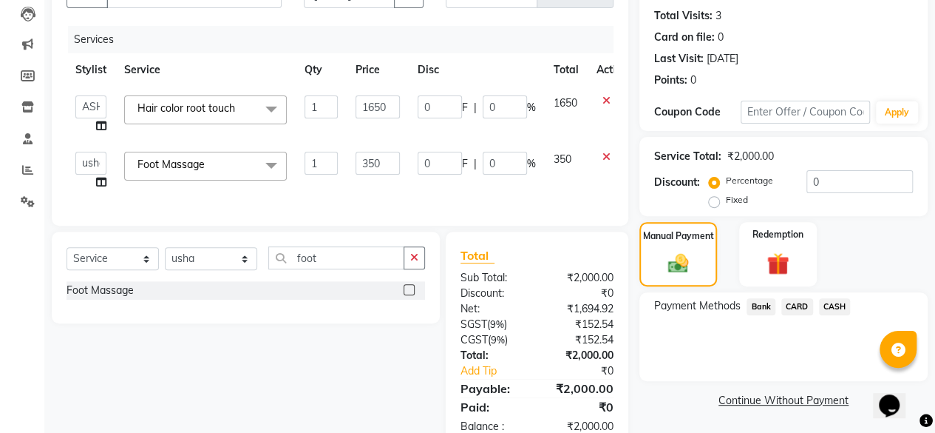
scroll to position [206, 0]
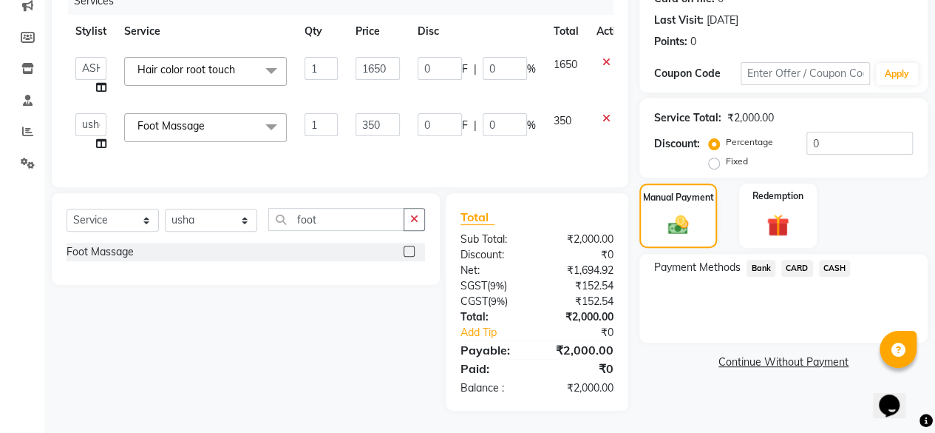
click at [846, 264] on span "CASH" at bounding box center [835, 268] width 32 height 17
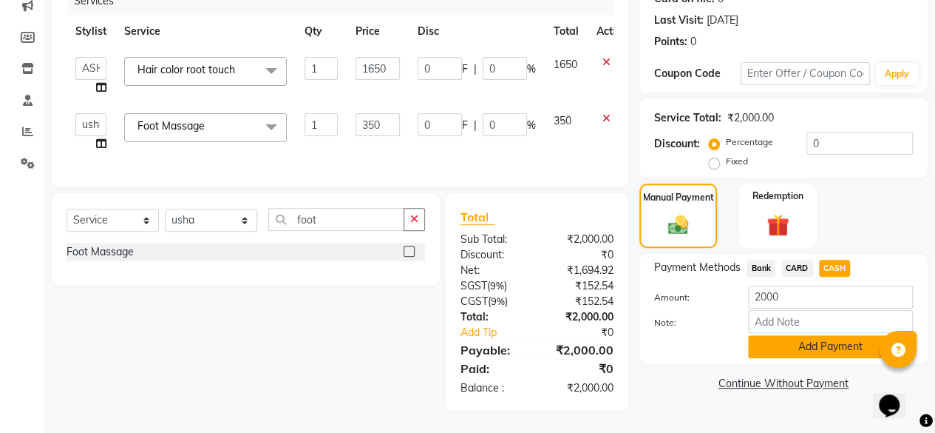
click at [839, 335] on button "Add Payment" at bounding box center [830, 346] width 165 height 23
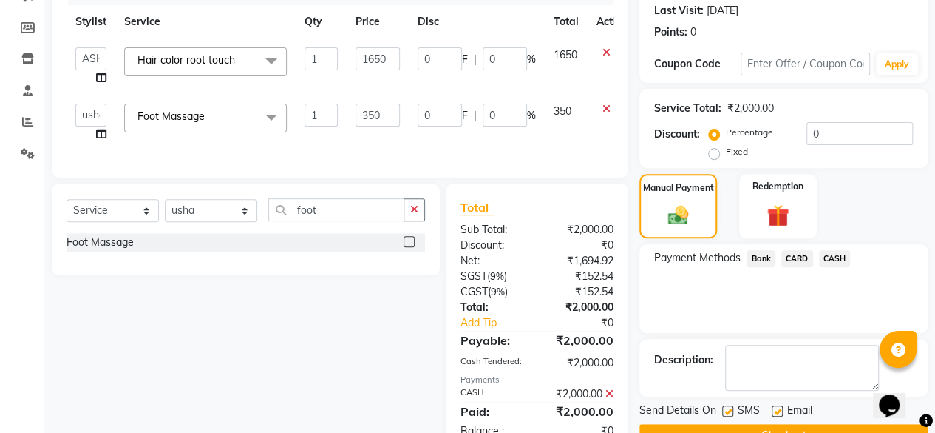
scroll to position [258, 0]
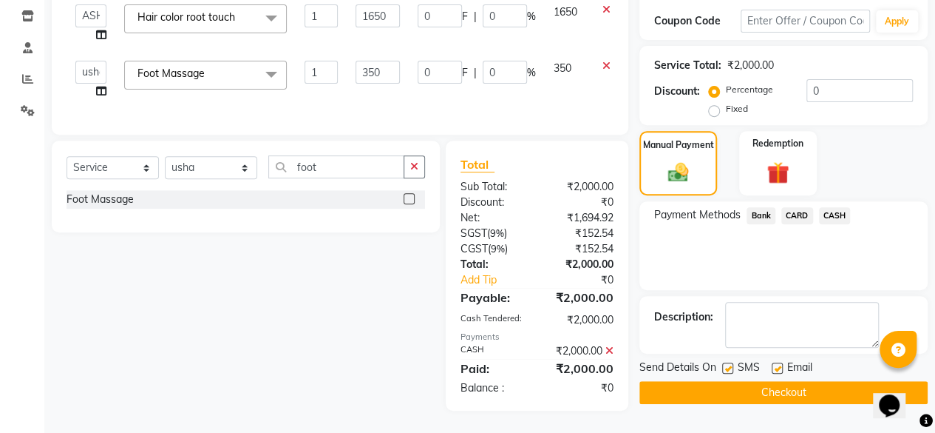
click at [816, 381] on button "Checkout" at bounding box center [784, 392] width 288 height 23
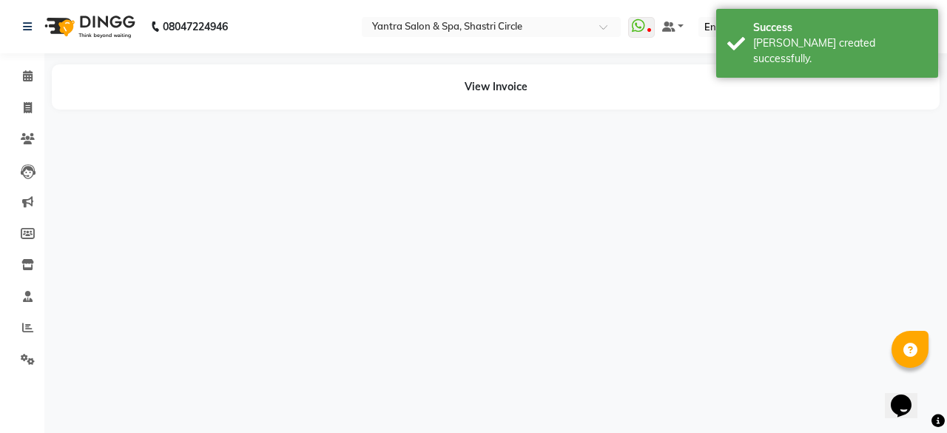
select select "8429"
select select "15716"
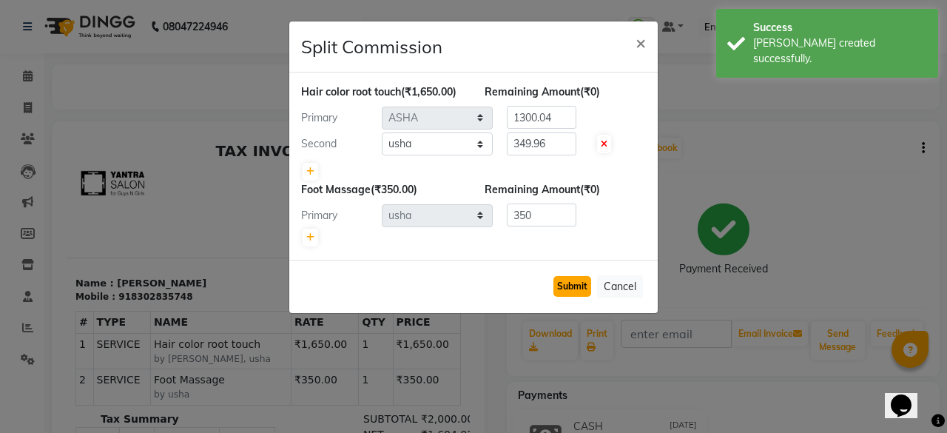
click at [578, 290] on button "Submit" at bounding box center [572, 286] width 38 height 21
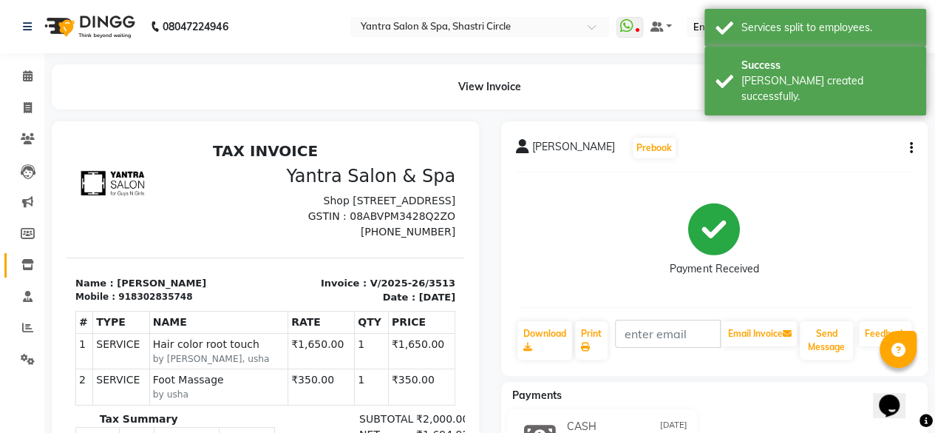
click at [30, 277] on link "Inventory" at bounding box center [21, 265] width 35 height 24
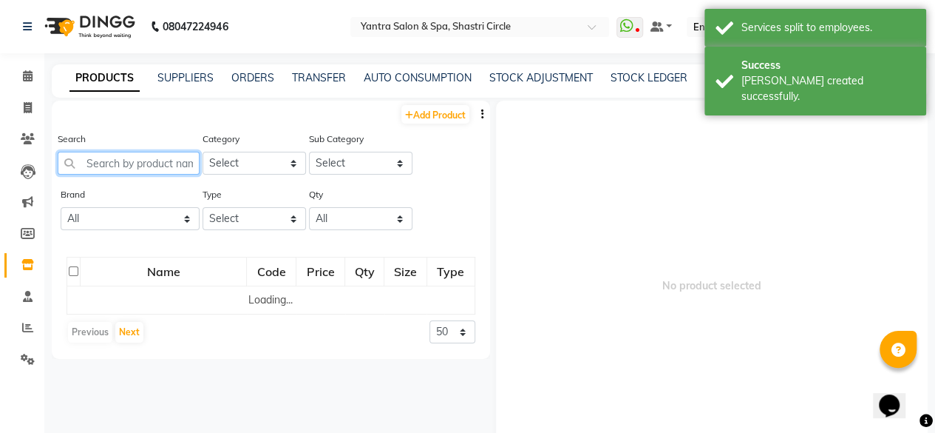
click at [175, 167] on input "text" at bounding box center [129, 163] width 142 height 23
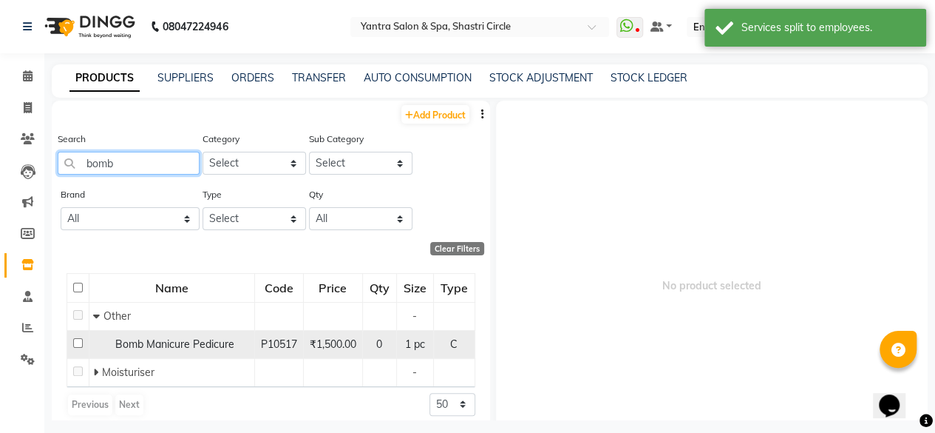
type input "bomb"
click at [160, 339] on span "Bomb Manicure Pedicure" at bounding box center [174, 343] width 119 height 13
select select
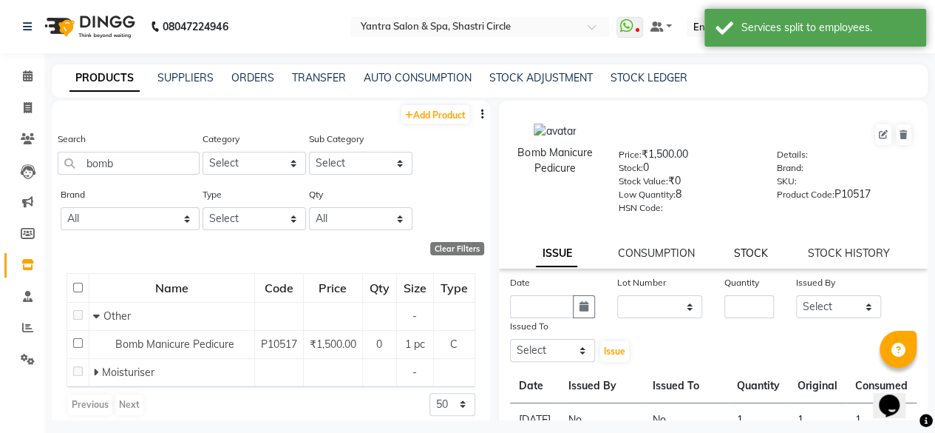
click at [756, 248] on link "STOCK" at bounding box center [751, 252] width 34 height 13
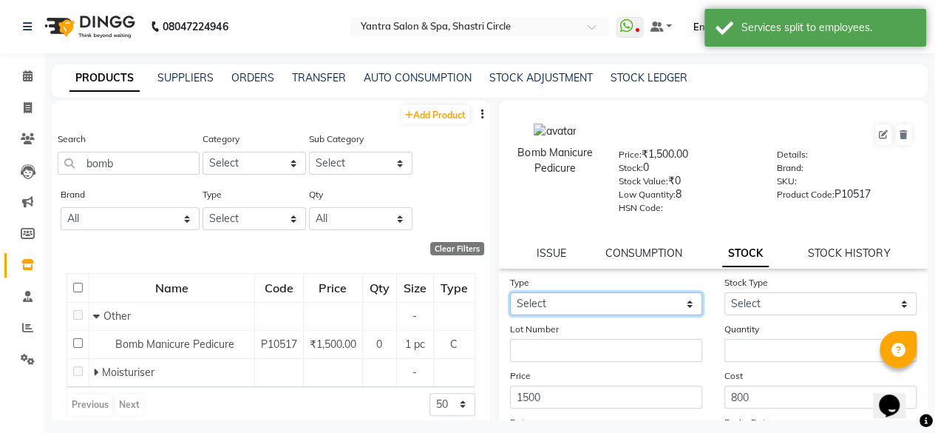
click at [581, 301] on select "Select In Out" at bounding box center [606, 303] width 192 height 23
select select "in"
click at [510, 292] on select "Select In Out" at bounding box center [606, 303] width 192 height 23
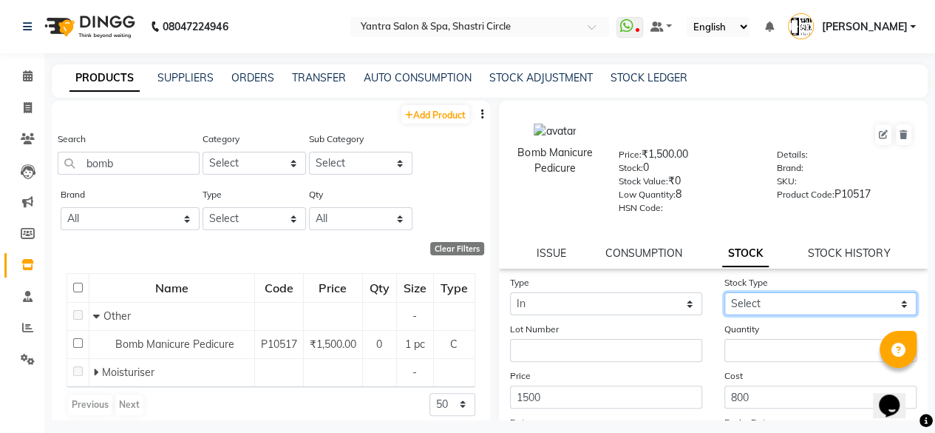
click at [763, 299] on select "Select New Stock Adjustment Return Other" at bounding box center [821, 303] width 192 height 23
select select "new stock"
click at [725, 292] on select "Select New Stock Adjustment Return Other" at bounding box center [821, 303] width 192 height 23
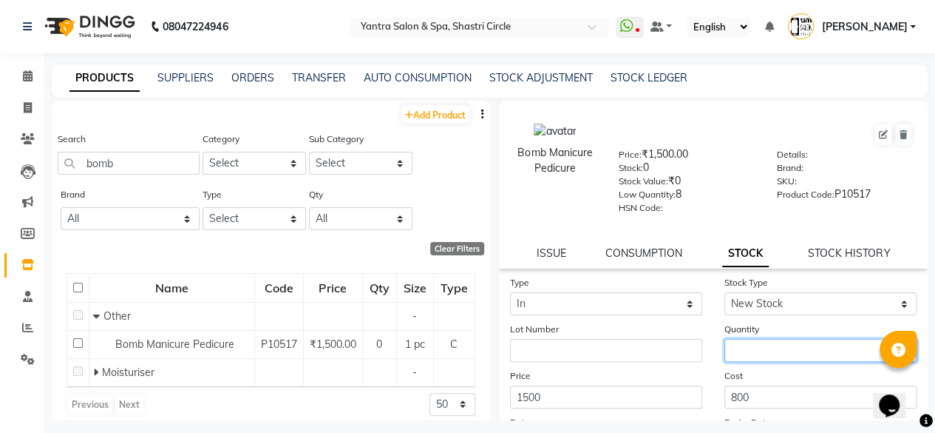
click at [766, 351] on input "number" at bounding box center [821, 350] width 192 height 23
type input "10"
click at [771, 372] on div "Cost 800" at bounding box center [821, 388] width 214 height 41
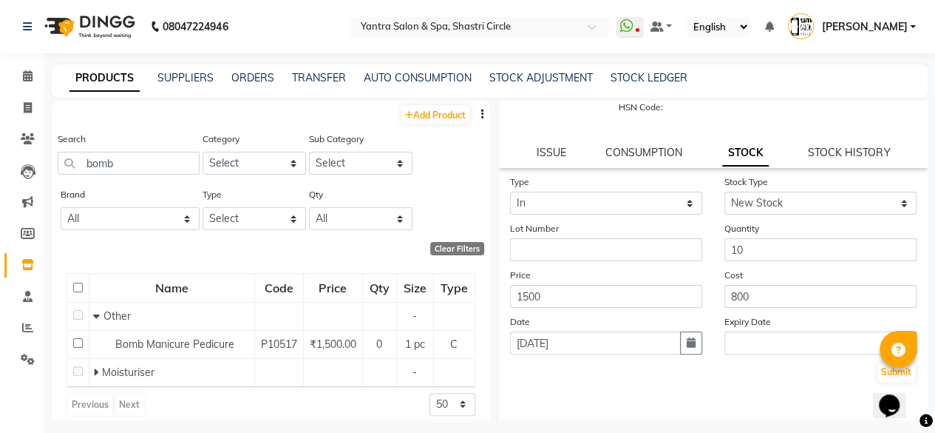
scroll to position [150, 0]
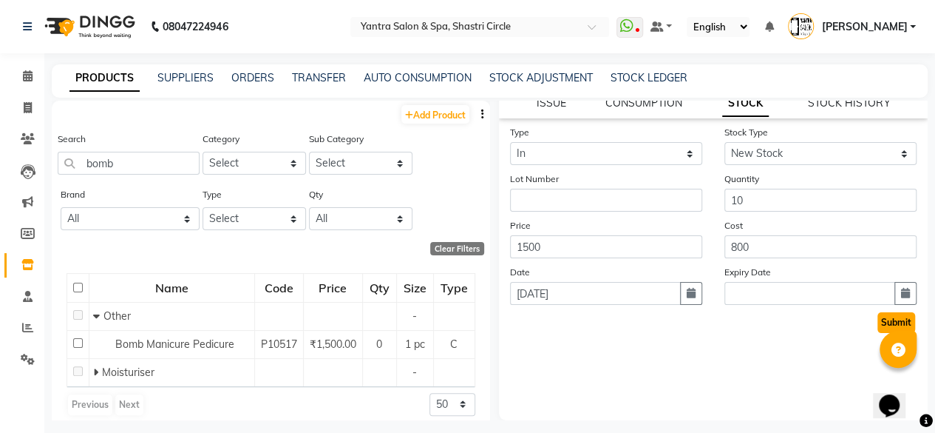
click at [878, 319] on button "Submit" at bounding box center [897, 322] width 38 height 21
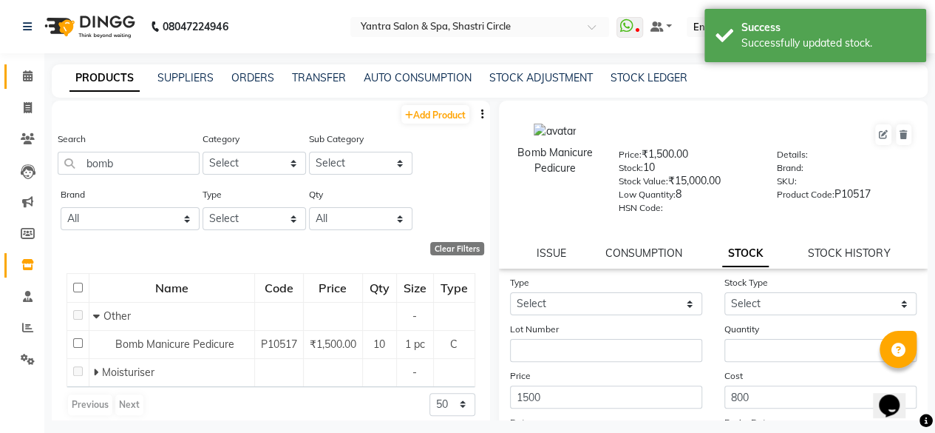
click at [38, 85] on link "Calendar" at bounding box center [21, 76] width 35 height 24
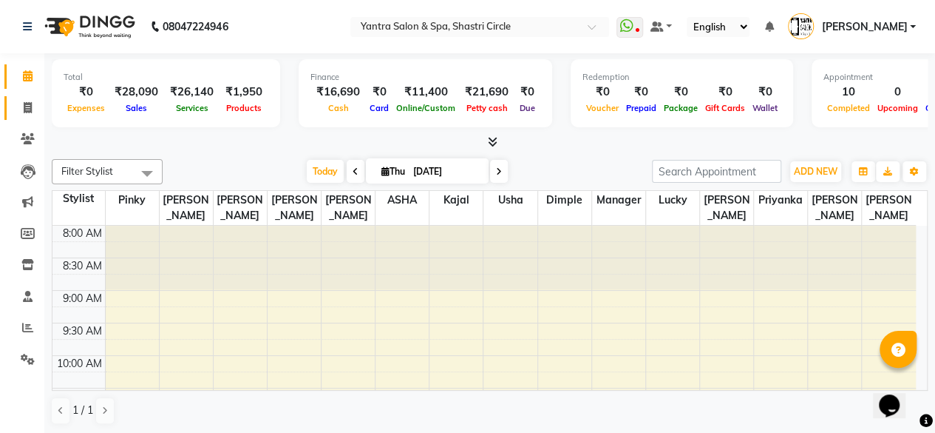
click at [10, 109] on link "Invoice" at bounding box center [21, 108] width 35 height 24
select select "service"
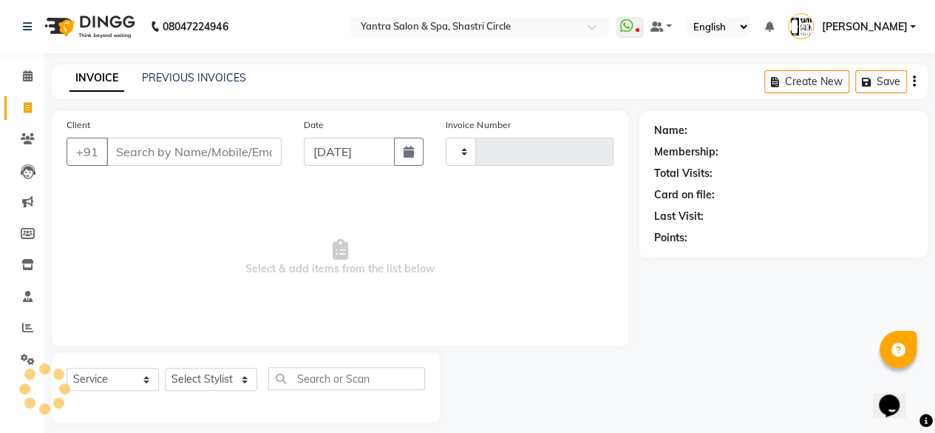
type input "3514"
select select "154"
click at [156, 153] on input "Client" at bounding box center [193, 152] width 175 height 28
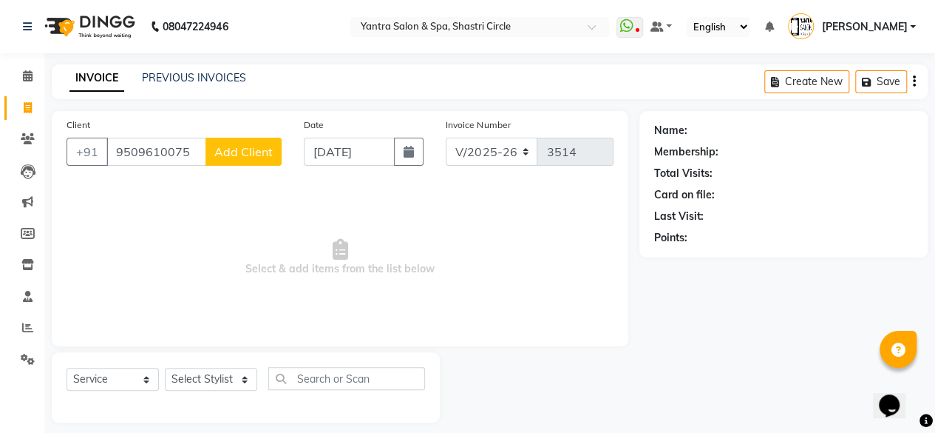
type input "9509610075"
click at [234, 150] on span "Add Client" at bounding box center [243, 151] width 58 height 15
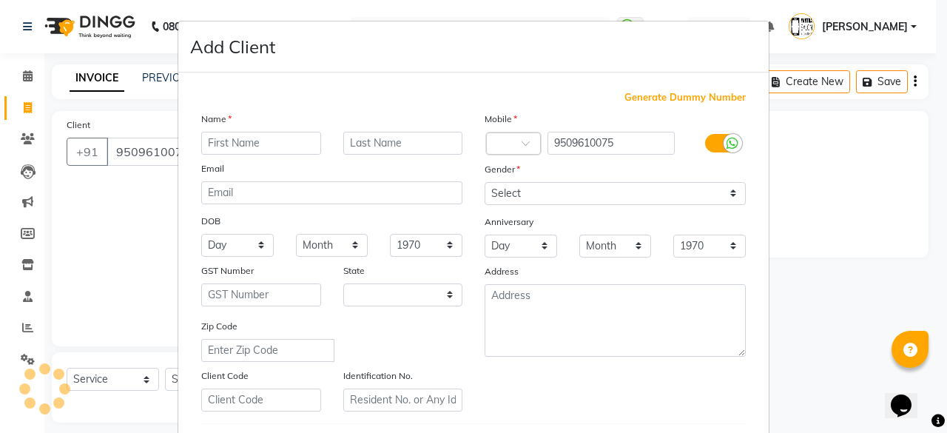
select select "33"
click at [244, 146] on input "text" at bounding box center [261, 143] width 120 height 23
type input "Kratika"
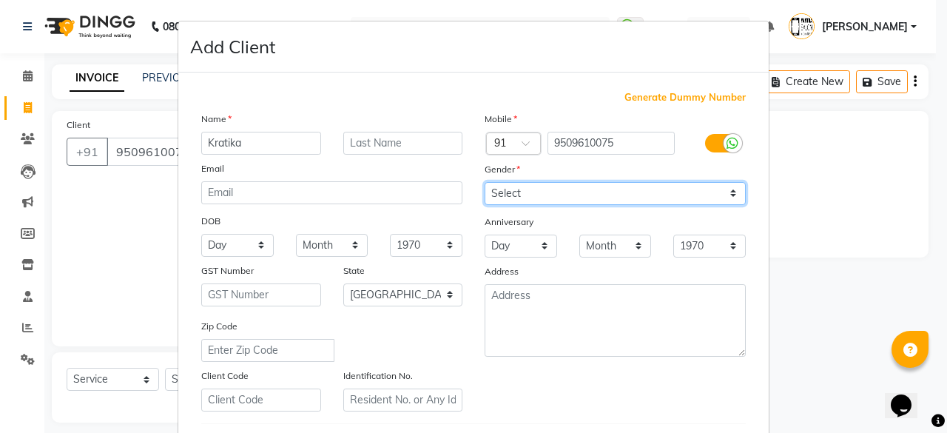
click at [661, 197] on select "Select Male Female Other Prefer Not To Say" at bounding box center [614, 193] width 261 height 23
select select "[DEMOGRAPHIC_DATA]"
click at [484, 182] on select "Select Male Female Other Prefer Not To Say" at bounding box center [614, 193] width 261 height 23
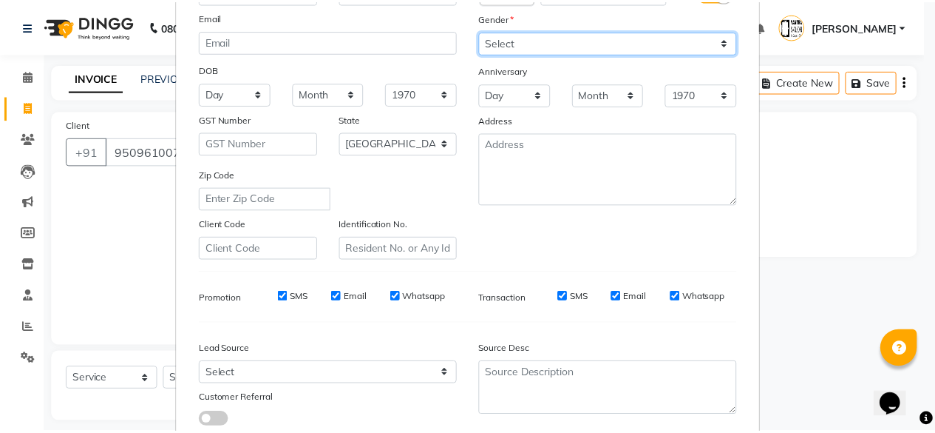
scroll to position [247, 0]
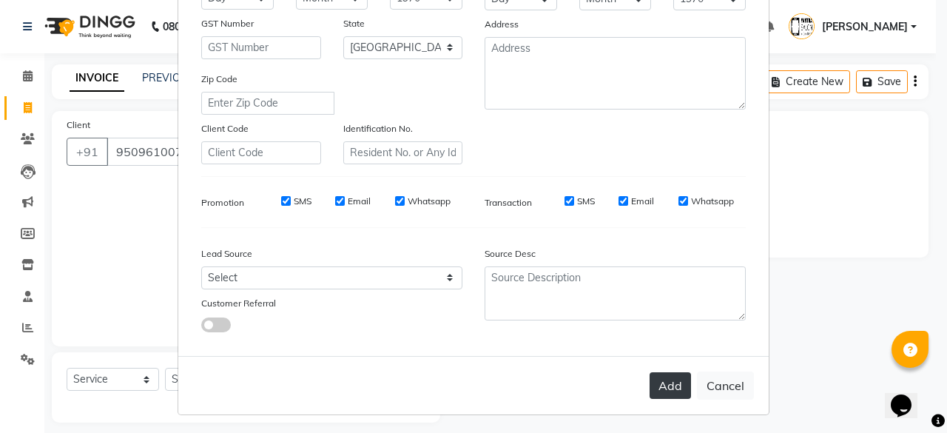
click at [678, 381] on button "Add" at bounding box center [669, 385] width 41 height 27
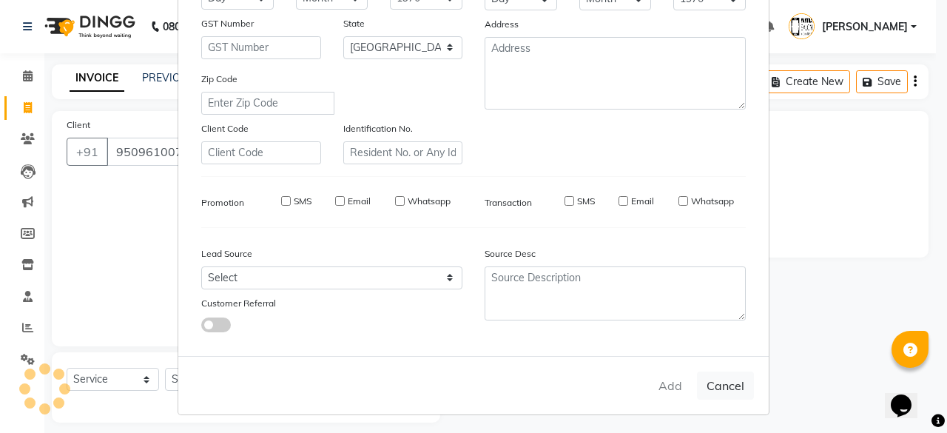
select select
select select "null"
select select
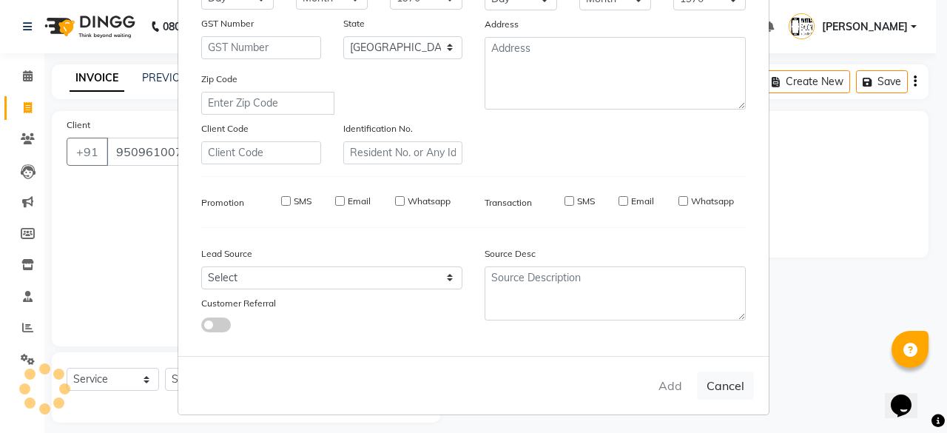
select select
checkbox input "false"
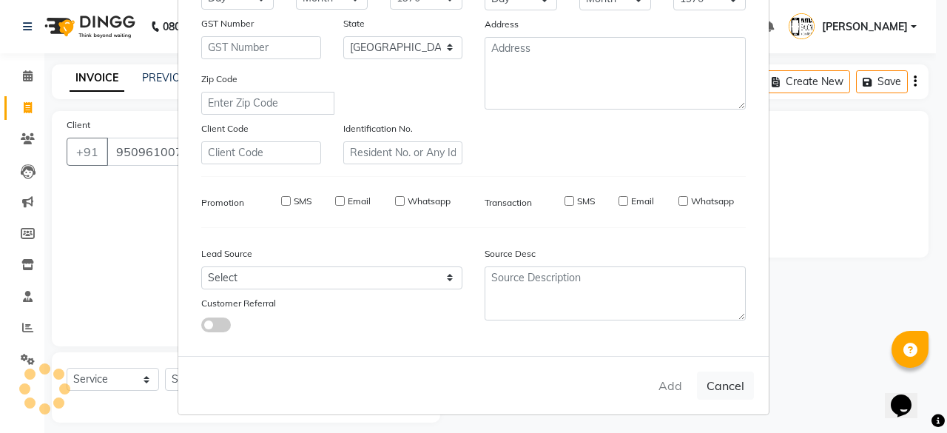
checkbox input "false"
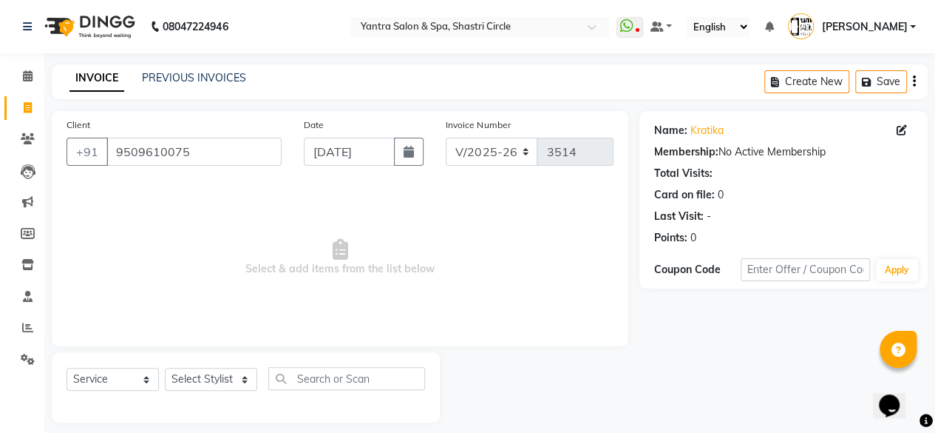
scroll to position [11, 0]
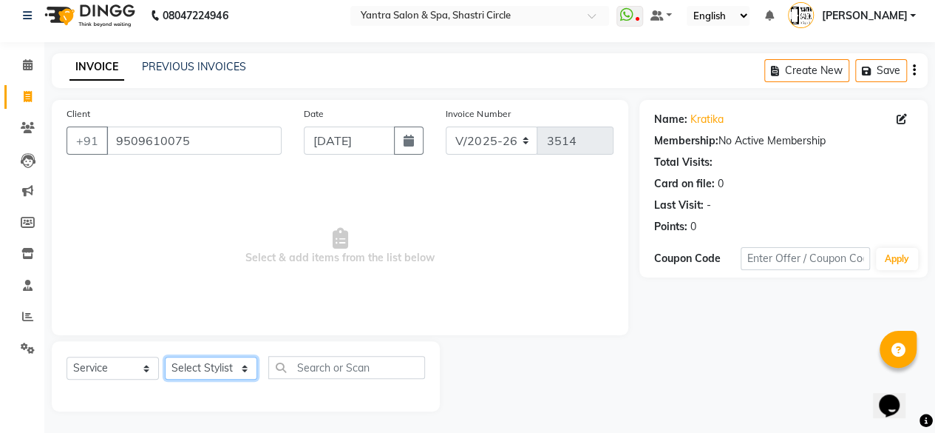
click at [202, 366] on select "Select Stylist [PERSON_NAME] [PERSON_NAME] [PERSON_NAME] [PERSON_NAME] kajal [P…" at bounding box center [211, 367] width 92 height 23
select select "44019"
click at [165, 356] on select "Select Stylist [PERSON_NAME] [PERSON_NAME] [PERSON_NAME] [PERSON_NAME] kajal [P…" at bounding box center [211, 367] width 92 height 23
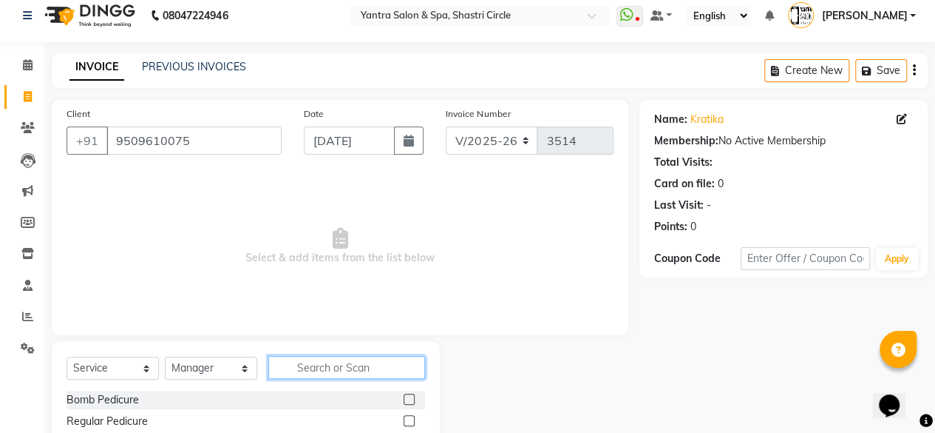
click at [338, 362] on input "text" at bounding box center [346, 367] width 157 height 23
type input "adv"
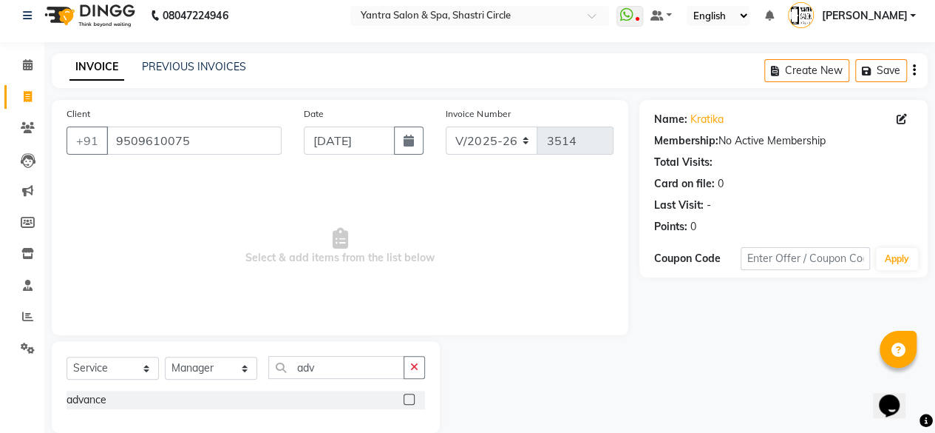
click at [409, 400] on label at bounding box center [409, 398] width 11 height 11
click at [409, 400] on input "checkbox" at bounding box center [409, 400] width 10 height 10
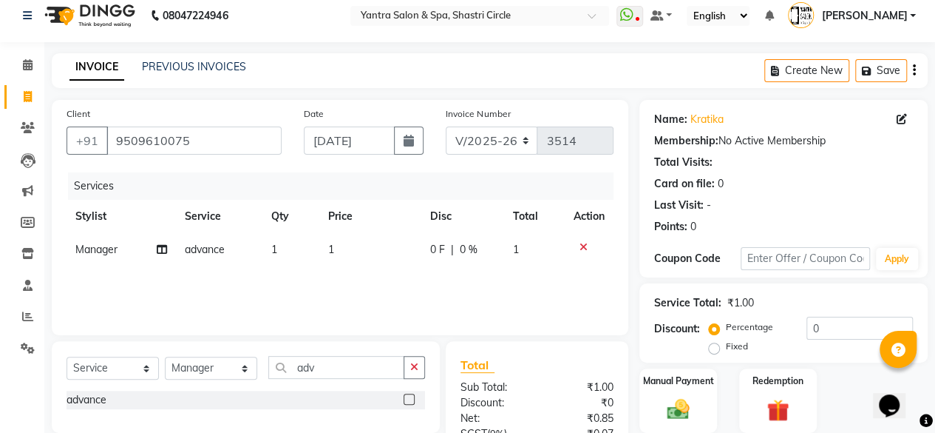
checkbox input "false"
click at [382, 253] on td "1" at bounding box center [370, 249] width 102 height 33
select select "44019"
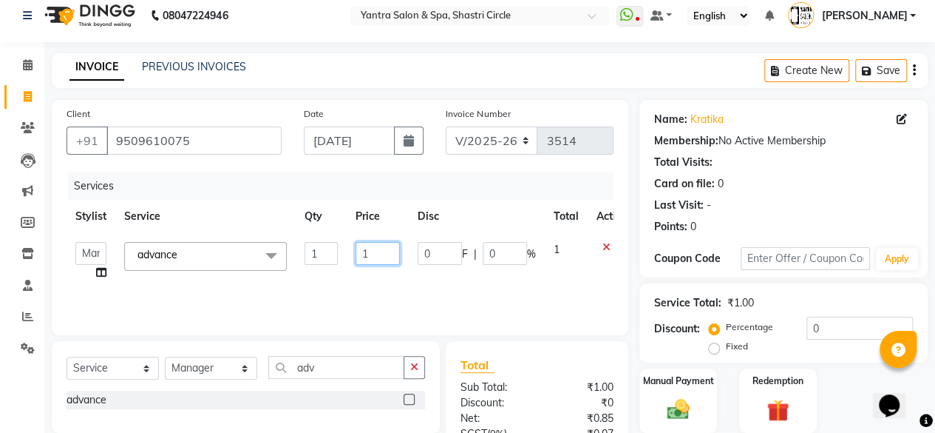
click at [382, 253] on input "1" at bounding box center [378, 253] width 44 height 23
type input "5100"
click at [382, 266] on div "Services Stylist Service Qty Price Disc Total Action Arvind ASHA bhawna goyal D…" at bounding box center [340, 246] width 547 height 148
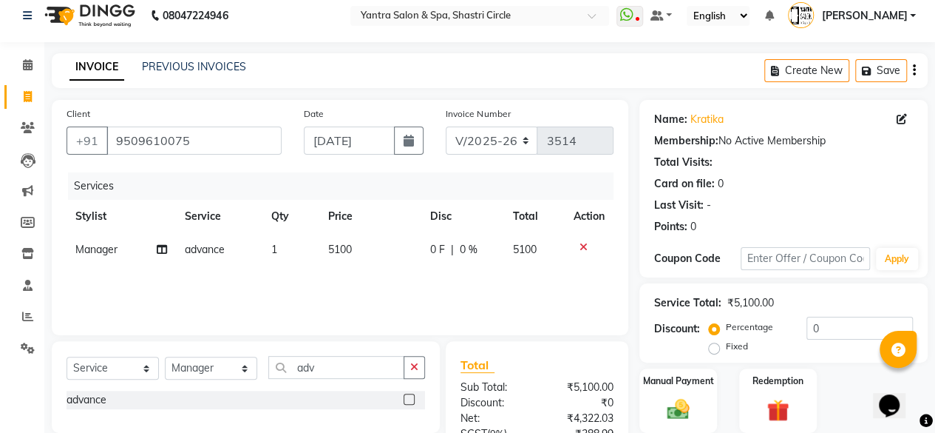
scroll to position [158, 0]
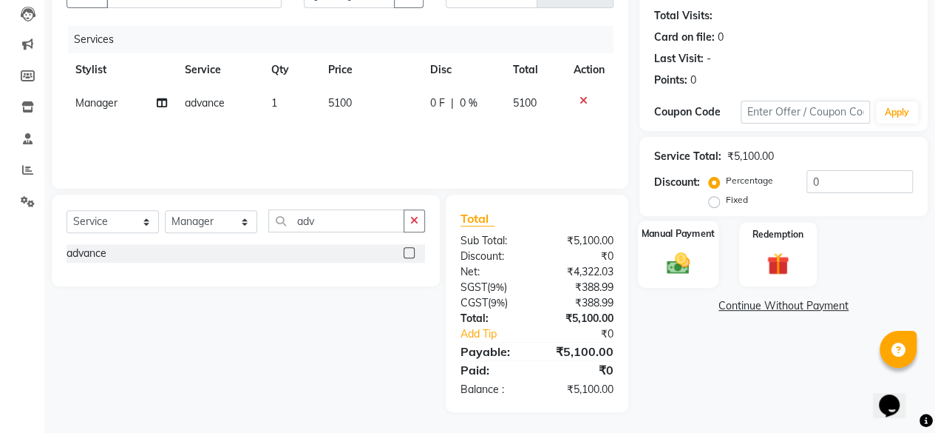
click at [700, 270] on div "Manual Payment" at bounding box center [678, 253] width 81 height 67
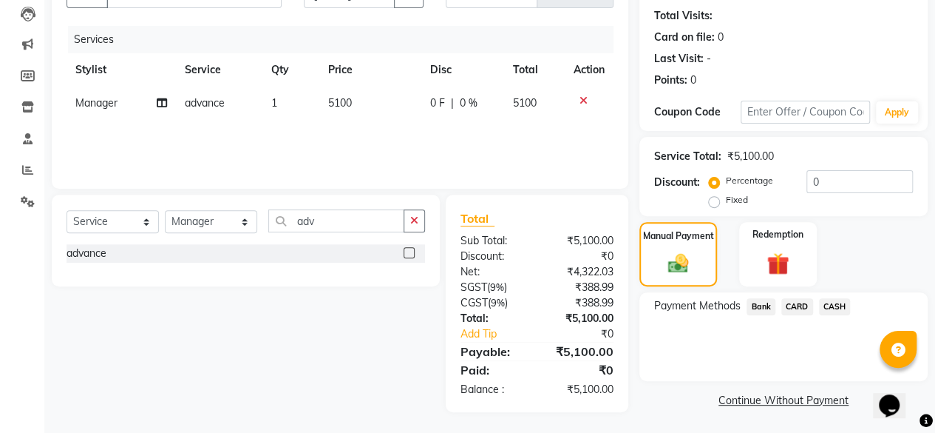
drag, startPoint x: 840, startPoint y: 308, endPoint x: 842, endPoint y: 317, distance: 9.7
click at [842, 310] on span "CASH" at bounding box center [835, 306] width 32 height 17
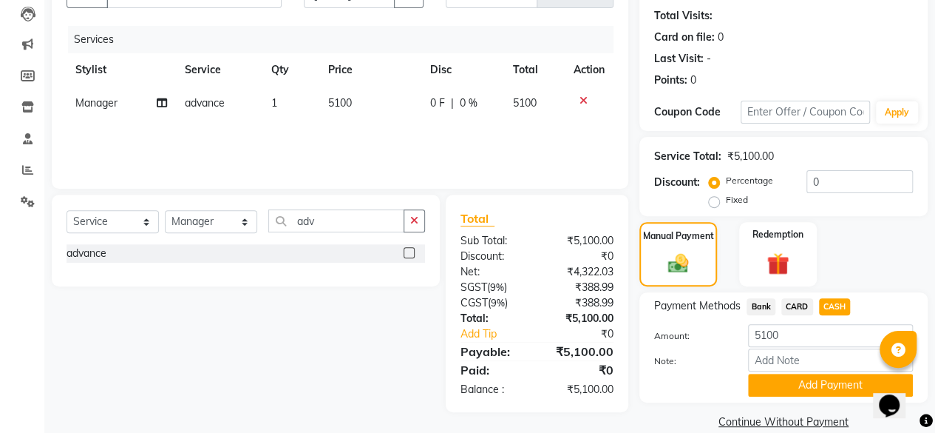
click at [806, 375] on button "Add Payment" at bounding box center [830, 384] width 165 height 23
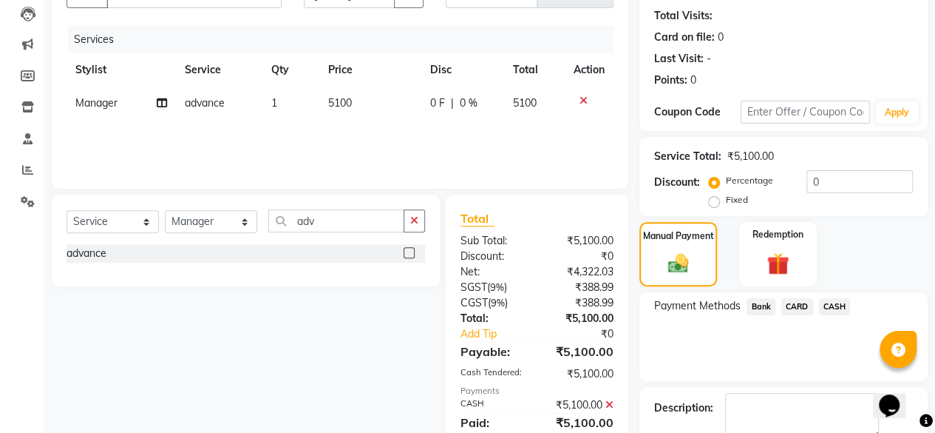
scroll to position [240, 0]
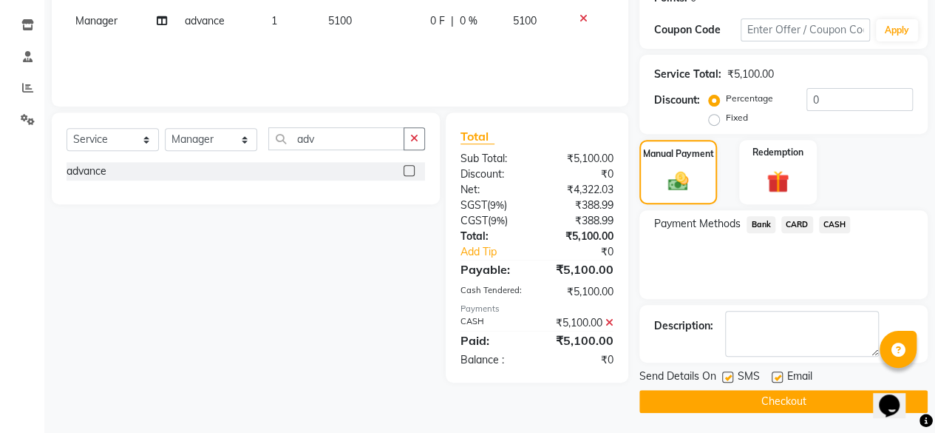
click at [815, 387] on div "Send Details On SMS Email Checkout" at bounding box center [784, 390] width 288 height 44
click at [815, 391] on button "Checkout" at bounding box center [784, 401] width 288 height 23
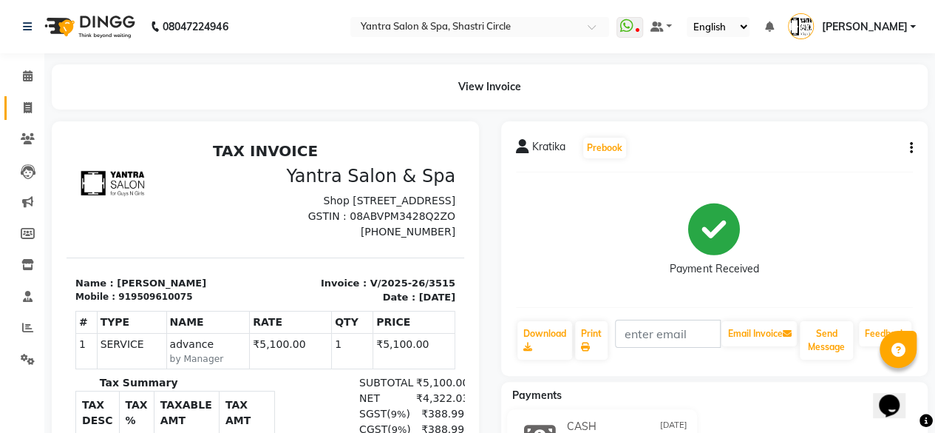
click at [19, 116] on link "Invoice" at bounding box center [21, 108] width 35 height 24
select select "service"
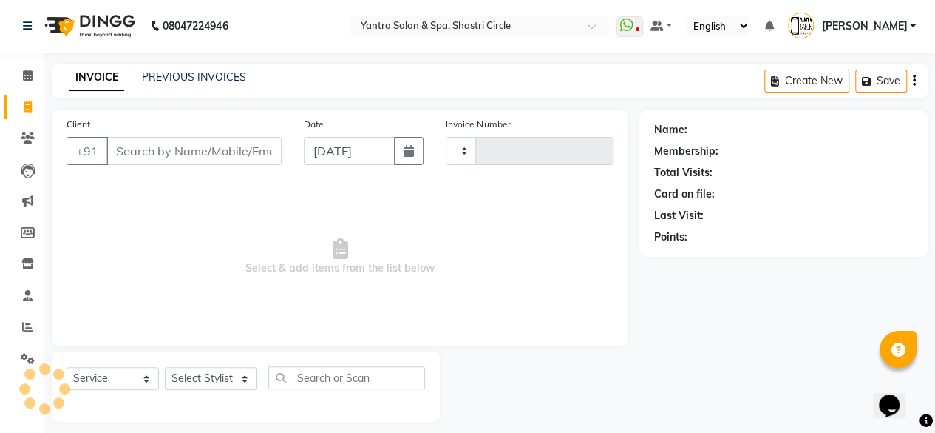
scroll to position [11, 0]
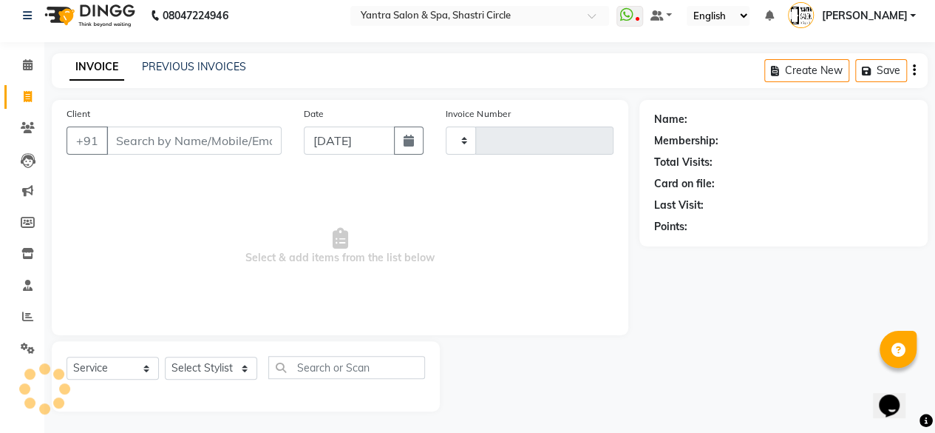
click at [204, 137] on input "Client" at bounding box center [193, 140] width 175 height 28
type input "3516"
select select "154"
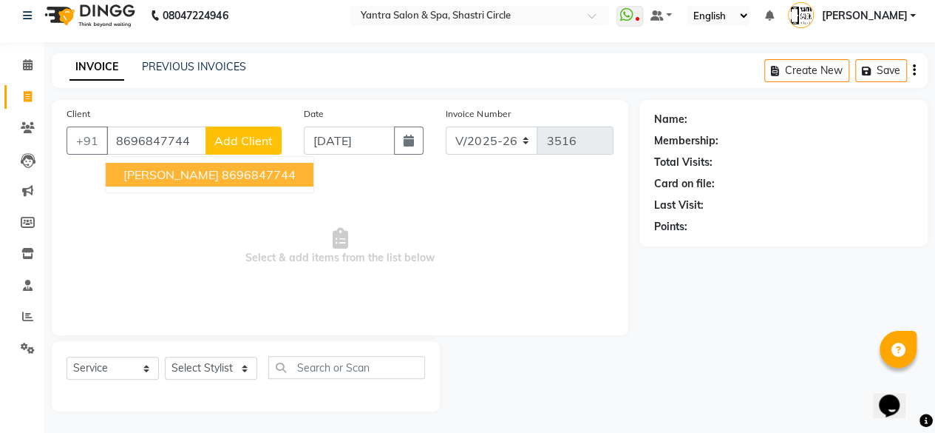
type input "8696847744"
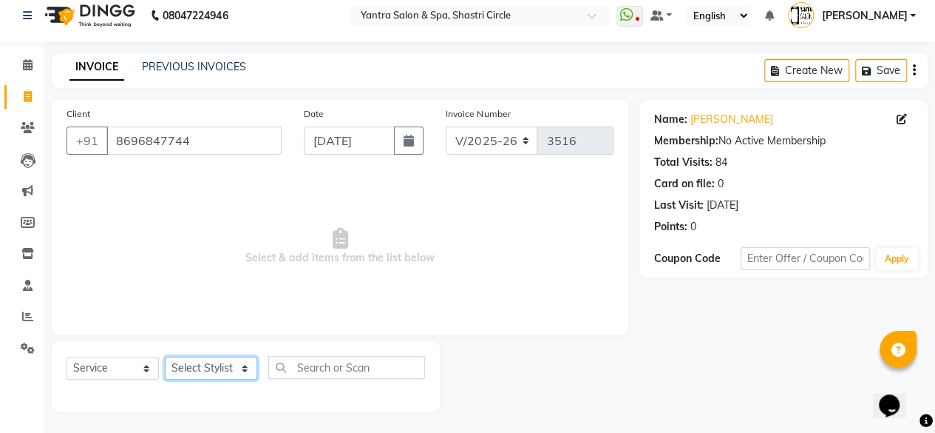
click at [214, 370] on select "Select Stylist [PERSON_NAME] [PERSON_NAME] [PERSON_NAME] [PERSON_NAME] kajal [P…" at bounding box center [211, 367] width 92 height 23
select select "4414"
click at [165, 356] on select "Select Stylist [PERSON_NAME] [PERSON_NAME] [PERSON_NAME] [PERSON_NAME] kajal [P…" at bounding box center [211, 367] width 92 height 23
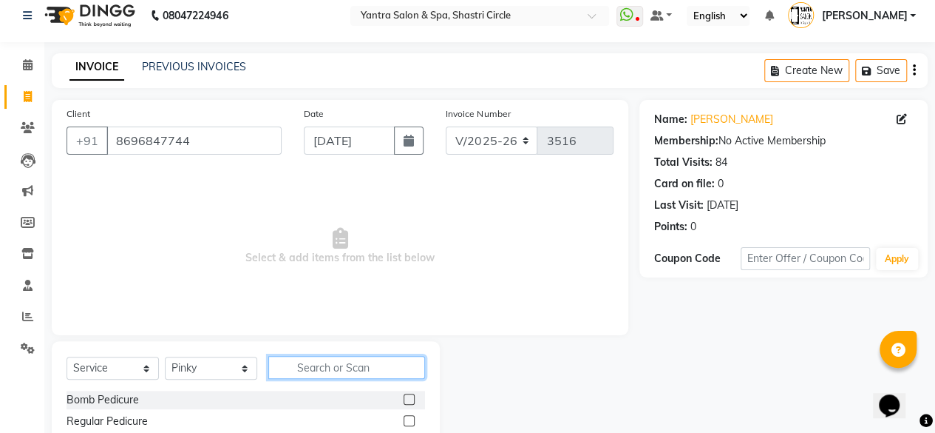
click at [306, 363] on input "text" at bounding box center [346, 367] width 157 height 23
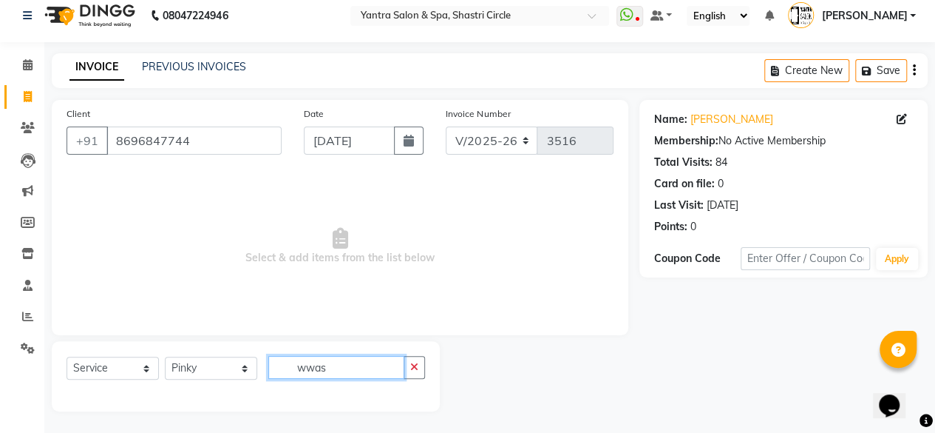
click at [381, 359] on input "wwas" at bounding box center [336, 367] width 136 height 23
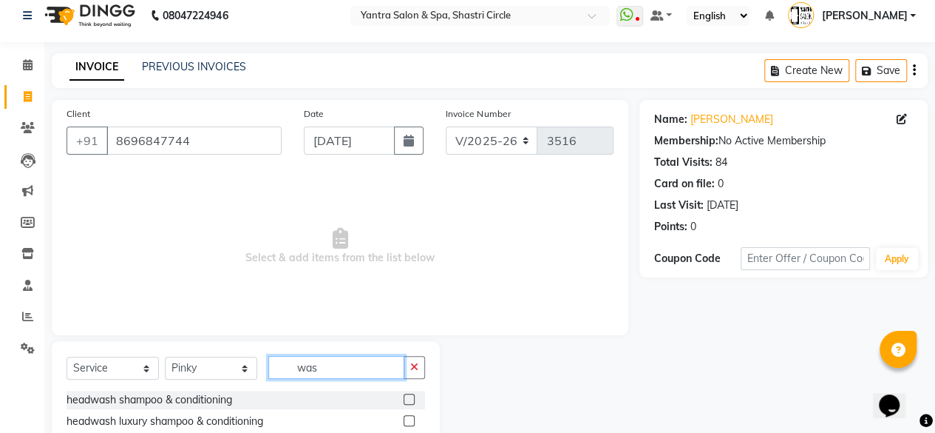
scroll to position [97, 0]
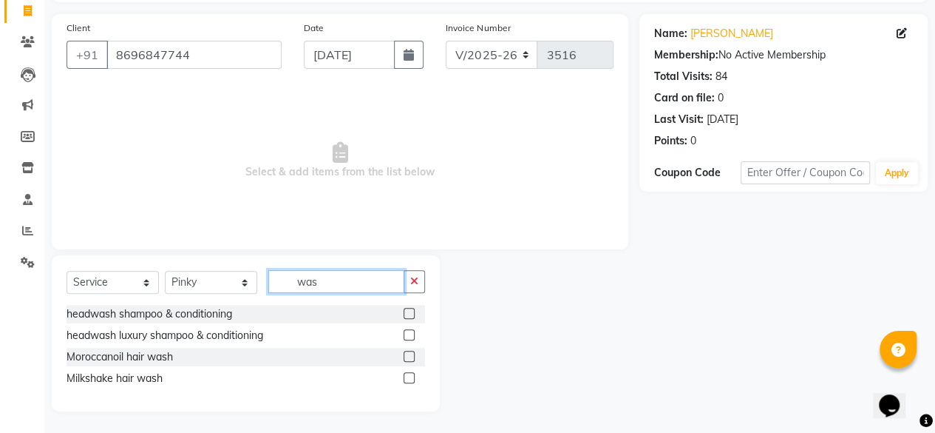
type input "was"
click at [410, 358] on label at bounding box center [409, 356] width 11 height 11
click at [410, 358] on input "checkbox" at bounding box center [409, 357] width 10 height 10
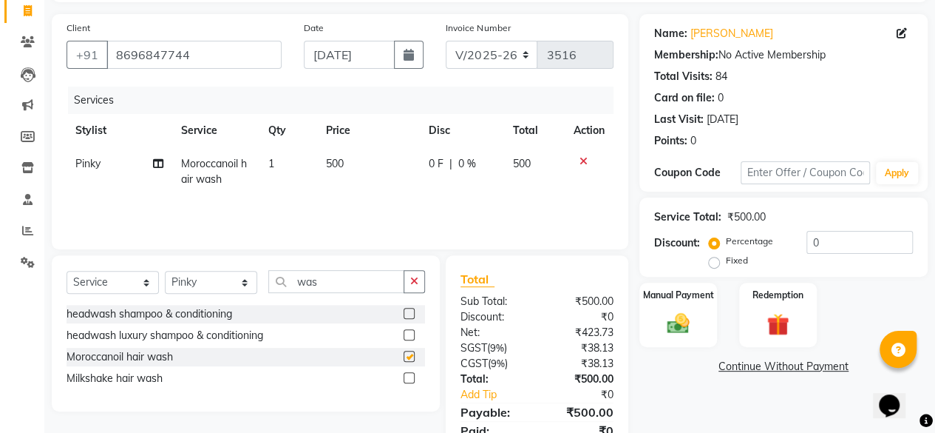
checkbox input "false"
click at [198, 291] on select "Select Stylist [PERSON_NAME] [PERSON_NAME] [PERSON_NAME] [PERSON_NAME] kajal [P…" at bounding box center [211, 282] width 92 height 23
select select "8429"
click at [165, 271] on select "Select Stylist [PERSON_NAME] [PERSON_NAME] [PERSON_NAME] [PERSON_NAME] kajal [P…" at bounding box center [211, 282] width 92 height 23
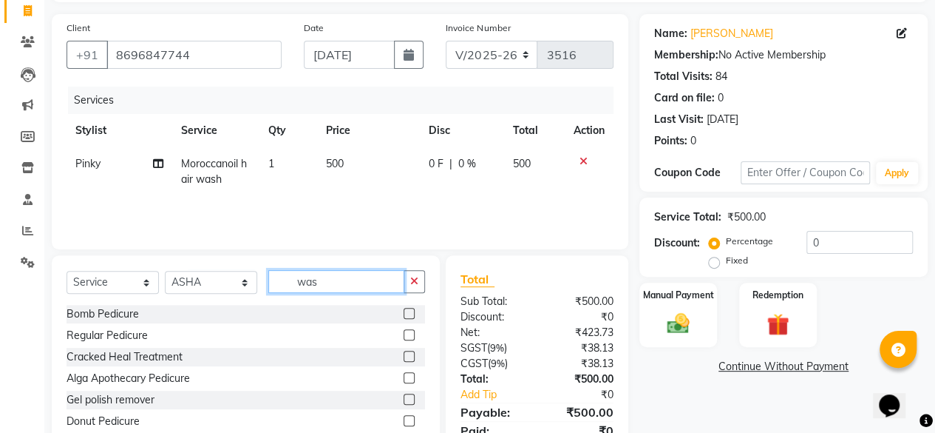
click at [311, 291] on input "was" at bounding box center [336, 281] width 136 height 23
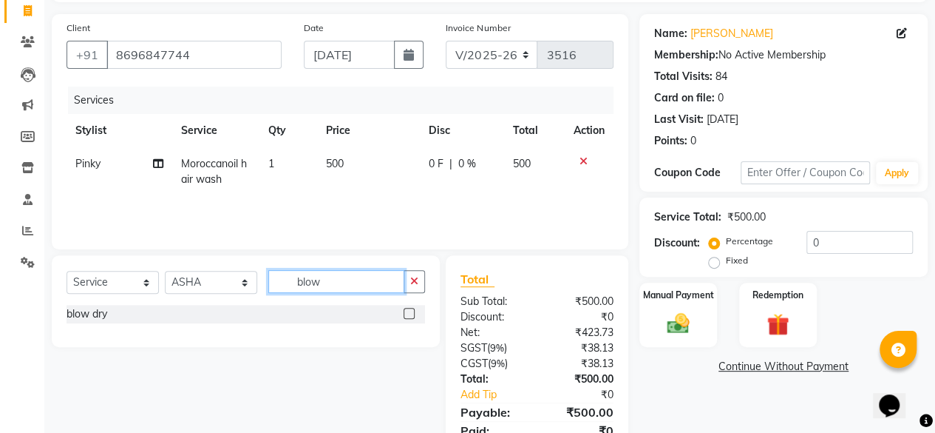
type input "blow"
click at [408, 313] on label at bounding box center [409, 313] width 11 height 11
click at [408, 313] on input "checkbox" at bounding box center [409, 314] width 10 height 10
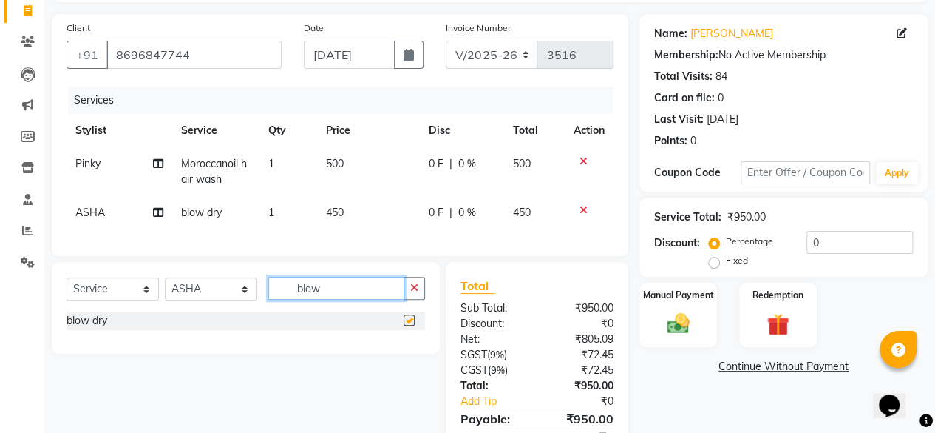
click at [376, 291] on input "blow" at bounding box center [336, 288] width 136 height 23
checkbox input "false"
click at [376, 291] on input "blow" at bounding box center [336, 288] width 136 height 23
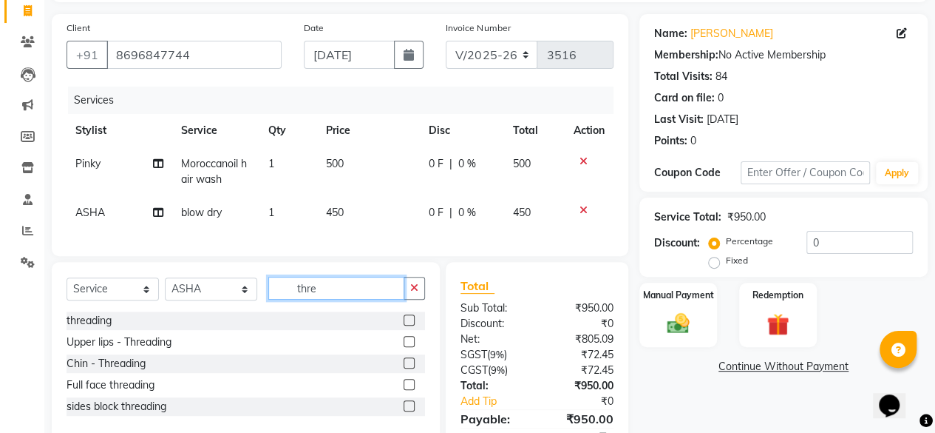
type input "thre"
click at [415, 330] on div at bounding box center [414, 320] width 21 height 18
click at [414, 325] on label at bounding box center [409, 319] width 11 height 11
click at [413, 325] on input "checkbox" at bounding box center [409, 321] width 10 height 10
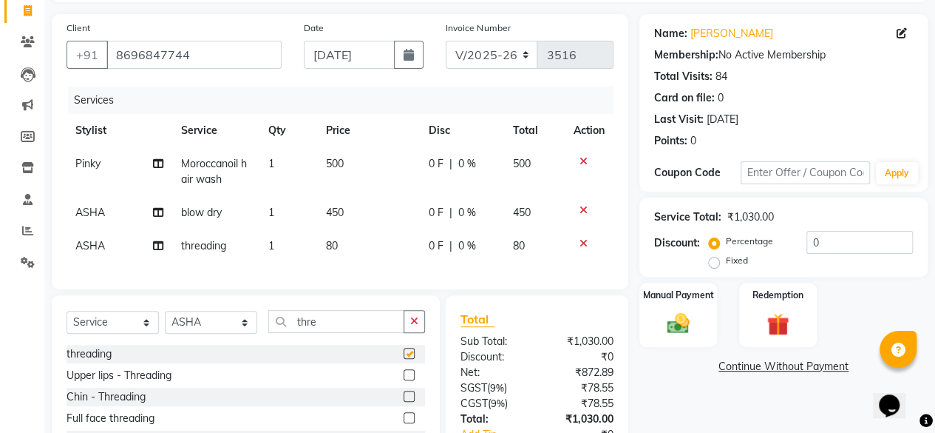
checkbox input "false"
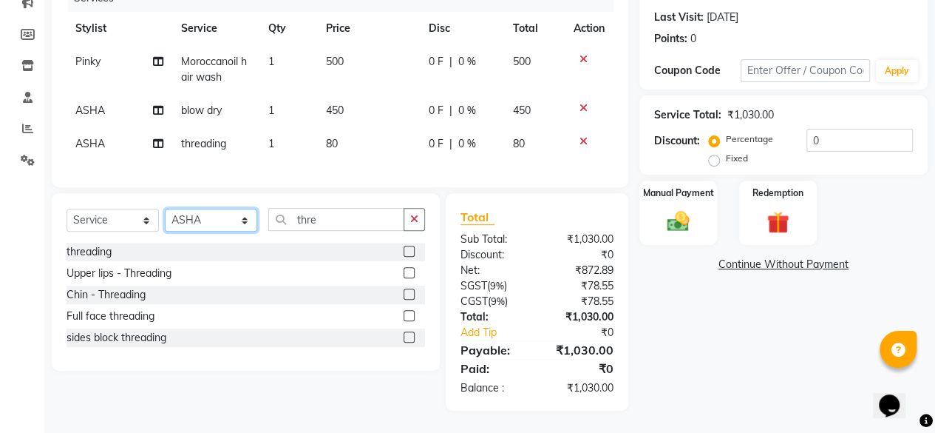
click at [201, 223] on select "Select Stylist [PERSON_NAME] [PERSON_NAME] [PERSON_NAME] [PERSON_NAME] kajal [P…" at bounding box center [211, 220] width 92 height 23
select select "44024"
click at [165, 209] on select "Select Stylist [PERSON_NAME] [PERSON_NAME] [PERSON_NAME] [PERSON_NAME] kajal [P…" at bounding box center [211, 220] width 92 height 23
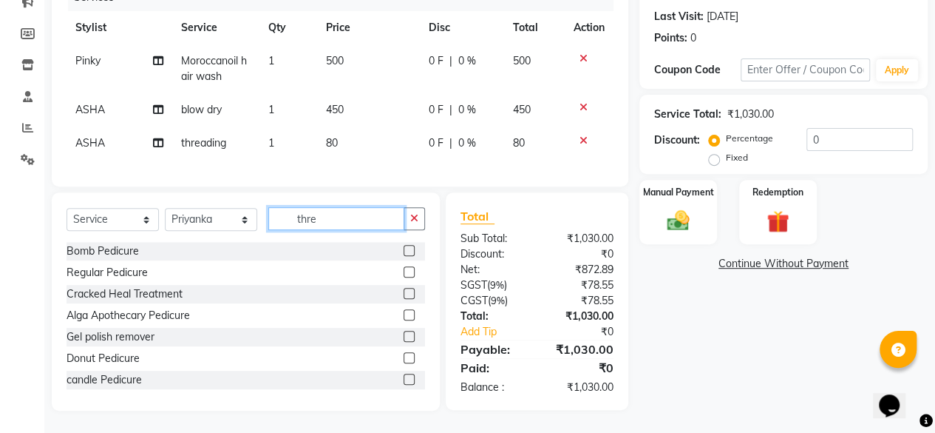
click at [327, 218] on input "thre" at bounding box center [336, 218] width 136 height 23
type input "t"
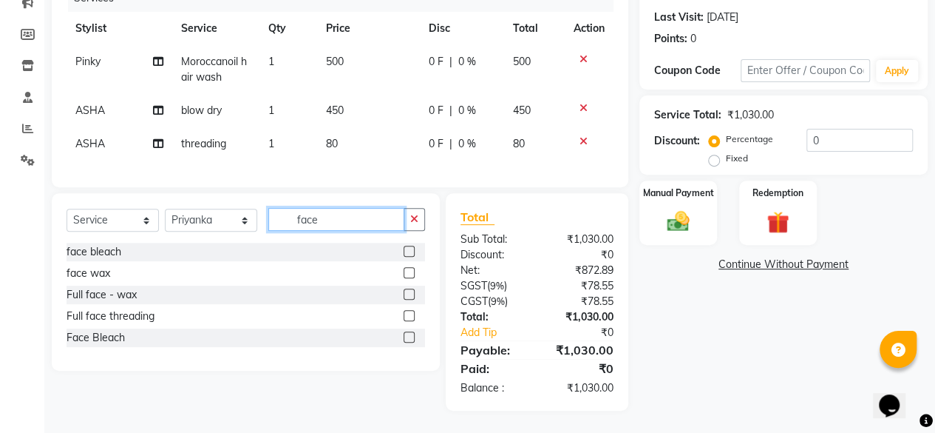
type input "face"
click at [411, 270] on label at bounding box center [409, 272] width 11 height 11
click at [411, 270] on input "checkbox" at bounding box center [409, 273] width 10 height 10
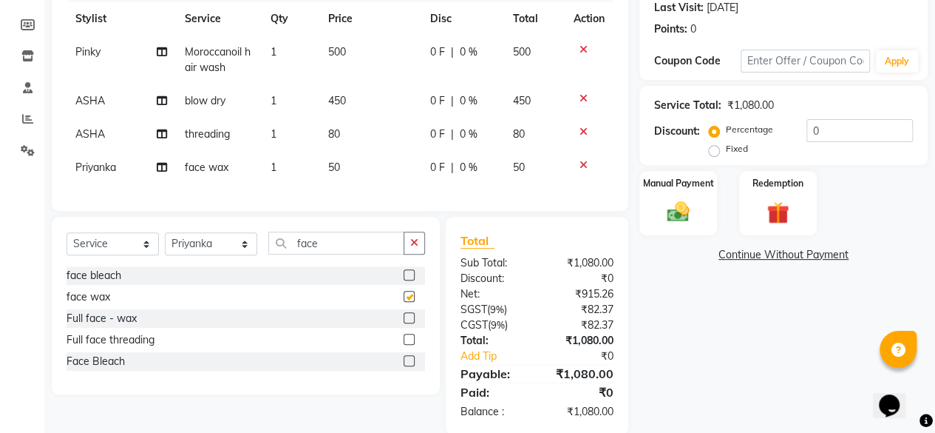
checkbox input "false"
click at [379, 177] on td "50" at bounding box center [370, 167] width 102 height 33
select select "44024"
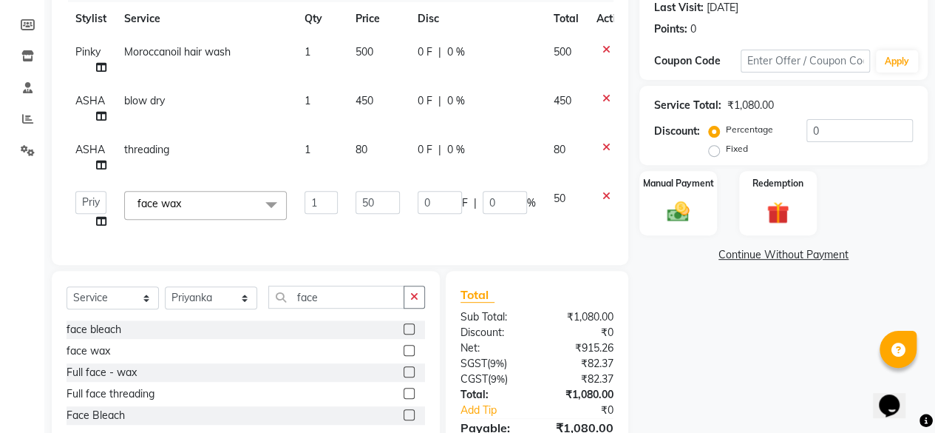
click at [379, 177] on td "80" at bounding box center [378, 157] width 62 height 49
select select "8429"
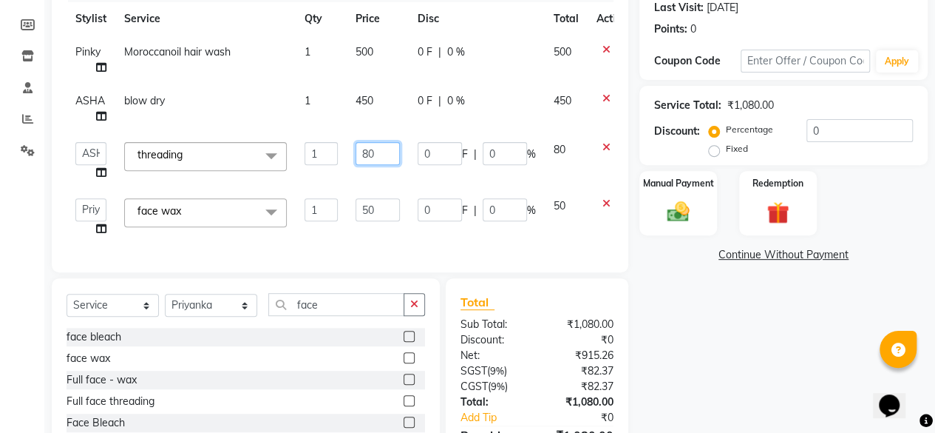
click at [379, 177] on td "80" at bounding box center [378, 161] width 62 height 56
click at [374, 198] on input "50" at bounding box center [378, 209] width 44 height 23
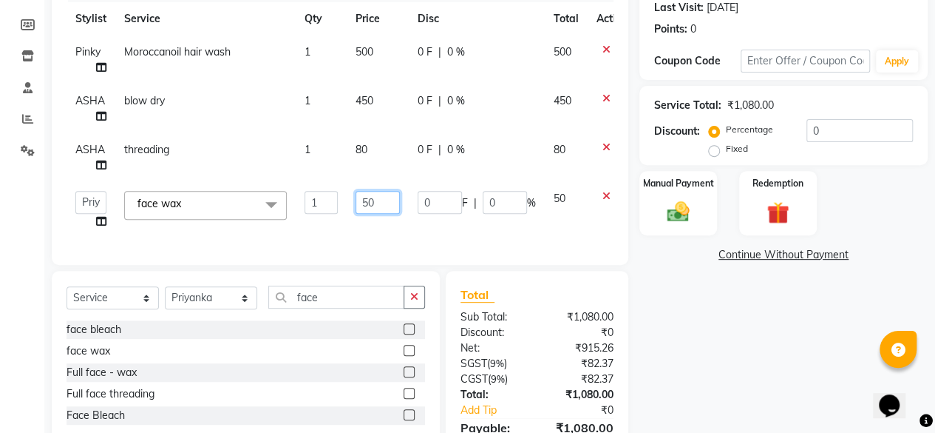
click at [374, 197] on input "50" at bounding box center [378, 202] width 44 height 23
click at [373, 200] on input "50" at bounding box center [378, 202] width 44 height 23
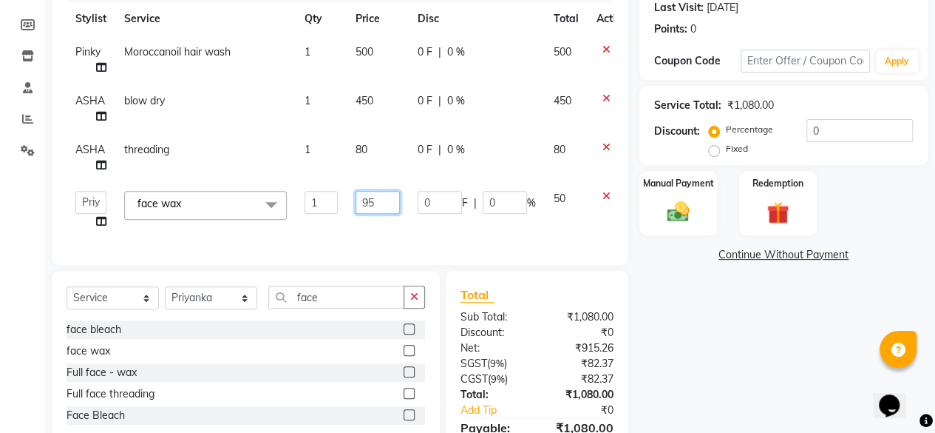
type input "950"
click at [363, 223] on div "Client +91 8696847744 Date 04-09-2025 Invoice Number V/2025 V/2025-26 3516 Serv…" at bounding box center [340, 195] width 599 height 586
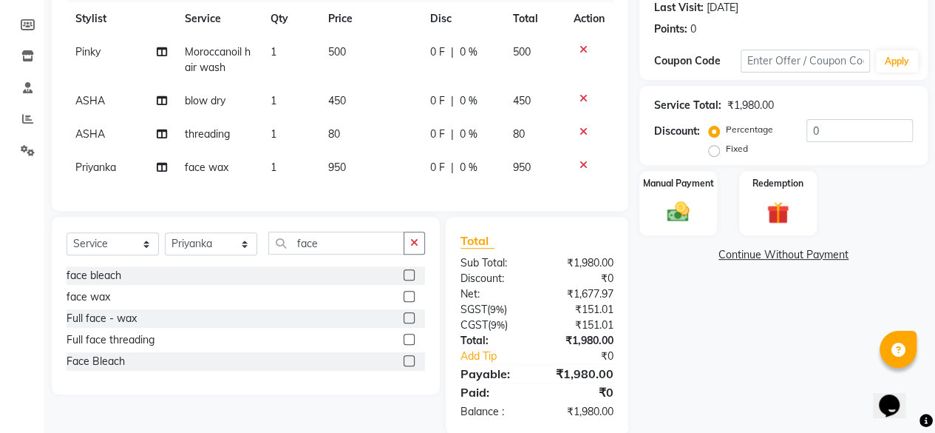
scroll to position [243, 0]
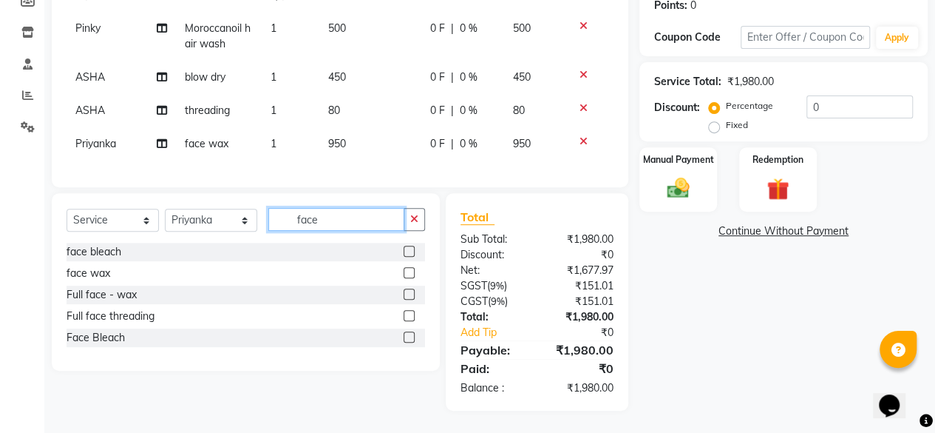
click at [353, 228] on input "face" at bounding box center [336, 219] width 136 height 23
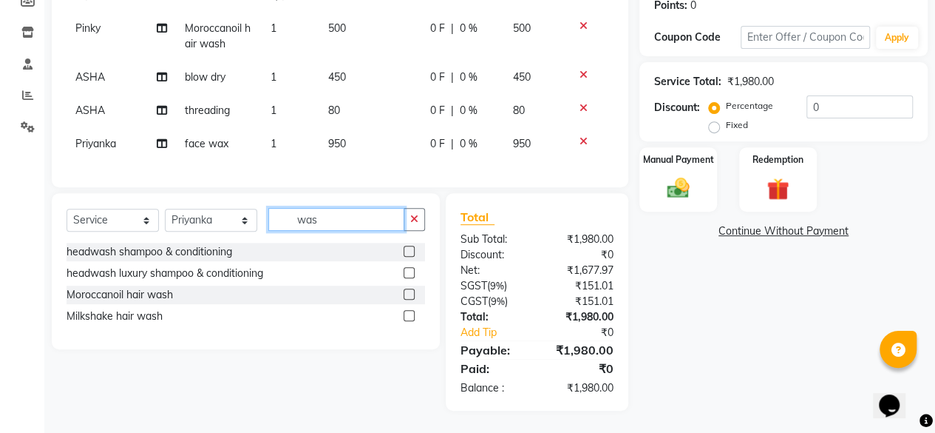
type input "was"
click at [408, 297] on label at bounding box center [409, 293] width 11 height 11
click at [408, 297] on input "checkbox" at bounding box center [409, 295] width 10 height 10
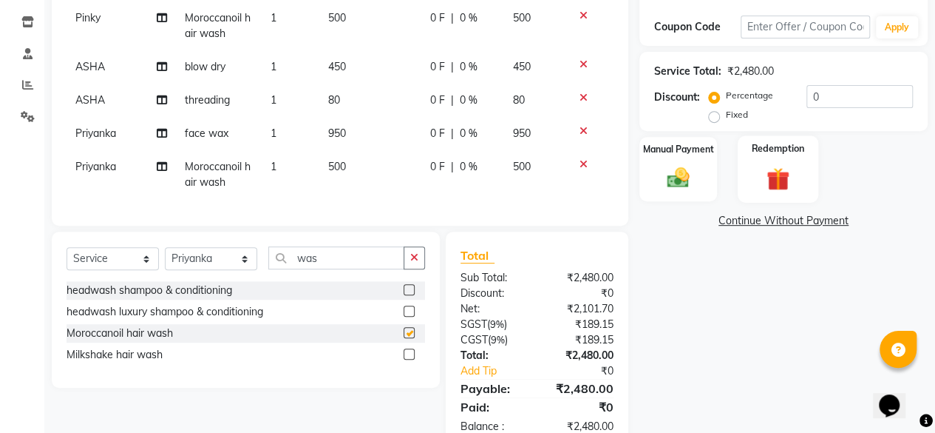
checkbox input "false"
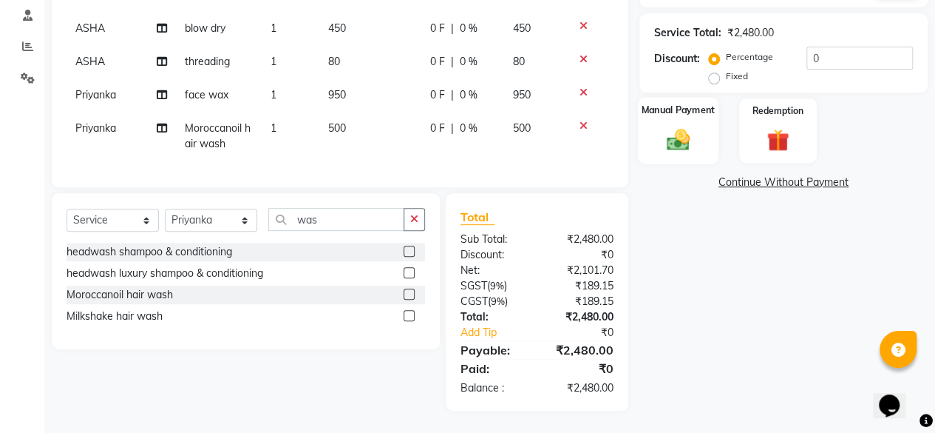
click at [703, 126] on div "Manual Payment" at bounding box center [678, 130] width 81 height 67
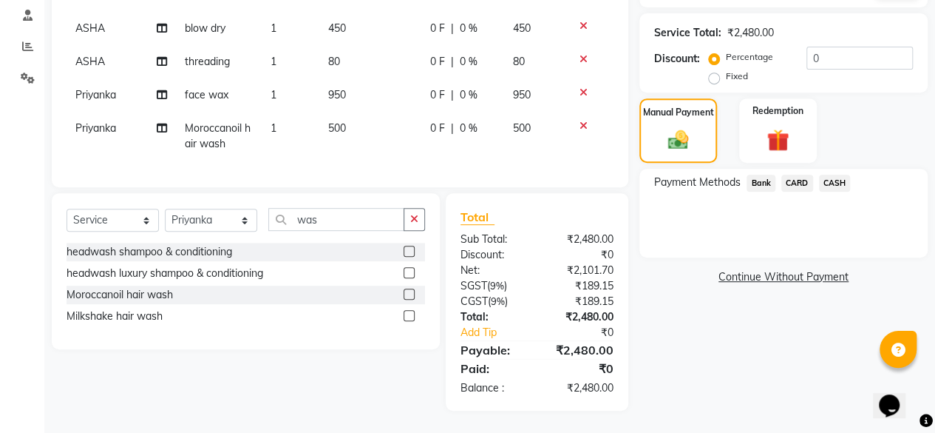
click at [830, 175] on span "CASH" at bounding box center [835, 183] width 32 height 17
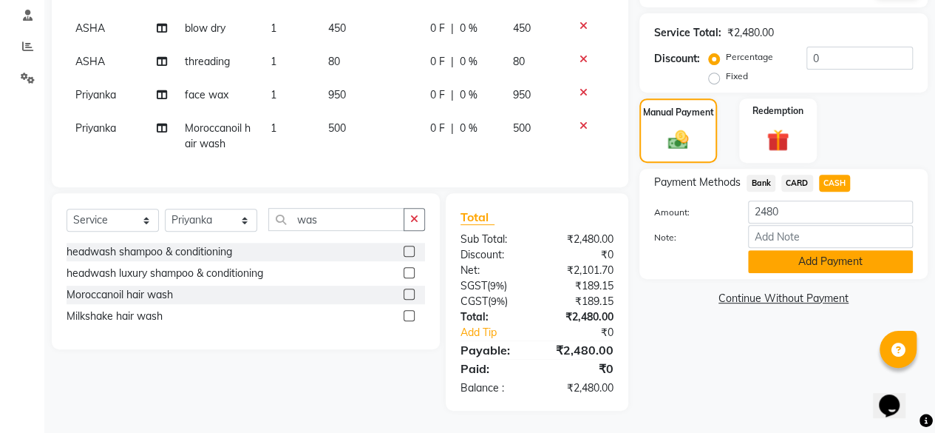
click at [812, 250] on button "Add Payment" at bounding box center [830, 261] width 165 height 23
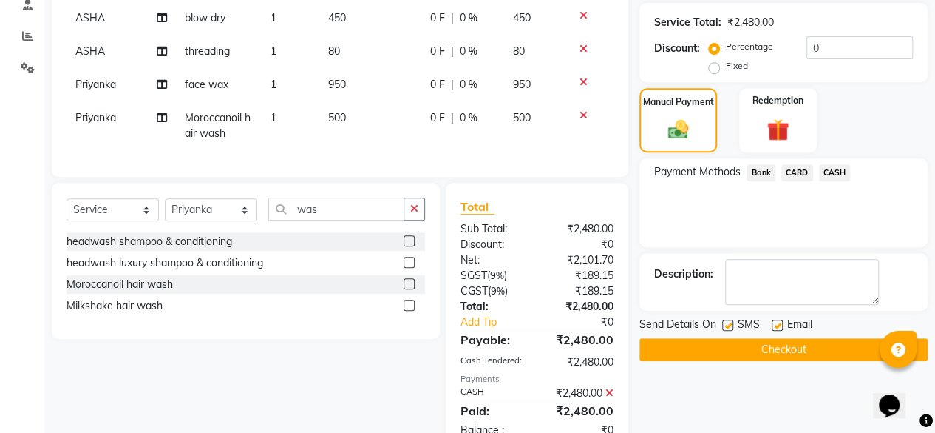
scroll to position [343, 0]
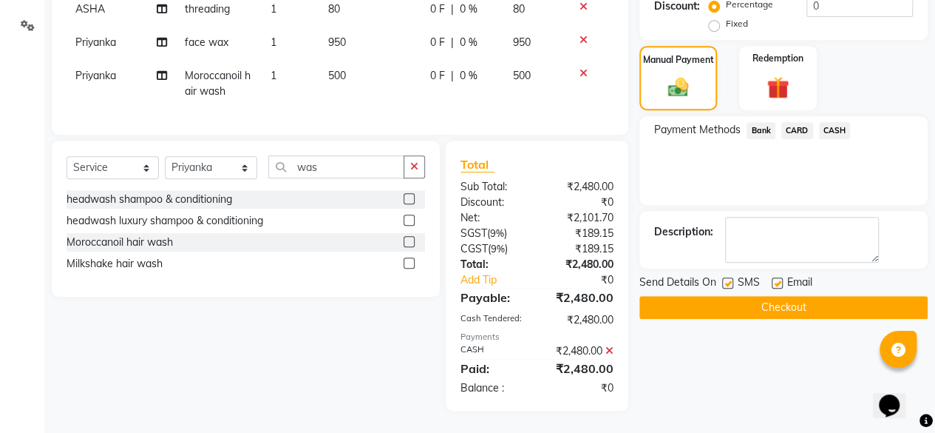
click at [800, 296] on button "Checkout" at bounding box center [784, 307] width 288 height 23
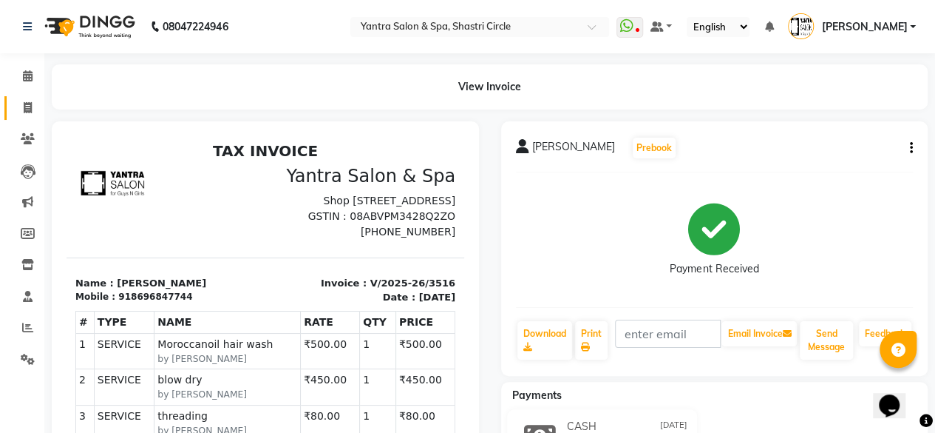
drag, startPoint x: 9, startPoint y: 103, endPoint x: 32, endPoint y: 115, distance: 26.1
click at [9, 103] on link "Invoice" at bounding box center [21, 108] width 35 height 24
select select "service"
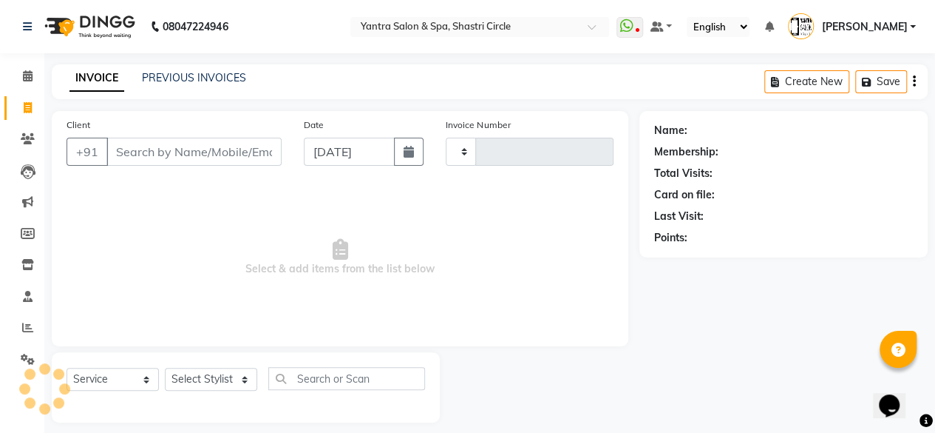
scroll to position [11, 0]
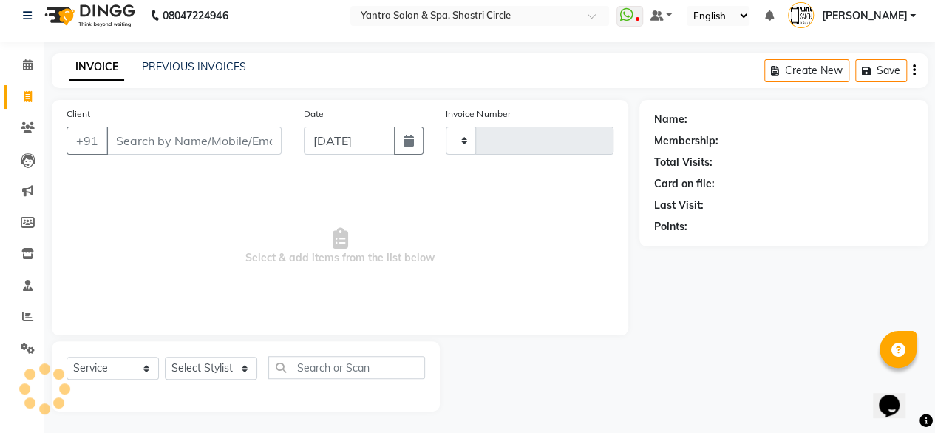
type input "3517"
select select "154"
click at [169, 139] on input "Client" at bounding box center [193, 140] width 175 height 28
type input "s"
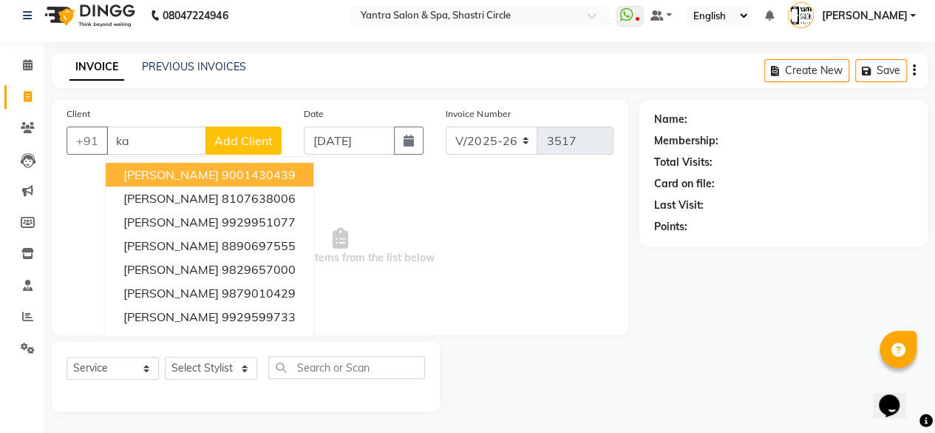
type input "k"
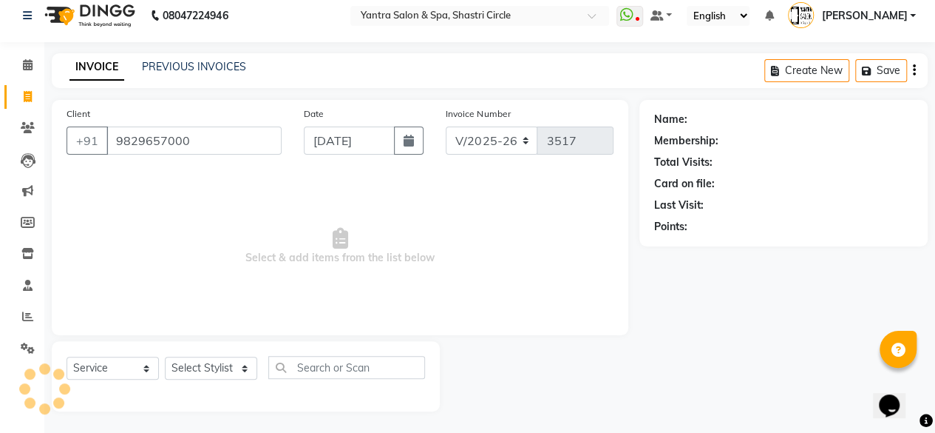
type input "9829657000"
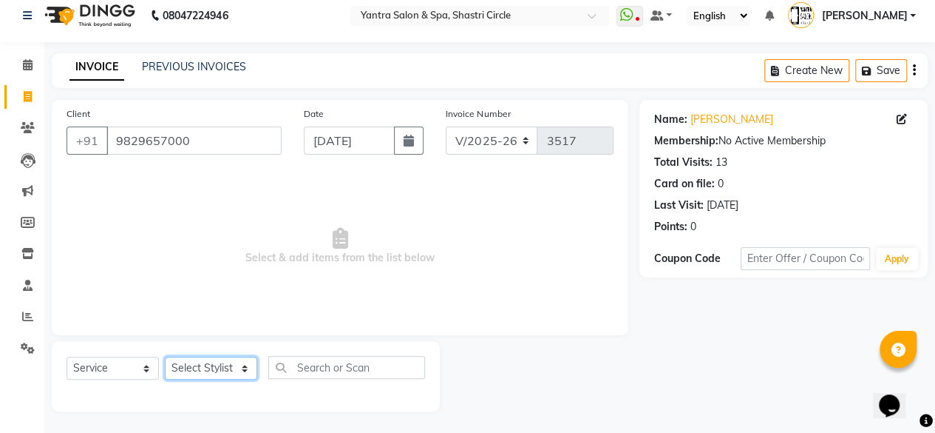
click at [206, 369] on select "Select Stylist [PERSON_NAME] [PERSON_NAME] [PERSON_NAME] [PERSON_NAME] kajal [P…" at bounding box center [211, 367] width 92 height 23
select select "18135"
click at [165, 356] on select "Select Stylist [PERSON_NAME] [PERSON_NAME] [PERSON_NAME] [PERSON_NAME] kajal [P…" at bounding box center [211, 367] width 92 height 23
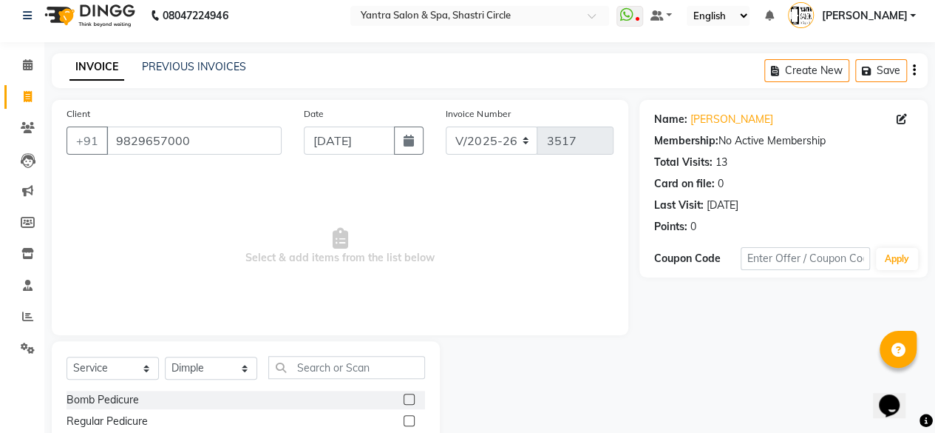
click at [359, 387] on div "Select Service Product Membership Package Voucher Prepaid Gift Card Select Styl…" at bounding box center [246, 373] width 359 height 35
click at [353, 376] on input "text" at bounding box center [346, 367] width 157 height 23
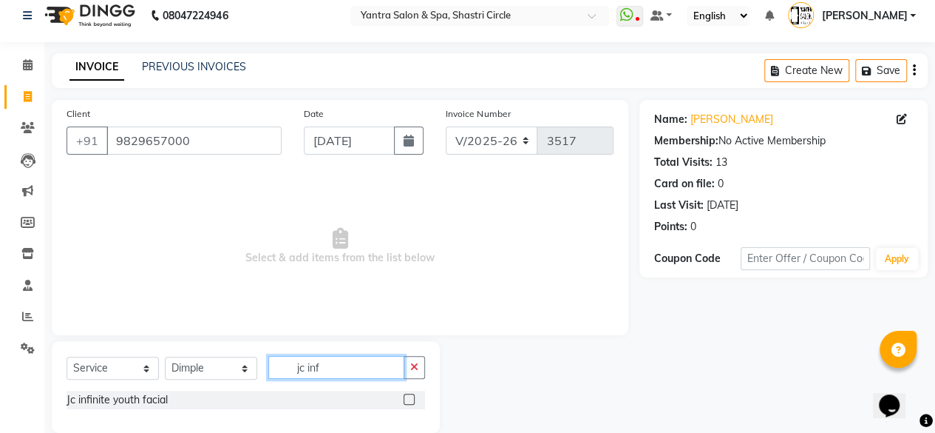
type input "jc inf"
click at [412, 397] on label at bounding box center [409, 398] width 11 height 11
click at [412, 397] on input "checkbox" at bounding box center [409, 400] width 10 height 10
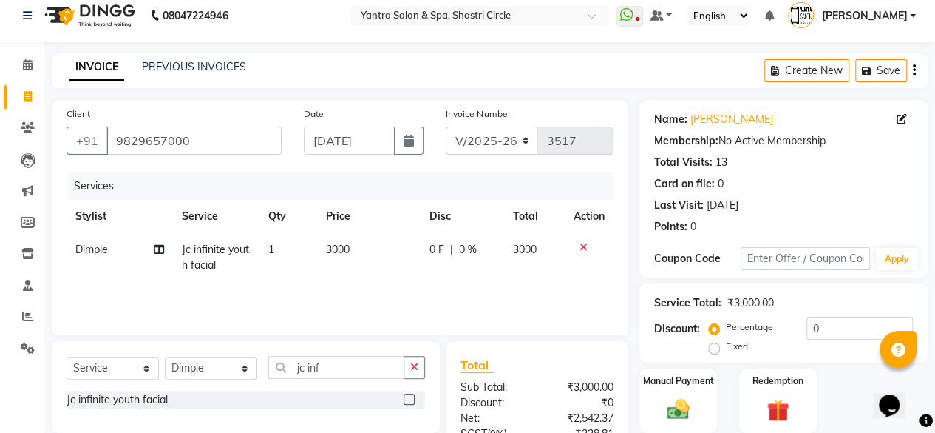
checkbox input "false"
click at [368, 247] on td "3000" at bounding box center [368, 257] width 103 height 49
select select "18135"
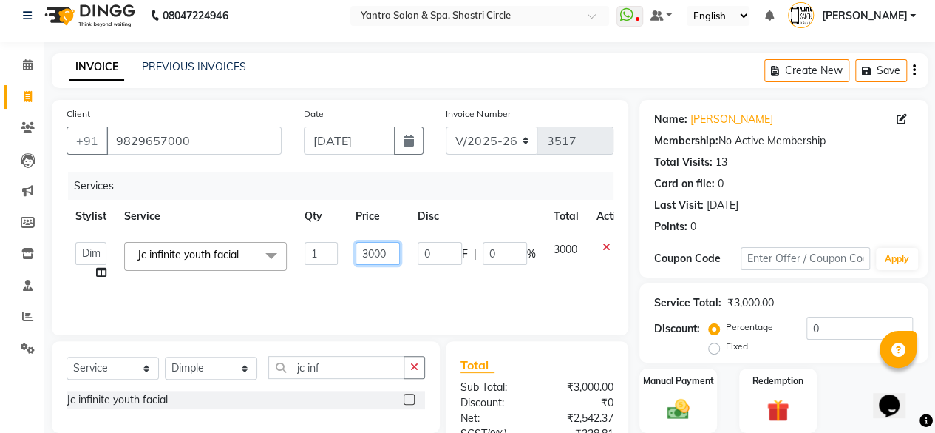
click at [368, 247] on input "3000" at bounding box center [378, 253] width 44 height 23
type input "4500"
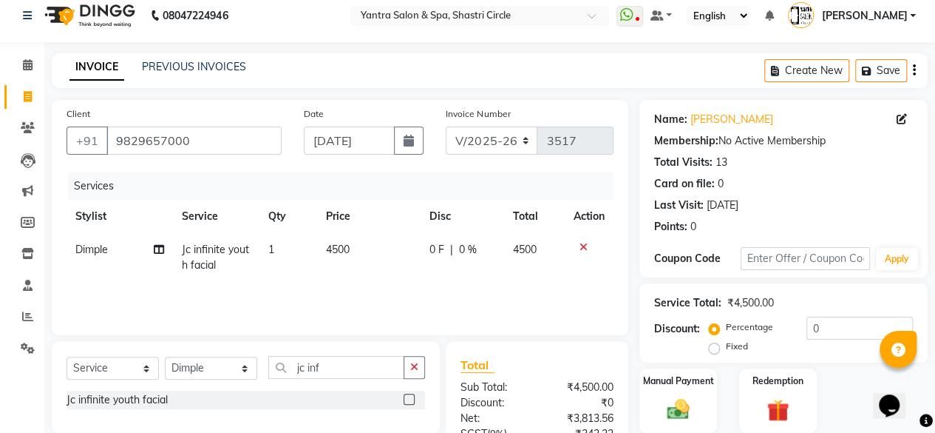
click at [368, 280] on td "4500" at bounding box center [368, 257] width 103 height 49
select select "18135"
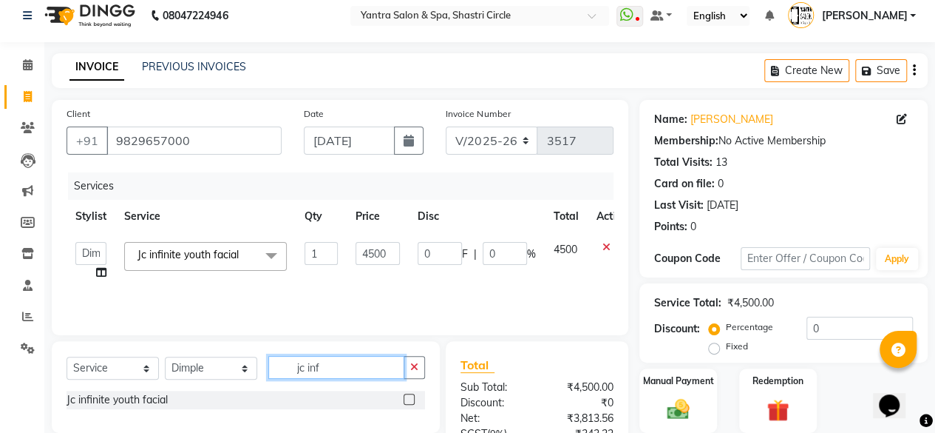
click at [321, 376] on input "jc inf" at bounding box center [336, 367] width 136 height 23
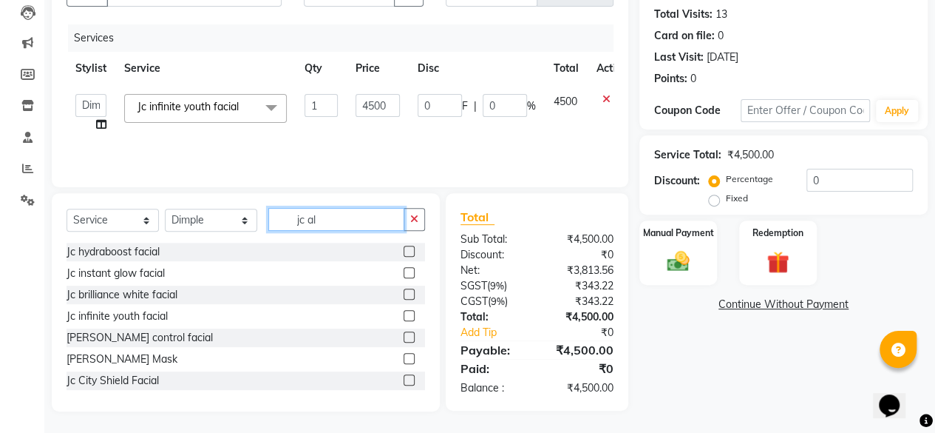
type input "jc al"
click at [404, 362] on label at bounding box center [409, 358] width 11 height 11
click at [404, 362] on input "checkbox" at bounding box center [409, 359] width 10 height 10
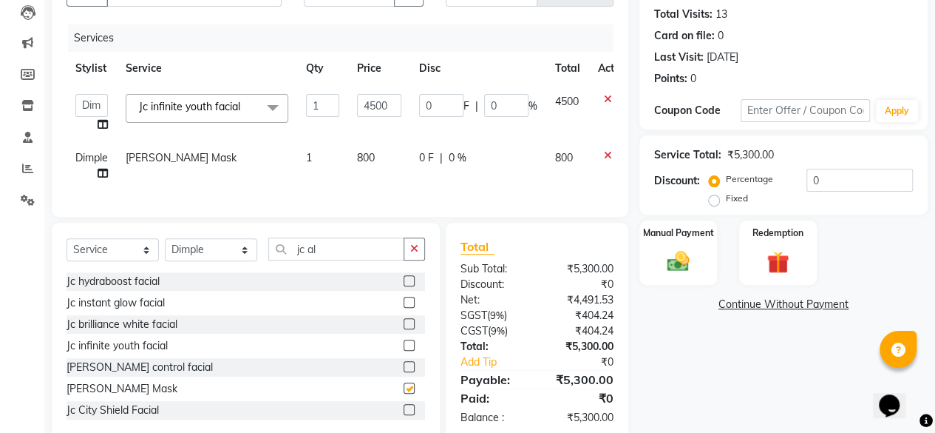
checkbox input "false"
click at [393, 163] on td "800" at bounding box center [379, 165] width 62 height 49
select select "18135"
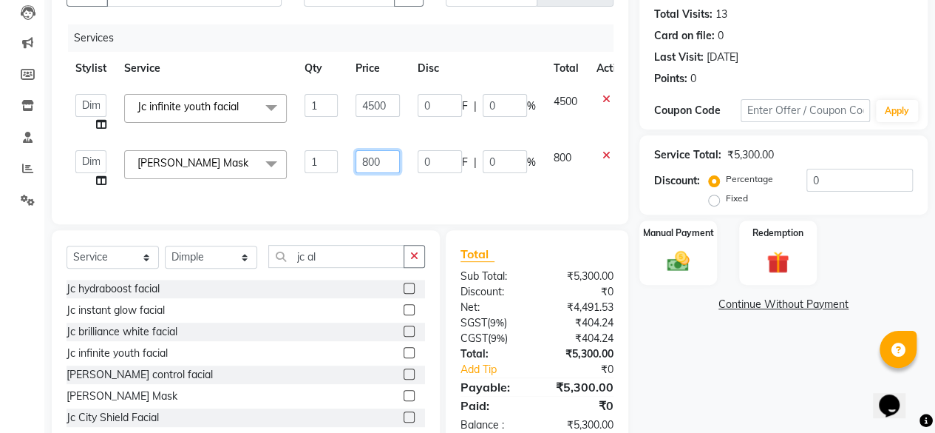
click at [393, 163] on input "800" at bounding box center [378, 161] width 44 height 23
type input "0"
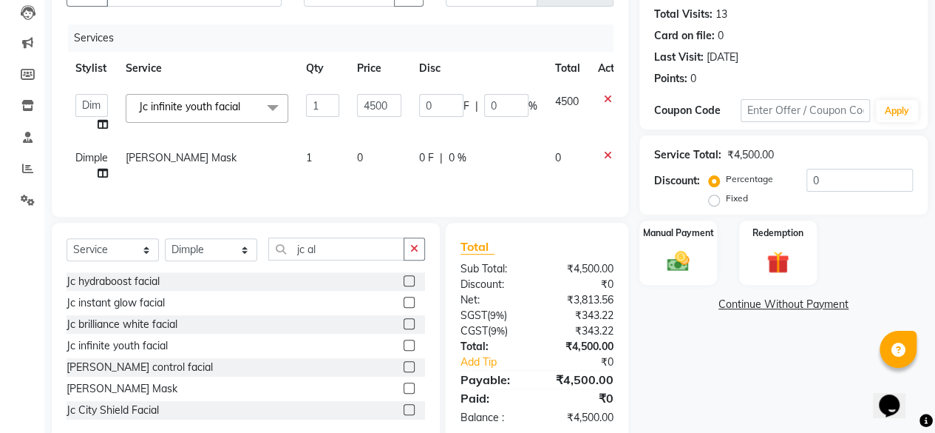
click at [380, 180] on td "0" at bounding box center [379, 165] width 62 height 49
select select "18135"
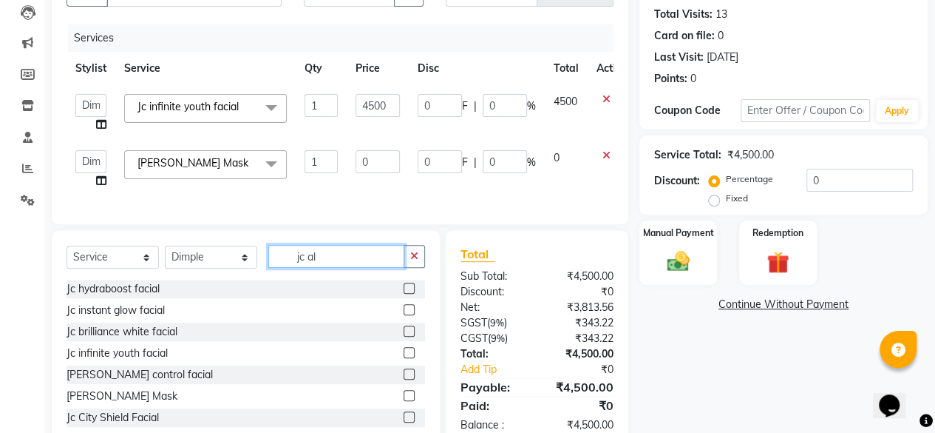
click at [339, 261] on input "jc al" at bounding box center [336, 256] width 136 height 23
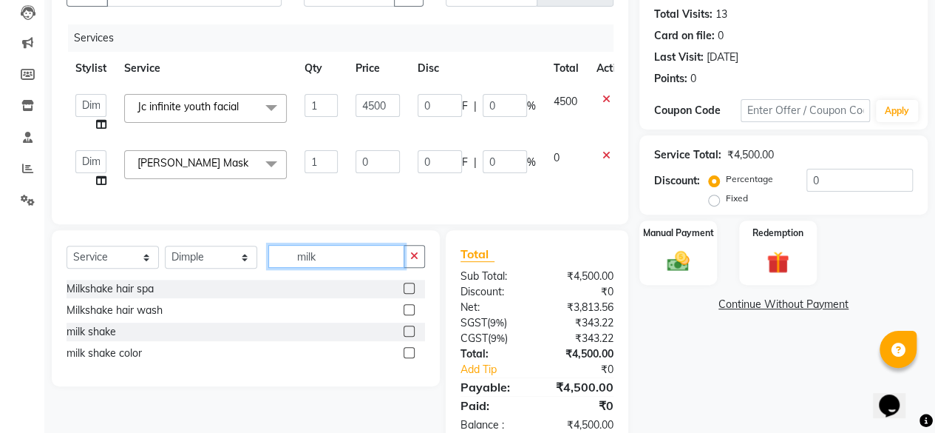
type input "milk"
click at [411, 336] on label at bounding box center [409, 330] width 11 height 11
click at [411, 336] on input "checkbox" at bounding box center [409, 332] width 10 height 10
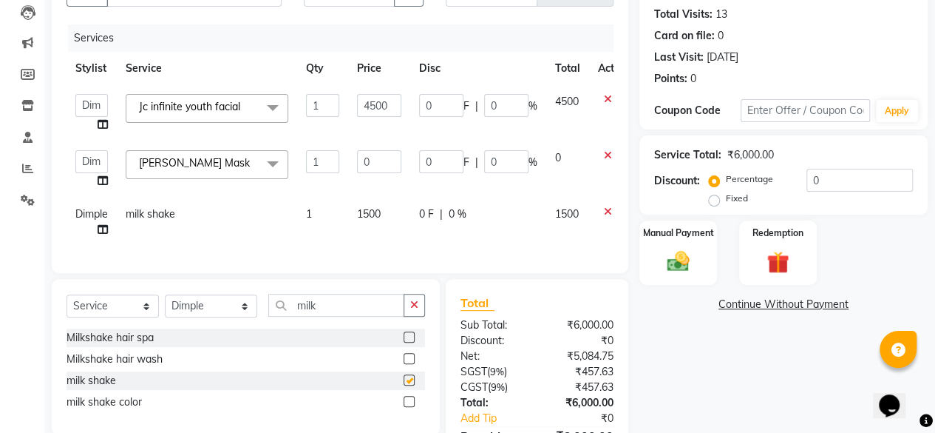
checkbox input "false"
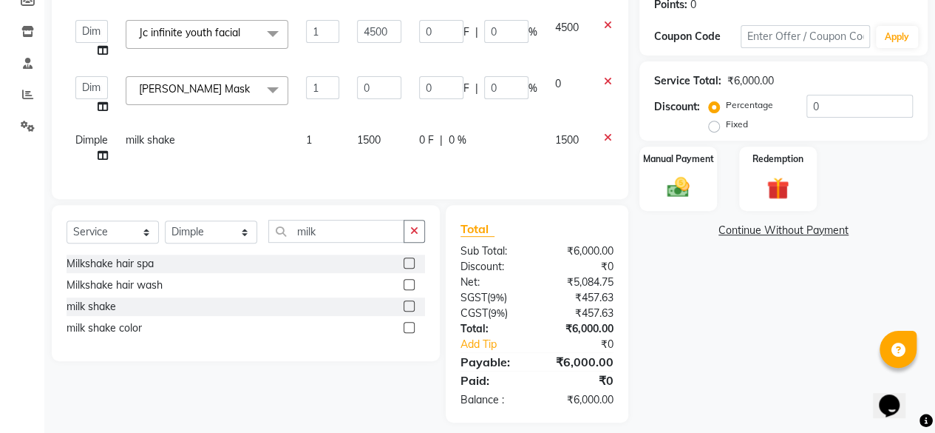
scroll to position [254, 0]
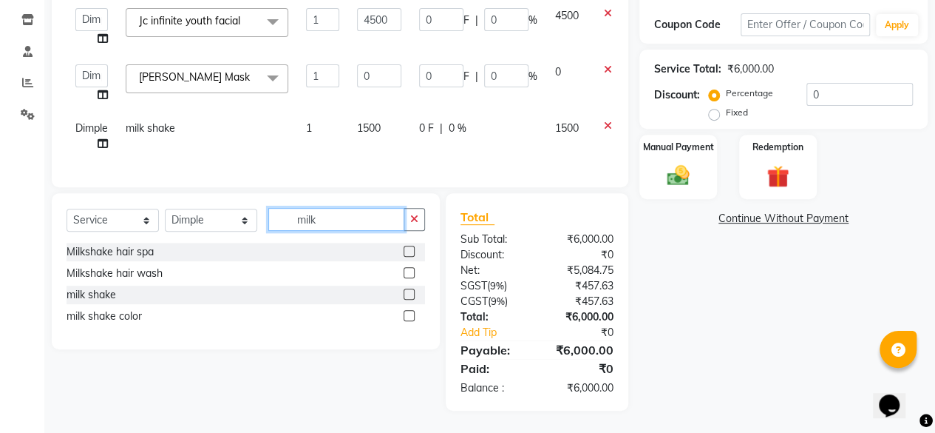
click at [317, 223] on input "milk" at bounding box center [336, 219] width 136 height 23
type input "colo"
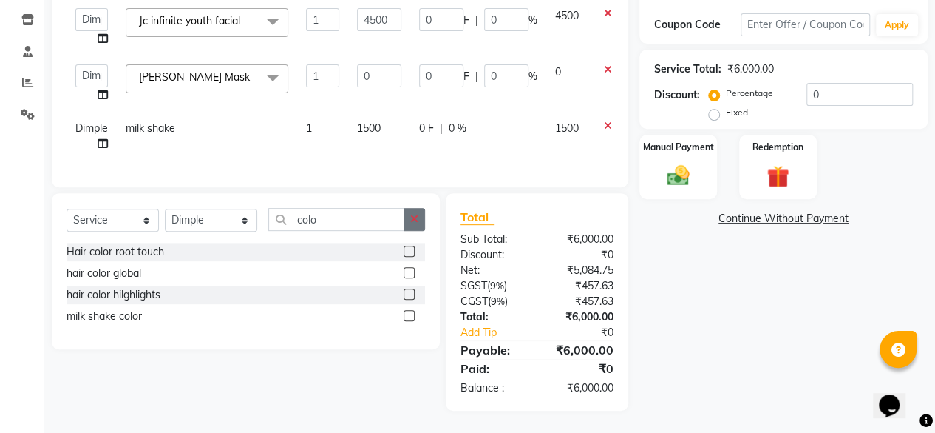
click at [410, 271] on label at bounding box center [409, 272] width 11 height 11
click at [410, 271] on input "checkbox" at bounding box center [409, 273] width 10 height 10
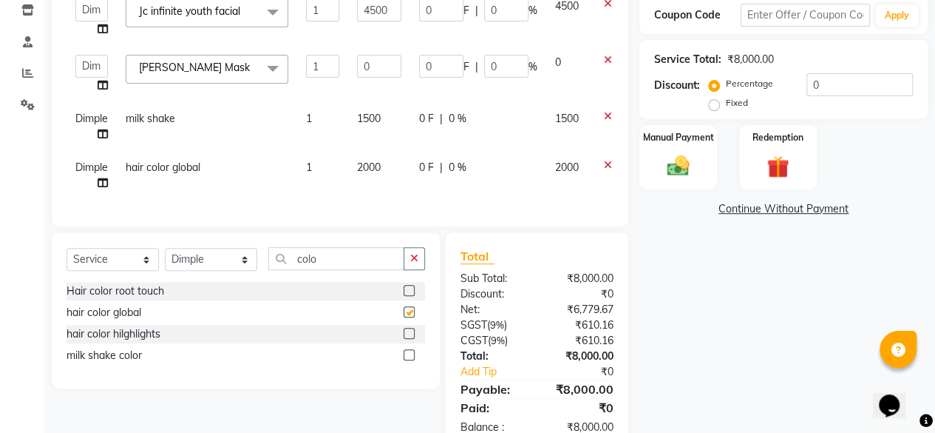
checkbox input "false"
click at [392, 174] on td "2000" at bounding box center [379, 175] width 62 height 49
select select "18135"
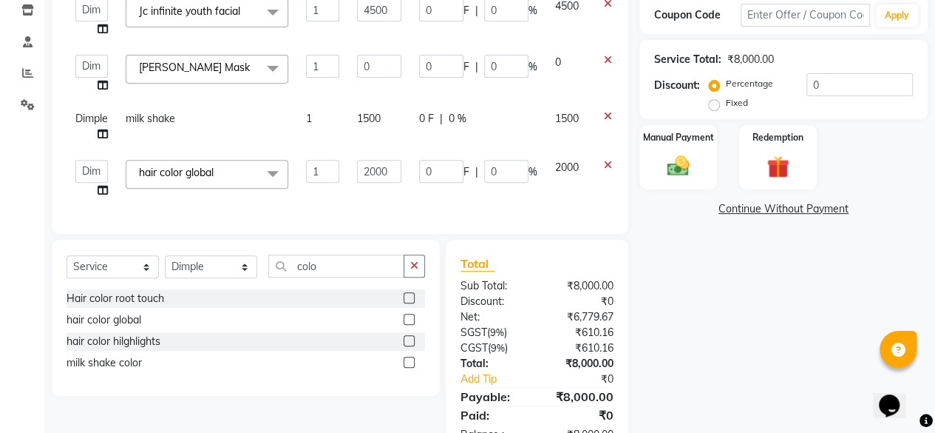
click at [392, 174] on input "2000" at bounding box center [379, 171] width 44 height 23
type input "2500"
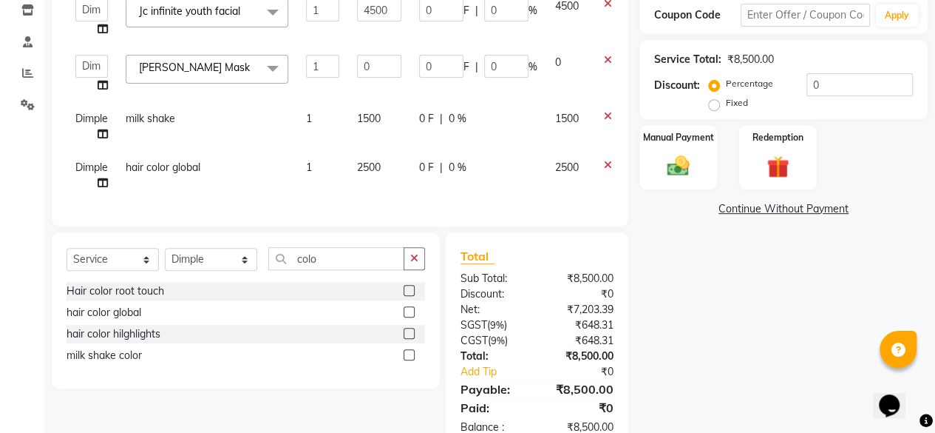
click at [393, 192] on td "2500" at bounding box center [379, 175] width 62 height 49
select select "18135"
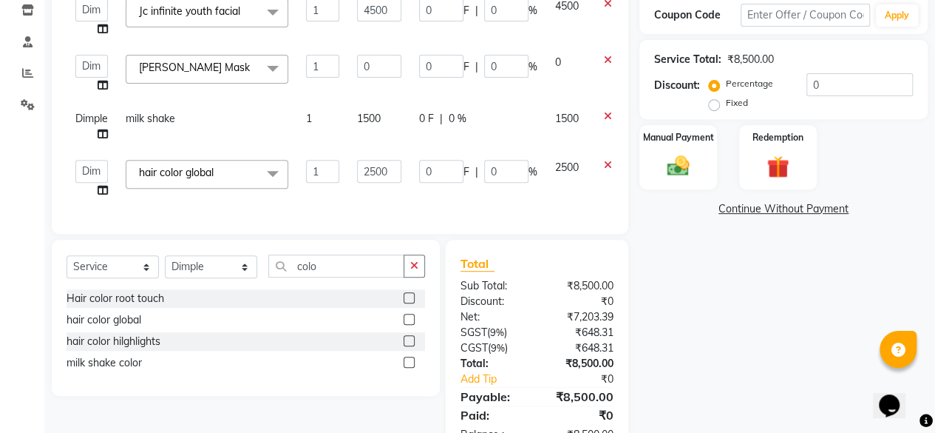
scroll to position [311, 0]
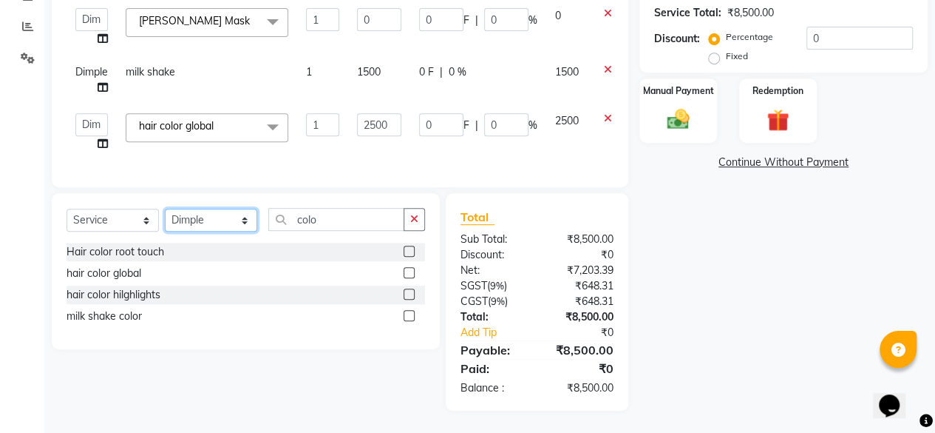
click at [214, 219] on select "Select Stylist [PERSON_NAME] [PERSON_NAME] [PERSON_NAME] [PERSON_NAME] kajal [P…" at bounding box center [211, 220] width 92 height 23
select select "12950"
click at [165, 209] on select "Select Stylist [PERSON_NAME] [PERSON_NAME] [PERSON_NAME] [PERSON_NAME] kajal [P…" at bounding box center [211, 220] width 92 height 23
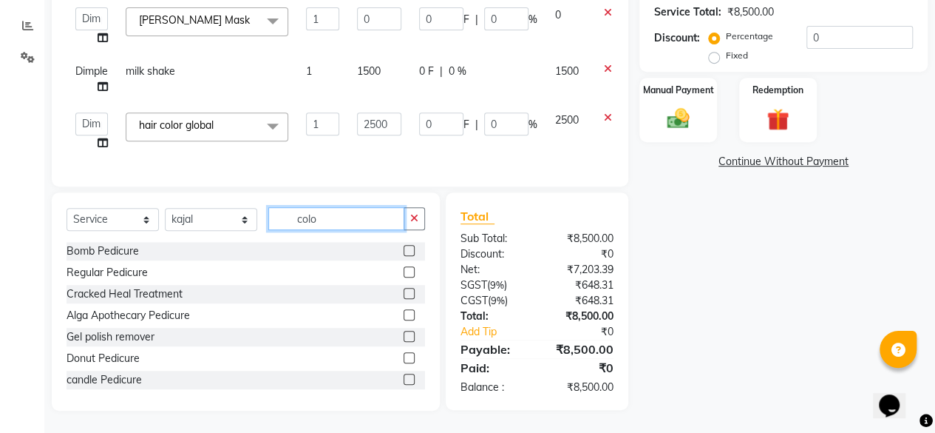
click at [309, 221] on input "colo" at bounding box center [336, 218] width 136 height 23
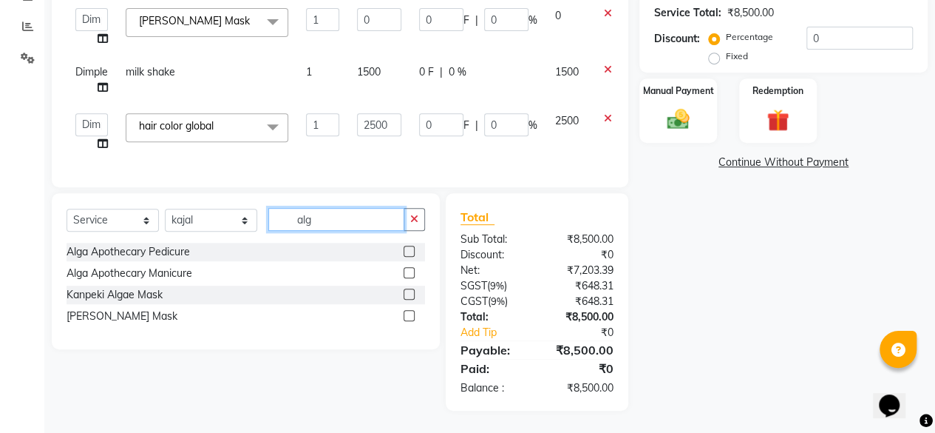
type input "alg"
click at [410, 257] on label at bounding box center [409, 251] width 11 height 11
click at [410, 257] on input "checkbox" at bounding box center [409, 252] width 10 height 10
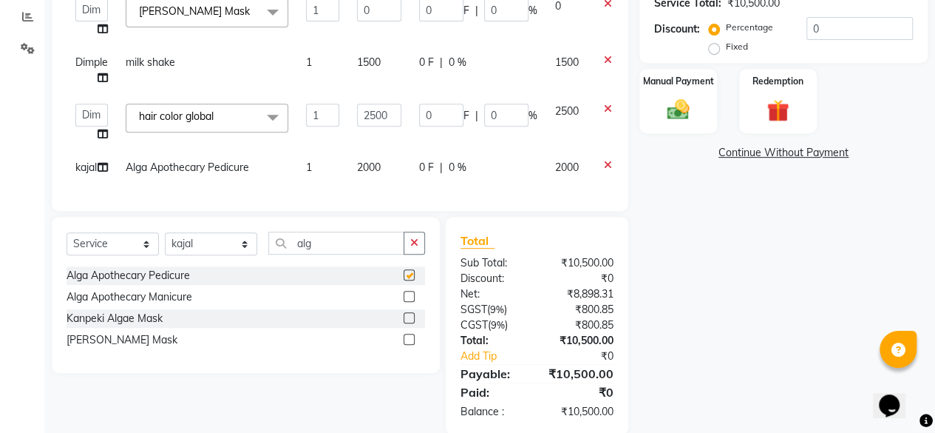
checkbox input "false"
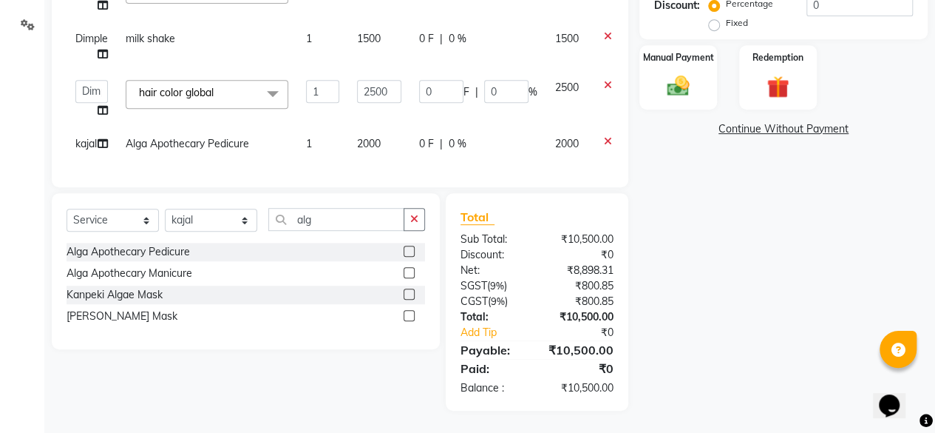
scroll to position [49, 0]
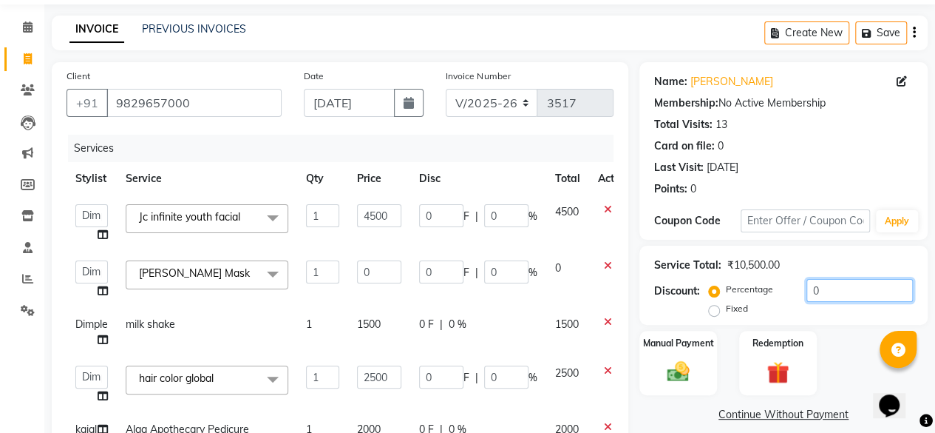
click at [833, 291] on input "0" at bounding box center [860, 290] width 106 height 23
type input "1"
type input "45"
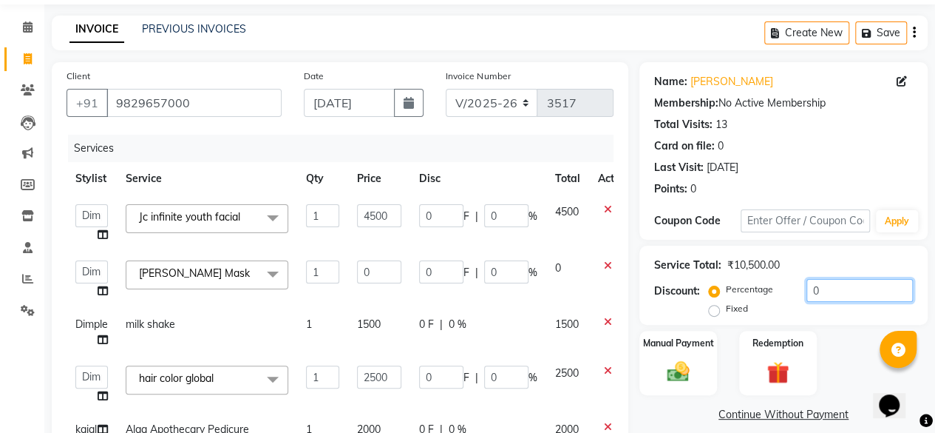
type input "1"
type input "25"
type input "1"
type input "10"
type input "450"
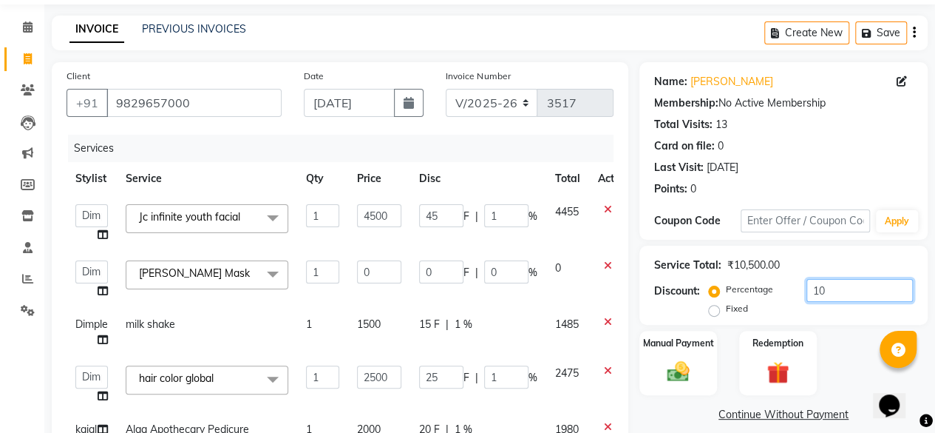
type input "10"
type input "250"
type input "10"
click at [846, 331] on div "Manual Payment Redemption" at bounding box center [784, 363] width 311 height 64
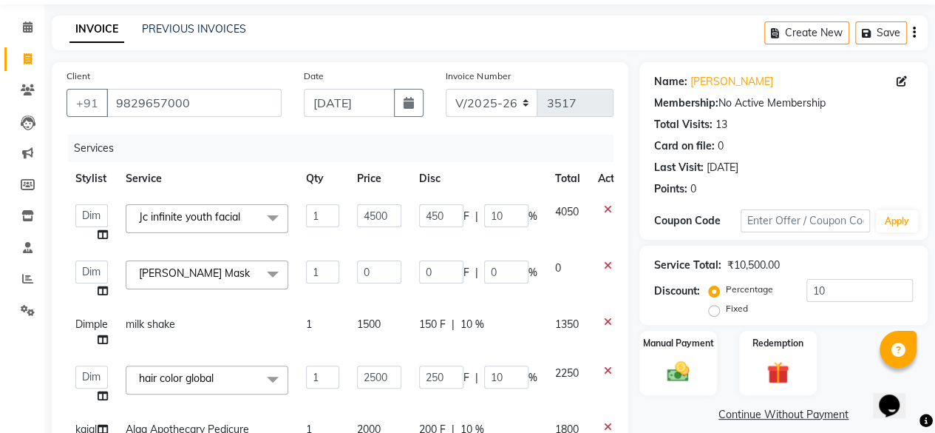
scroll to position [271, 0]
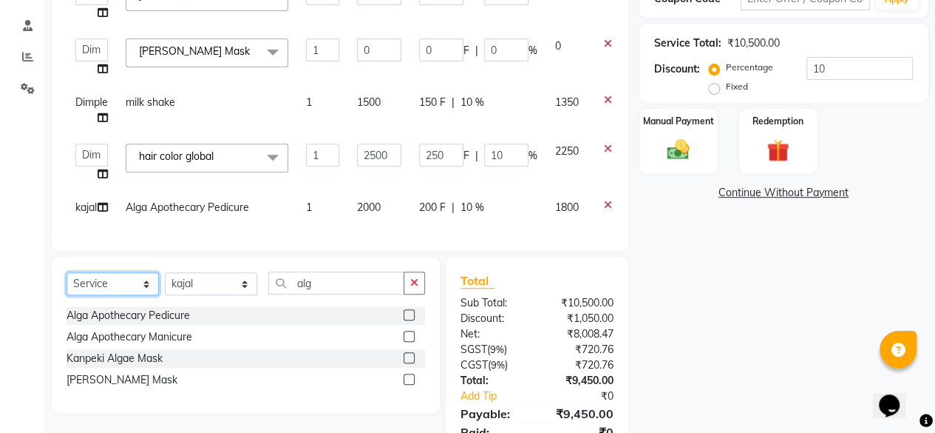
click at [117, 294] on select "Select Service Product Membership Package Voucher Prepaid Gift Card" at bounding box center [113, 283] width 92 height 23
select select "product"
click at [67, 283] on select "Select Service Product Membership Package Voucher Prepaid Gift Card" at bounding box center [113, 283] width 92 height 23
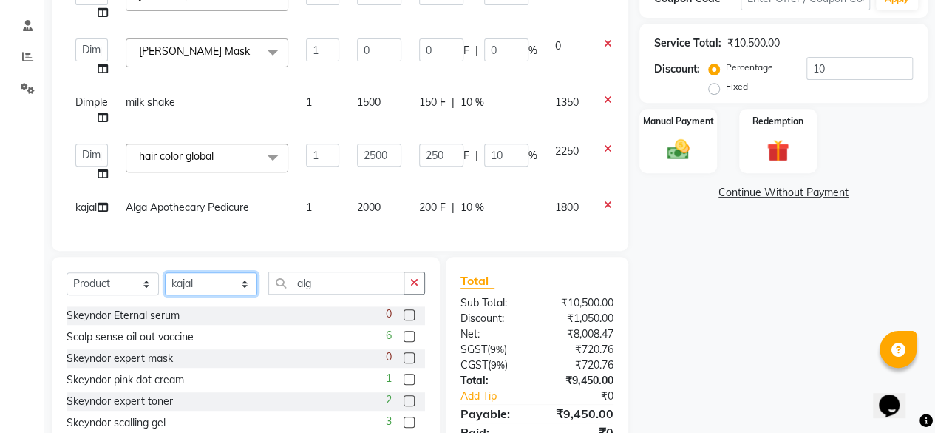
click at [189, 291] on select "Select Stylist [PERSON_NAME] [PERSON_NAME] [PERSON_NAME] [PERSON_NAME] kajal [P…" at bounding box center [211, 283] width 92 height 23
select select "18135"
click at [165, 283] on select "Select Stylist [PERSON_NAME] [PERSON_NAME] [PERSON_NAME] [PERSON_NAME] kajal [P…" at bounding box center [211, 283] width 92 height 23
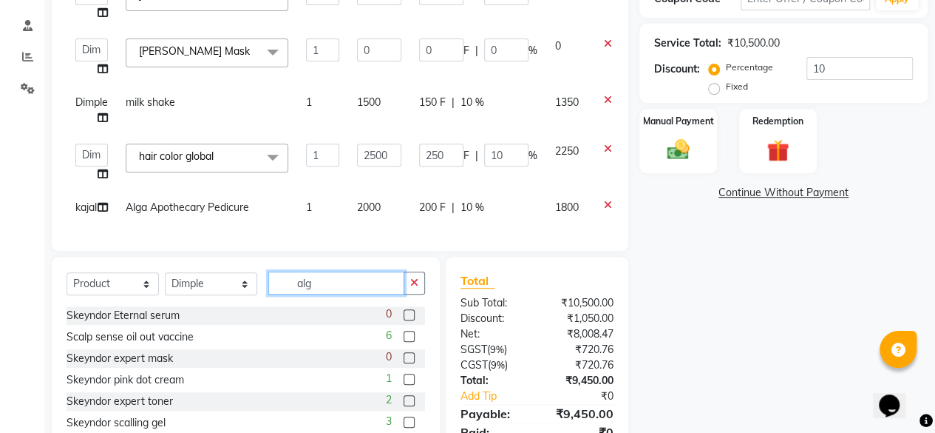
click at [286, 294] on input "alg" at bounding box center [336, 282] width 136 height 23
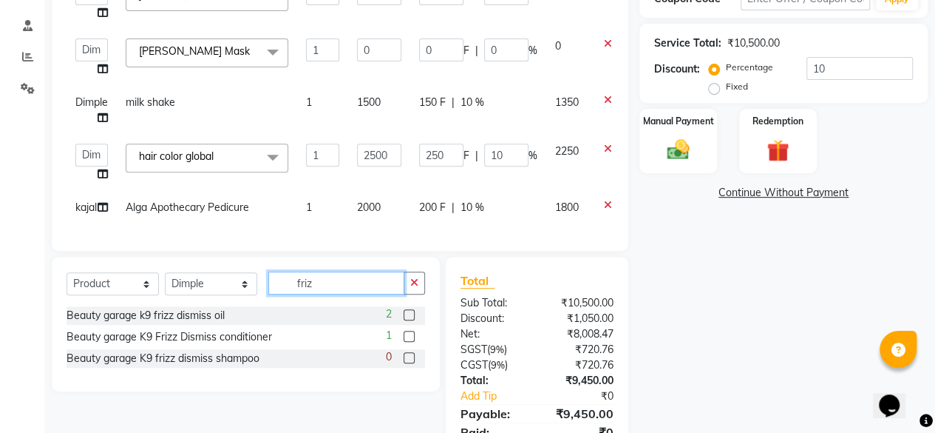
type input "friz"
click at [414, 320] on label at bounding box center [409, 314] width 11 height 11
click at [413, 320] on input "checkbox" at bounding box center [409, 316] width 10 height 10
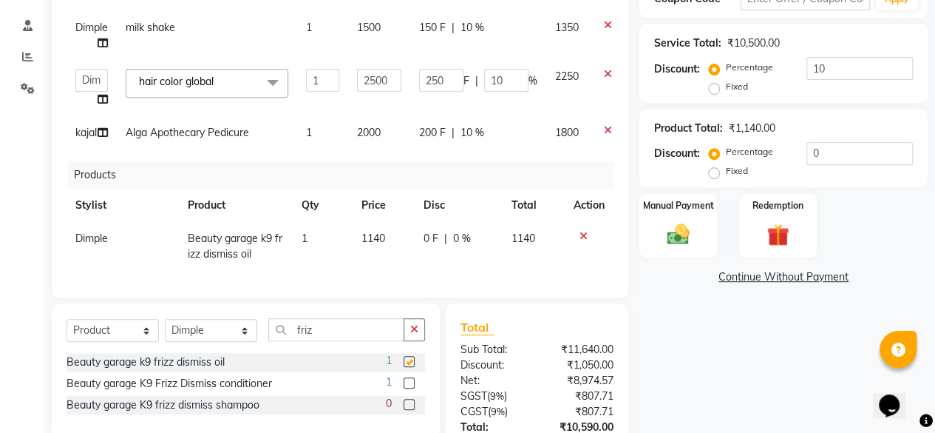
checkbox input "false"
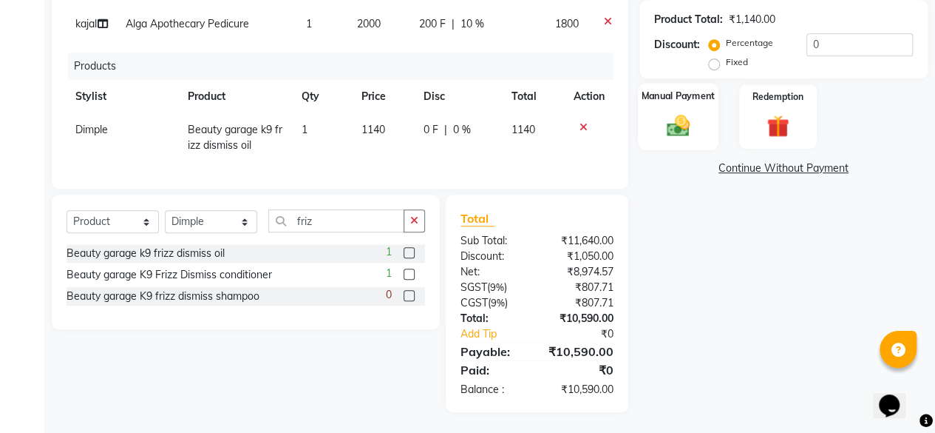
click at [677, 132] on img at bounding box center [679, 125] width 38 height 27
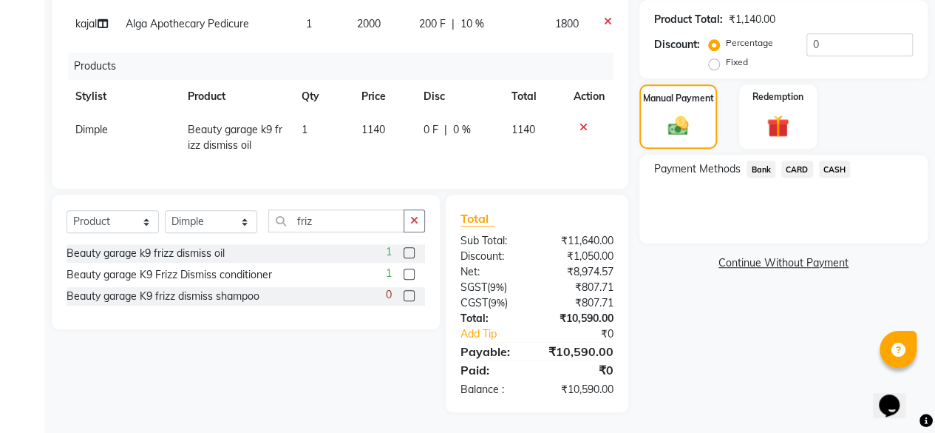
drag, startPoint x: 785, startPoint y: 160, endPoint x: 791, endPoint y: 179, distance: 19.4
click at [786, 160] on span "CARD" at bounding box center [798, 168] width 32 height 17
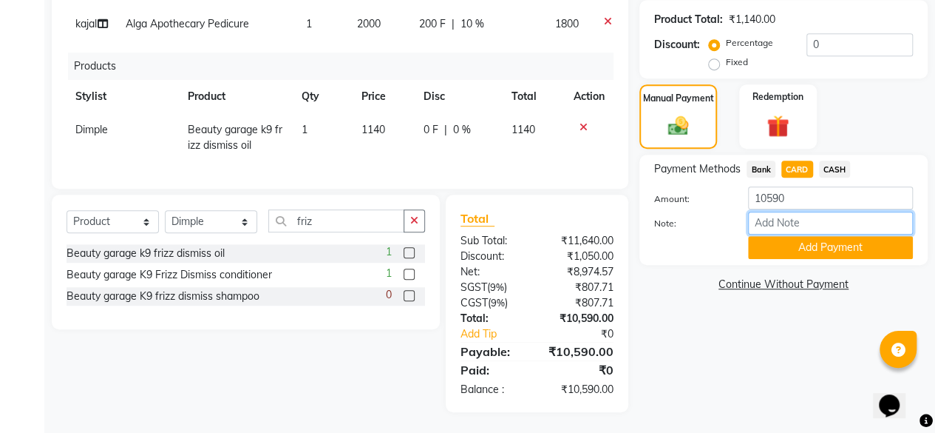
click at [799, 234] on input "Note:" at bounding box center [830, 222] width 165 height 23
click at [800, 252] on button "Add Payment" at bounding box center [830, 247] width 165 height 23
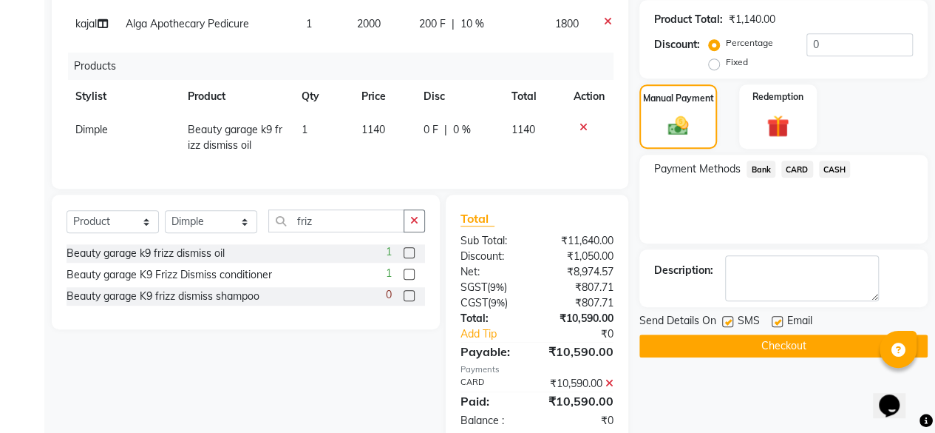
scroll to position [426, 0]
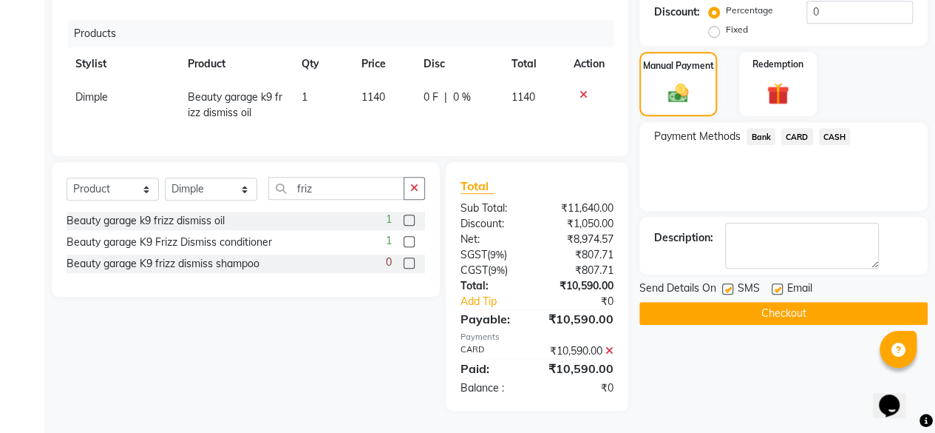
click at [815, 305] on button "Checkout" at bounding box center [784, 313] width 288 height 23
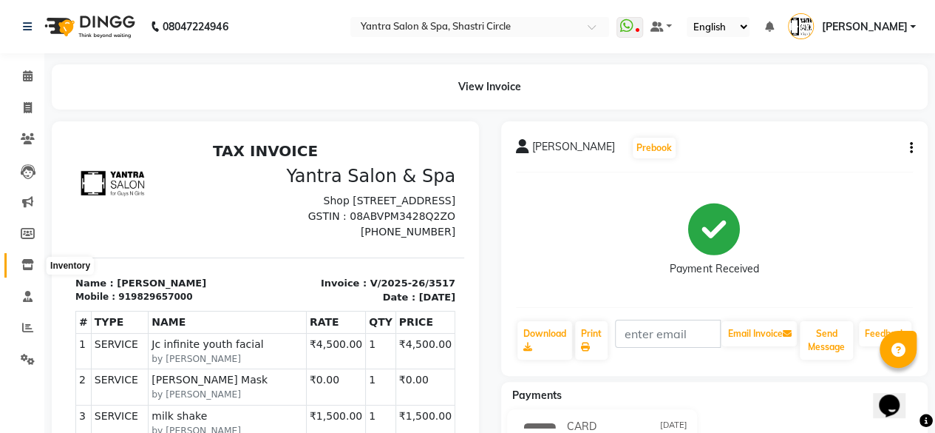
click at [34, 260] on span at bounding box center [28, 265] width 26 height 17
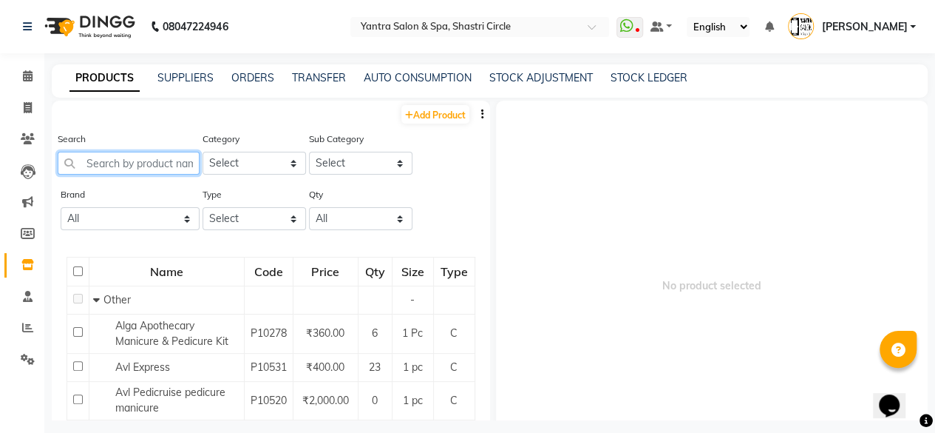
click at [141, 164] on input "text" at bounding box center [129, 163] width 142 height 23
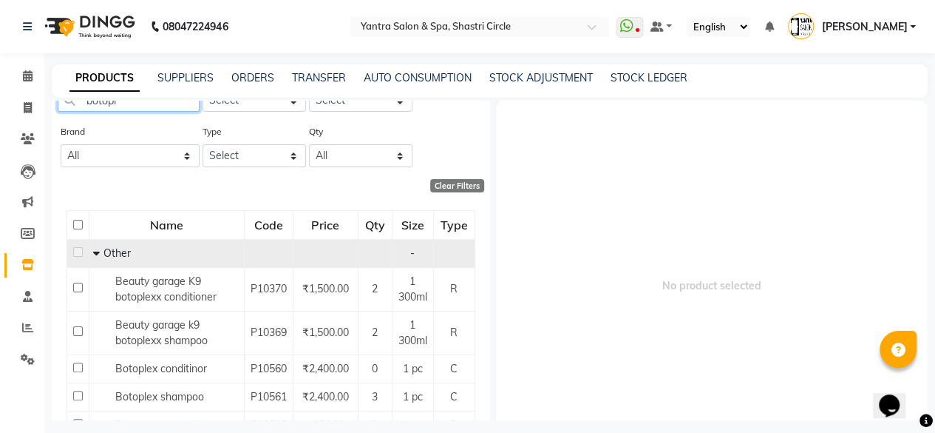
scroll to position [148, 0]
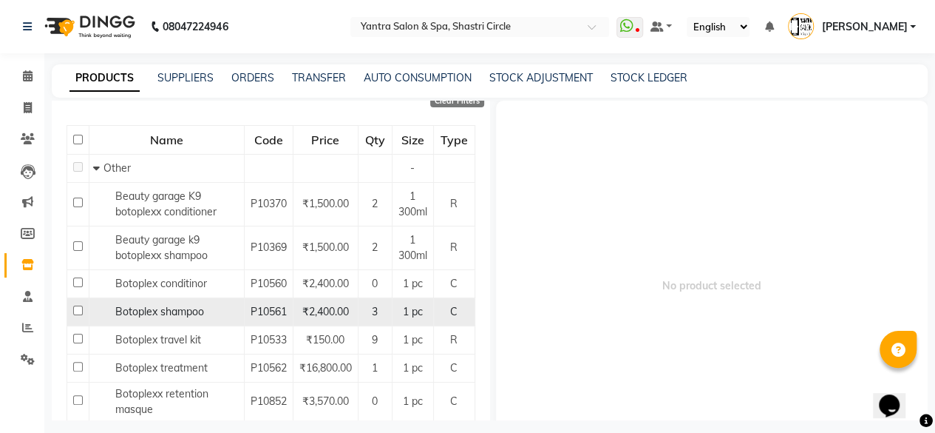
type input "botopl"
click at [155, 320] on td "Botoplex shampoo" at bounding box center [166, 311] width 155 height 28
click at [161, 312] on span "Botoplex shampoo" at bounding box center [159, 311] width 89 height 13
select select
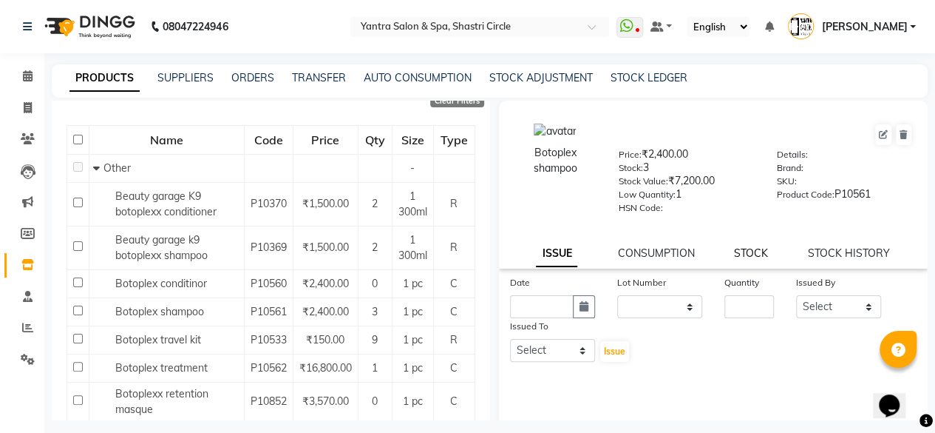
click at [737, 257] on link "STOCK" at bounding box center [751, 252] width 34 height 13
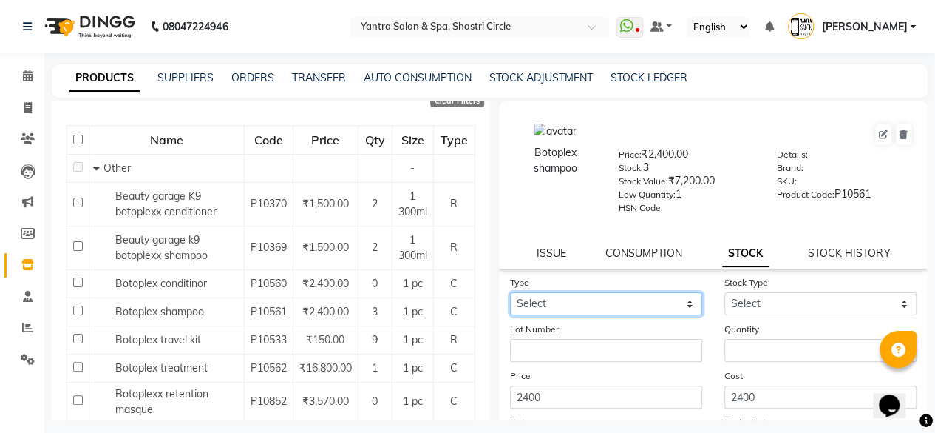
drag, startPoint x: 575, startPoint y: 299, endPoint x: 573, endPoint y: 310, distance: 10.6
click at [575, 299] on select "Select In Out" at bounding box center [606, 303] width 192 height 23
select select "out"
click at [510, 292] on select "Select In Out" at bounding box center [606, 303] width 192 height 23
select select
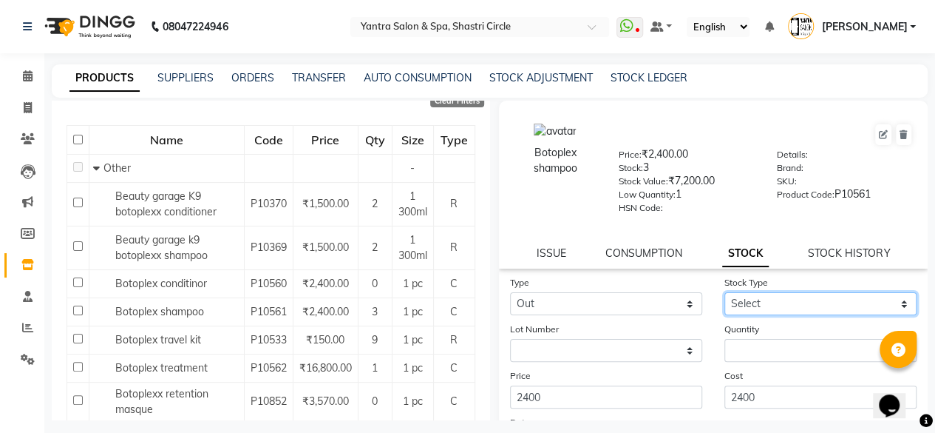
drag, startPoint x: 751, startPoint y: 294, endPoint x: 755, endPoint y: 316, distance: 22.5
click at [751, 294] on select "Select Internal Use Damaged Expired Adjustment Return Other" at bounding box center [821, 303] width 192 height 23
select select "internal use"
click at [725, 292] on select "Select Internal Use Damaged Expired Adjustment Return Other" at bounding box center [821, 303] width 192 height 23
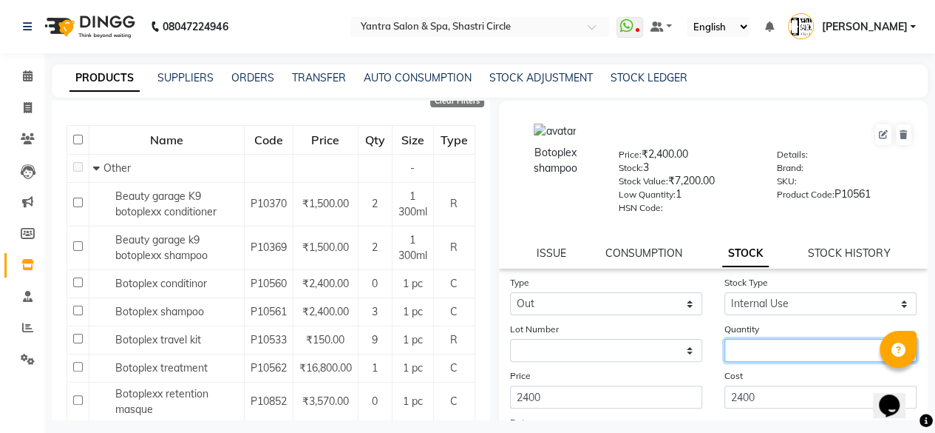
click at [742, 356] on input "number" at bounding box center [821, 350] width 192 height 23
type input "1"
click at [749, 379] on div "Cost 2400" at bounding box center [821, 388] width 214 height 41
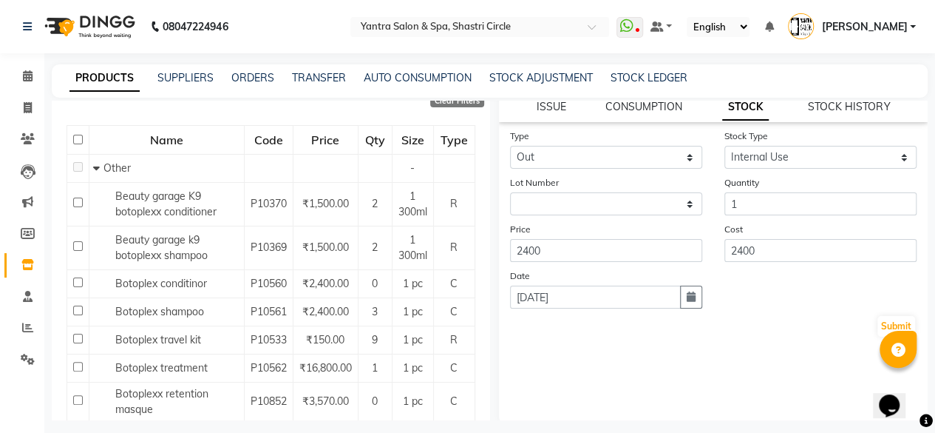
scroll to position [150, 0]
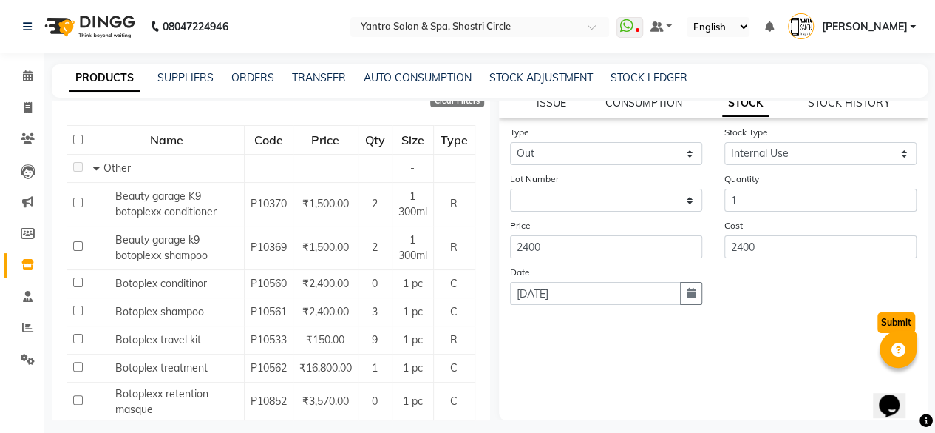
click at [878, 324] on button "Submit" at bounding box center [897, 322] width 38 height 21
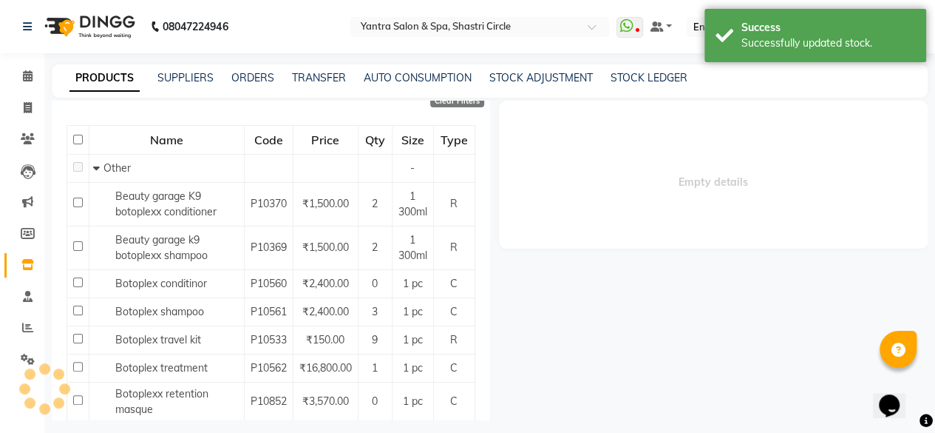
scroll to position [0, 0]
select select
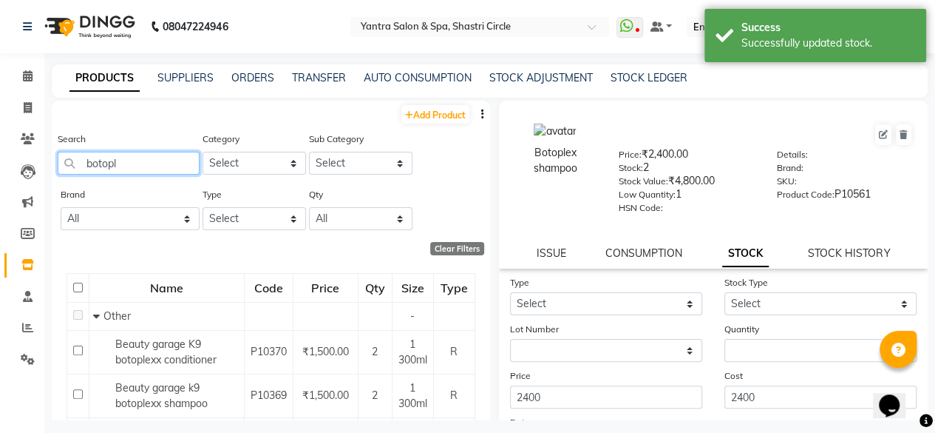
click at [141, 166] on input "botopl" at bounding box center [129, 163] width 142 height 23
type input "h"
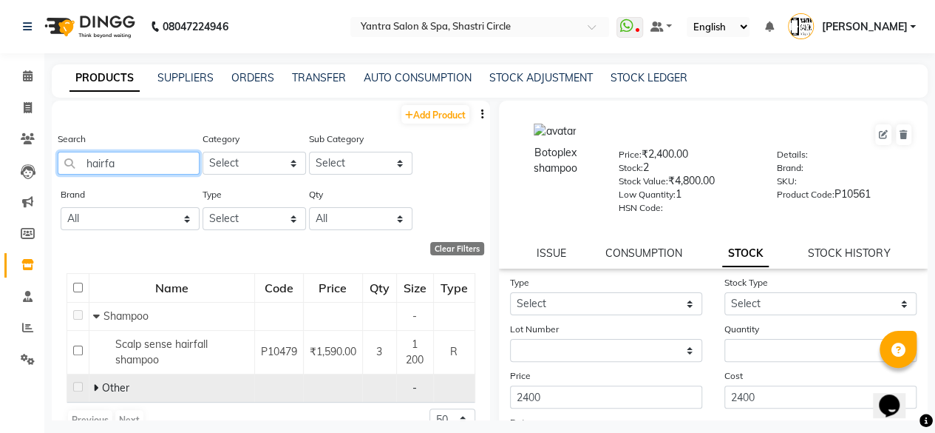
type input "hairfa"
click at [95, 386] on icon at bounding box center [95, 387] width 5 height 10
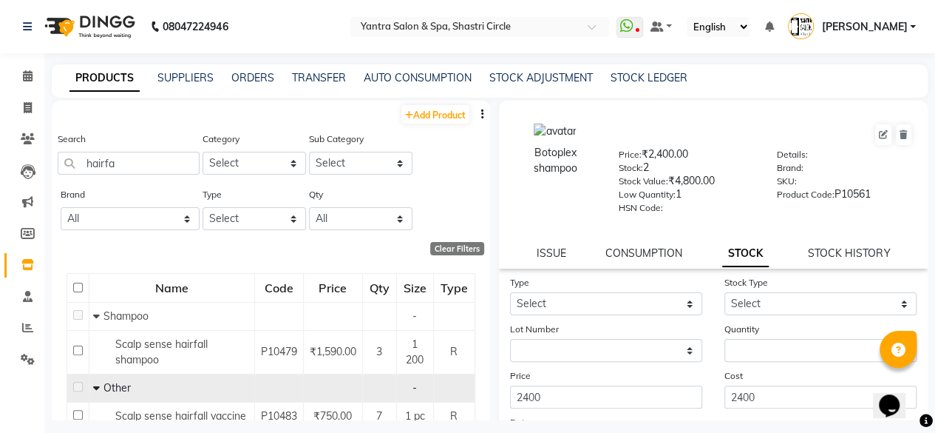
scroll to position [64, 0]
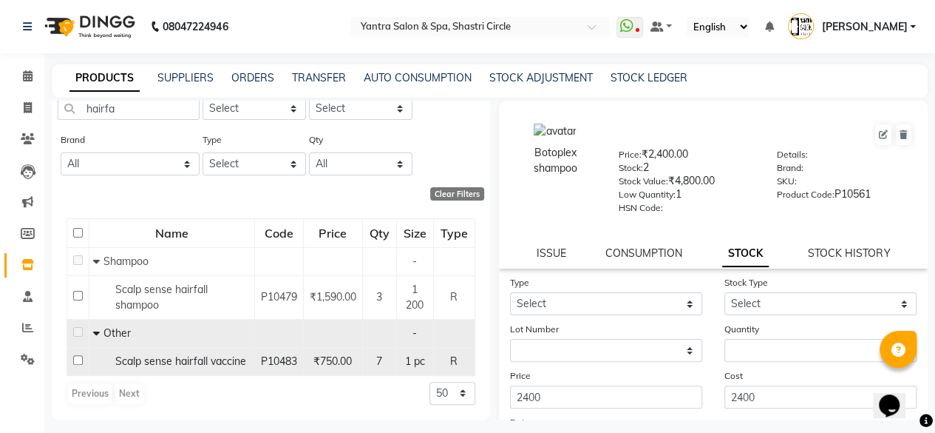
click at [162, 357] on div "Scalp sense hairfall vaccine" at bounding box center [172, 361] width 158 height 16
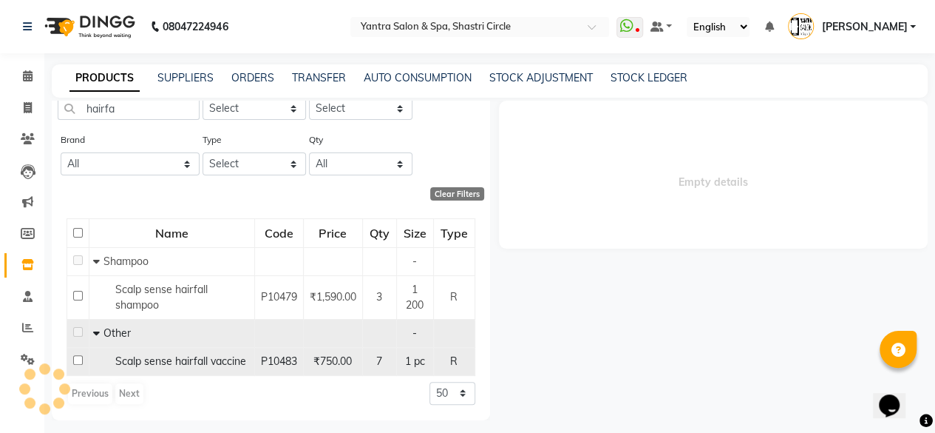
select select
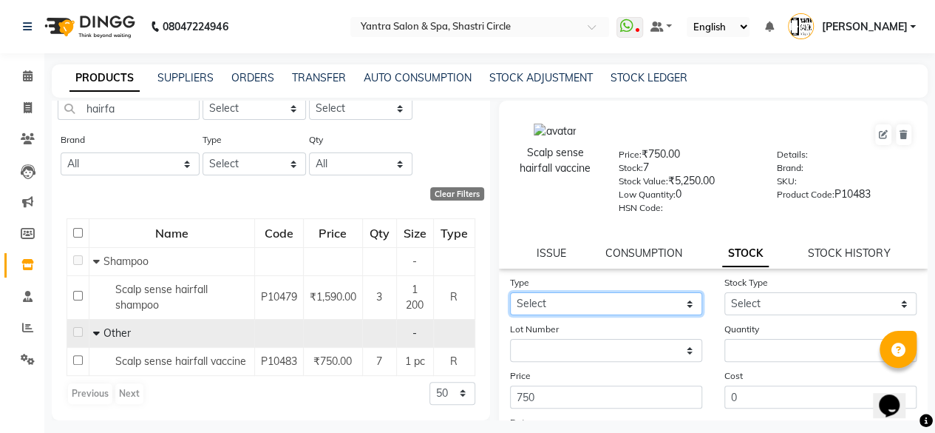
click at [654, 308] on select "Select In Out" at bounding box center [606, 303] width 192 height 23
select select "out"
click at [510, 292] on select "Select In Out" at bounding box center [606, 303] width 192 height 23
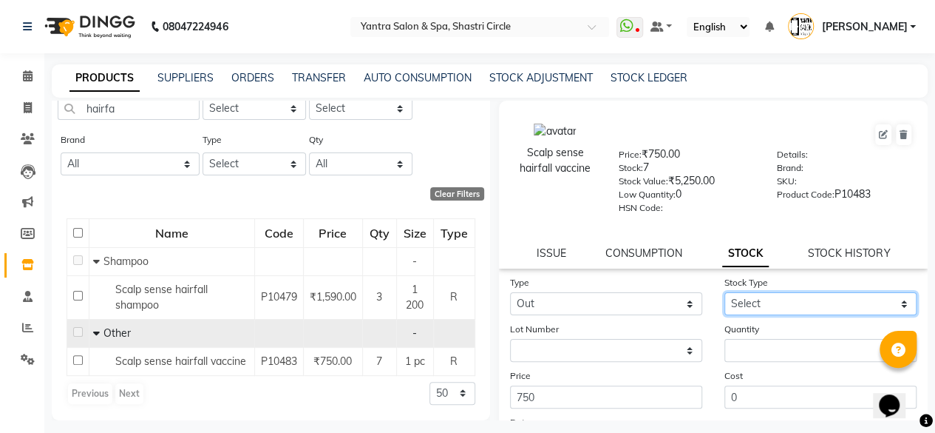
drag, startPoint x: 759, startPoint y: 305, endPoint x: 742, endPoint y: 334, distance: 33.5
click at [759, 305] on select "Select Internal Use Damaged Expired Adjustment Return Other" at bounding box center [821, 303] width 192 height 23
click at [725, 292] on select "Select Internal Use Damaged Expired Adjustment Return Other" at bounding box center [821, 303] width 192 height 23
click at [751, 305] on select "Select Internal Use Damaged Expired Adjustment Return Other" at bounding box center [821, 303] width 192 height 23
select select "other"
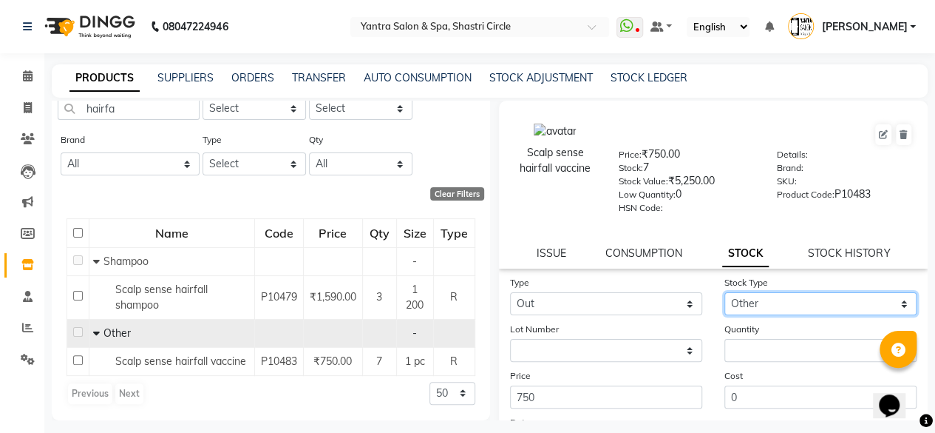
click at [725, 292] on select "Select Internal Use Damaged Expired Adjustment Return Other" at bounding box center [821, 303] width 192 height 23
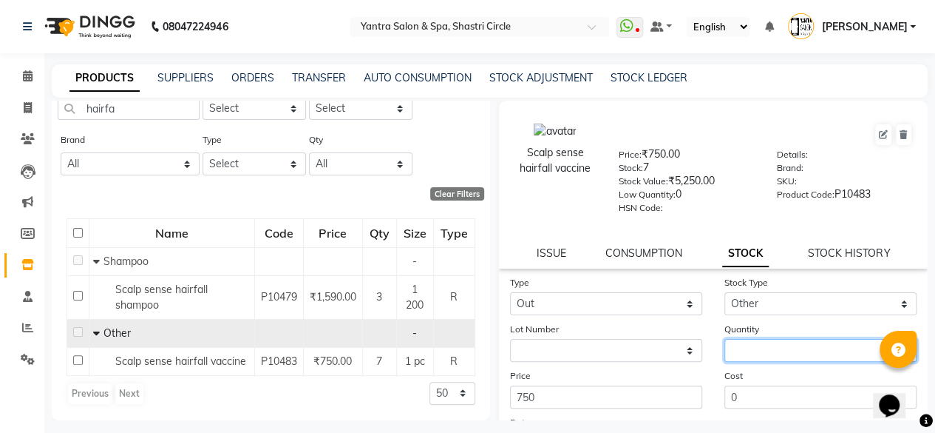
click at [759, 360] on input "number" at bounding box center [821, 350] width 192 height 23
type input "6"
click at [759, 375] on div "Cost 0" at bounding box center [821, 388] width 214 height 41
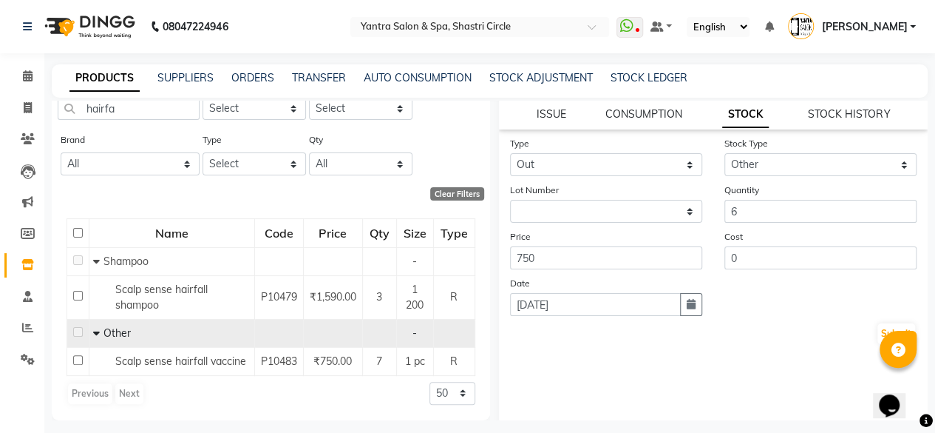
scroll to position [150, 0]
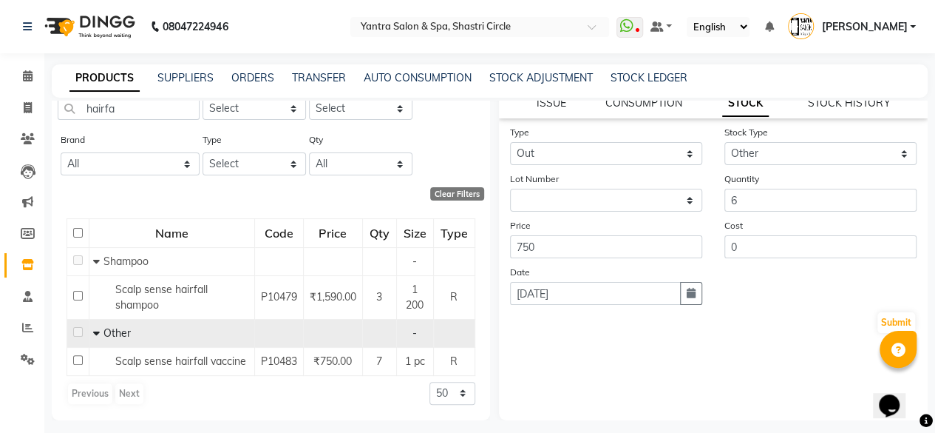
click at [862, 320] on div "Submit" at bounding box center [713, 323] width 407 height 24
click at [890, 325] on button "Submit" at bounding box center [897, 322] width 38 height 21
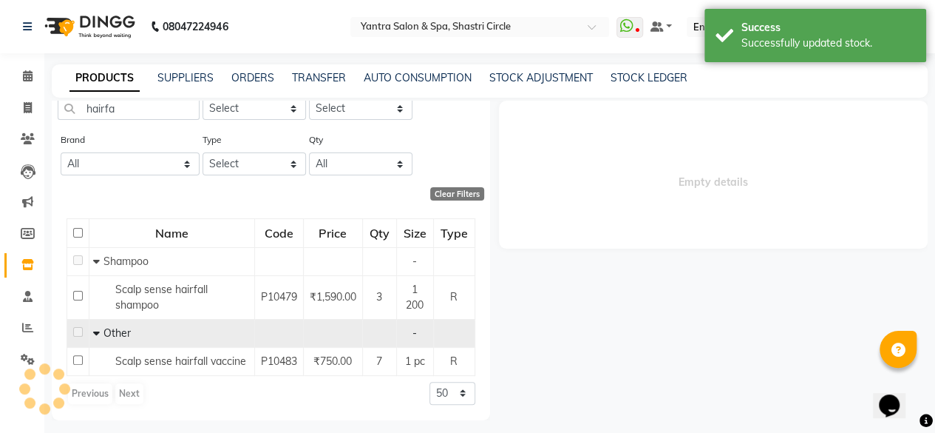
scroll to position [0, 0]
select select
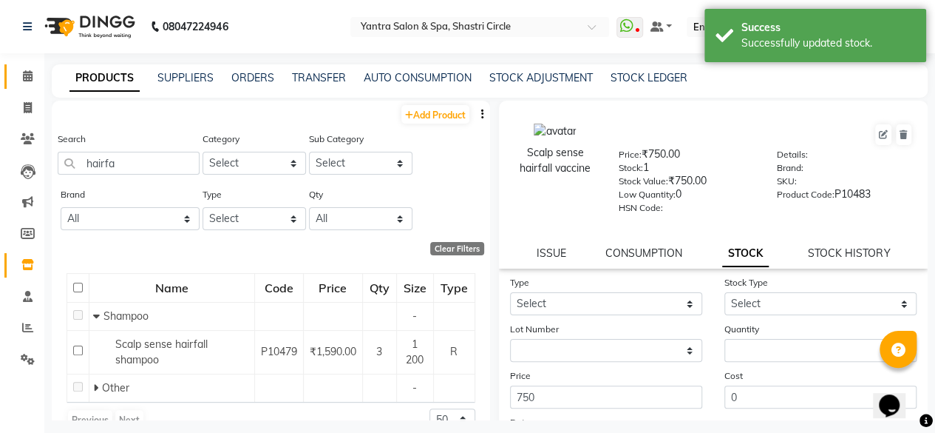
click at [4, 73] on link "Calendar" at bounding box center [21, 76] width 35 height 24
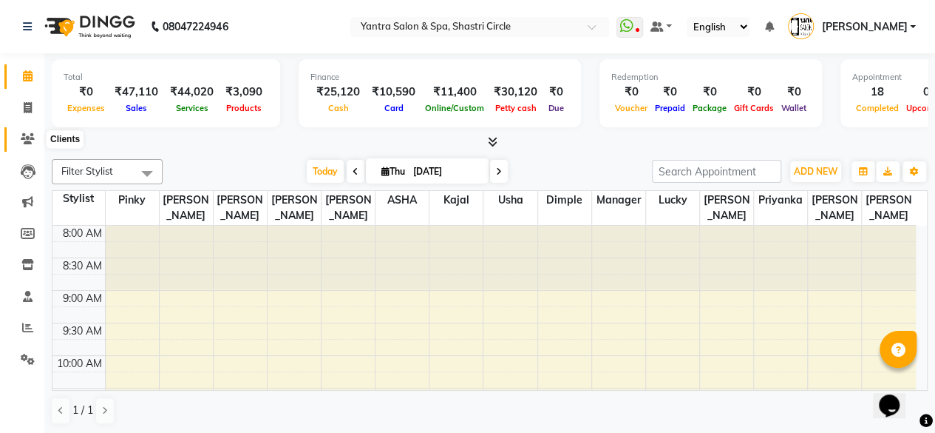
drag, startPoint x: 24, startPoint y: 144, endPoint x: 59, endPoint y: 144, distance: 35.5
click at [24, 144] on icon at bounding box center [28, 138] width 14 height 11
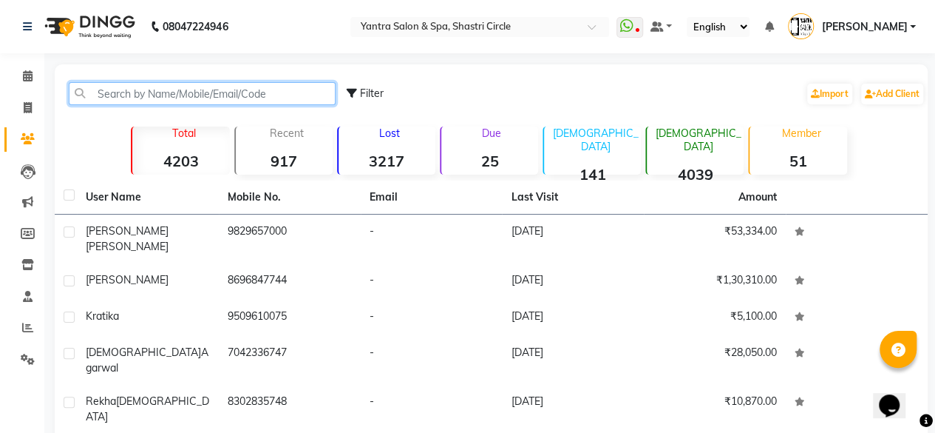
click at [210, 95] on input "text" at bounding box center [202, 93] width 267 height 23
paste input "8302835748"
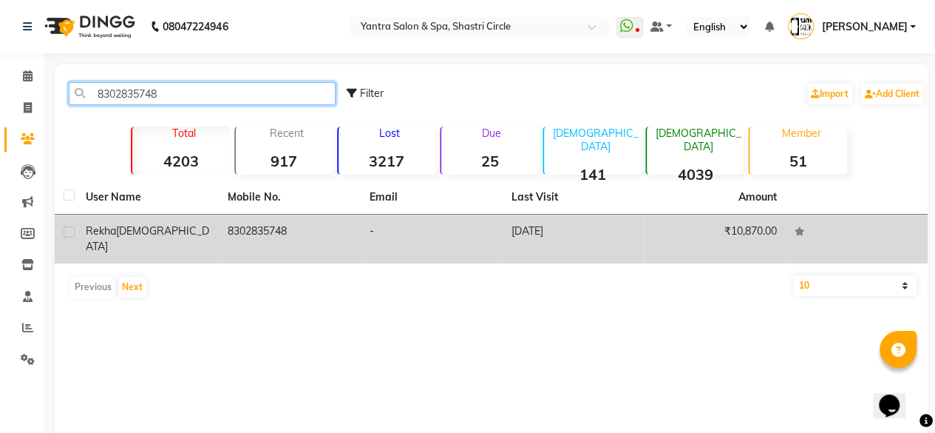
type input "8302835748"
click at [165, 227] on div "Rekha Jain" at bounding box center [148, 238] width 124 height 31
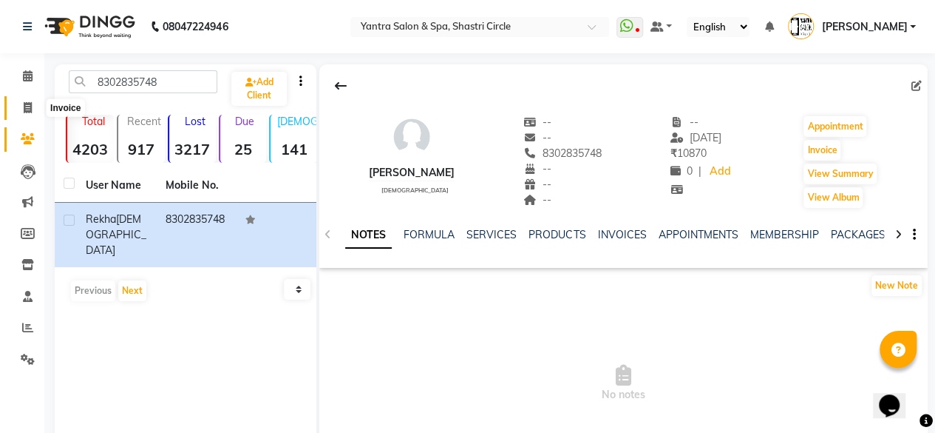
click at [32, 103] on span at bounding box center [28, 108] width 26 height 17
select select "service"
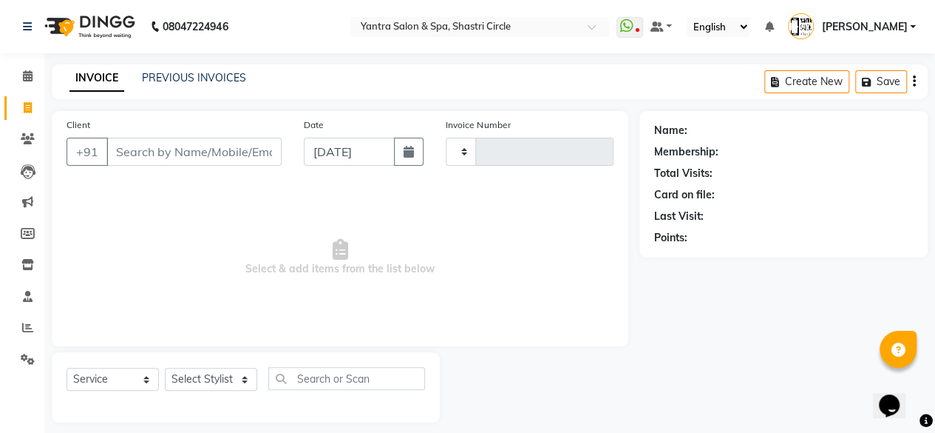
scroll to position [11, 0]
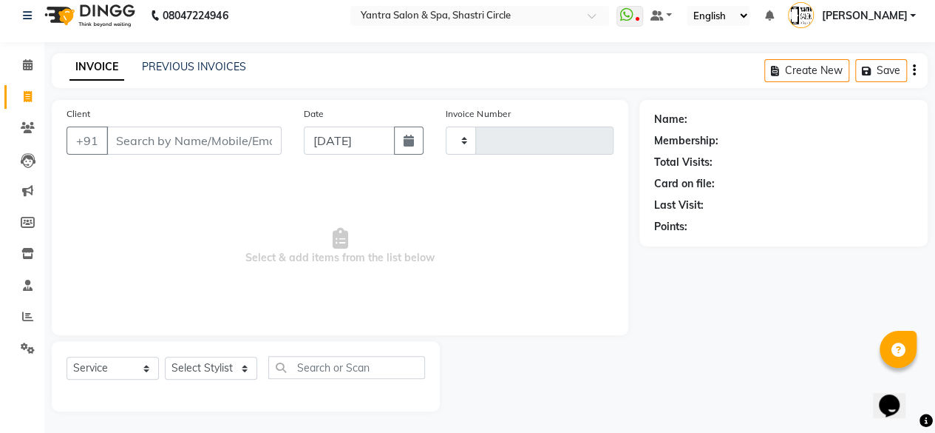
click at [166, 149] on input "Client" at bounding box center [193, 140] width 175 height 28
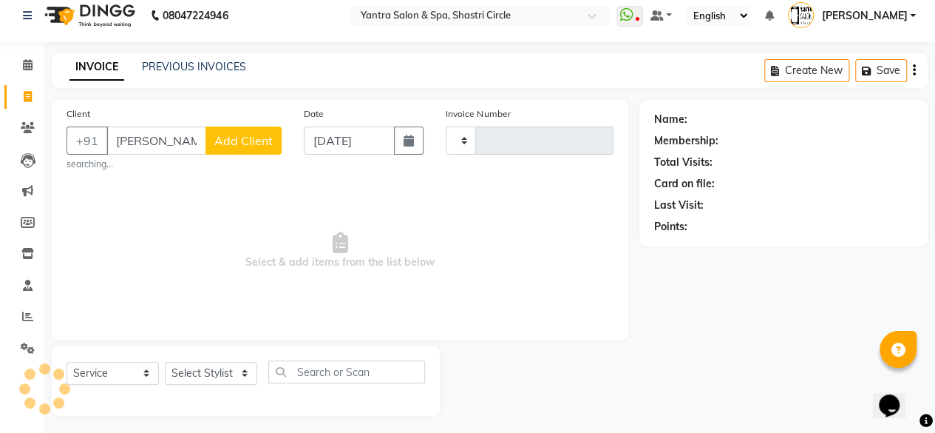
type input "gayatri"
select select "154"
type input "3518"
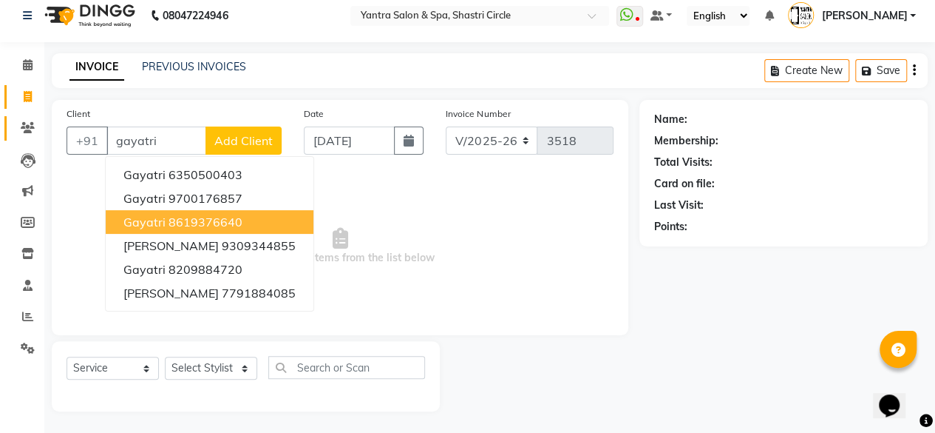
click at [23, 137] on link "Clients" at bounding box center [21, 128] width 35 height 24
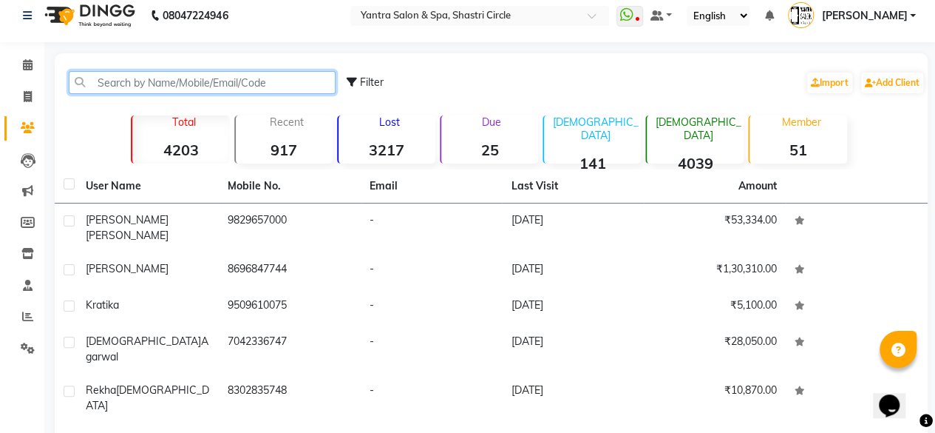
click at [194, 84] on input "text" at bounding box center [202, 82] width 267 height 23
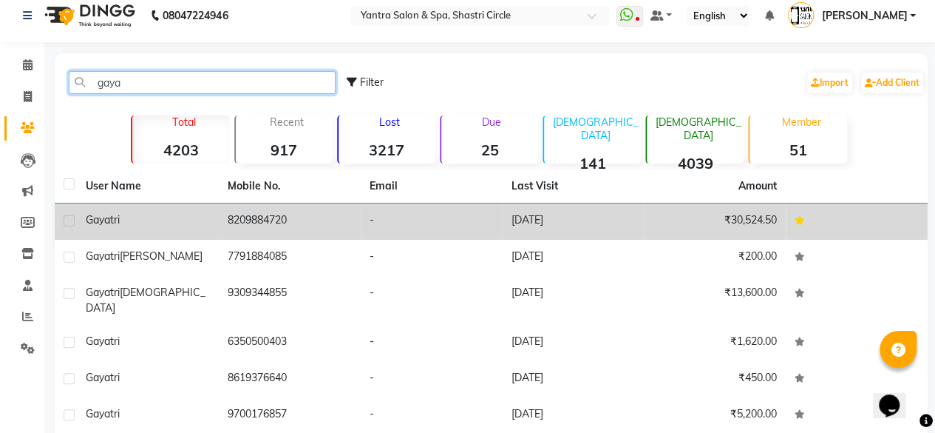
type input "gaya"
click at [271, 213] on td "8209884720" at bounding box center [290, 221] width 142 height 36
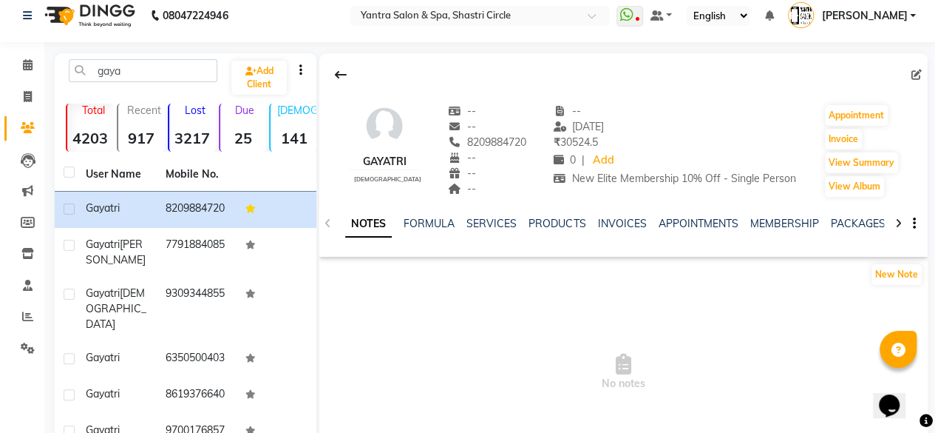
click at [475, 148] on div "8209884720" at bounding box center [487, 143] width 78 height 16
copy span "8209884720"
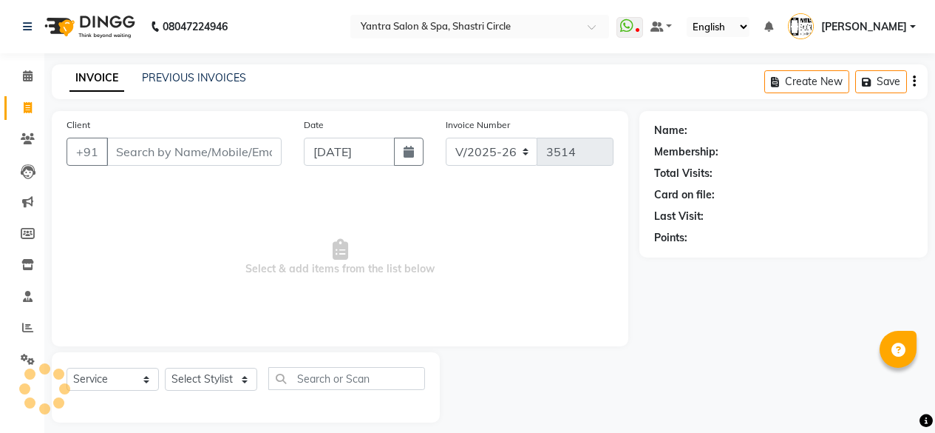
select select "154"
select select "service"
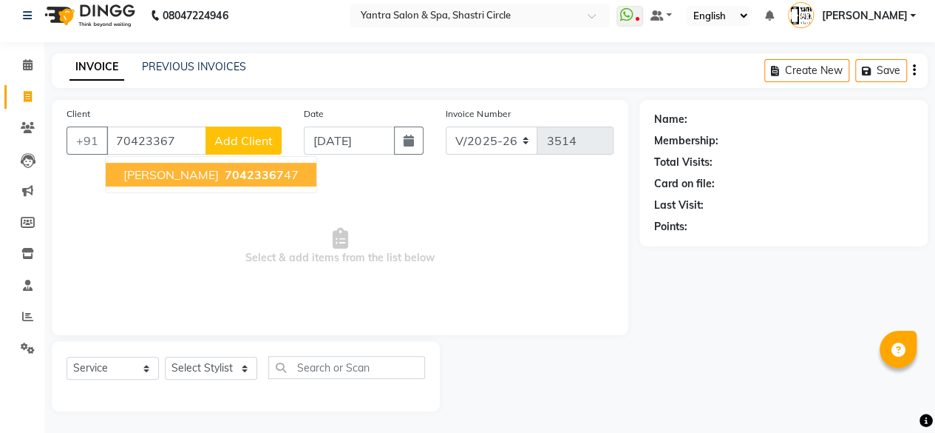
click at [222, 173] on ngb-highlight "70423367 47" at bounding box center [260, 174] width 77 height 15
type input "7042336747"
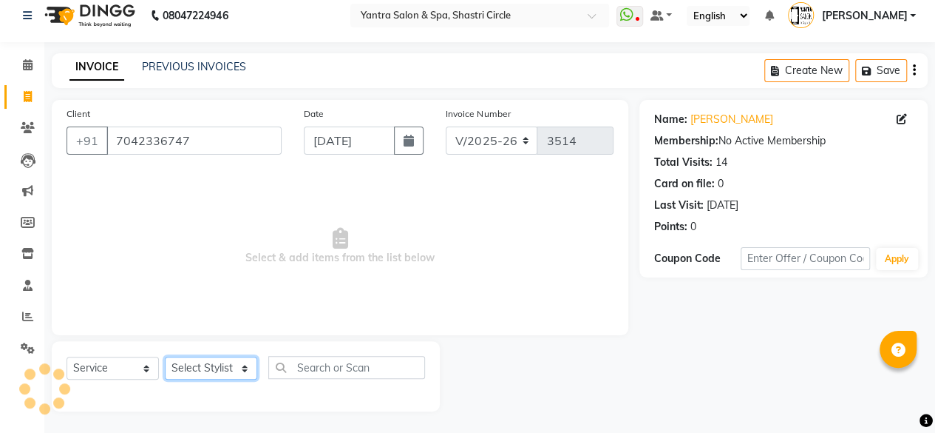
click at [226, 370] on select "Select Stylist [PERSON_NAME] [PERSON_NAME] [PERSON_NAME] [PERSON_NAME] kajal [P…" at bounding box center [211, 367] width 92 height 23
select select "12950"
click at [165, 356] on select "Select Stylist [PERSON_NAME] [PERSON_NAME] [PERSON_NAME] [PERSON_NAME] kajal [P…" at bounding box center [211, 367] width 92 height 23
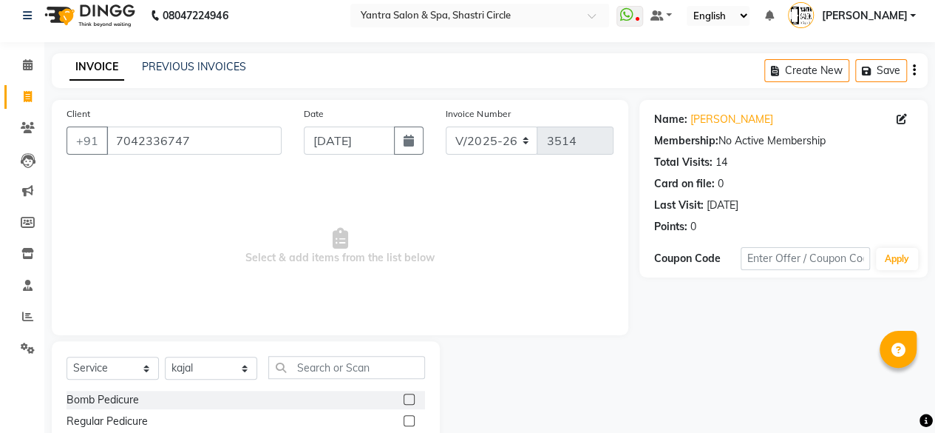
click at [317, 360] on input "text" at bounding box center [346, 367] width 157 height 23
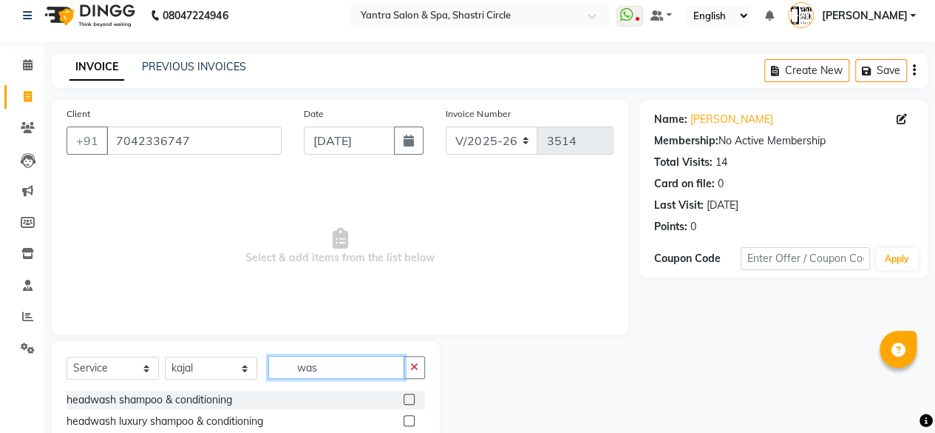
scroll to position [97, 0]
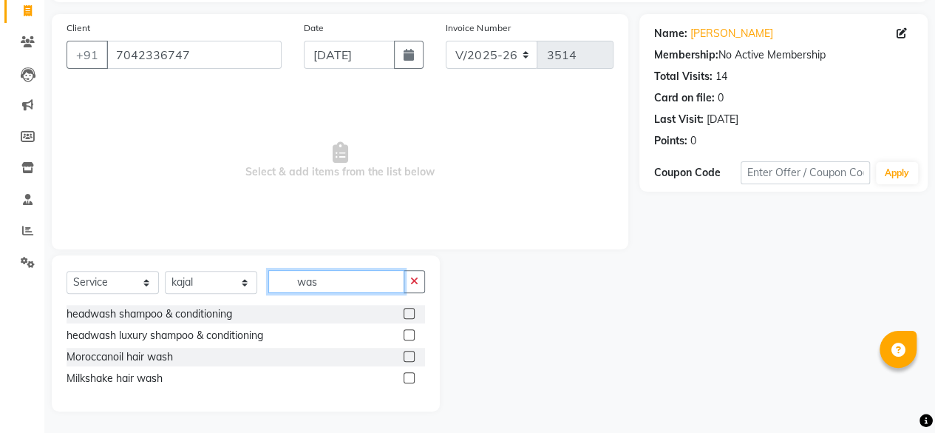
type input "was"
click at [409, 313] on label at bounding box center [409, 313] width 11 height 11
click at [409, 313] on input "checkbox" at bounding box center [409, 314] width 10 height 10
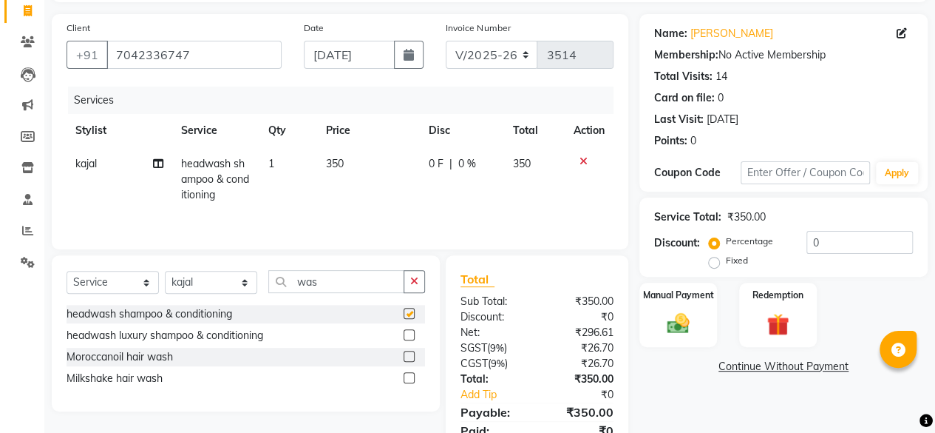
checkbox input "false"
click at [217, 298] on div "Select Service Product Membership Package Voucher Prepaid Gift Card Select Styl…" at bounding box center [246, 287] width 359 height 35
click at [214, 290] on select "Select Stylist [PERSON_NAME] [PERSON_NAME] [PERSON_NAME] [PERSON_NAME] kajal [P…" at bounding box center [211, 282] width 92 height 23
select select "82436"
click at [165, 271] on select "Select Stylist [PERSON_NAME] [PERSON_NAME] [PERSON_NAME] [PERSON_NAME] kajal [P…" at bounding box center [211, 282] width 92 height 23
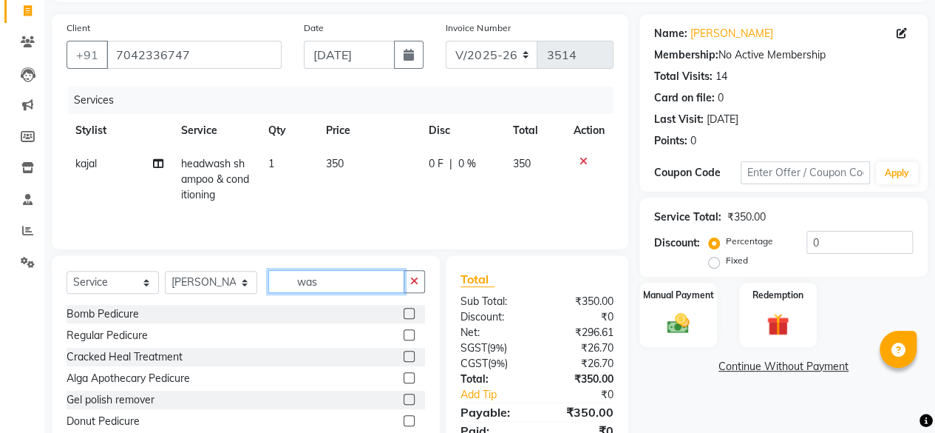
click at [318, 271] on input "was" at bounding box center [336, 281] width 136 height 23
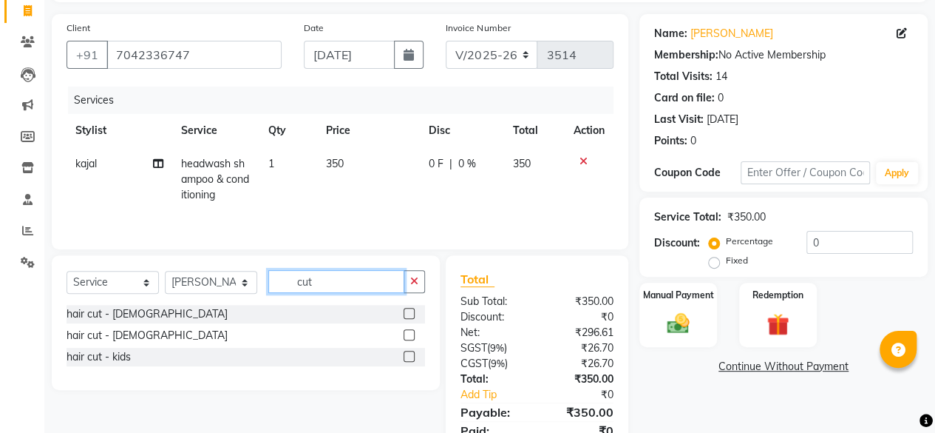
type input "cut"
click at [410, 313] on label at bounding box center [409, 313] width 11 height 11
click at [410, 313] on input "checkbox" at bounding box center [409, 314] width 10 height 10
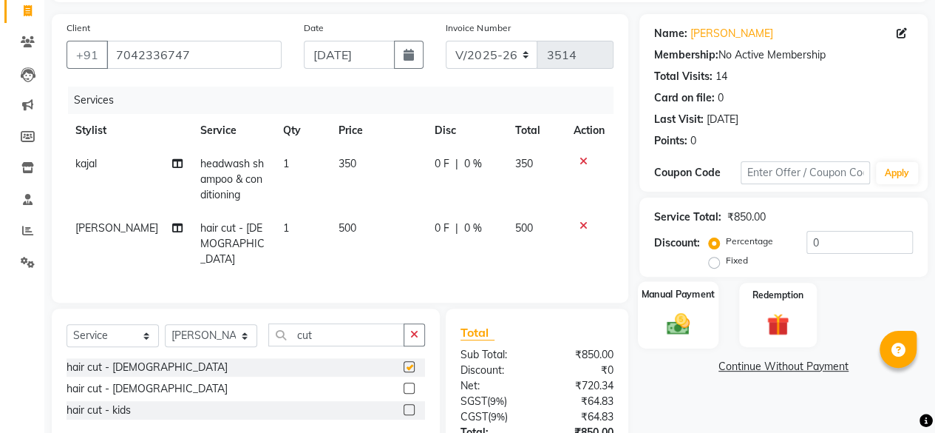
checkbox input "false"
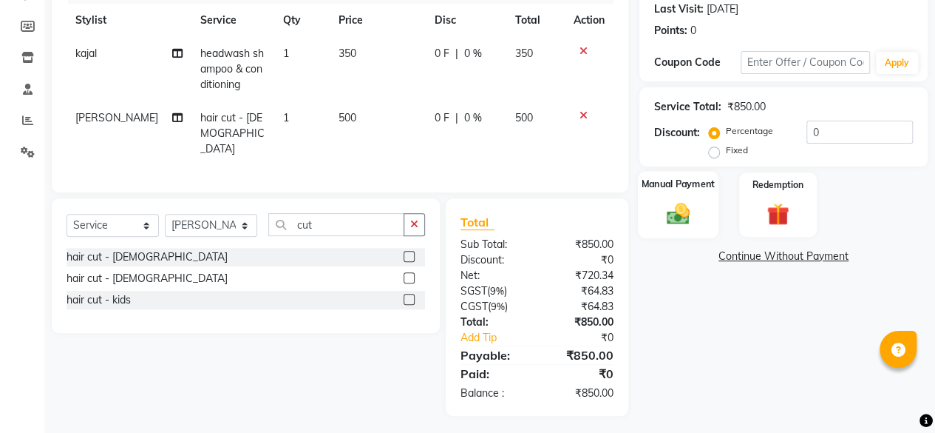
click at [676, 201] on img at bounding box center [679, 213] width 38 height 27
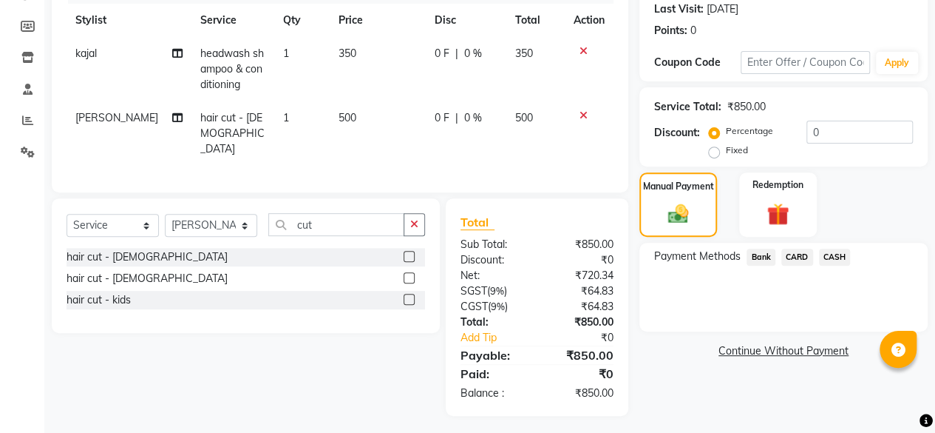
click at [844, 255] on span "CASH" at bounding box center [835, 256] width 32 height 17
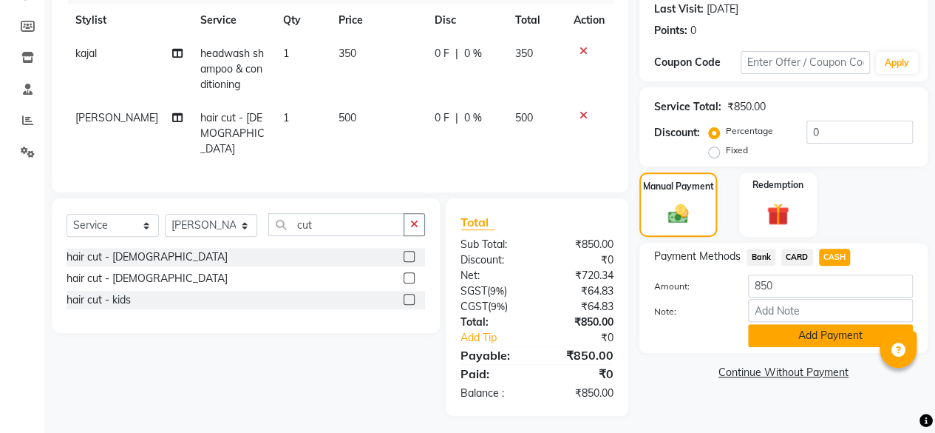
click at [827, 341] on button "Add Payment" at bounding box center [830, 335] width 165 height 23
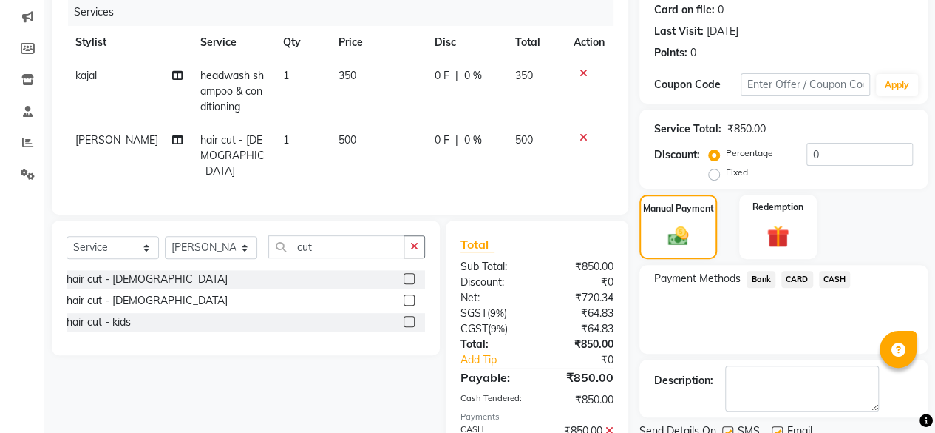
scroll to position [259, 0]
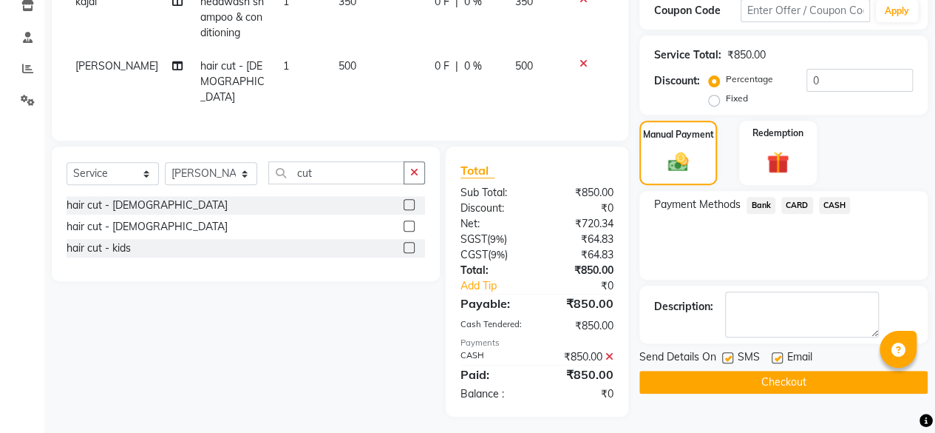
click at [823, 379] on button "Checkout" at bounding box center [784, 381] width 288 height 23
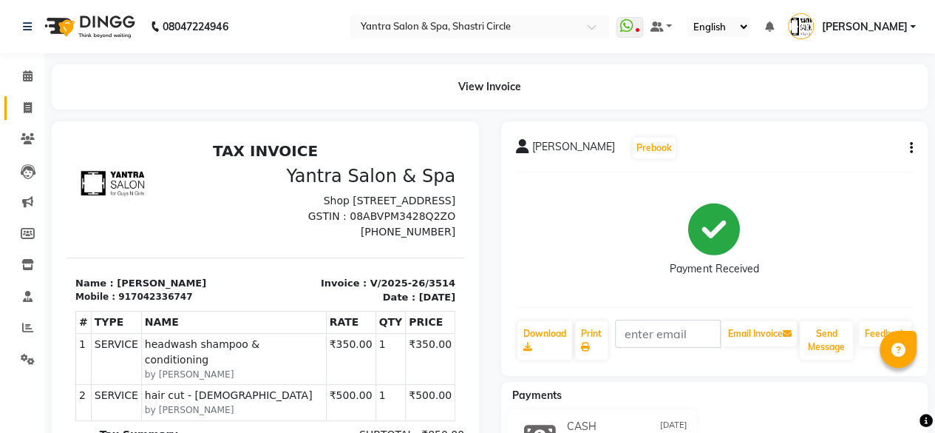
click at [23, 115] on span at bounding box center [28, 108] width 26 height 17
select select "service"
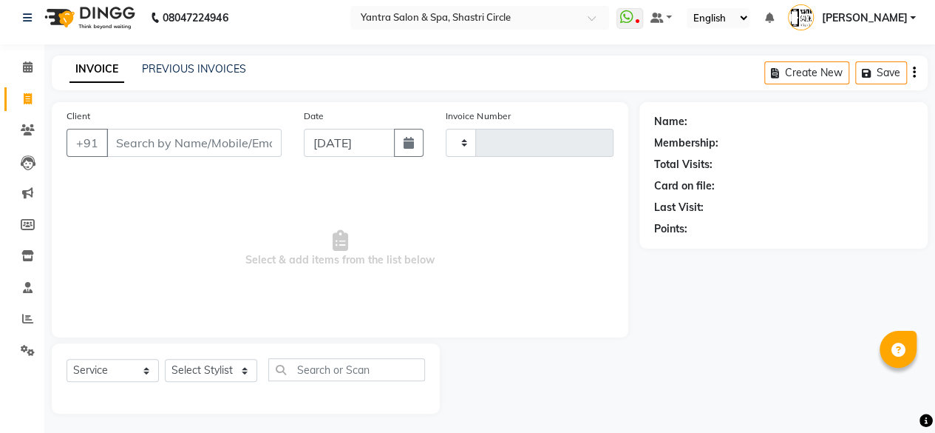
type input "3518"
select select "154"
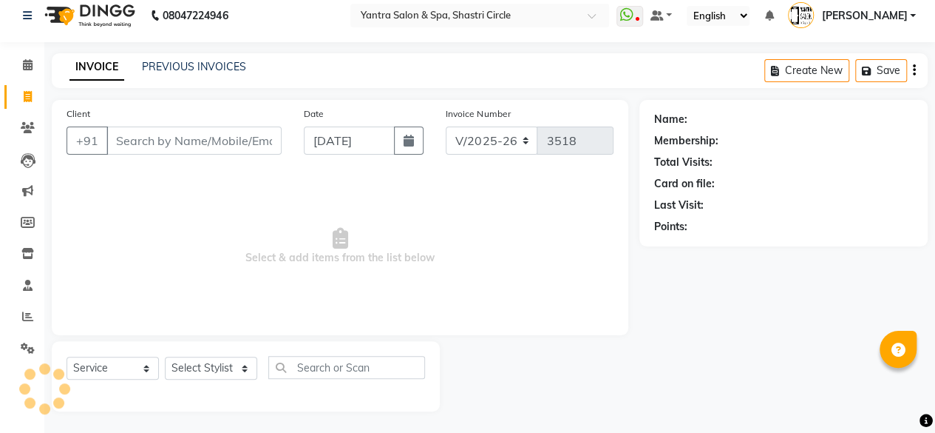
click at [189, 139] on input "Client" at bounding box center [193, 140] width 175 height 28
type input "8209884720"
select select "1: Object"
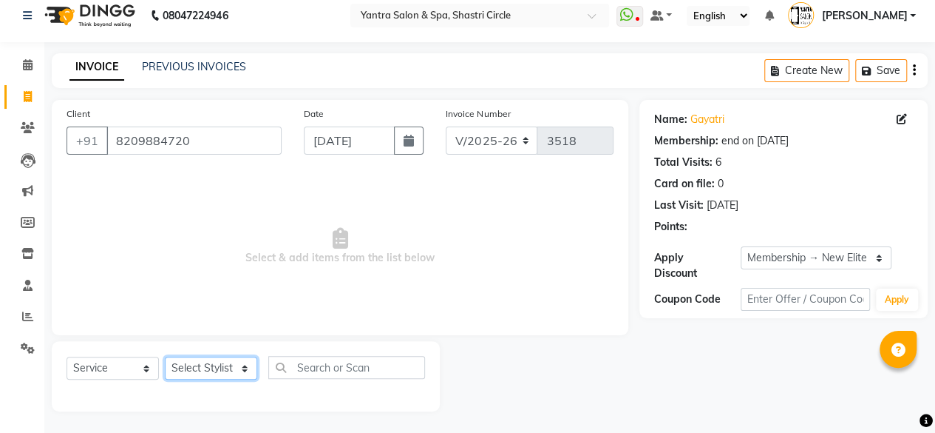
click at [209, 360] on select "Select Stylist [PERSON_NAME] [PERSON_NAME] [PERSON_NAME] [PERSON_NAME] kajal [P…" at bounding box center [211, 367] width 92 height 23
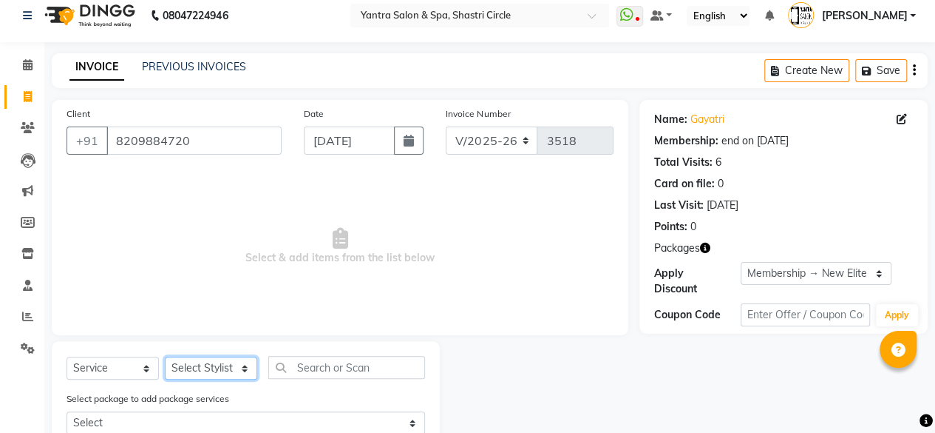
select select "4458"
click at [165, 356] on select "Select Stylist [PERSON_NAME] [PERSON_NAME] [PERSON_NAME] [PERSON_NAME] kajal [P…" at bounding box center [211, 367] width 92 height 23
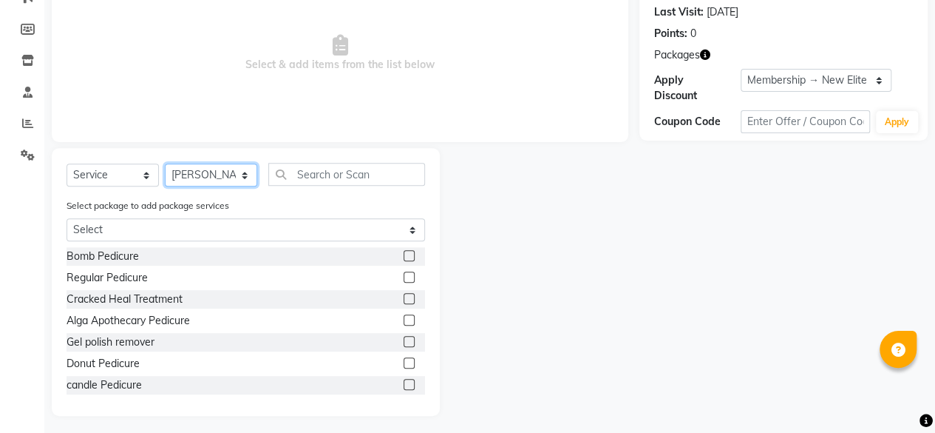
scroll to position [209, 0]
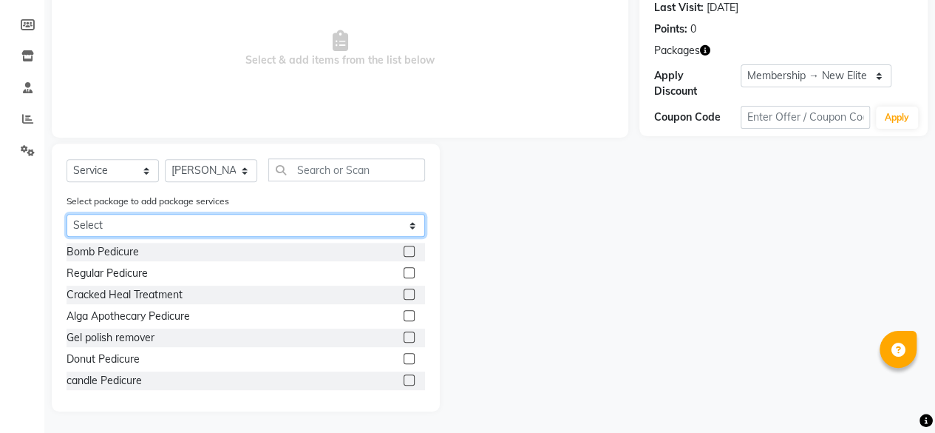
drag, startPoint x: 360, startPoint y: 221, endPoint x: 334, endPoint y: 235, distance: 29.4
click at [360, 221] on select "Select New Elite - Free Massage Single Person" at bounding box center [246, 225] width 359 height 23
select select "1: Object"
click at [67, 237] on select "Select New Elite - Free Massage Single Person" at bounding box center [246, 225] width 359 height 23
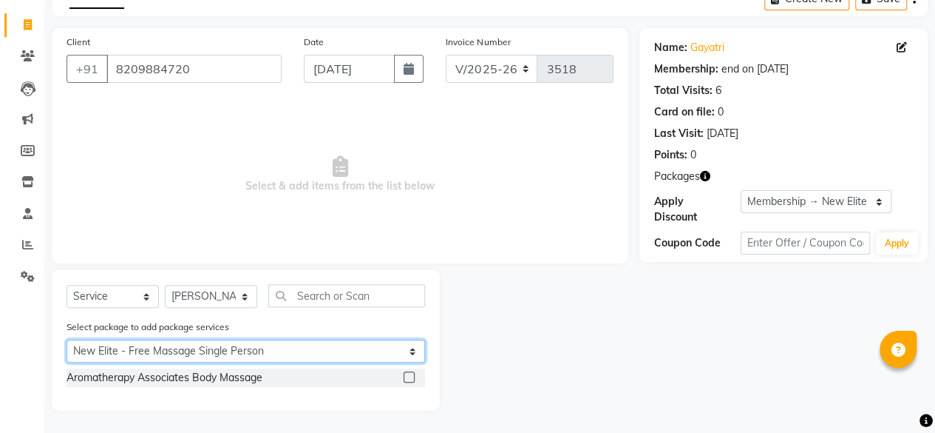
scroll to position [82, 0]
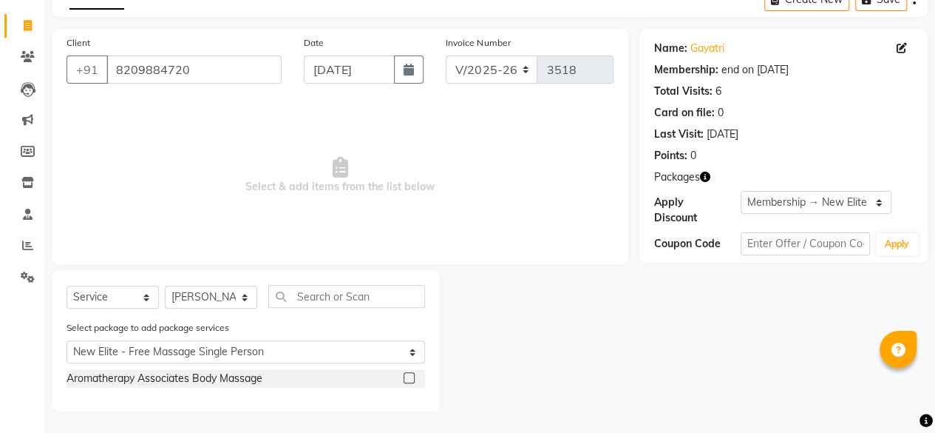
click at [407, 376] on label at bounding box center [409, 377] width 11 height 11
click at [407, 376] on input "checkbox" at bounding box center [409, 378] width 10 height 10
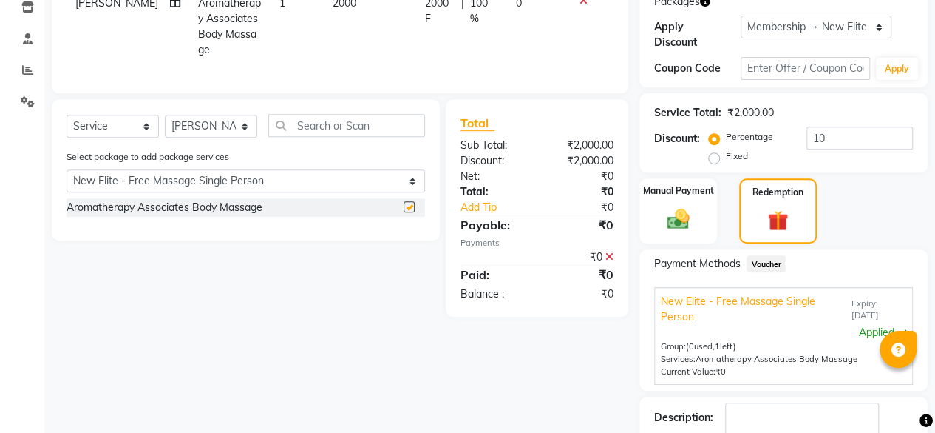
checkbox input "false"
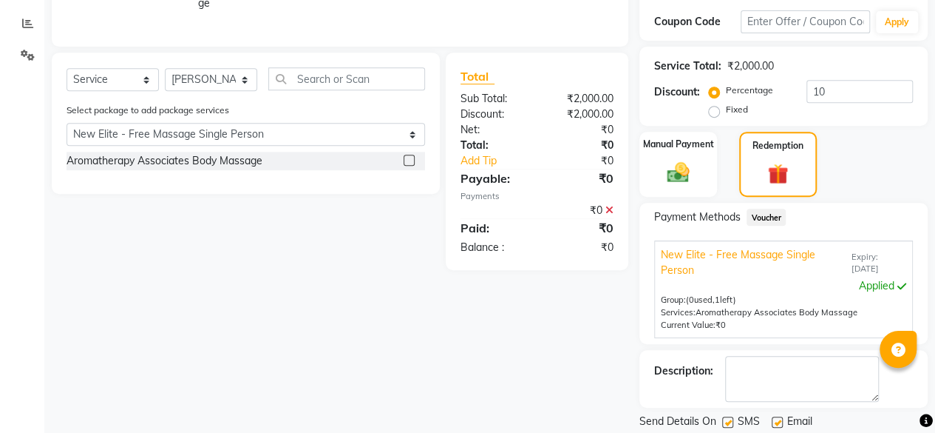
scroll to position [349, 0]
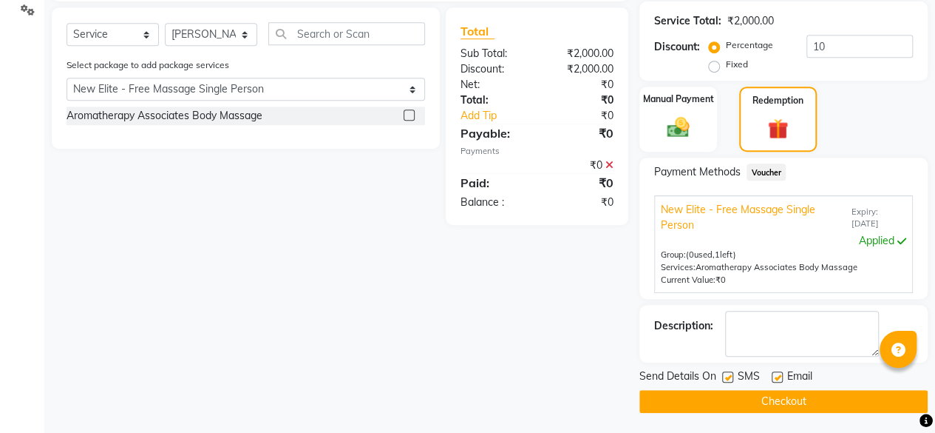
click at [792, 400] on button "Checkout" at bounding box center [784, 401] width 288 height 23
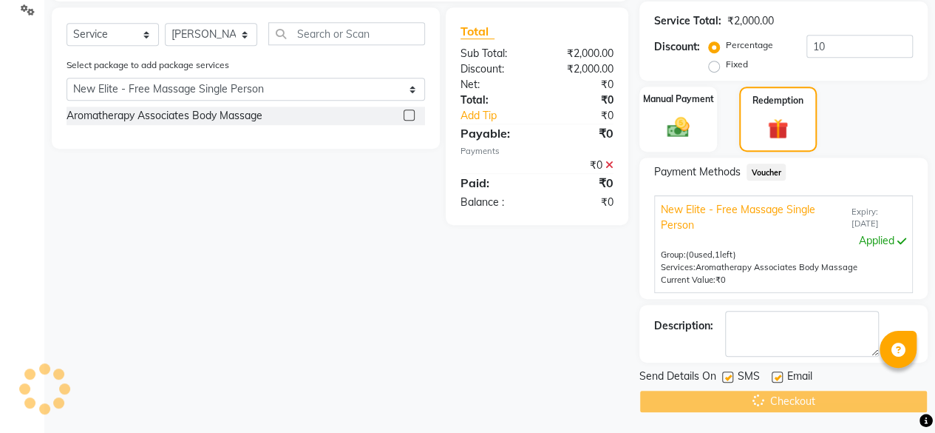
scroll to position [254, 0]
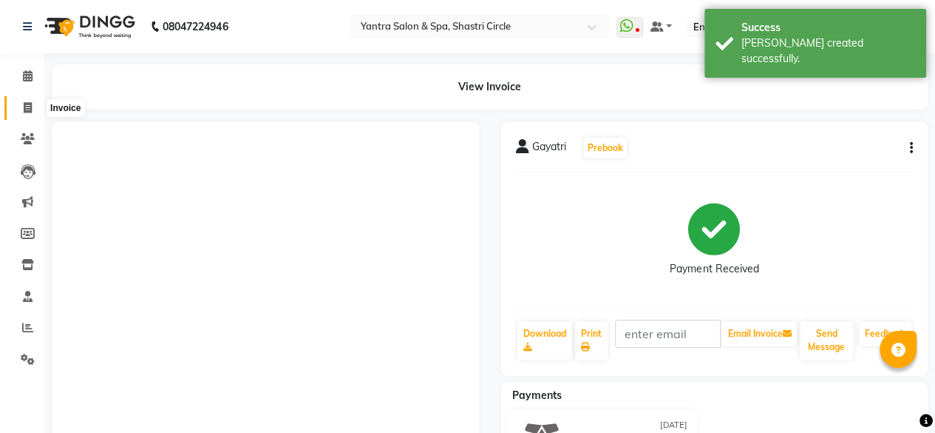
drag, startPoint x: 19, startPoint y: 104, endPoint x: 31, endPoint y: 109, distance: 12.6
click at [19, 104] on span at bounding box center [28, 108] width 26 height 17
select select "service"
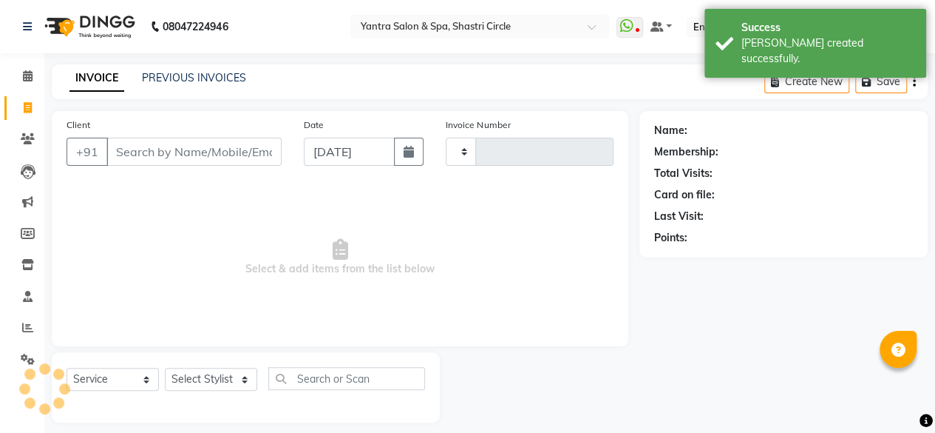
scroll to position [11, 0]
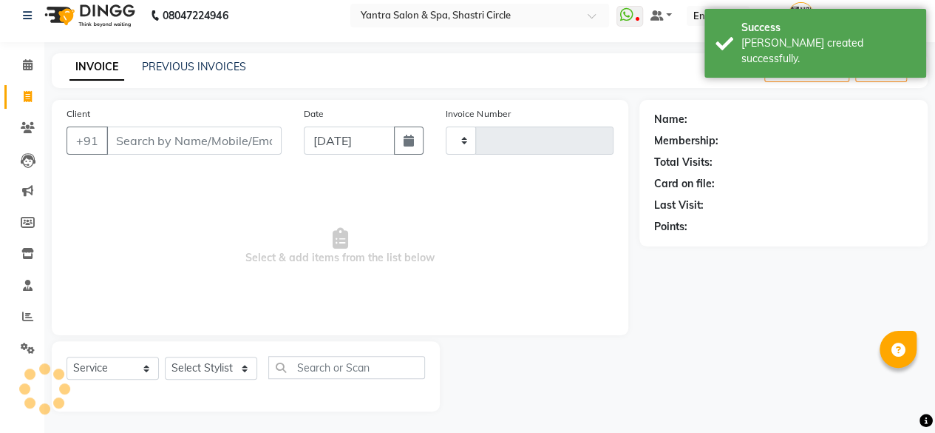
click at [193, 141] on input "Client" at bounding box center [193, 140] width 175 height 28
select select "154"
type input "3519"
type input "8209884720"
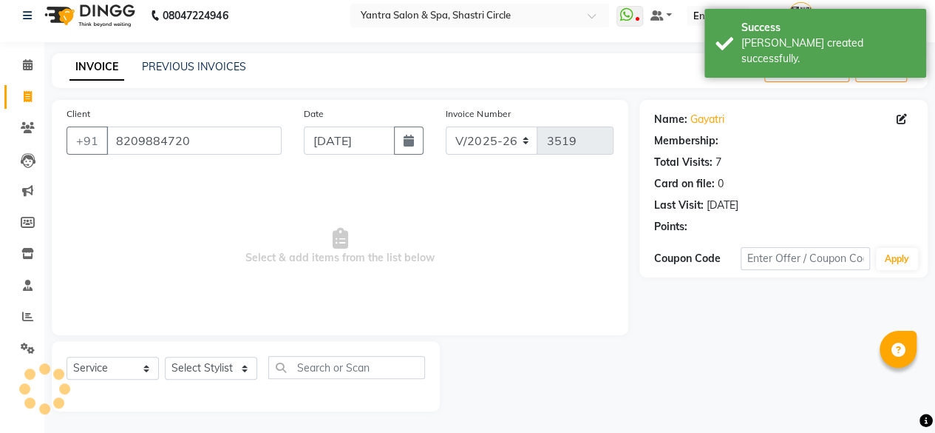
select select "1: Object"
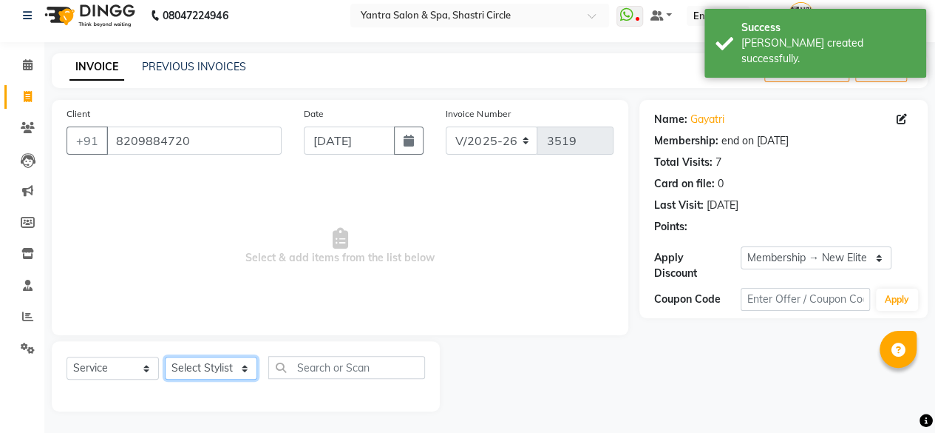
click at [216, 362] on select "Select Stylist" at bounding box center [211, 367] width 92 height 23
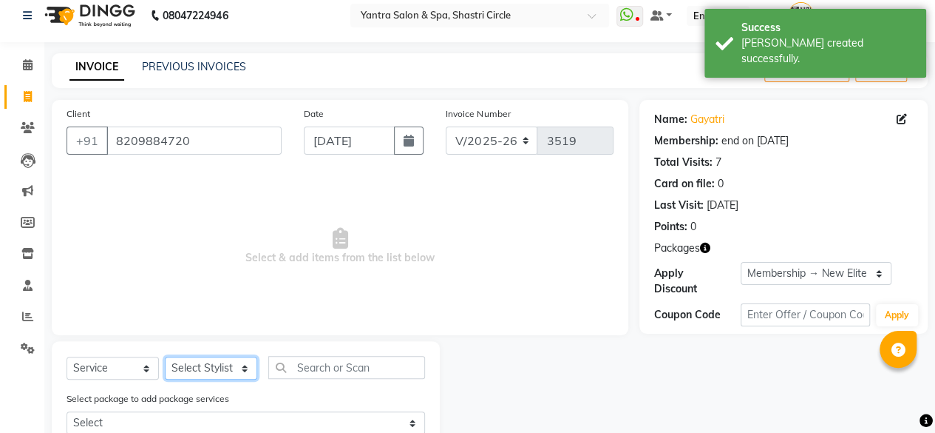
select select "4458"
click at [165, 356] on select "Select Stylist [PERSON_NAME] [PERSON_NAME] [PERSON_NAME] [PERSON_NAME] kajal [P…" at bounding box center [211, 367] width 92 height 23
click at [342, 369] on input "text" at bounding box center [346, 367] width 157 height 23
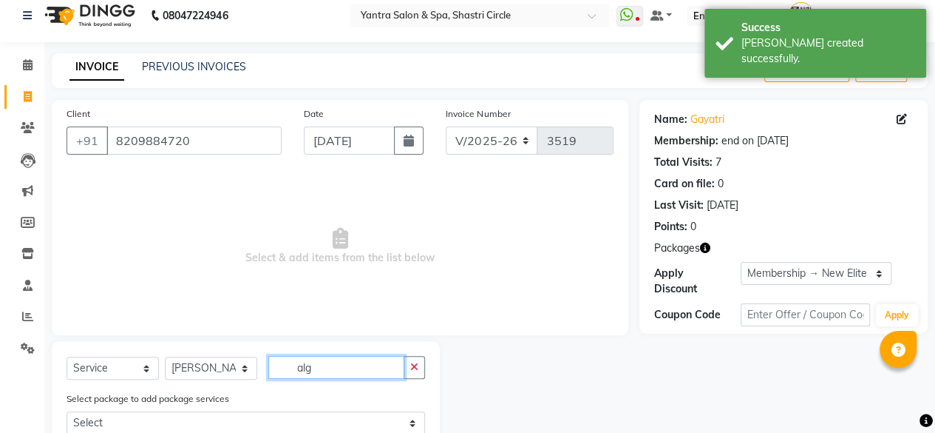
scroll to position [146, 0]
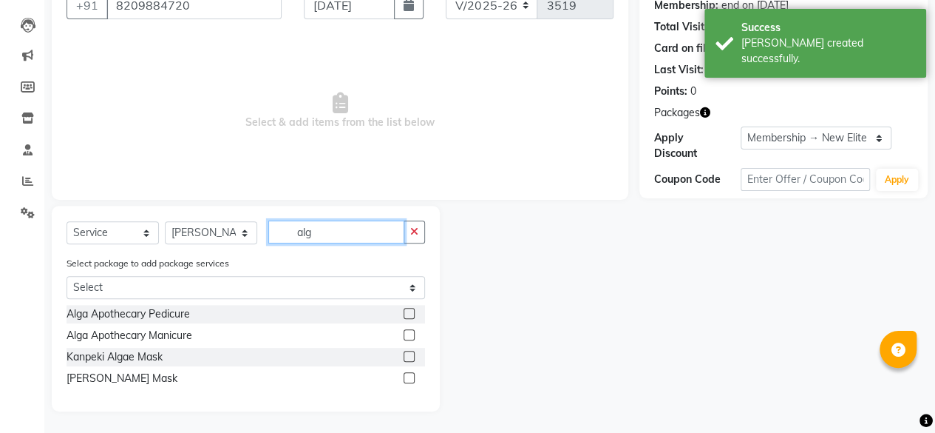
type input "alg"
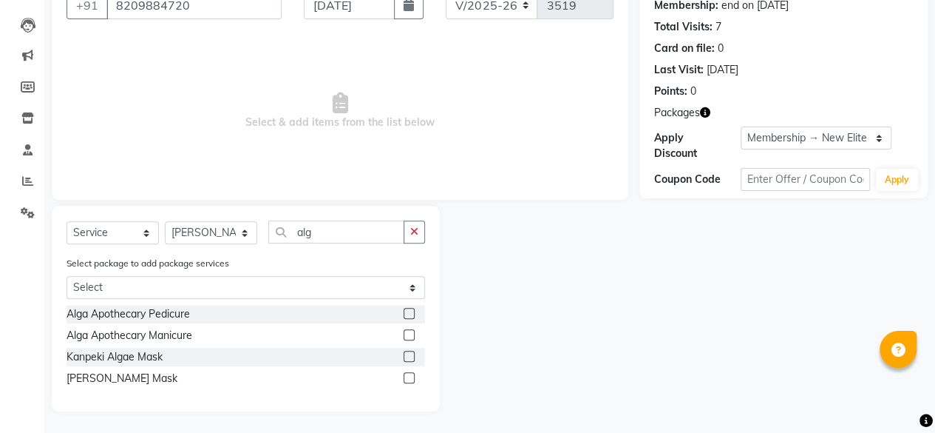
click at [404, 311] on label at bounding box center [409, 313] width 11 height 11
click at [404, 311] on input "checkbox" at bounding box center [409, 314] width 10 height 10
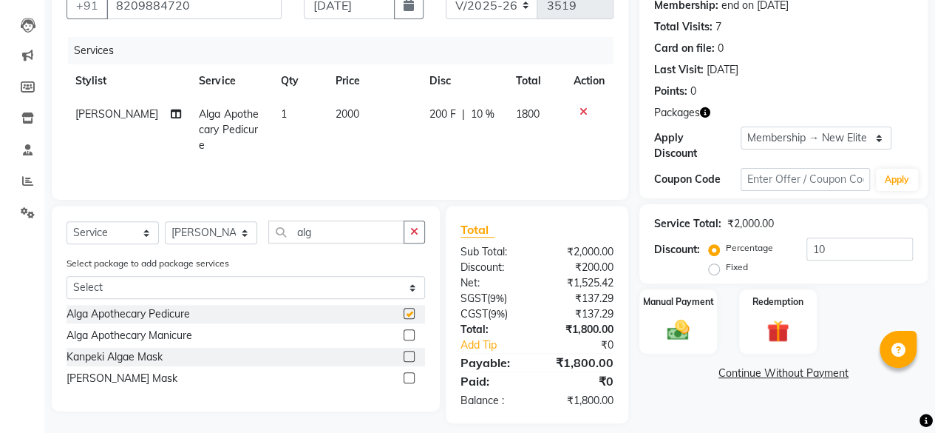
checkbox input "false"
click at [226, 242] on select "Select Stylist [PERSON_NAME] [PERSON_NAME] [PERSON_NAME] [PERSON_NAME] kajal [P…" at bounding box center [211, 232] width 92 height 23
select select "4454"
click at [165, 221] on select "Select Stylist [PERSON_NAME] [PERSON_NAME] [PERSON_NAME] [PERSON_NAME] kajal [P…" at bounding box center [211, 232] width 92 height 23
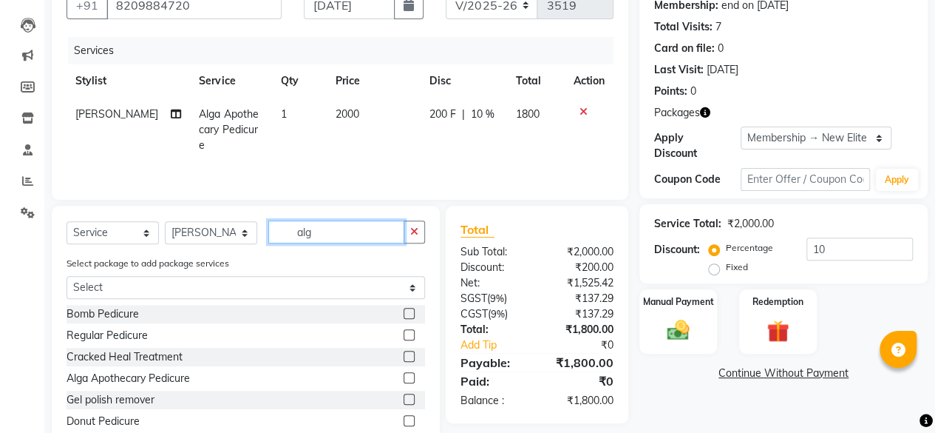
click at [357, 225] on input "alg" at bounding box center [336, 231] width 136 height 23
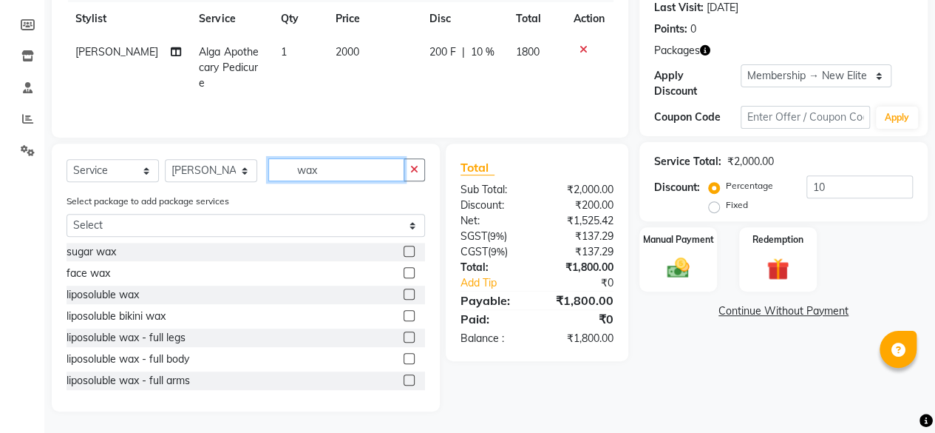
type input "wax"
click at [404, 298] on label at bounding box center [409, 293] width 11 height 11
click at [404, 298] on input "checkbox" at bounding box center [409, 295] width 10 height 10
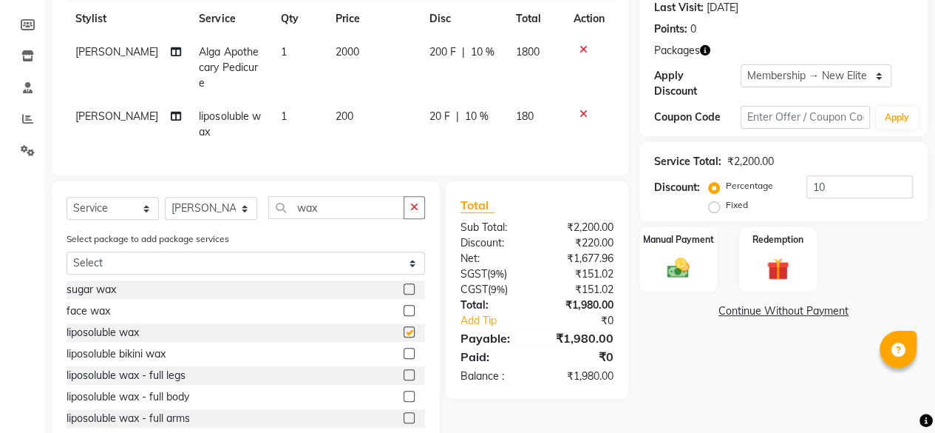
checkbox input "false"
click at [385, 119] on td "200" at bounding box center [374, 124] width 94 height 49
select select "4454"
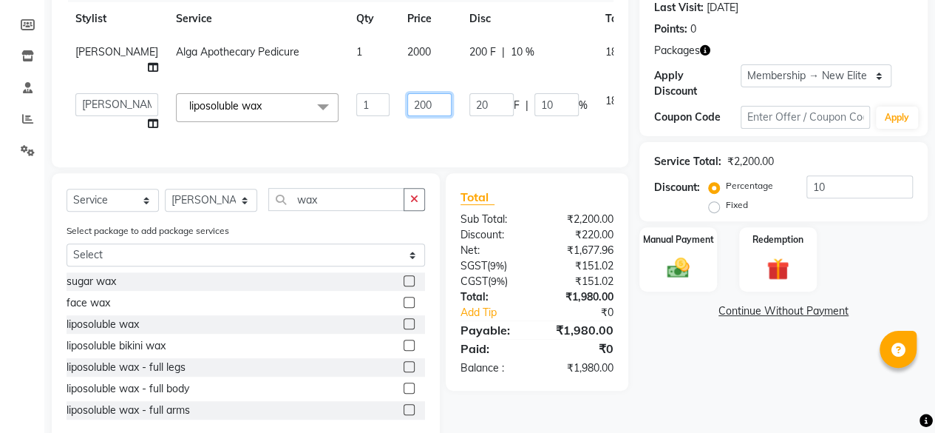
click at [407, 104] on input "200" at bounding box center [429, 104] width 44 height 23
type input "1600"
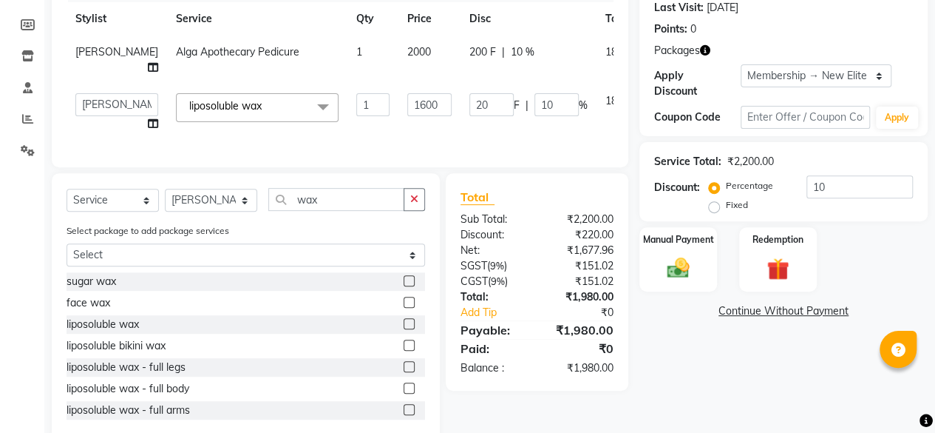
click at [399, 119] on td "1600" at bounding box center [430, 112] width 62 height 56
select select "4454"
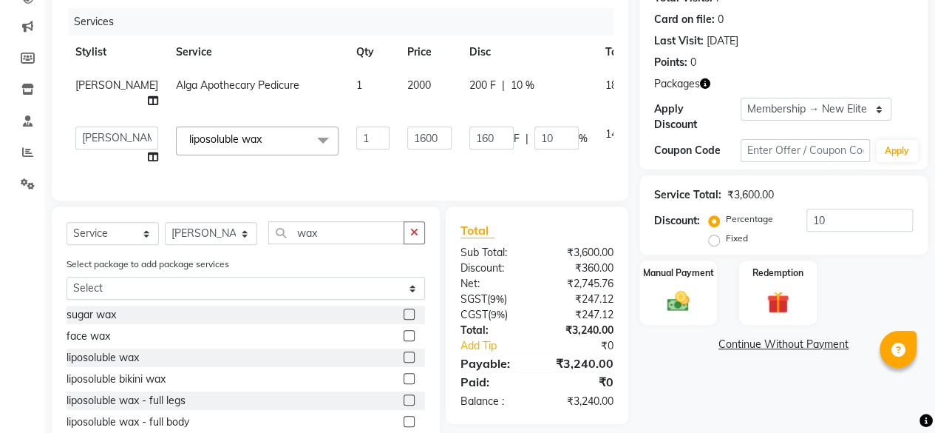
scroll to position [249, 0]
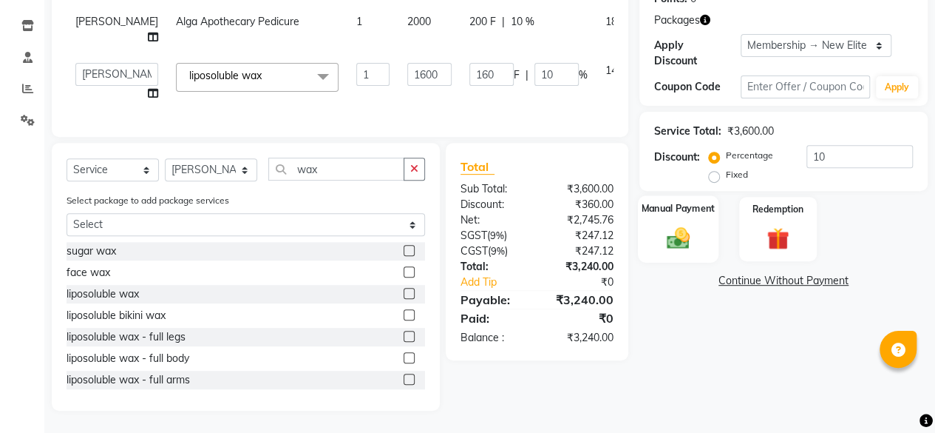
click at [697, 231] on div "Manual Payment" at bounding box center [678, 228] width 81 height 67
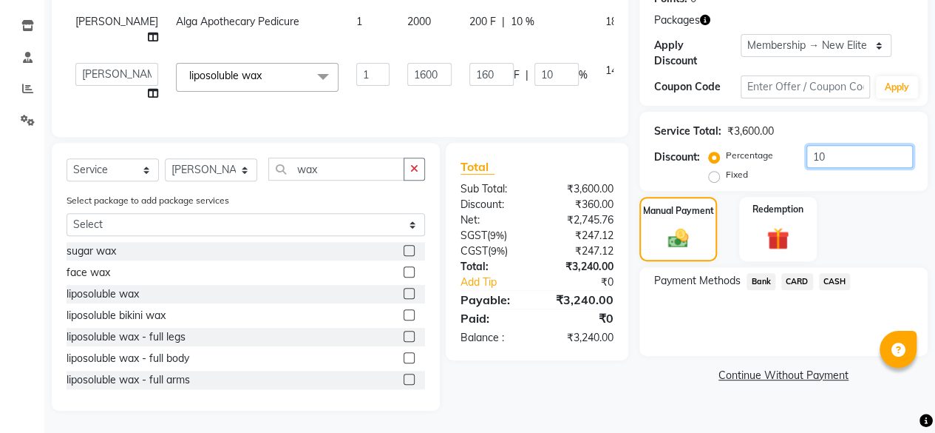
click at [839, 146] on input "10" at bounding box center [860, 156] width 106 height 23
type input "10.5"
type input "168"
type input "10.5"
type input "10"
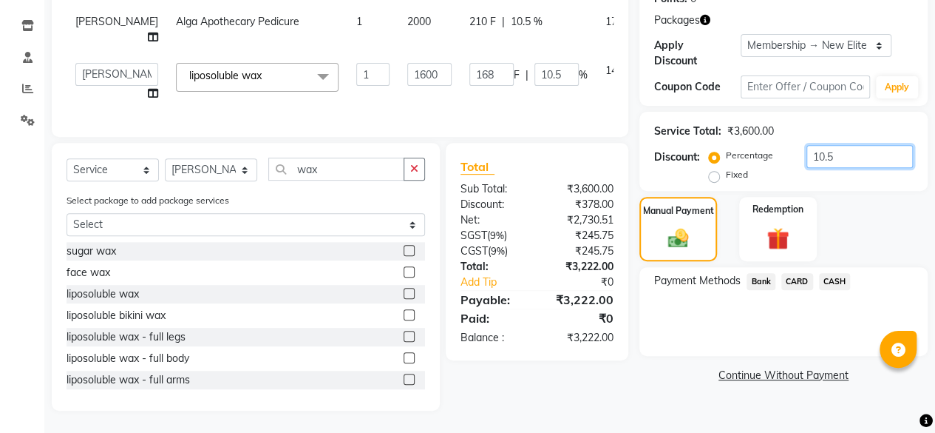
type input "160"
type input "10"
type input "1"
type input "16"
type input "1"
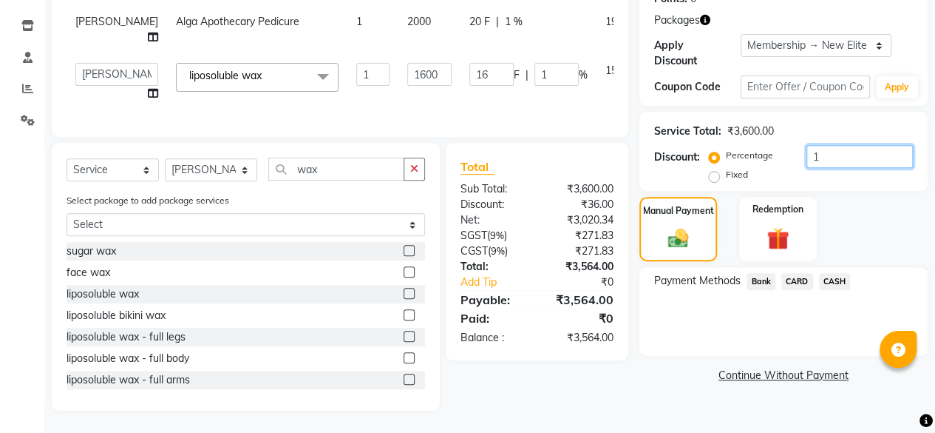
type input "0"
type input "1"
type input "16"
type input "1"
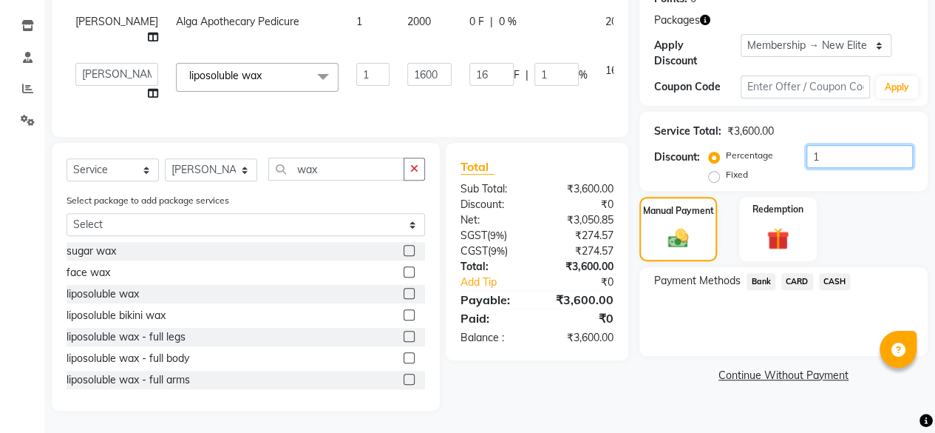
type input "11"
type input "176"
type input "11"
type input "11.5"
type input "184"
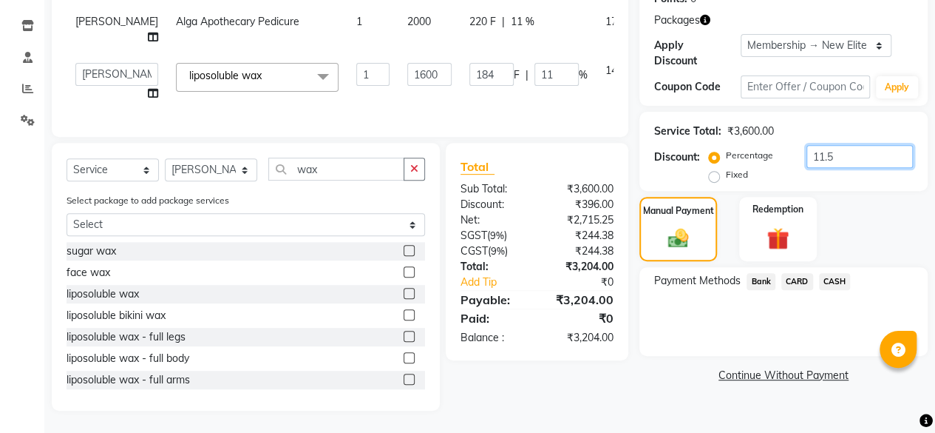
type input "11.5"
type input "11"
type input "176"
type input "11"
type input "11.2"
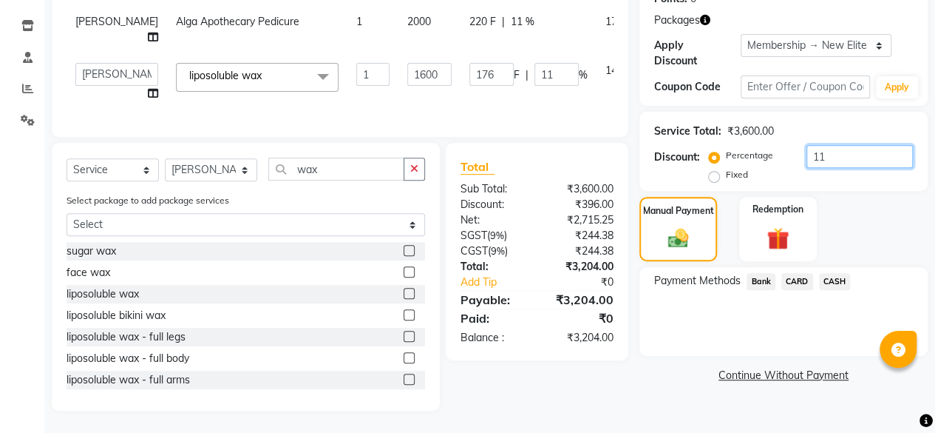
type input "179.2"
type input "11.2"
type input "11"
type input "176"
type input "11"
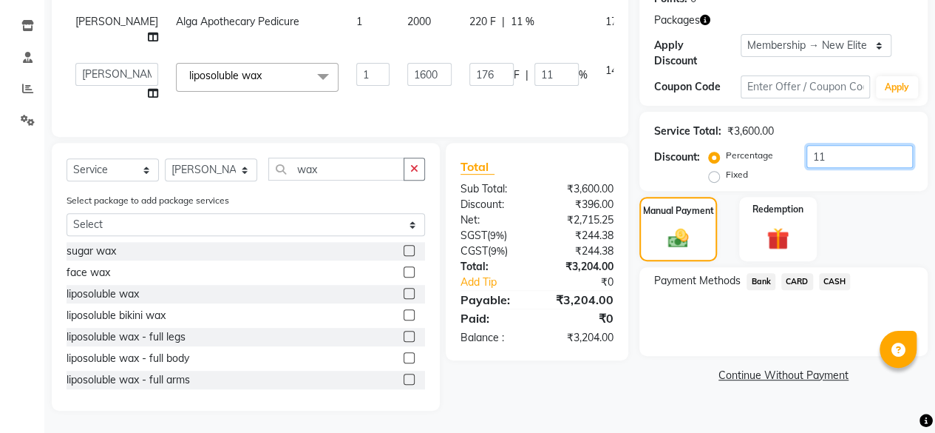
type input "11.1"
type input "177.6"
type input "11.1"
click at [828, 304] on div "Payment Methods Bank CARD CASH" at bounding box center [784, 311] width 288 height 89
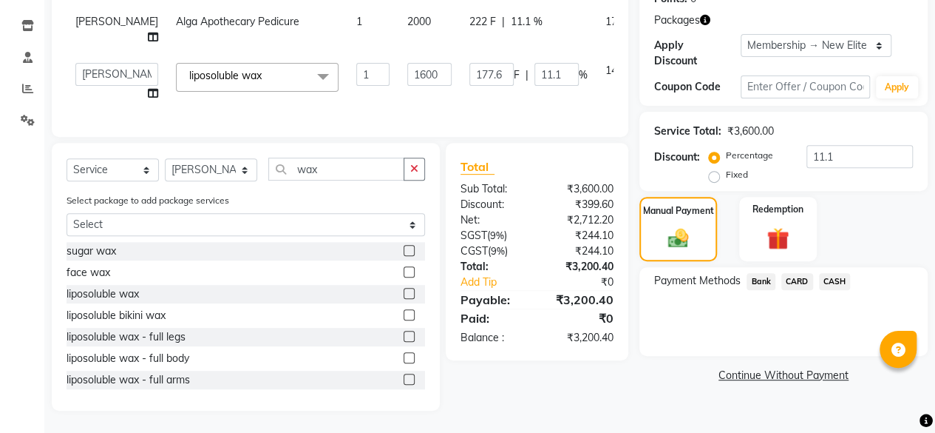
click at [833, 273] on span "CASH" at bounding box center [835, 281] width 32 height 17
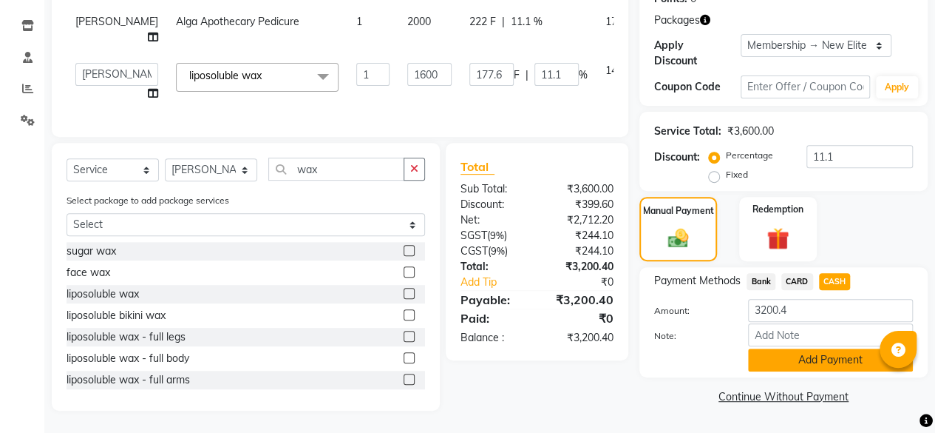
click at [801, 354] on button "Add Payment" at bounding box center [830, 359] width 165 height 23
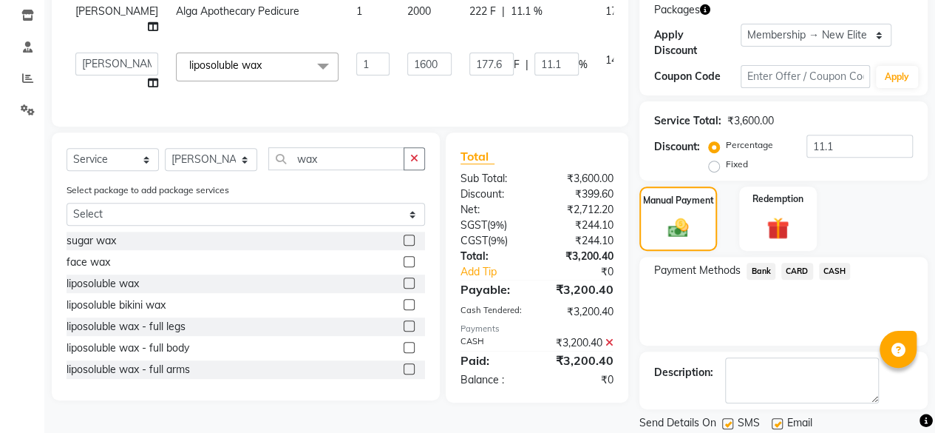
scroll to position [296, 0]
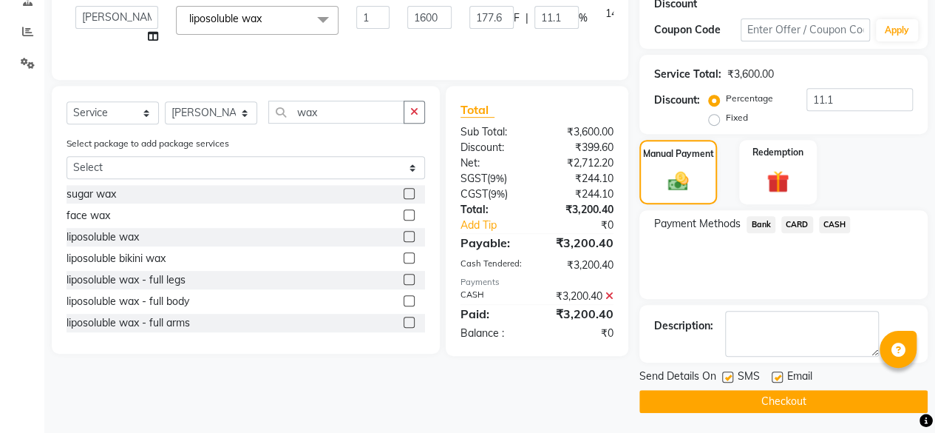
click at [796, 394] on button "Checkout" at bounding box center [784, 401] width 288 height 23
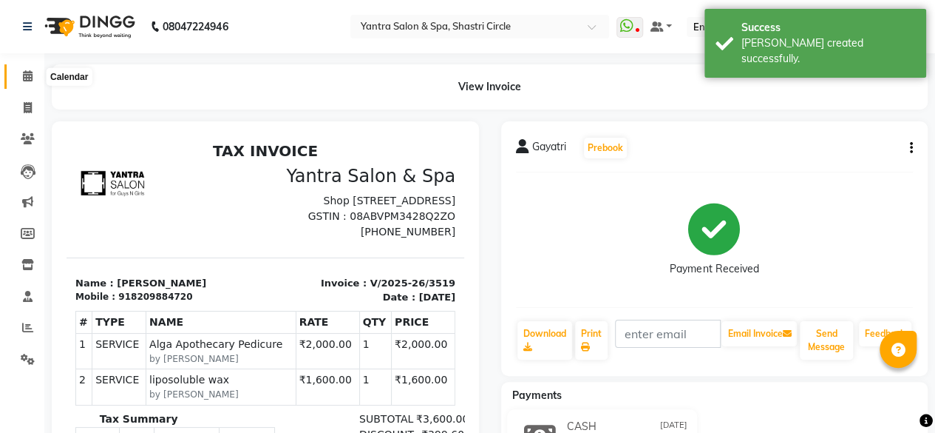
click at [30, 78] on icon at bounding box center [28, 75] width 10 height 11
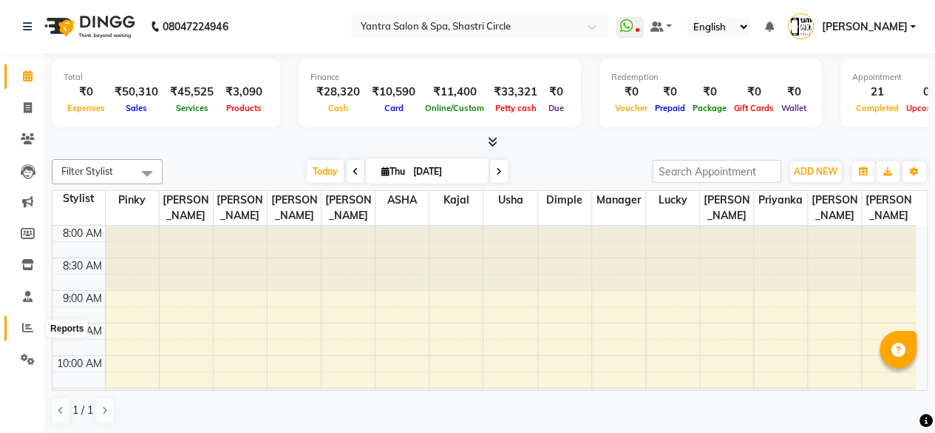
click at [24, 328] on icon at bounding box center [27, 327] width 11 height 11
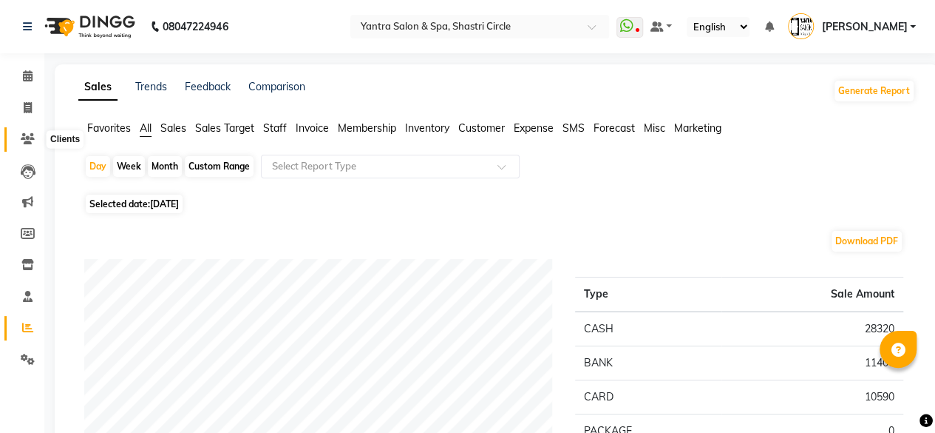
click at [21, 143] on icon at bounding box center [28, 138] width 14 height 11
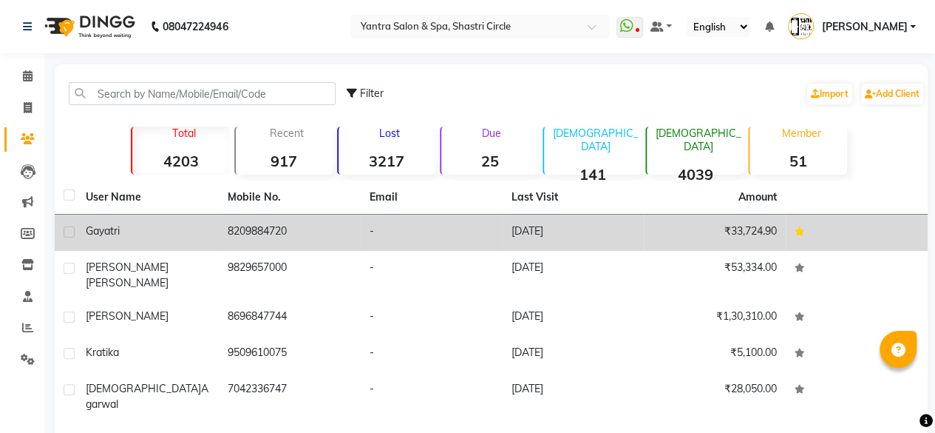
click at [266, 234] on td "8209884720" at bounding box center [290, 232] width 142 height 36
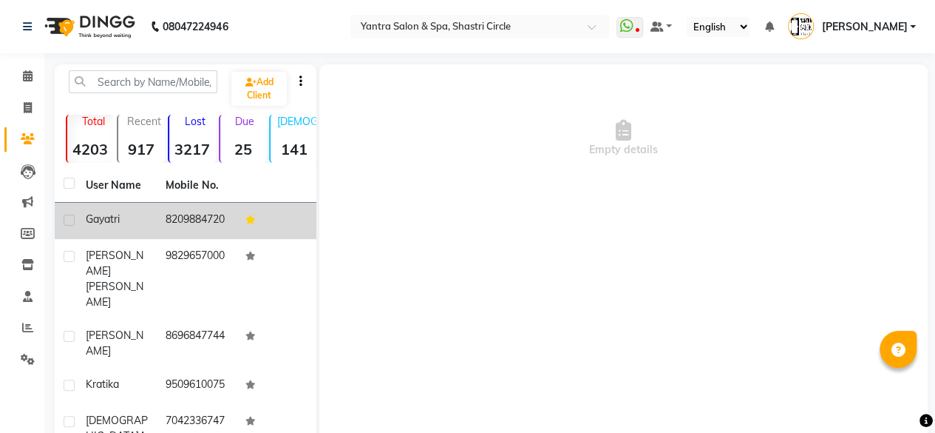
click at [266, 234] on td at bounding box center [277, 221] width 80 height 36
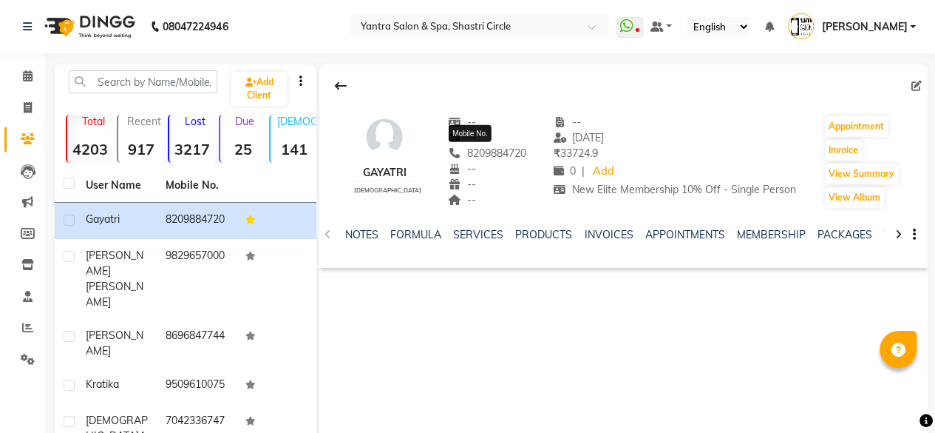
click at [492, 152] on span "8209884720" at bounding box center [487, 152] width 78 height 13
copy span "8209884720"
click at [28, 77] on icon at bounding box center [28, 75] width 10 height 11
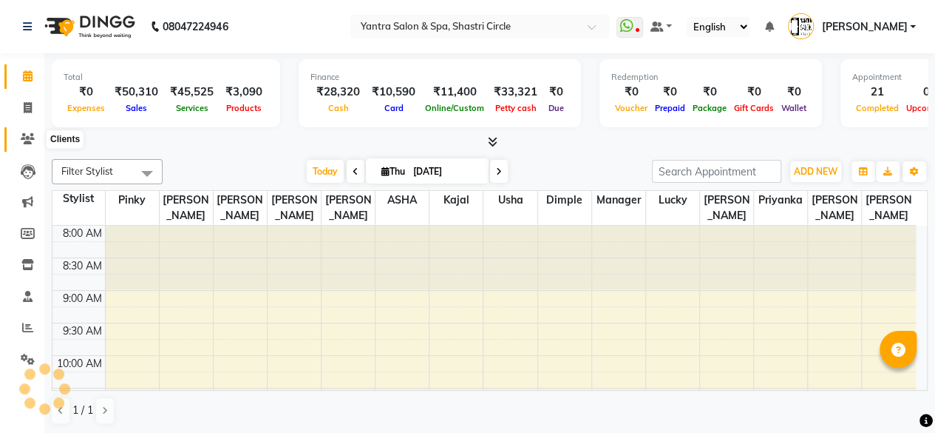
click at [24, 141] on icon at bounding box center [28, 138] width 14 height 11
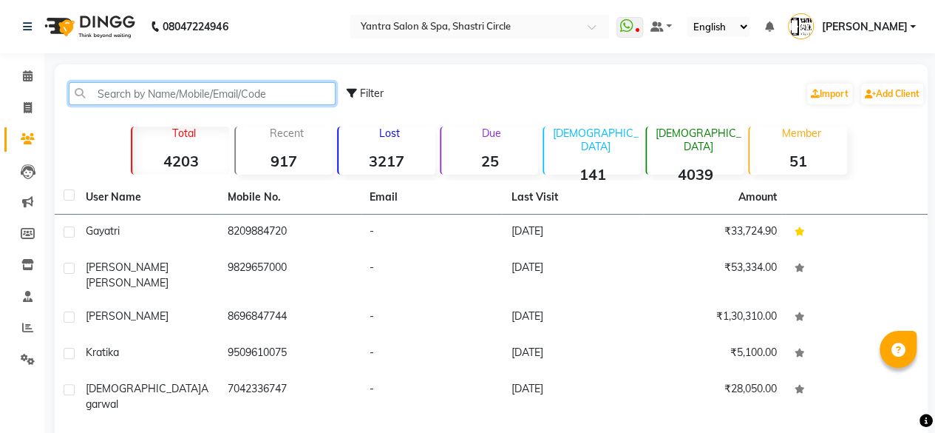
click at [209, 100] on input "text" at bounding box center [202, 93] width 267 height 23
paste input "8209884720"
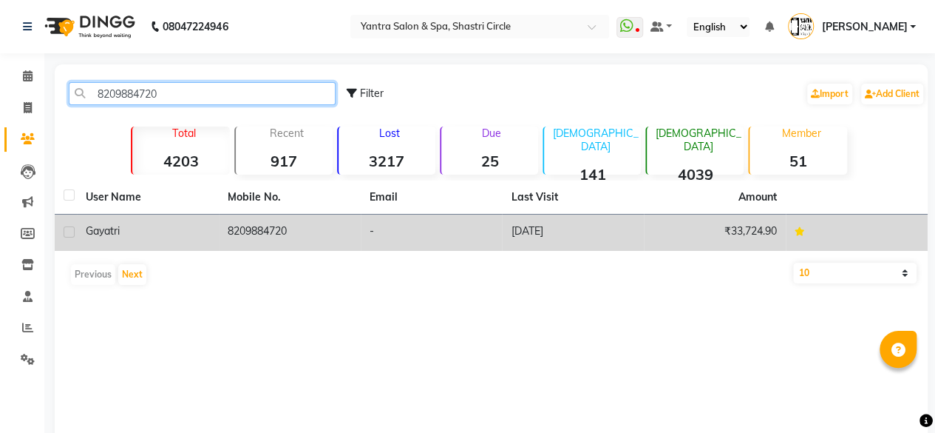
type input "8209884720"
click at [224, 232] on td "8209884720" at bounding box center [290, 232] width 142 height 36
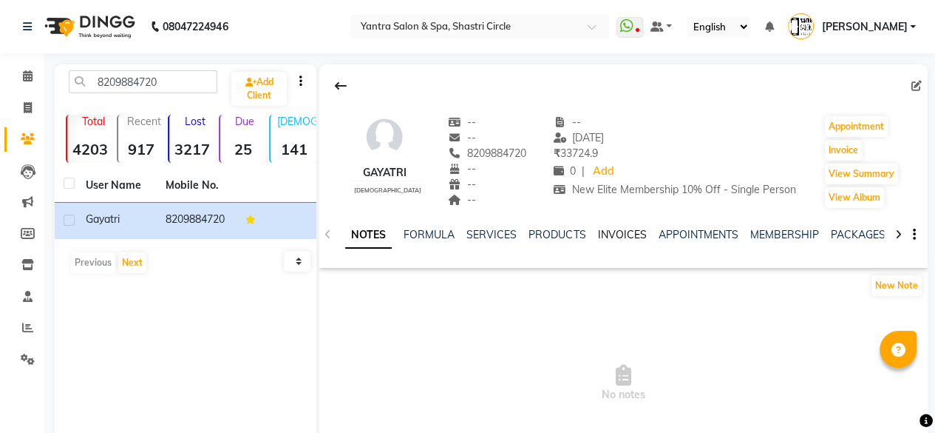
click at [615, 235] on link "INVOICES" at bounding box center [621, 234] width 49 height 13
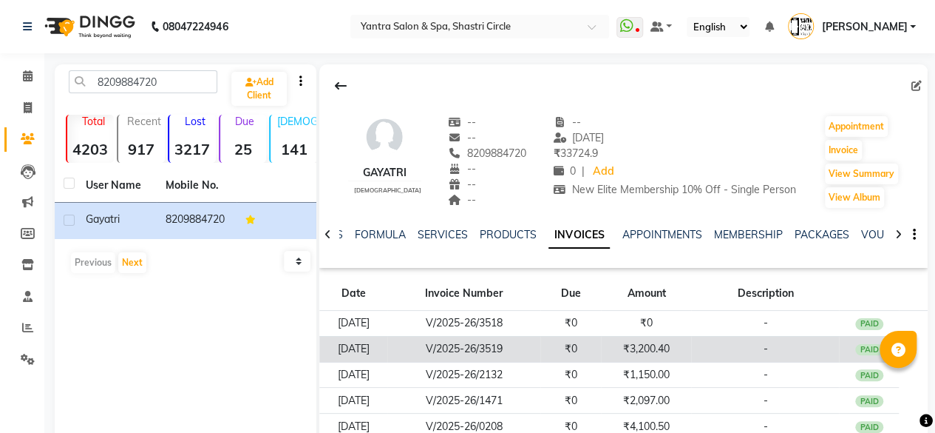
scroll to position [98, 0]
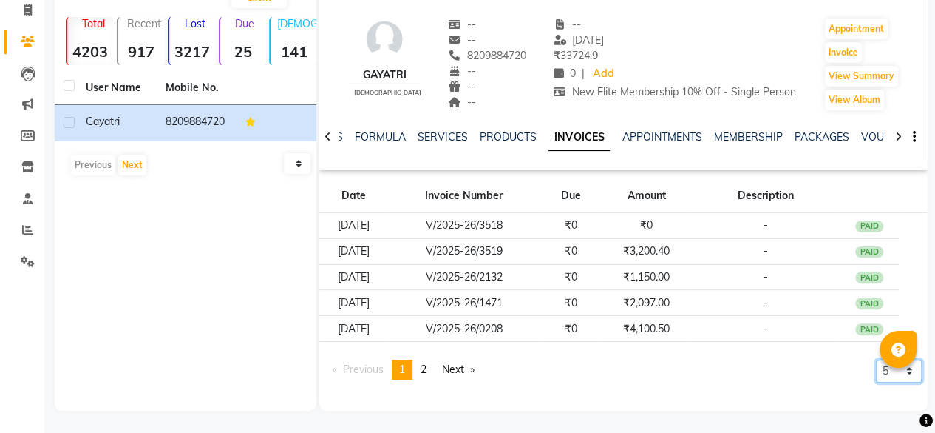
click at [890, 375] on select "5 10 50 100 500" at bounding box center [899, 370] width 46 height 23
select select "500"
click at [876, 382] on select "5 10 50 100 500" at bounding box center [899, 370] width 46 height 23
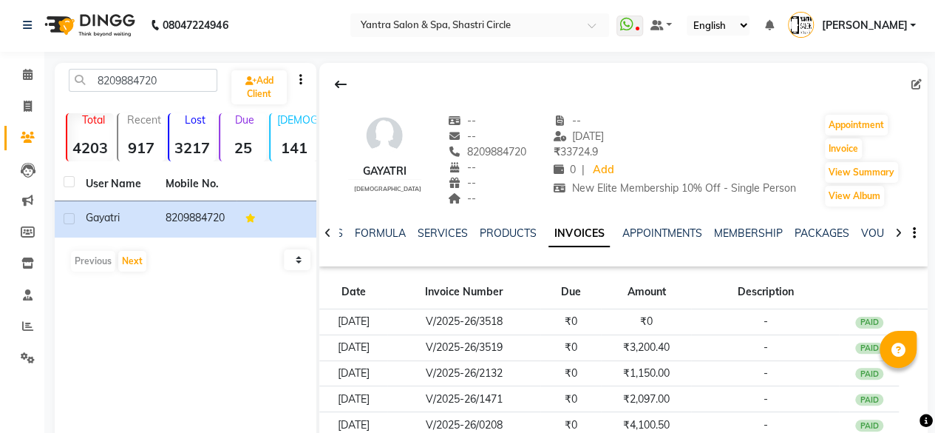
scroll to position [0, 0]
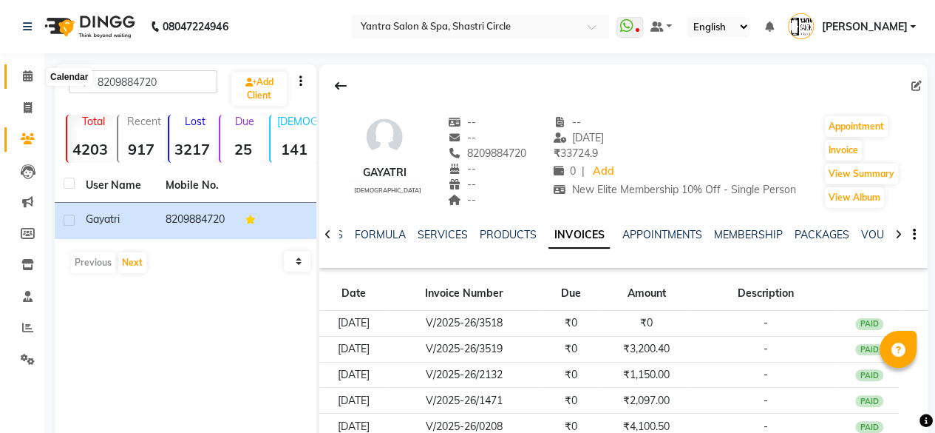
click at [29, 68] on span at bounding box center [28, 76] width 26 height 17
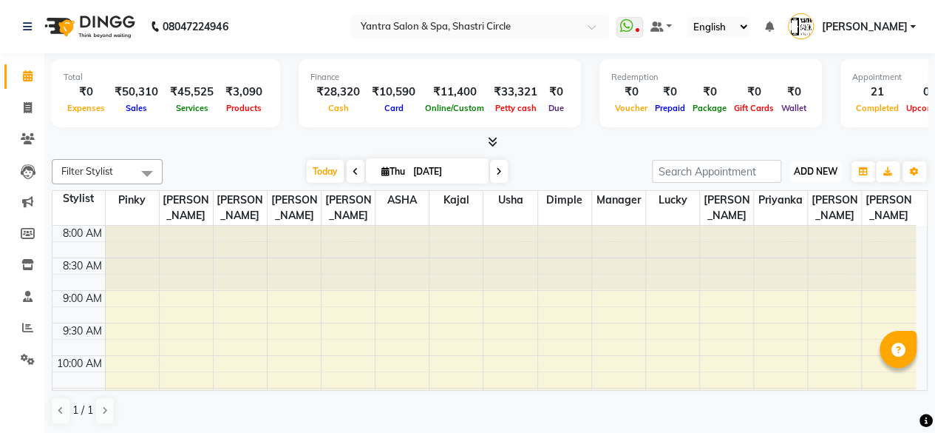
click at [822, 170] on span "ADD NEW" at bounding box center [816, 171] width 44 height 11
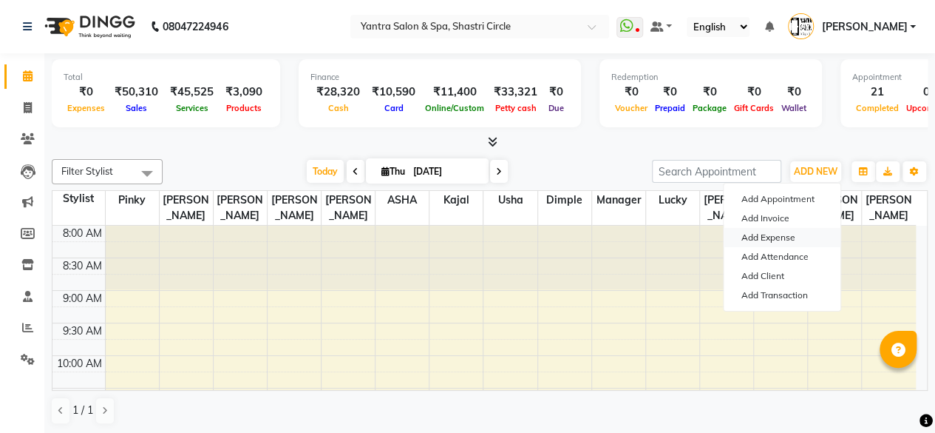
click at [781, 234] on link "Add Expense" at bounding box center [782, 237] width 117 height 19
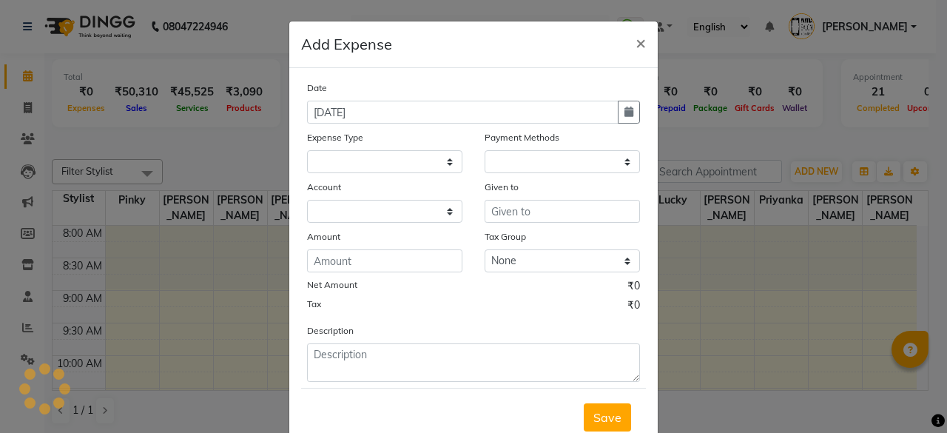
select select "1"
select select "2383"
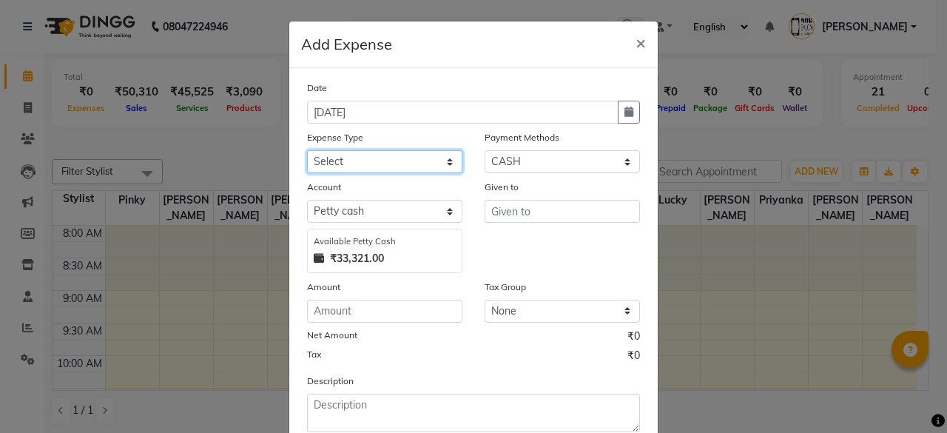
click at [383, 172] on select "Select Advance Salary Bank charges Car maintenance Cash transfer to bank Cash t…" at bounding box center [384, 161] width 155 height 23
select select "25"
click at [307, 150] on select "Select Advance Salary Bank charges Car maintenance Cash transfer to bank Cash t…" at bounding box center [384, 161] width 155 height 23
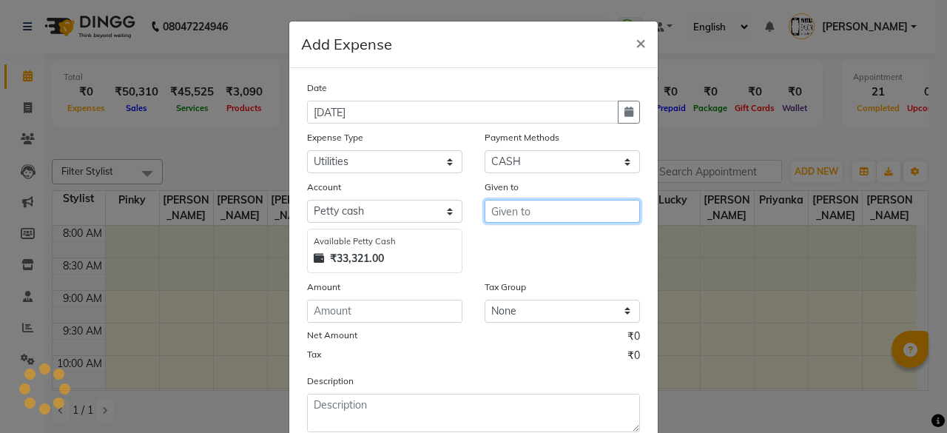
click at [532, 202] on input "text" at bounding box center [561, 211] width 155 height 23
type input "Manager"
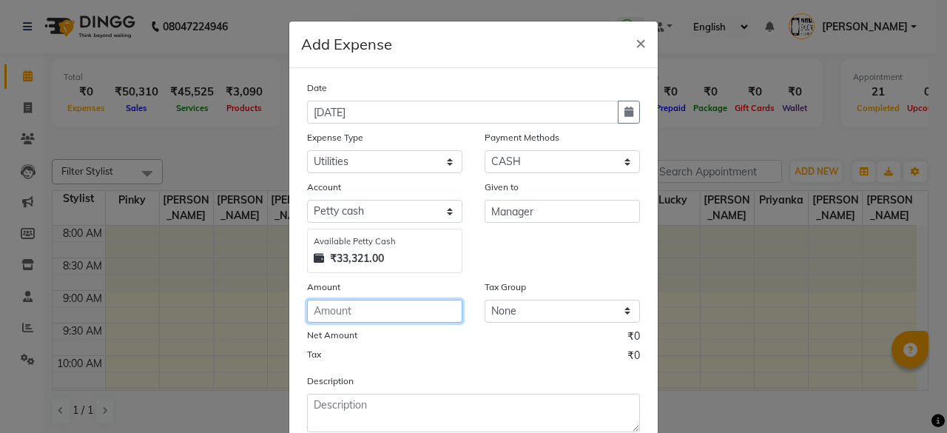
click at [424, 315] on input "number" at bounding box center [384, 310] width 155 height 23
type input "110"
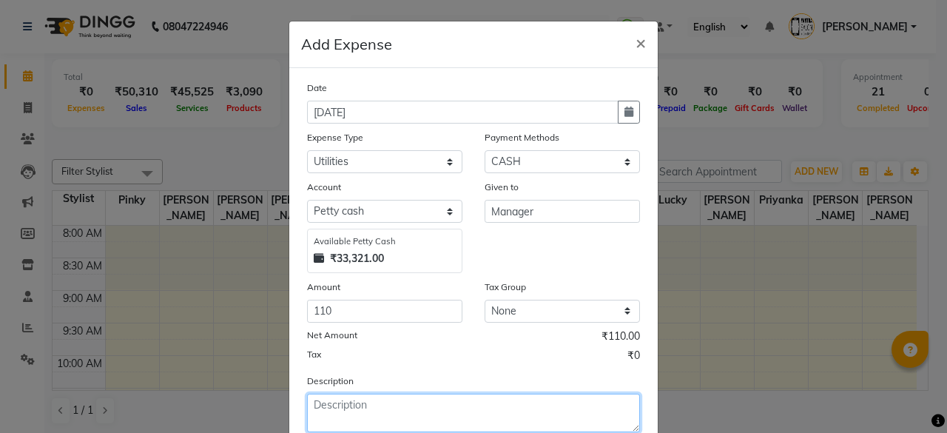
click at [381, 396] on textarea at bounding box center [473, 412] width 333 height 38
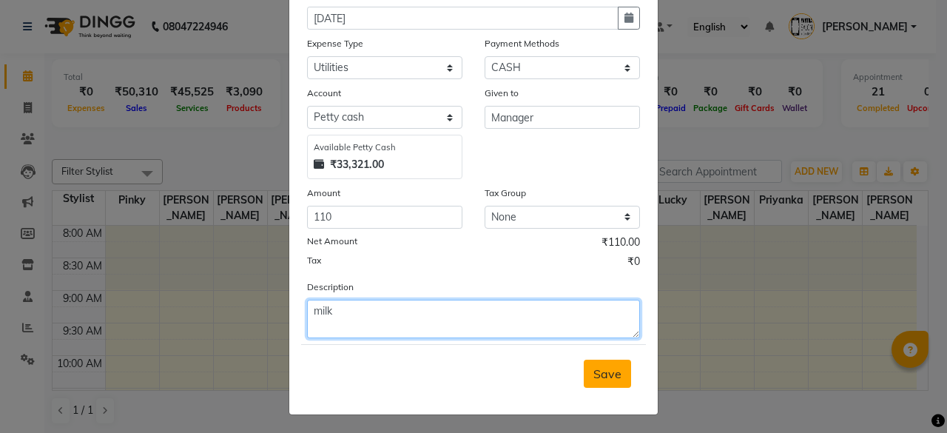
type textarea "milk"
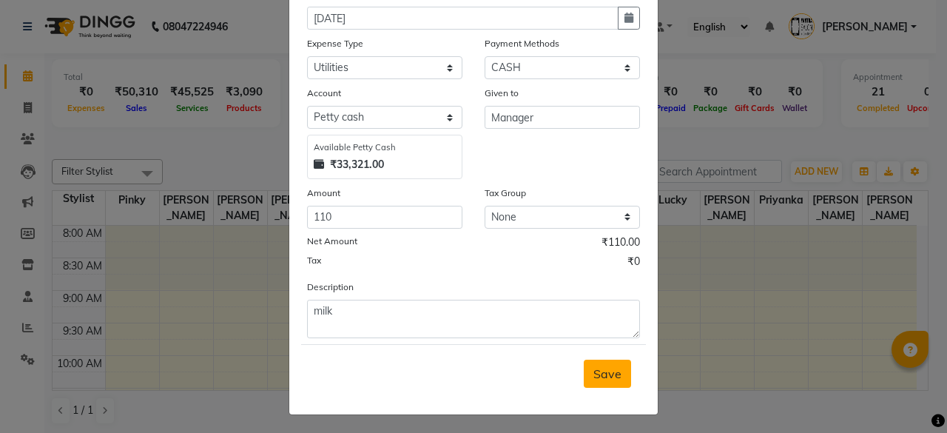
click at [585, 367] on button "Save" at bounding box center [606, 373] width 47 height 28
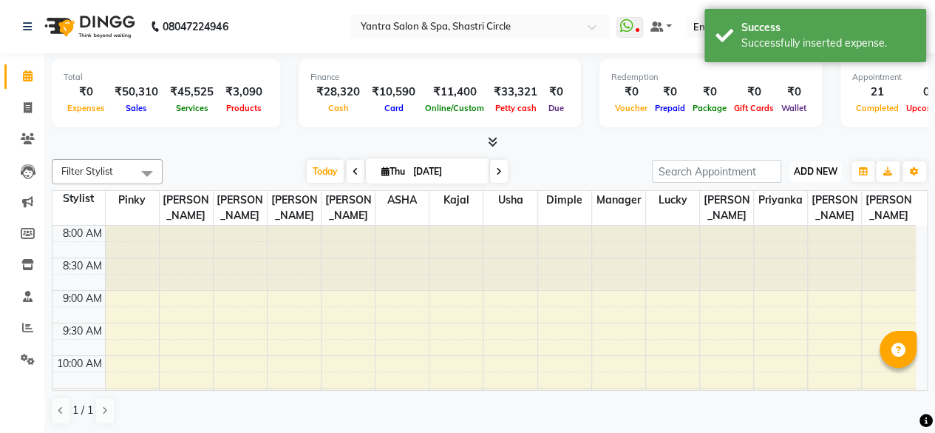
click at [791, 171] on button "ADD NEW Toggle Dropdown" at bounding box center [815, 171] width 51 height 21
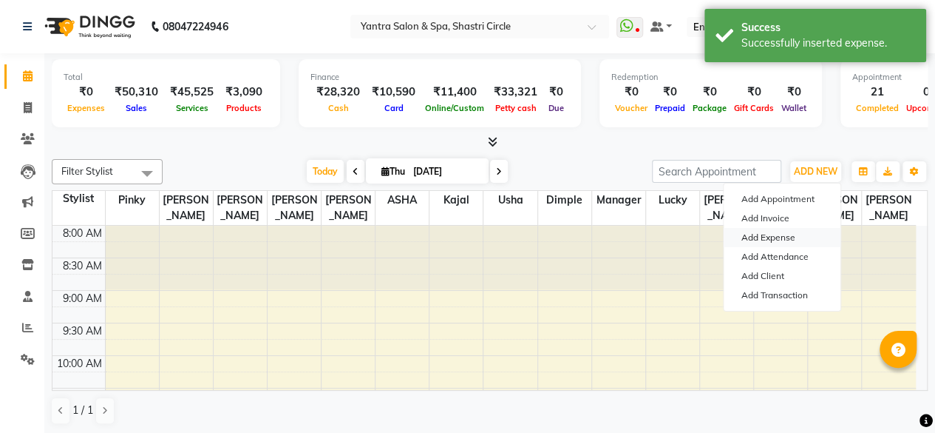
click at [783, 231] on link "Add Expense" at bounding box center [782, 237] width 117 height 19
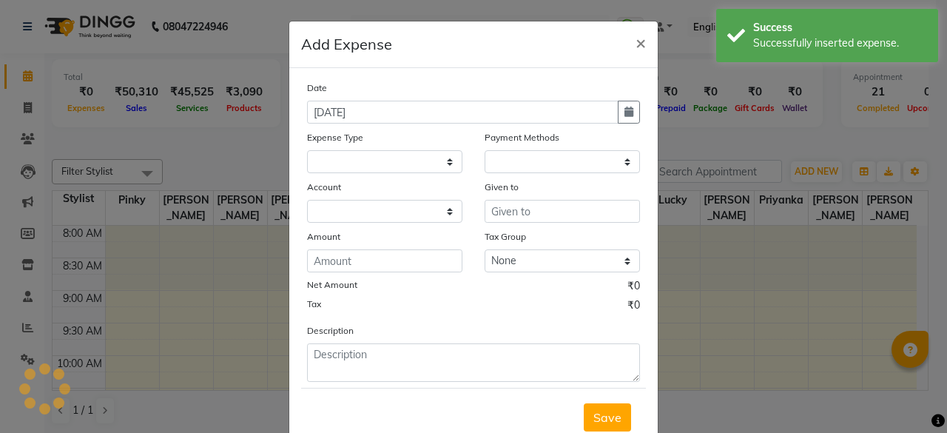
select select
select select "1"
select select "2383"
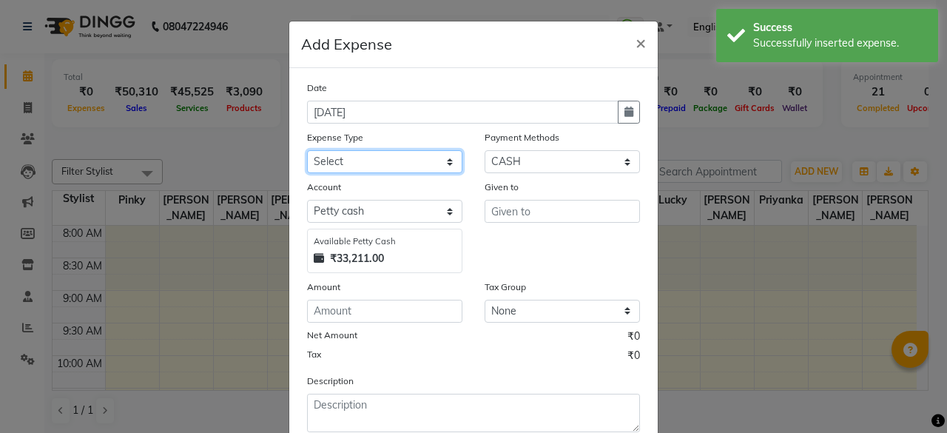
click at [382, 159] on select "Select Advance Salary Bank charges Car maintenance Cash transfer to bank Cash t…" at bounding box center [384, 161] width 155 height 23
select select "25"
click at [307, 150] on select "Select Advance Salary Bank charges Car maintenance Cash transfer to bank Cash t…" at bounding box center [384, 161] width 155 height 23
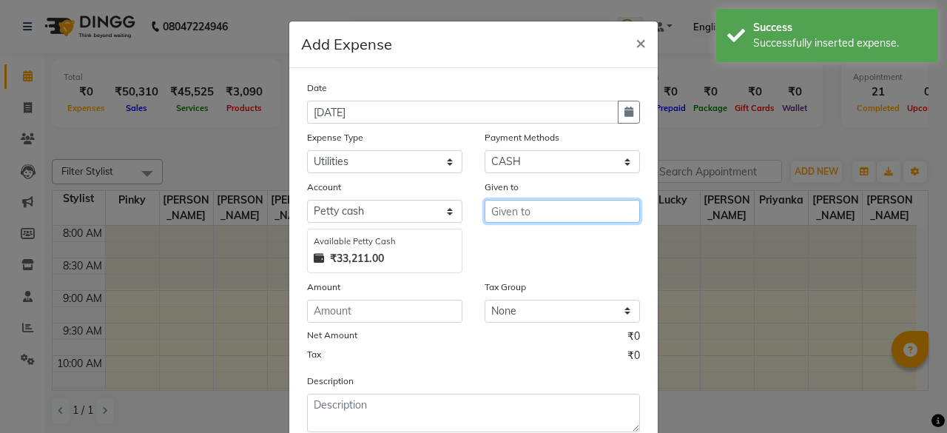
click at [558, 214] on input "text" at bounding box center [561, 211] width 155 height 23
type input "Manager"
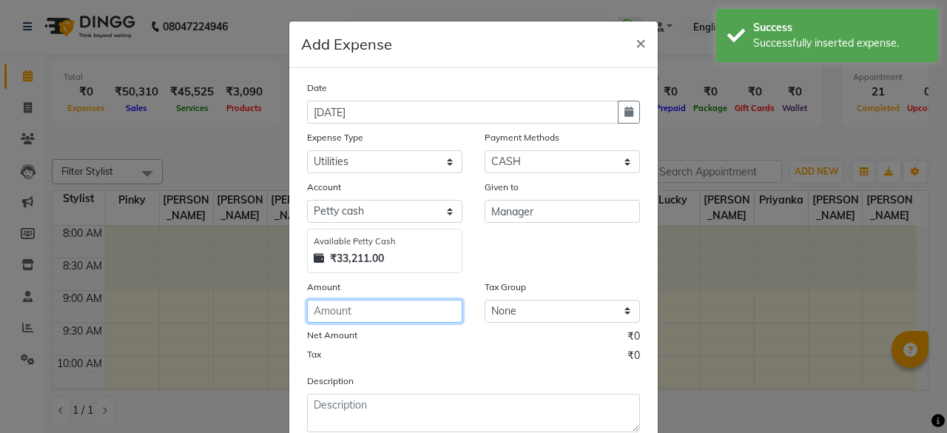
click at [390, 308] on input "number" at bounding box center [384, 310] width 155 height 23
click at [385, 319] on input "60" at bounding box center [384, 310] width 155 height 23
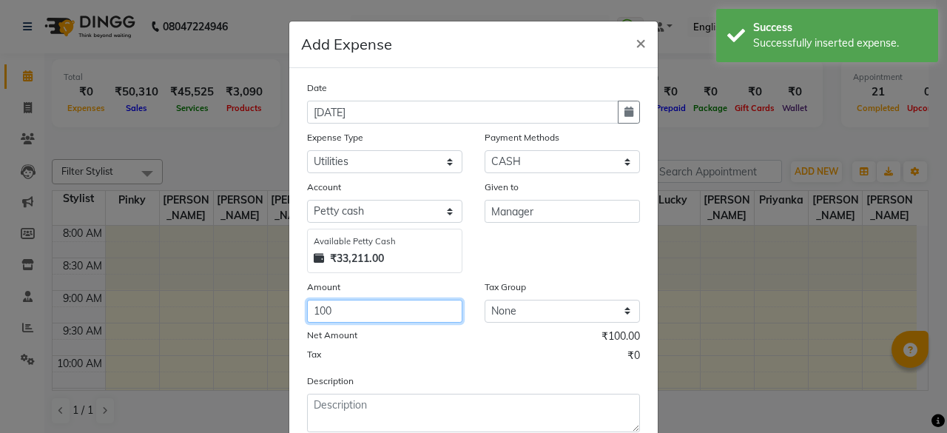
type input "100"
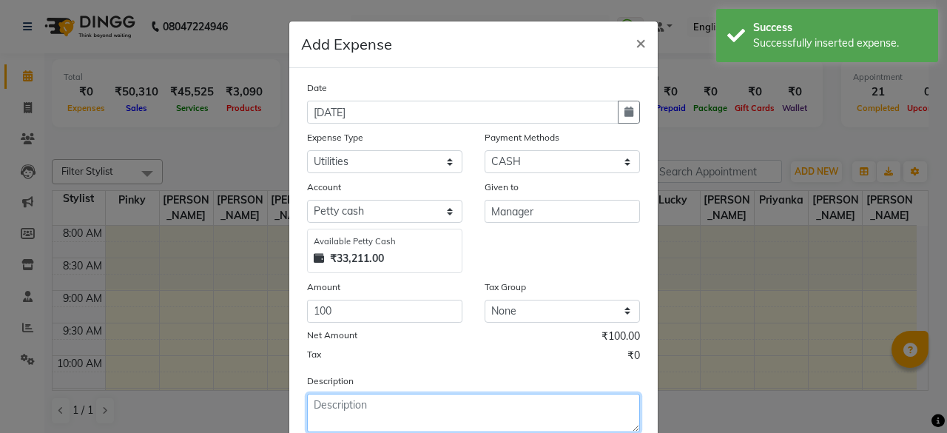
click at [365, 400] on textarea at bounding box center [473, 412] width 333 height 38
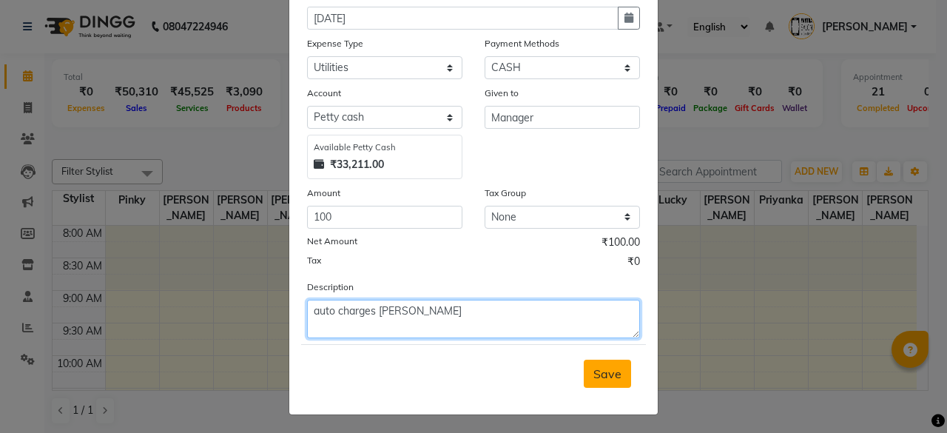
type textarea "auto charges [PERSON_NAME]"
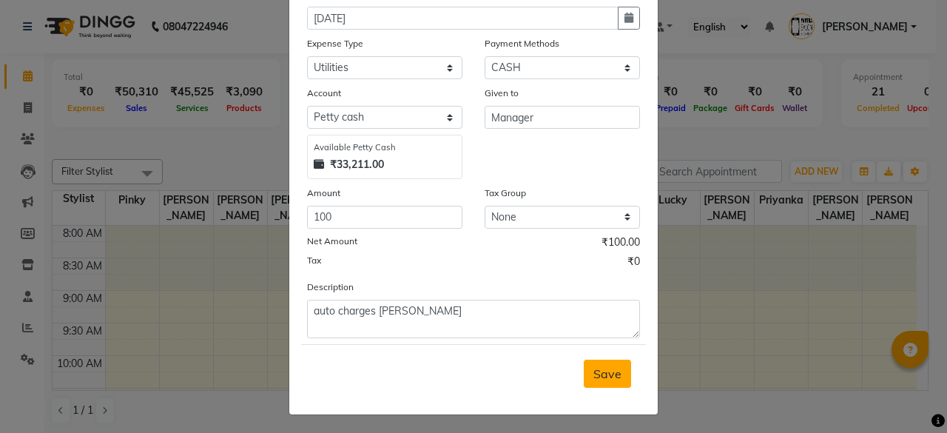
click at [583, 376] on button "Save" at bounding box center [606, 373] width 47 height 28
